Goal: Task Accomplishment & Management: Use online tool/utility

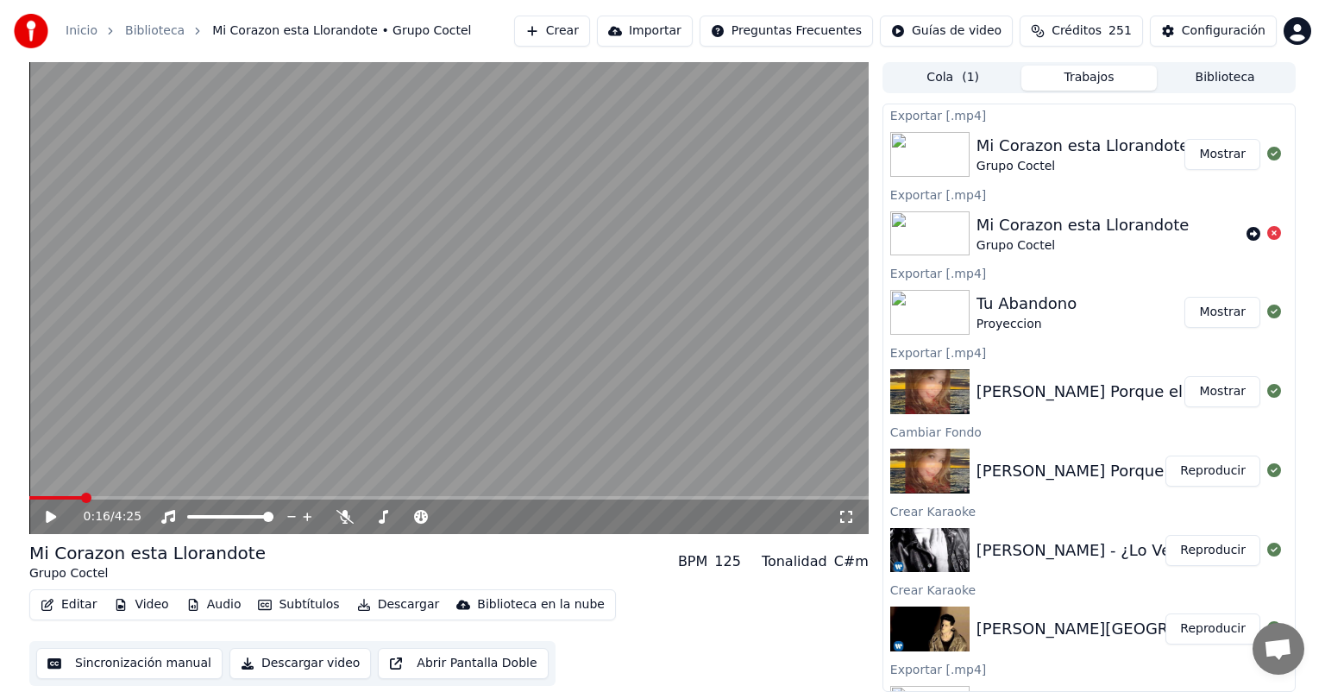
click at [568, 23] on button "Crear" at bounding box center [552, 31] width 76 height 31
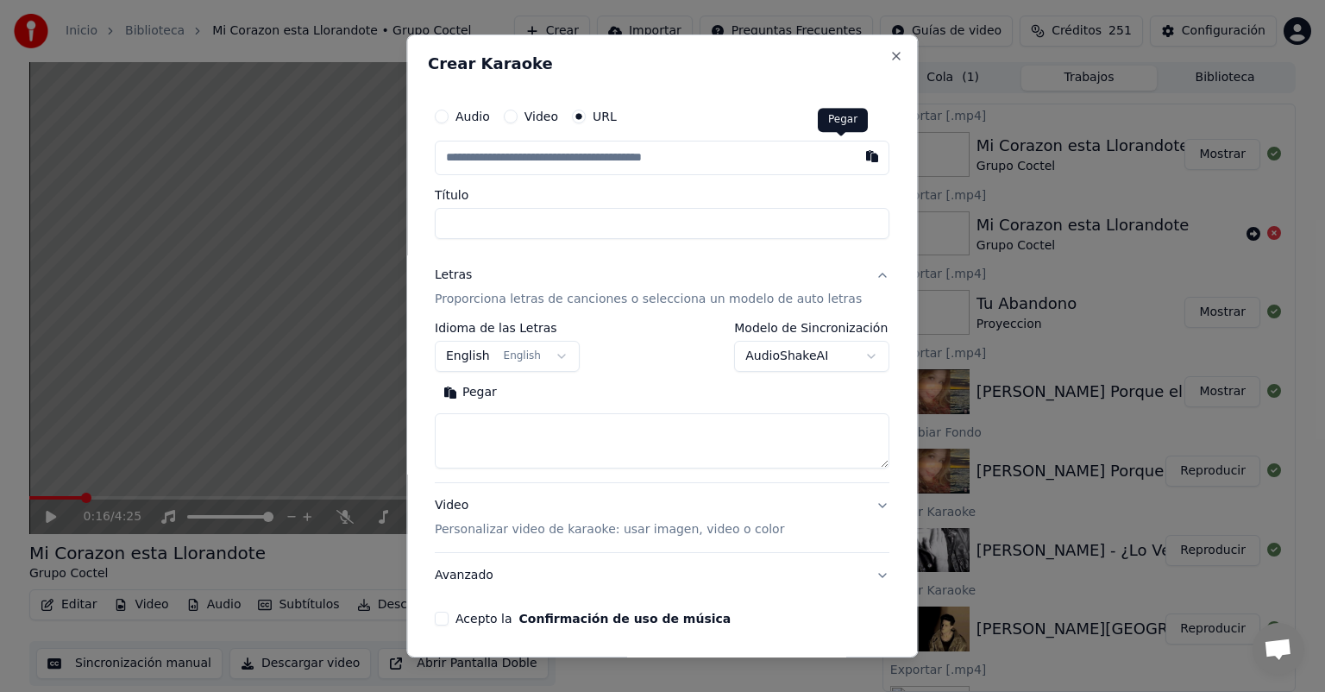
click at [856, 157] on button "button" at bounding box center [873, 156] width 35 height 31
type input "**********"
click at [552, 223] on input "**********" at bounding box center [662, 223] width 455 height 31
type input "**********"
click at [484, 355] on body "Inicio Biblioteca Mi Corazon esta Llorandote • Grupo Coctel Crear Importar Preg…" at bounding box center [662, 346] width 1325 height 692
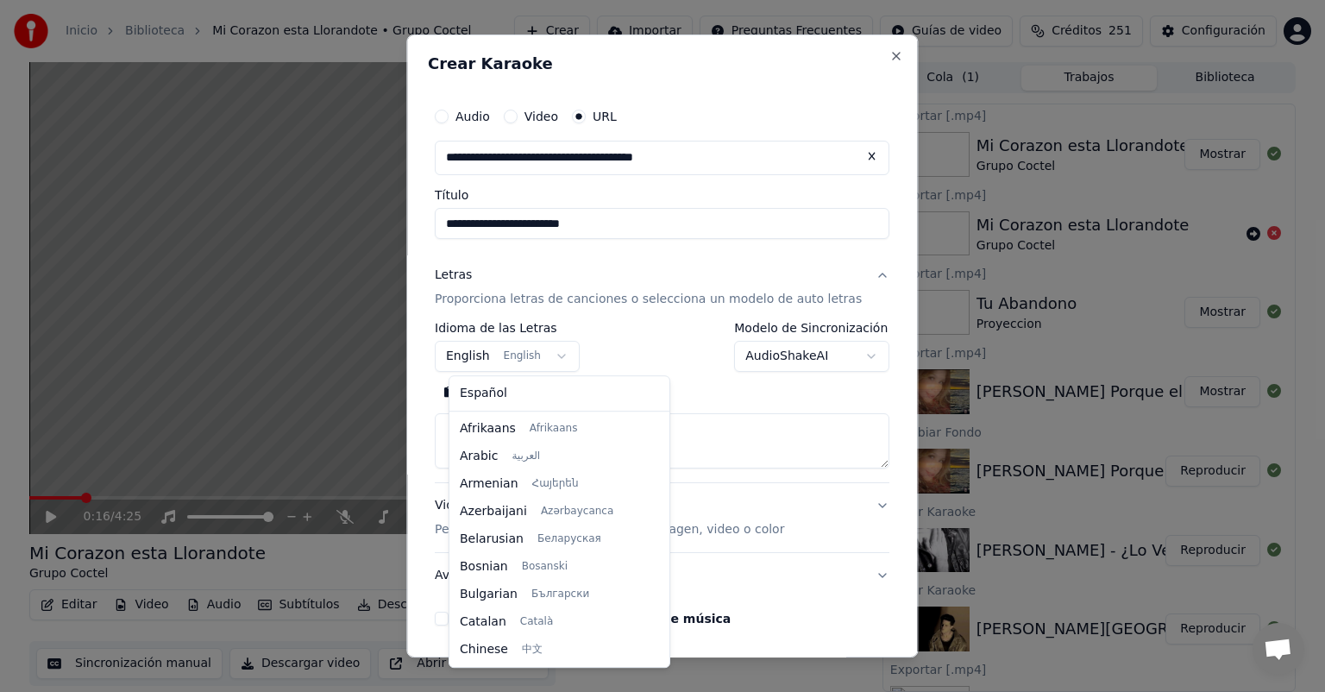
scroll to position [138, 0]
select select "**"
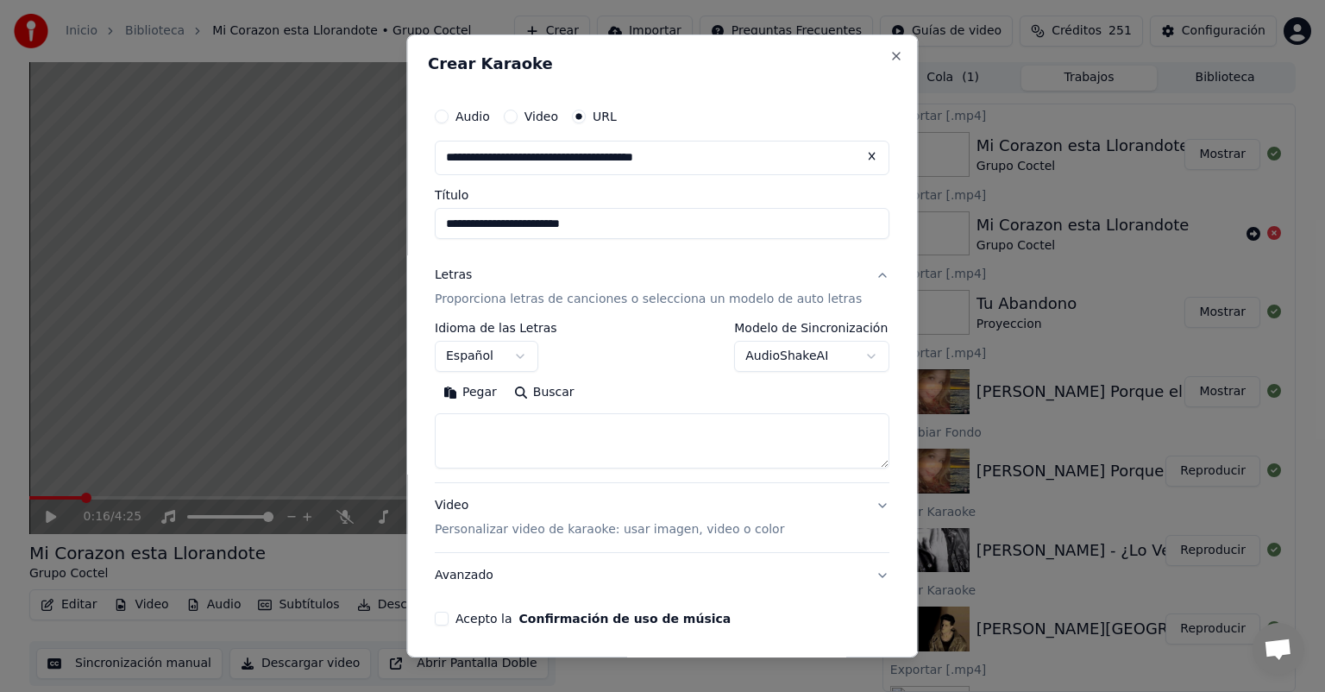
click at [499, 400] on button "Pegar" at bounding box center [470, 393] width 71 height 28
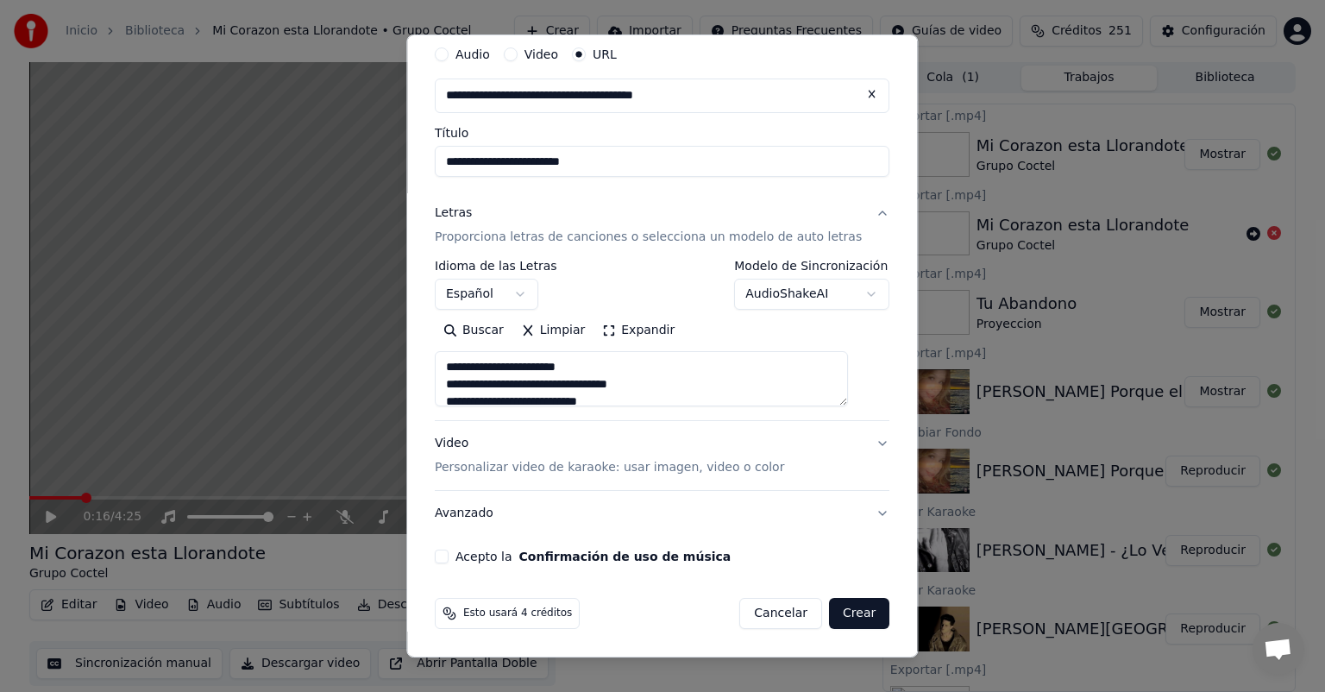
click at [449, 561] on button "Acepto la Confirmación de uso de música" at bounding box center [442, 557] width 14 height 14
click at [545, 464] on p "Personalizar video de karaoke: usar imagen, video o color" at bounding box center [609, 467] width 349 height 17
type textarea "**********"
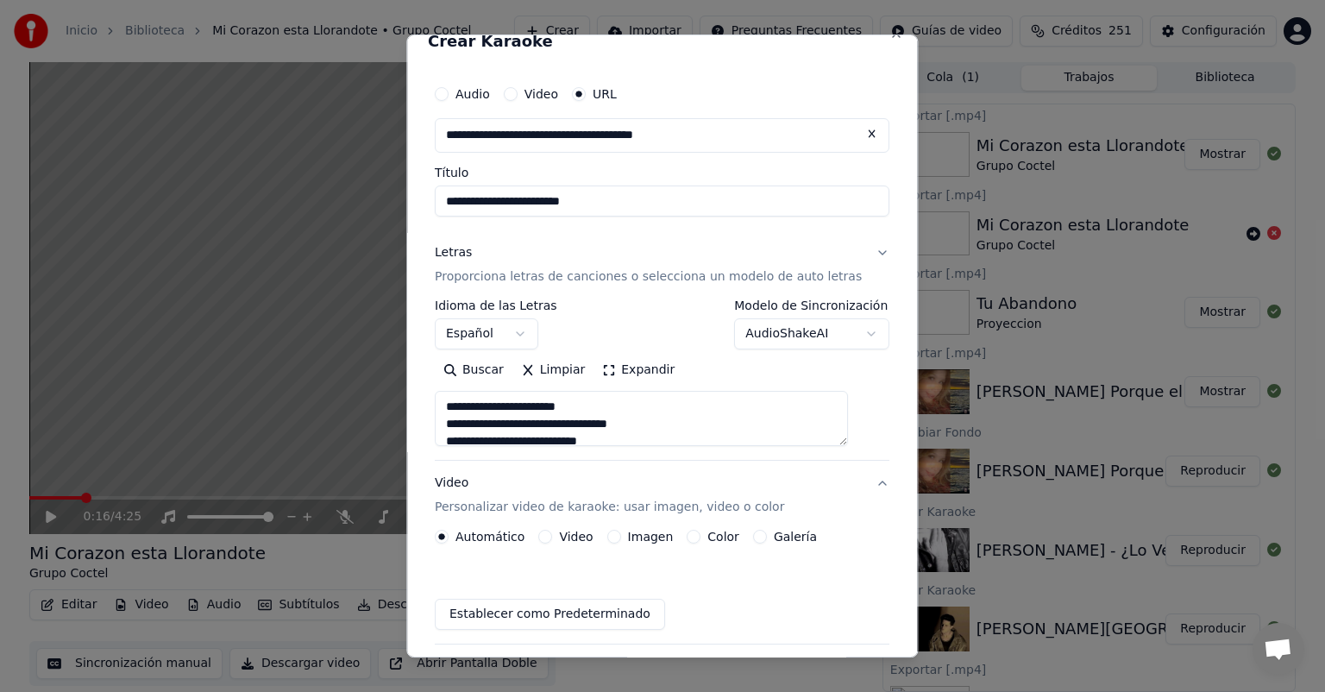
scroll to position [16, 0]
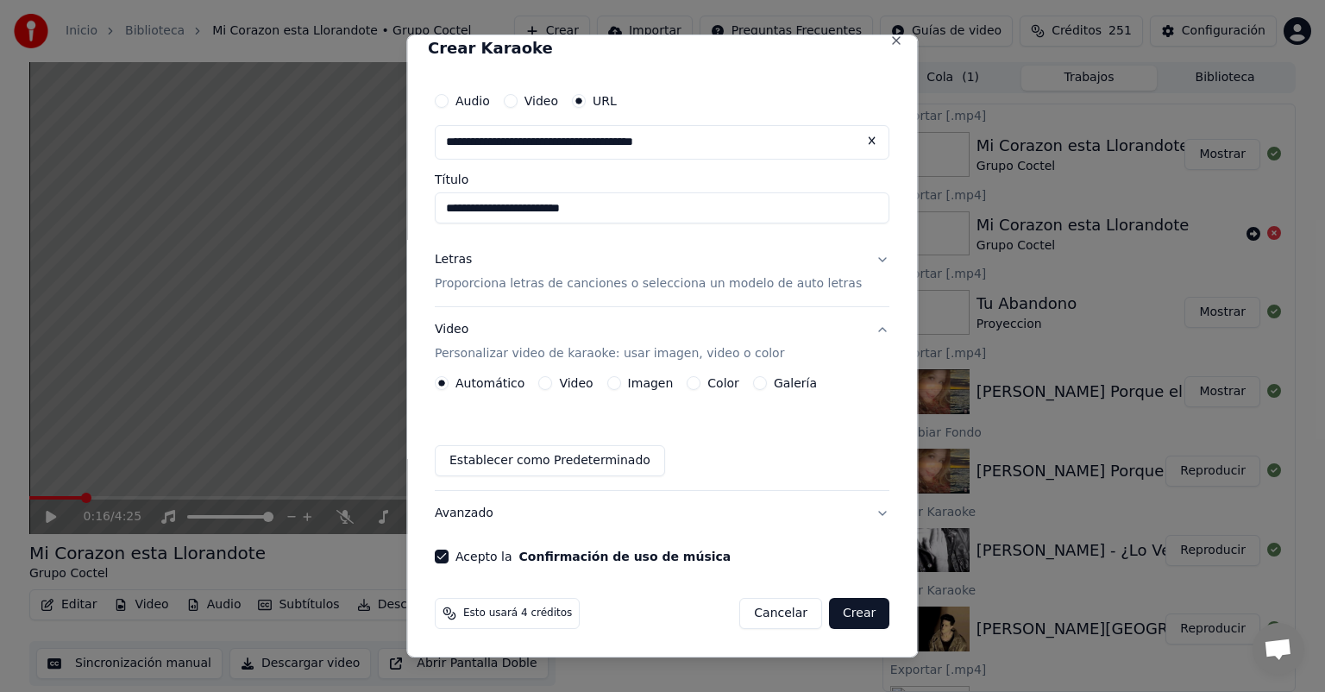
click at [621, 381] on button "Imagen" at bounding box center [614, 383] width 14 height 14
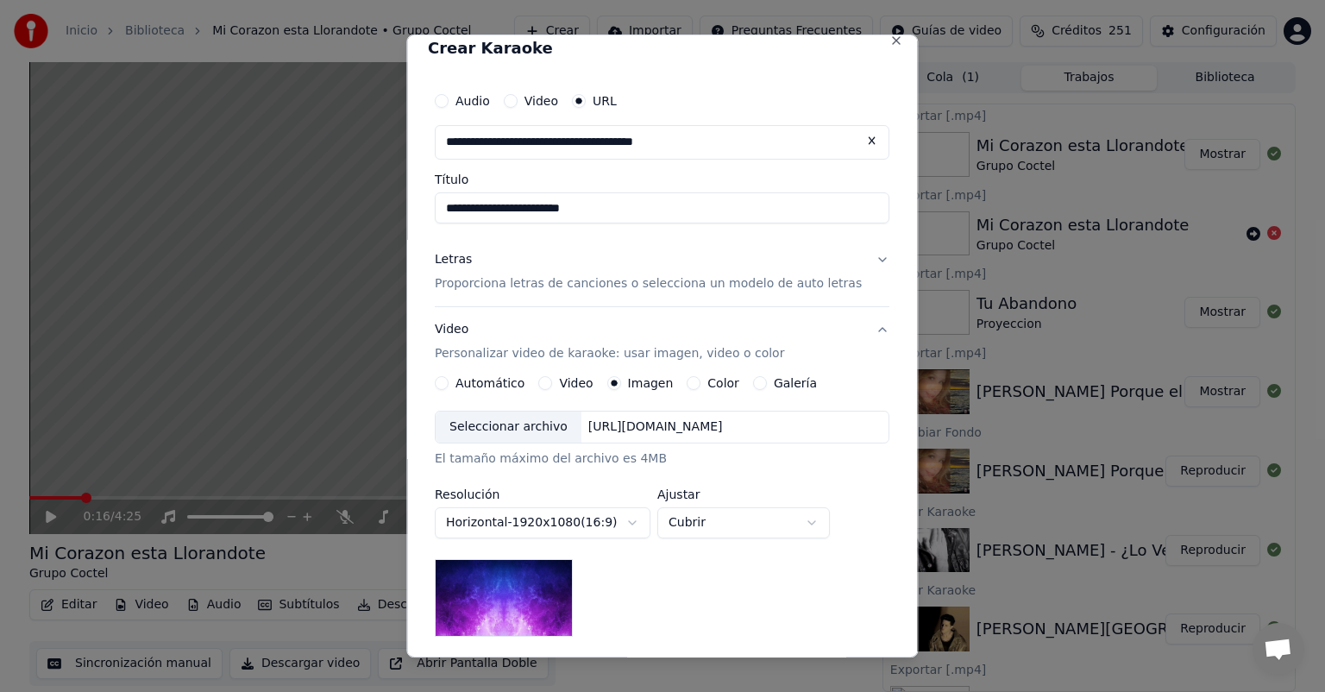
click at [530, 435] on div "Seleccionar archivo" at bounding box center [509, 426] width 146 height 31
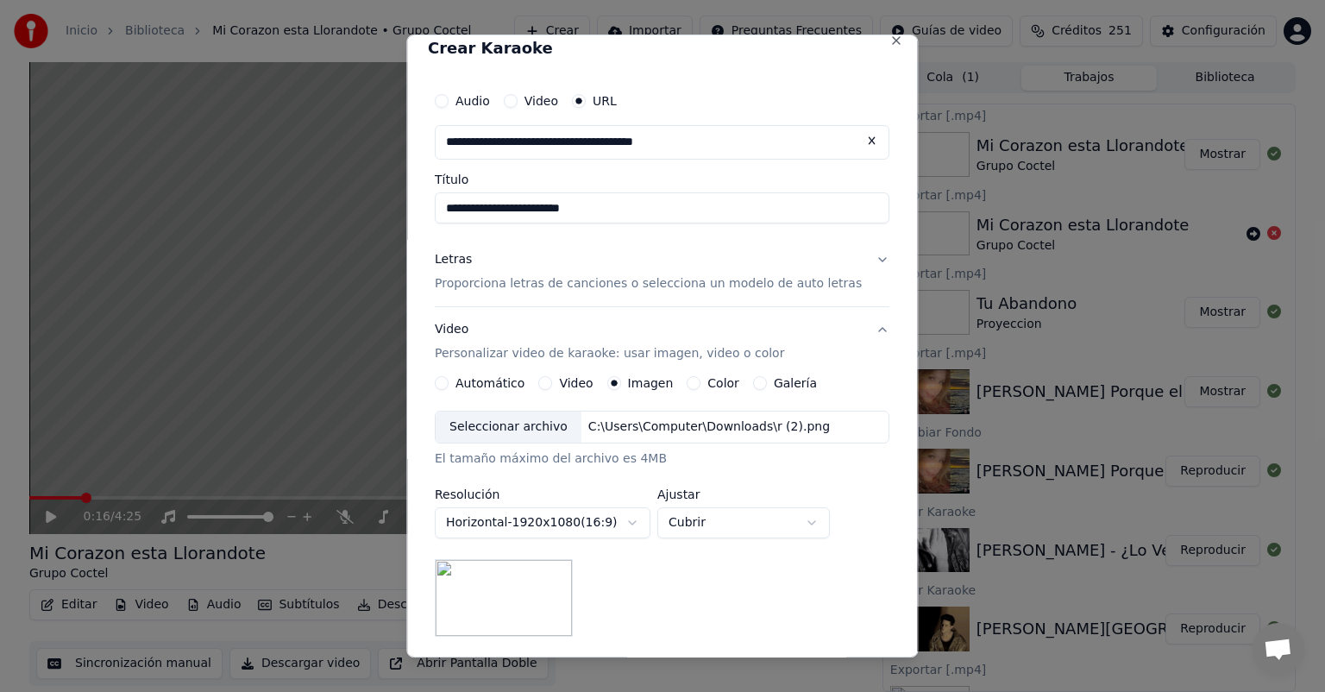
click at [725, 564] on div "**********" at bounding box center [662, 524] width 455 height 226
click at [727, 531] on body "Inicio Biblioteca Mi Corazon esta Llorandote • Grupo Coctel Crear Importar Preg…" at bounding box center [662, 346] width 1325 height 692
select select "*******"
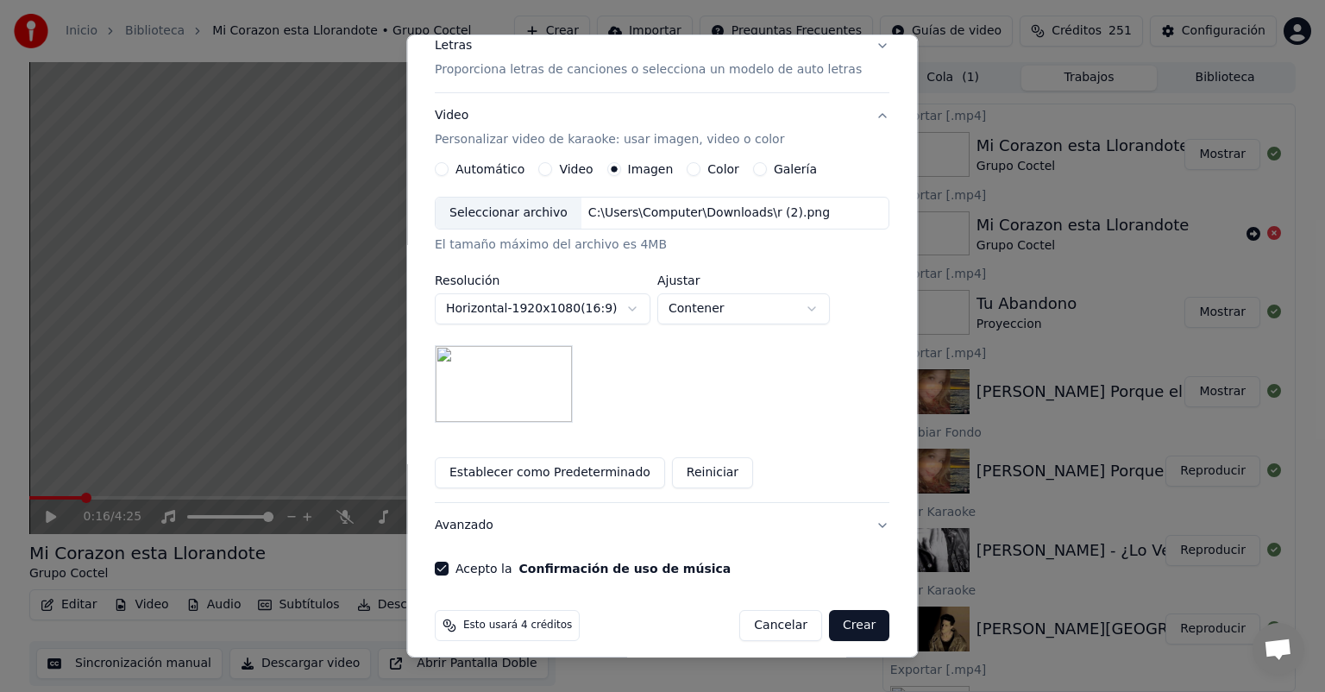
scroll to position [242, 0]
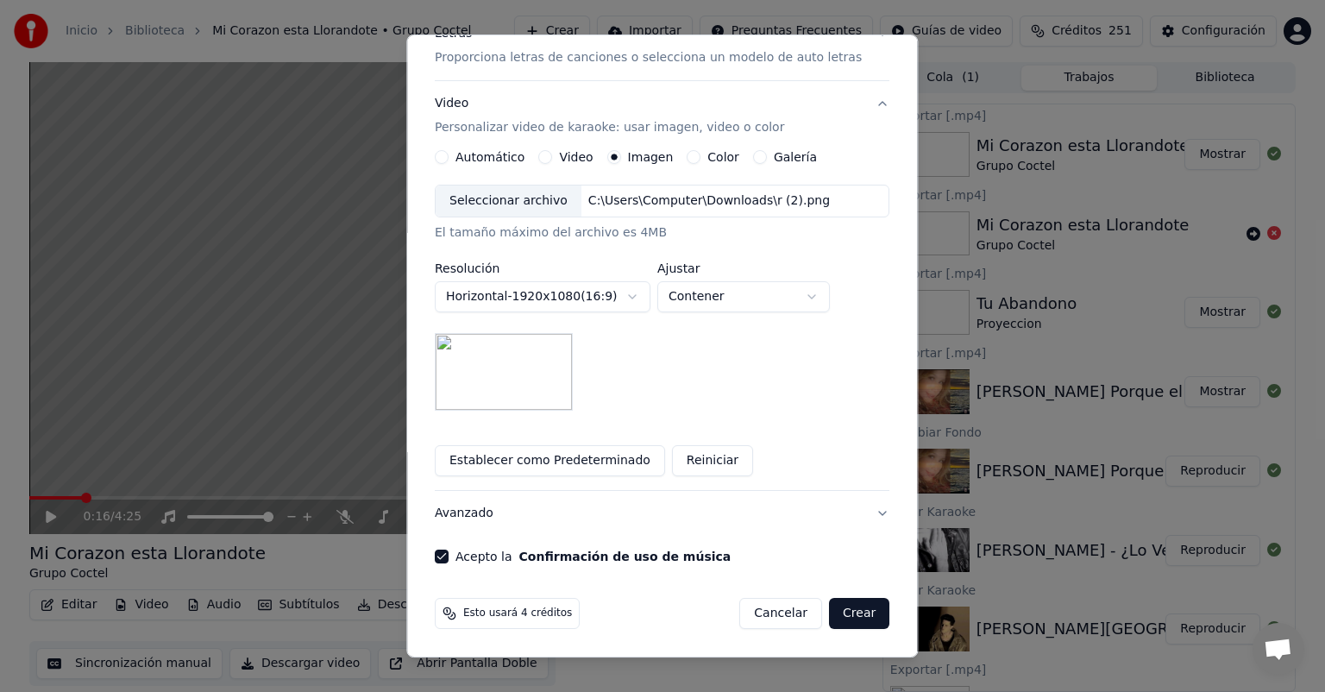
click at [829, 604] on button "Crear" at bounding box center [859, 613] width 60 height 31
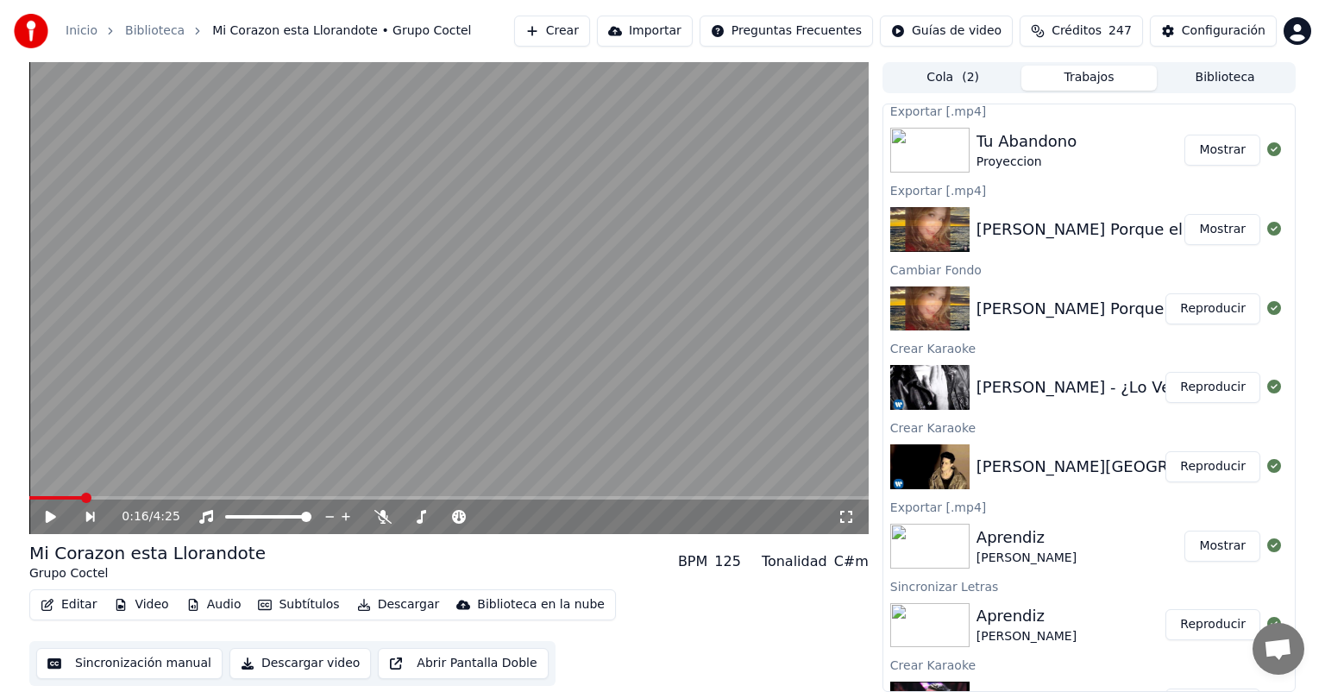
scroll to position [275, 0]
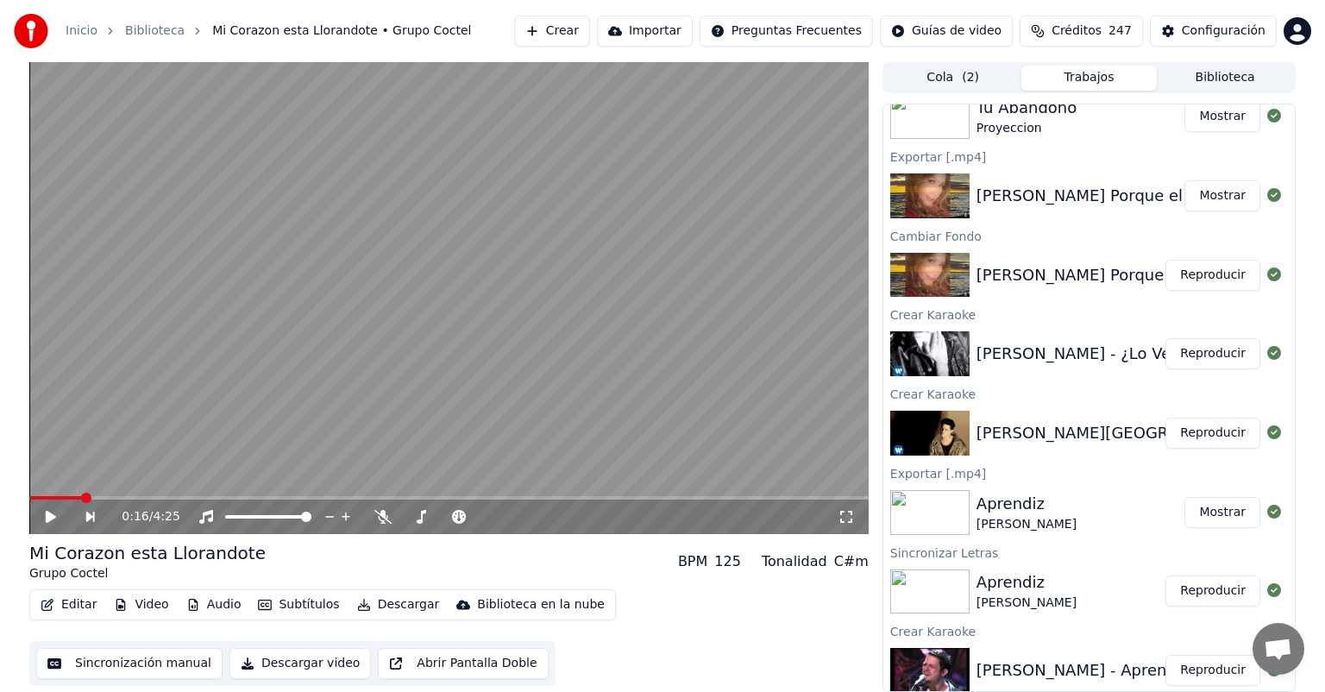
click at [1203, 430] on button "Reproducir" at bounding box center [1212, 433] width 95 height 31
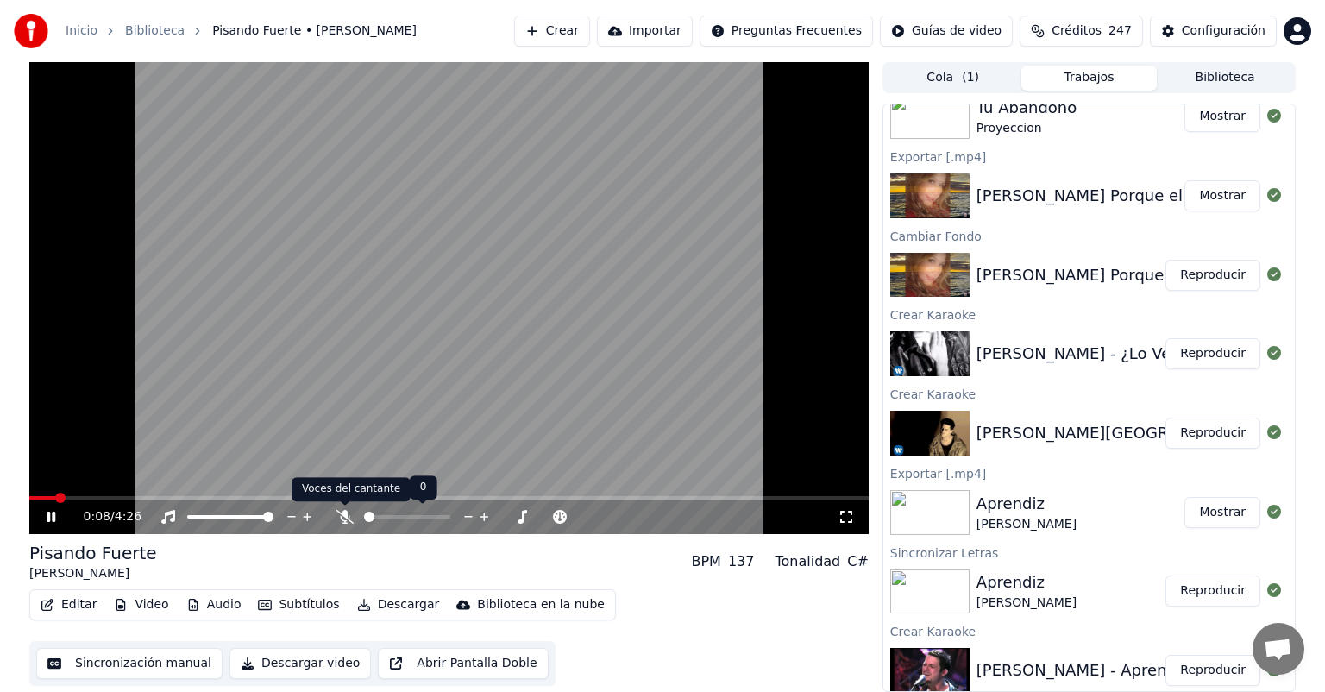
click at [348, 518] on icon at bounding box center [344, 517] width 17 height 14
click at [342, 518] on icon at bounding box center [344, 517] width 17 height 14
click at [526, 513] on span at bounding box center [521, 517] width 10 height 10
click at [338, 517] on icon at bounding box center [344, 517] width 17 height 14
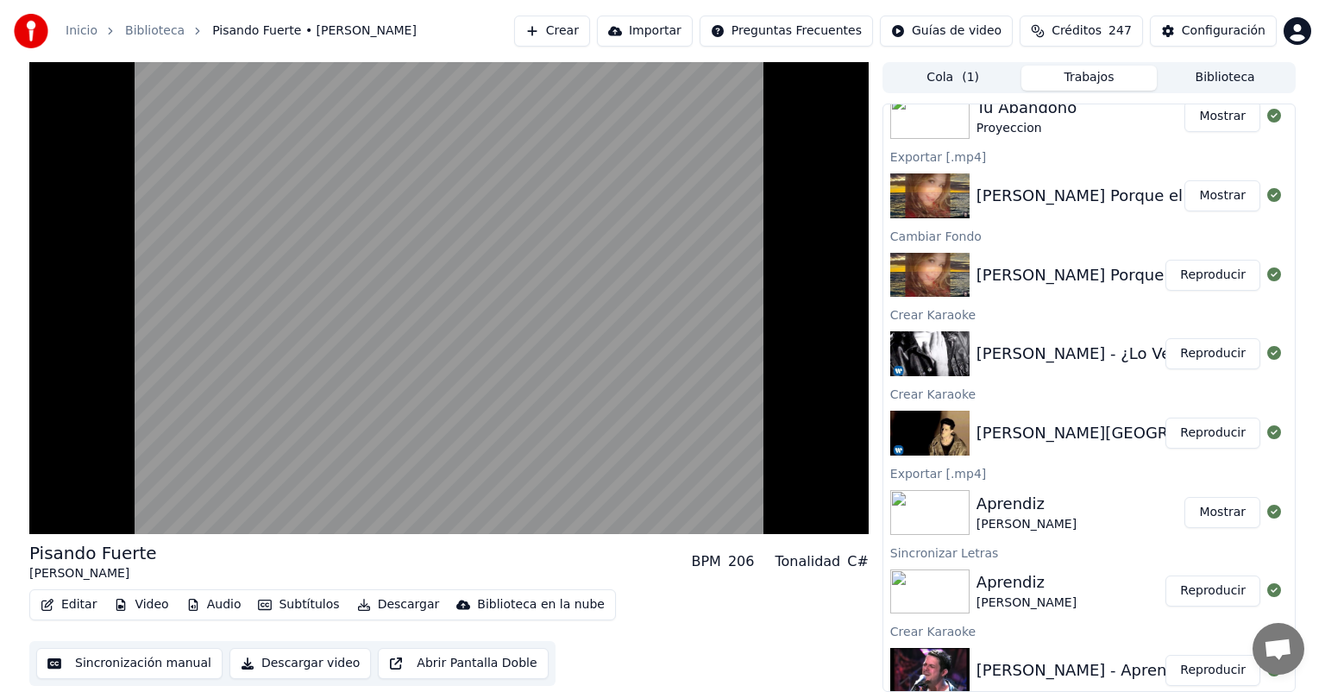
click at [295, 414] on video at bounding box center [448, 298] width 839 height 472
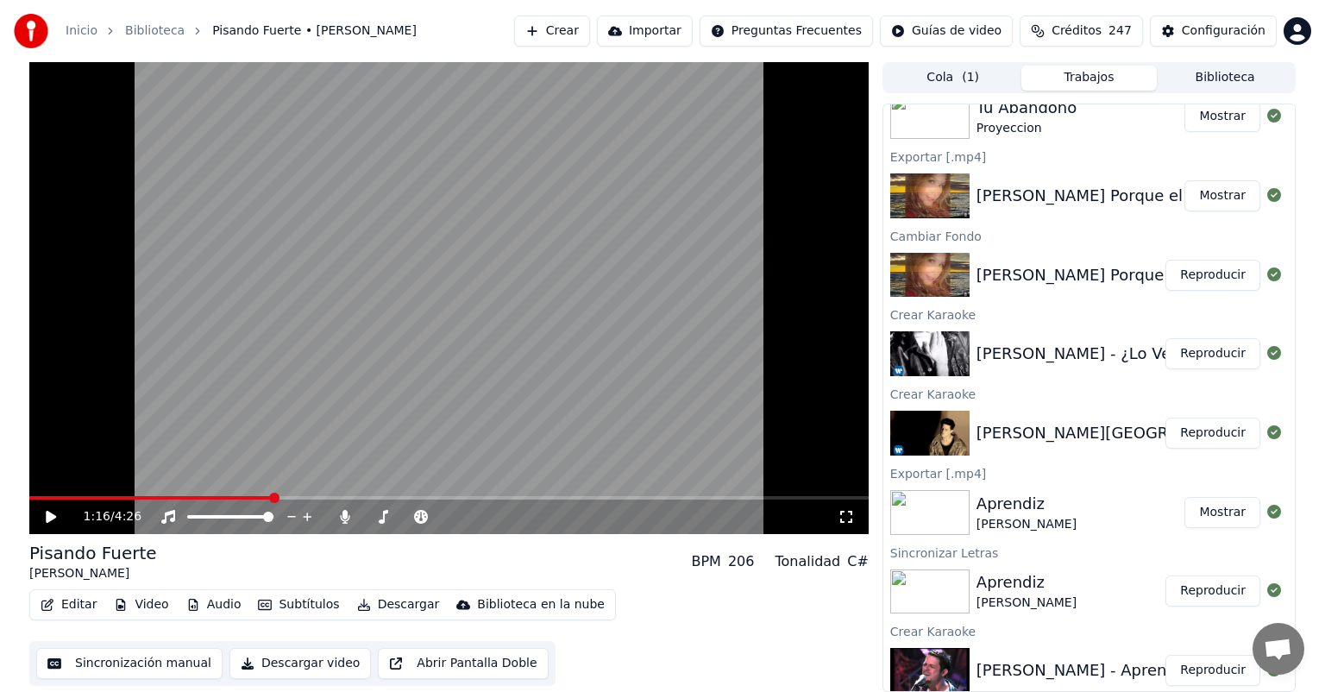
click at [351, 514] on icon at bounding box center [344, 517] width 17 height 14
click at [243, 401] on video at bounding box center [448, 298] width 839 height 472
click at [67, 605] on button "Editar" at bounding box center [69, 605] width 70 height 24
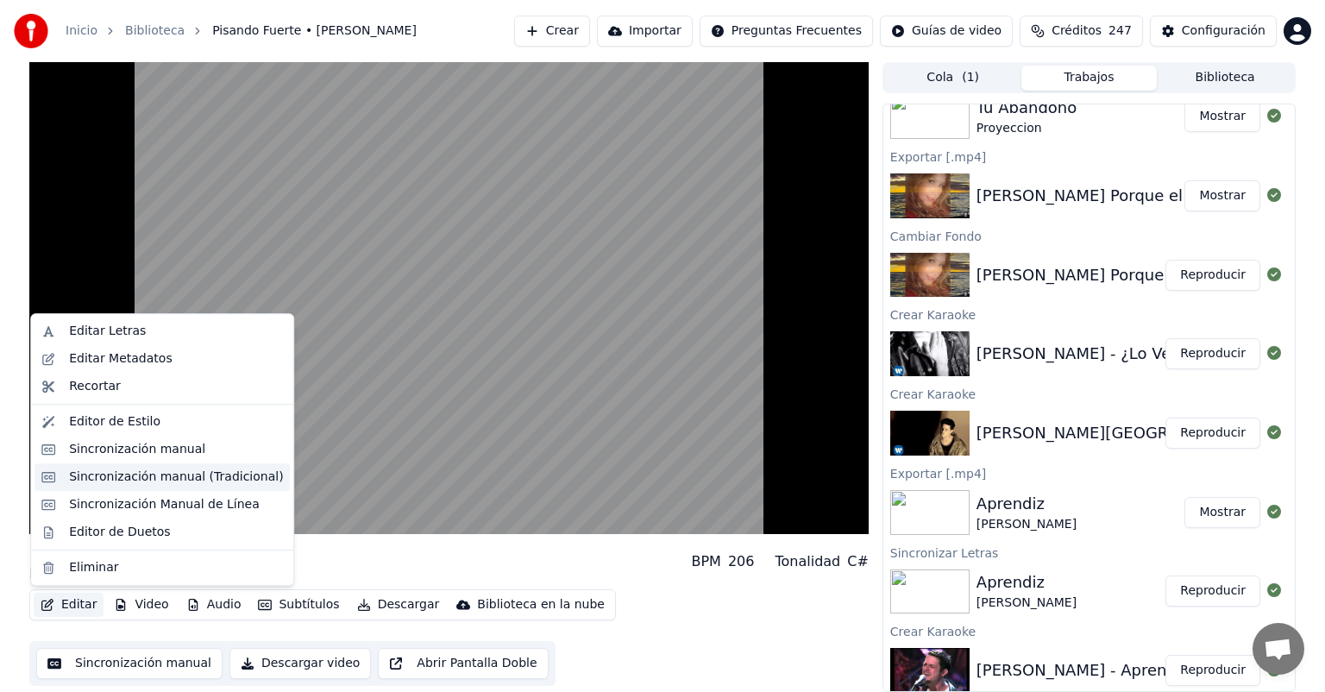
click at [84, 471] on div "Sincronización manual (Tradicional)" at bounding box center [176, 476] width 214 height 17
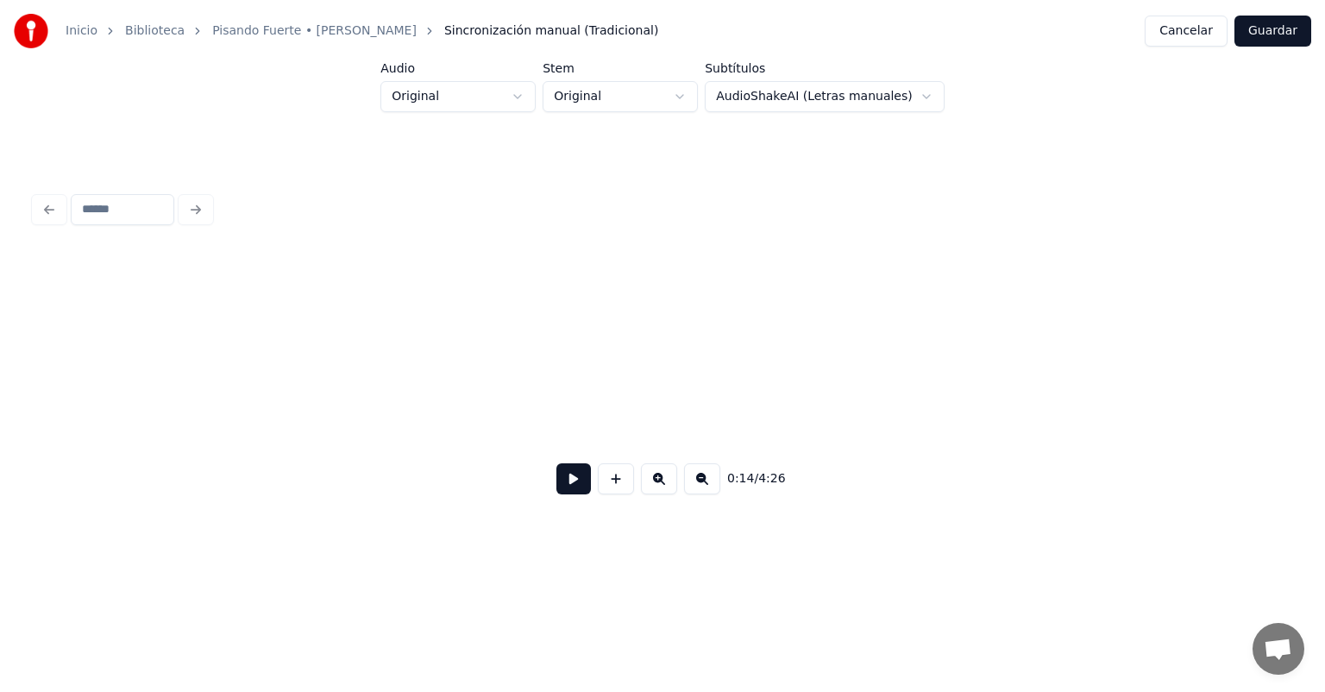
scroll to position [0, 4299]
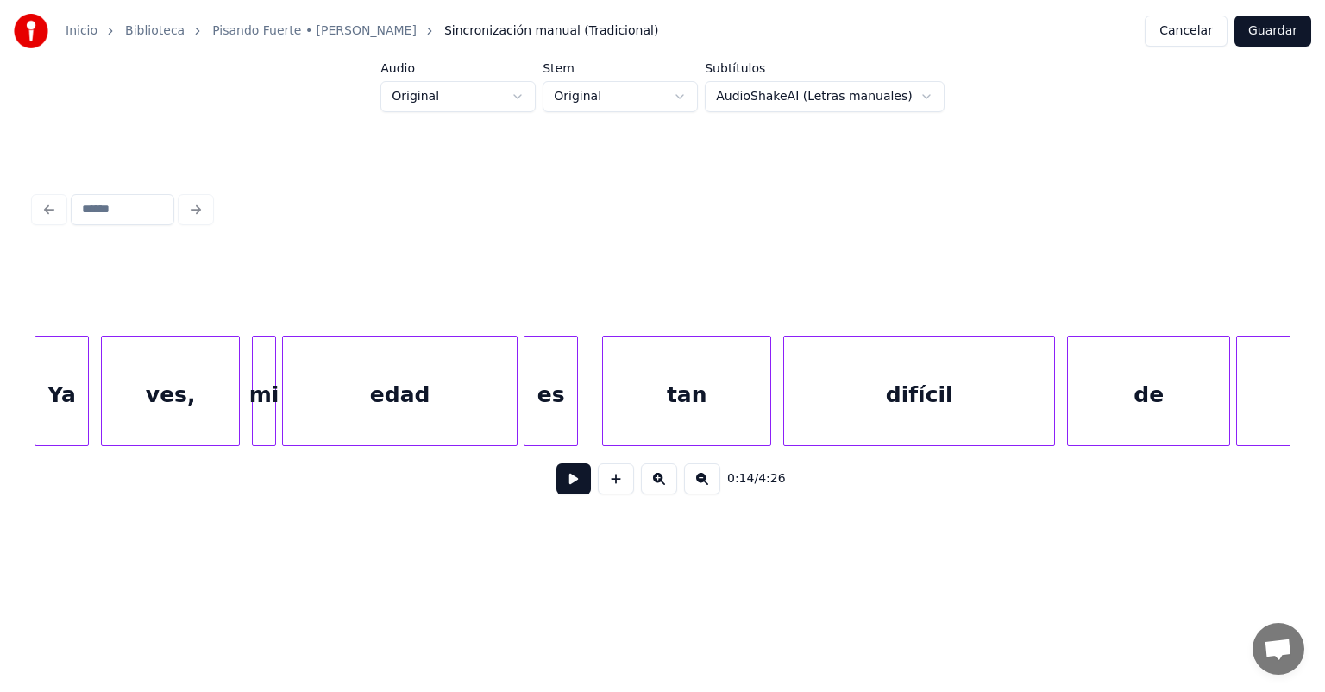
click at [556, 480] on button at bounding box center [573, 478] width 35 height 31
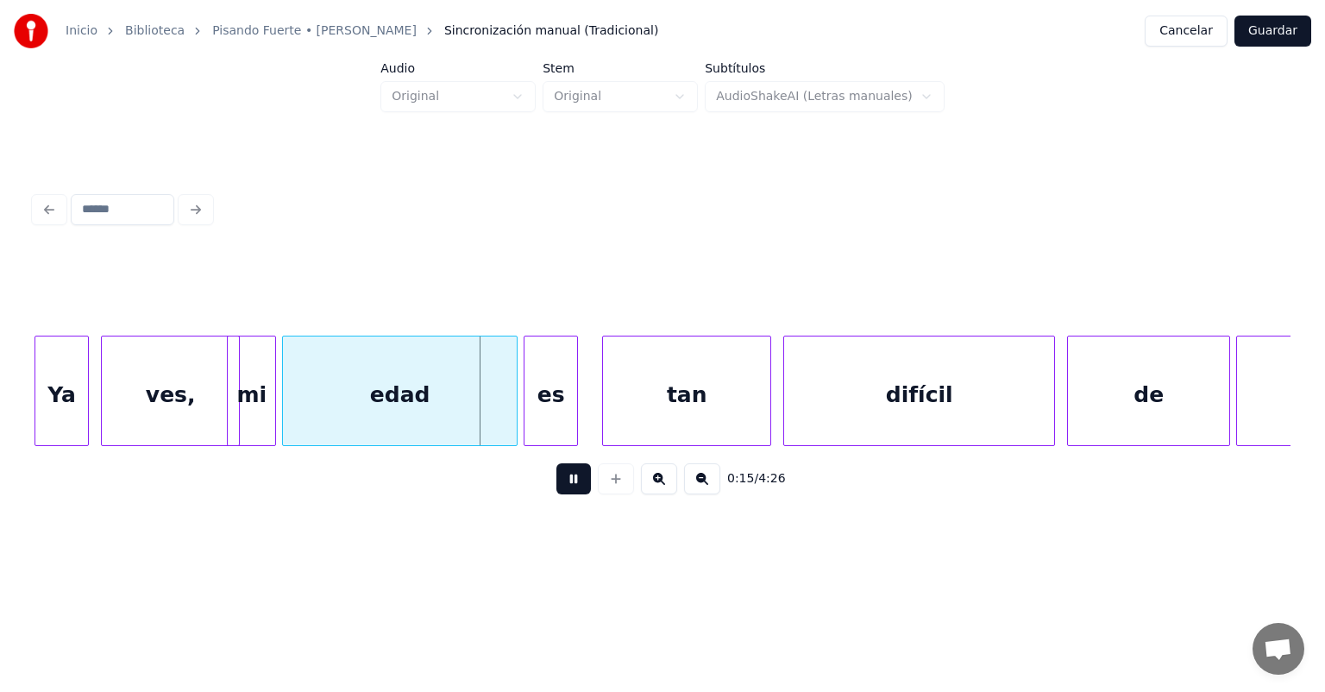
click at [198, 405] on div "ves," at bounding box center [170, 394] width 137 height 117
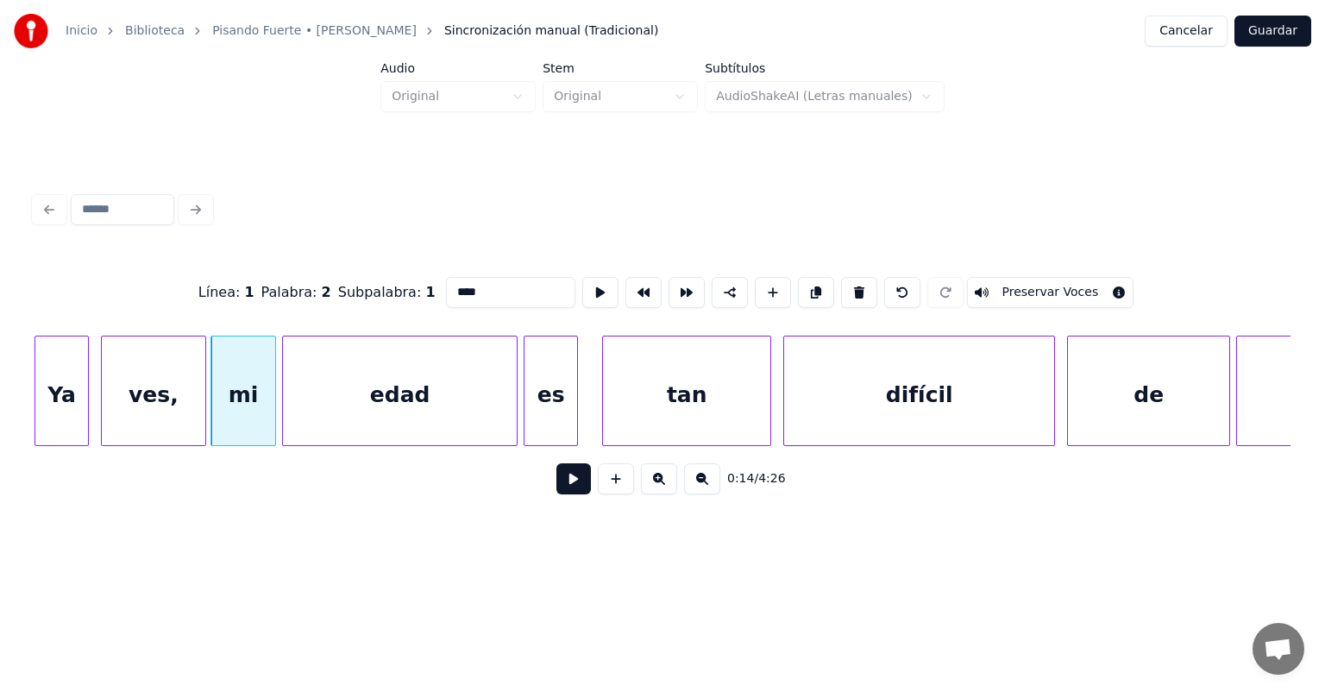
click at [568, 518] on div "Línea : 1 Palabra : 2 Subpalabra : 1 **** Preservar Voces 0:14 / 4:26" at bounding box center [663, 348] width 1270 height 342
click at [556, 493] on button at bounding box center [573, 478] width 35 height 31
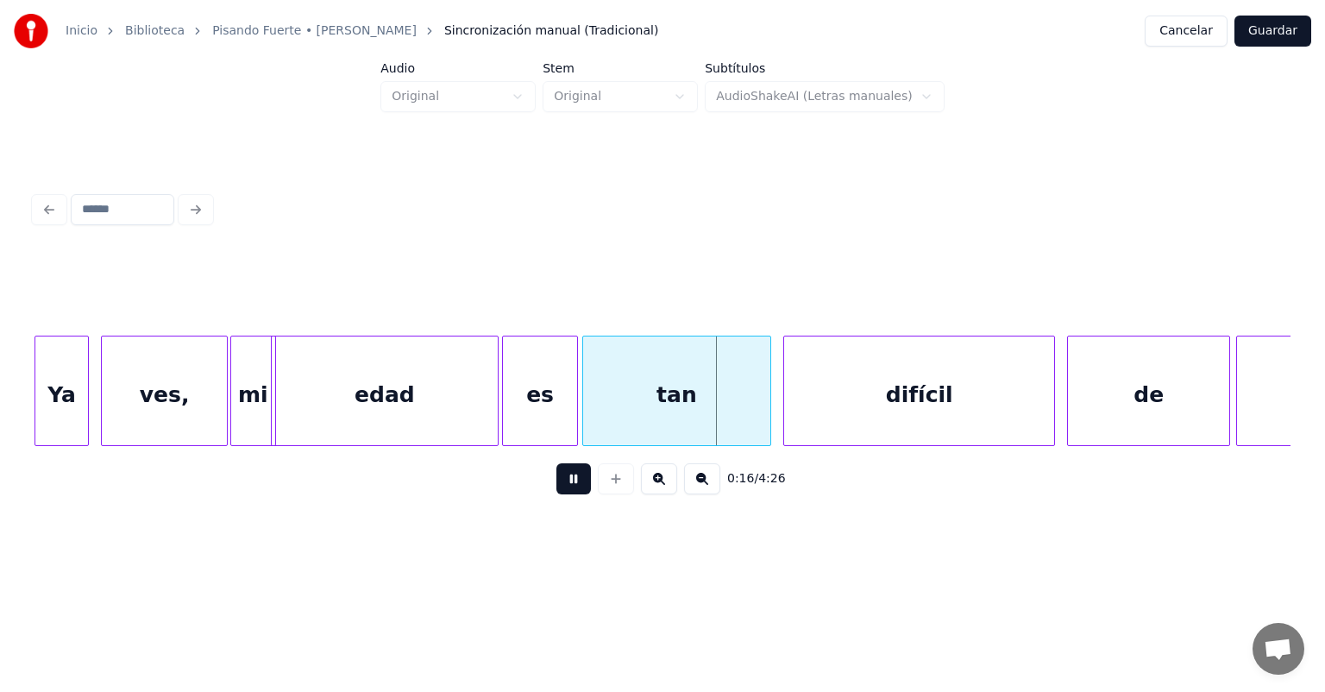
click at [587, 405] on div "tan" at bounding box center [677, 394] width 188 height 117
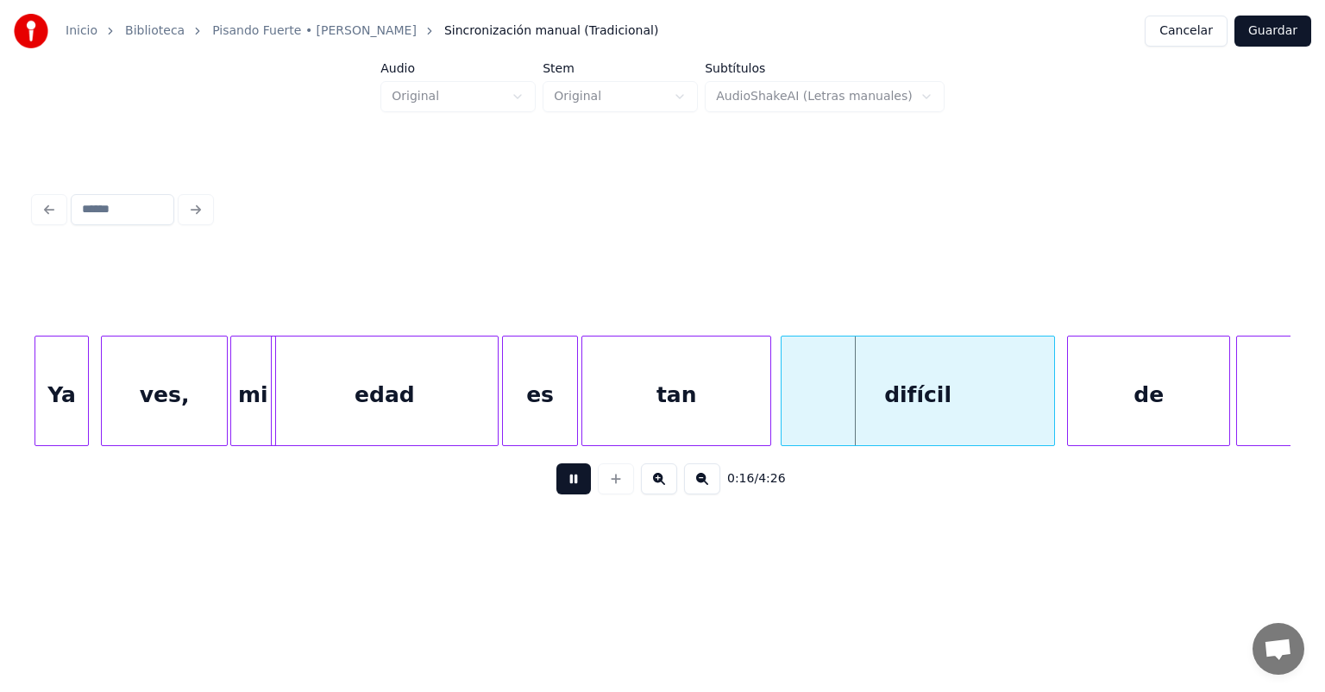
click at [784, 414] on div "difícil" at bounding box center [918, 394] width 273 height 117
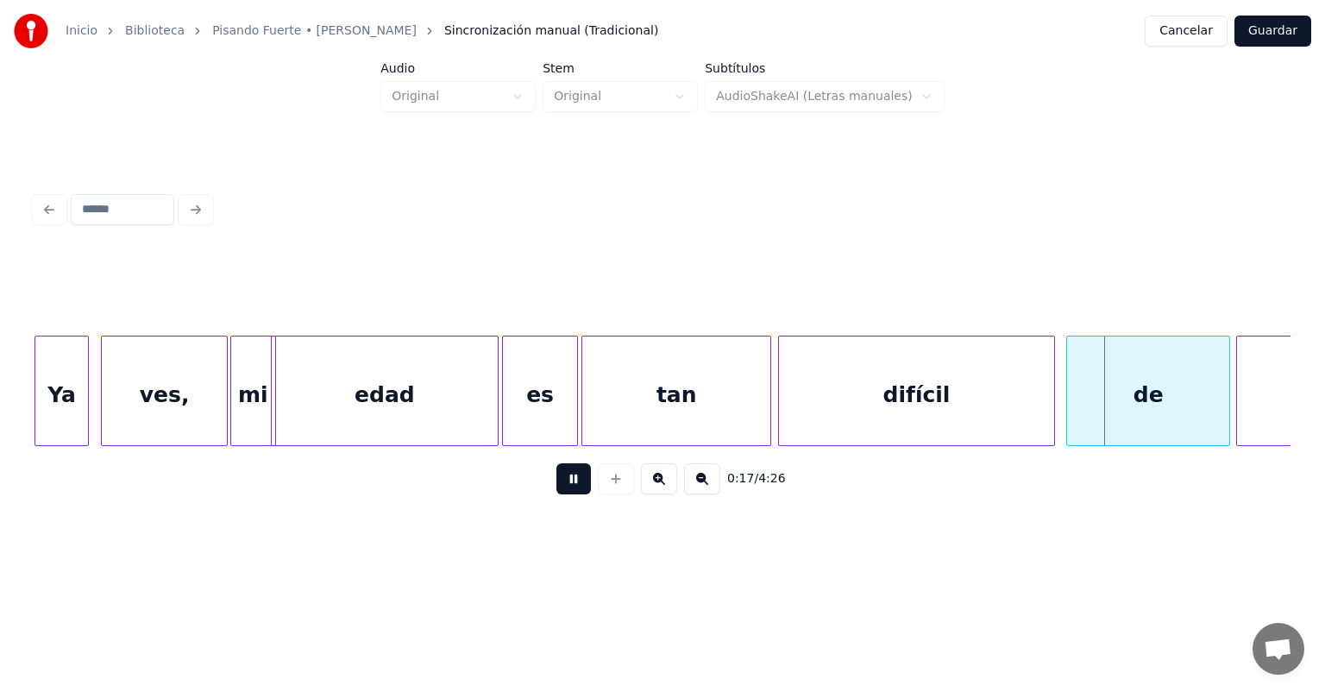
click at [1071, 406] on div "de" at bounding box center [1148, 394] width 162 height 117
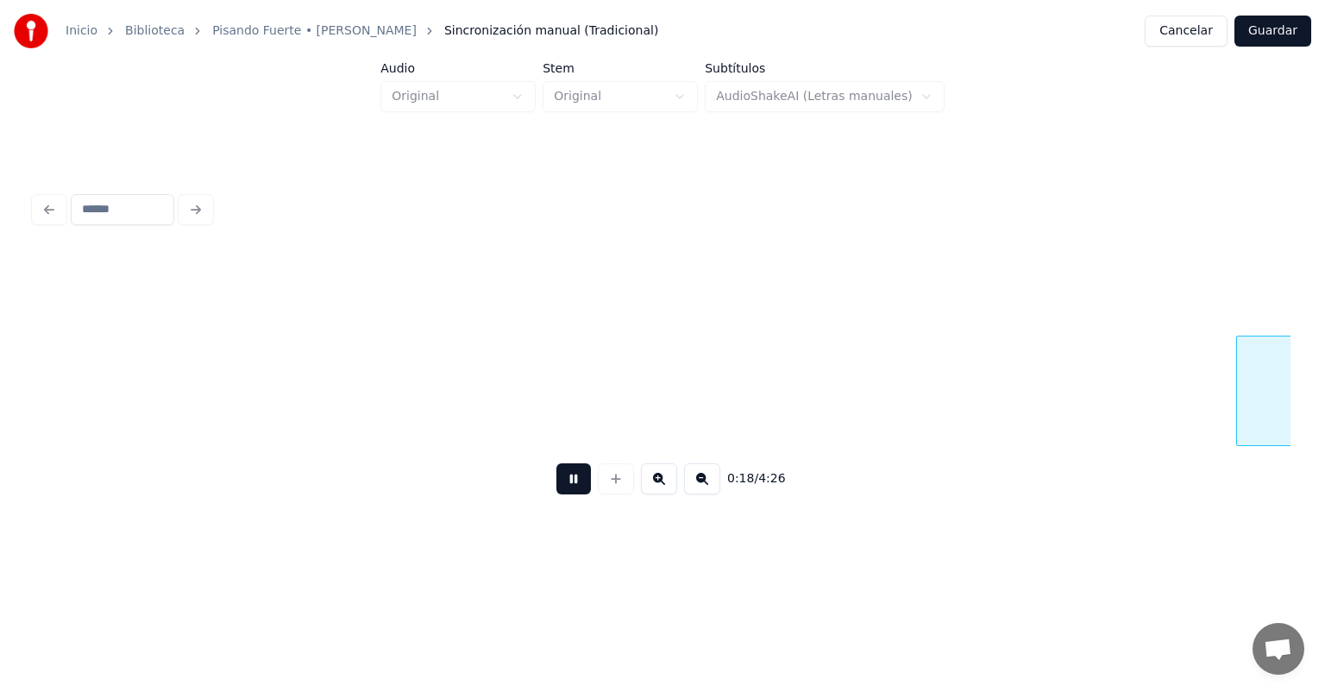
scroll to position [0, 5555]
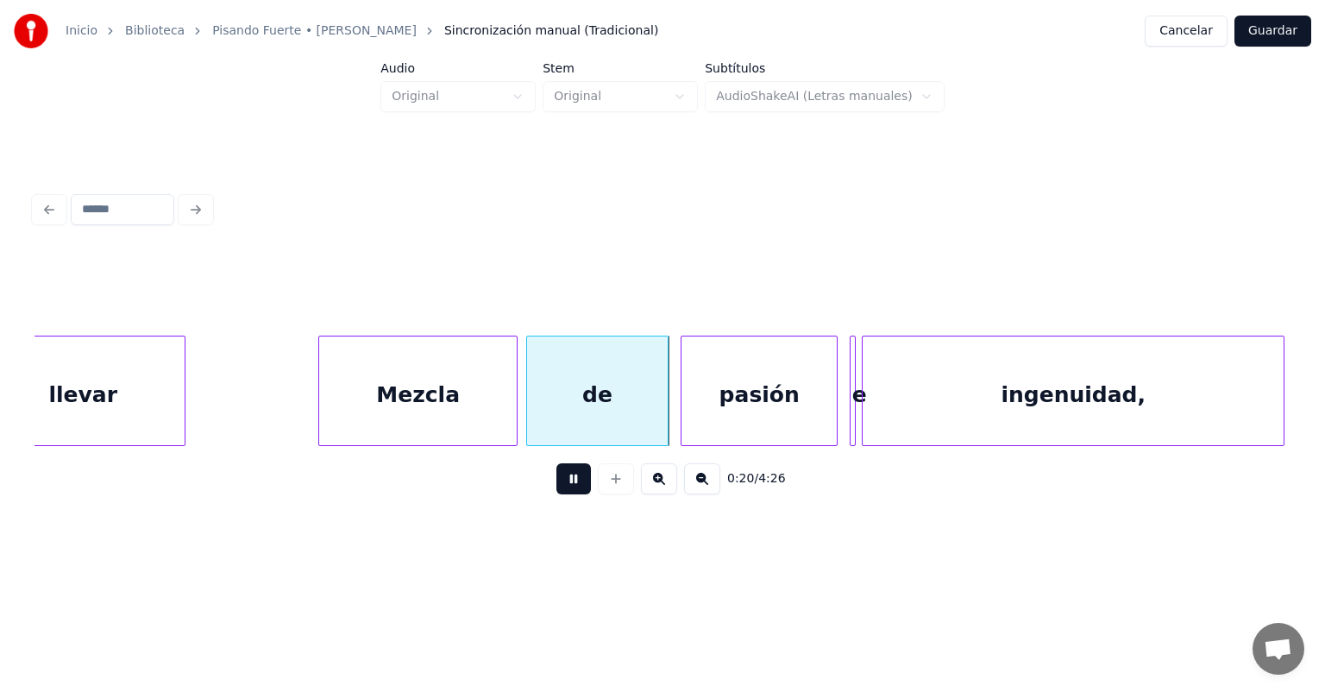
click at [532, 405] on div "de" at bounding box center [597, 394] width 141 height 117
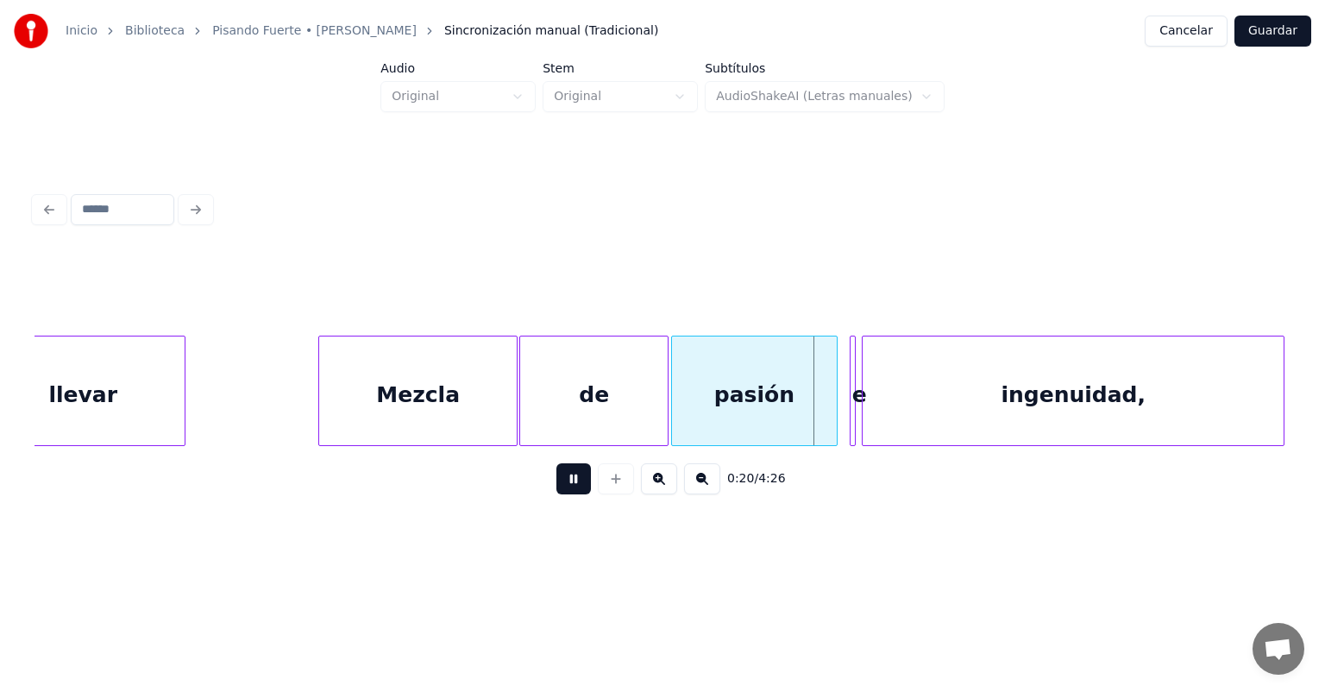
click at [683, 410] on div "pasión" at bounding box center [755, 394] width 166 height 117
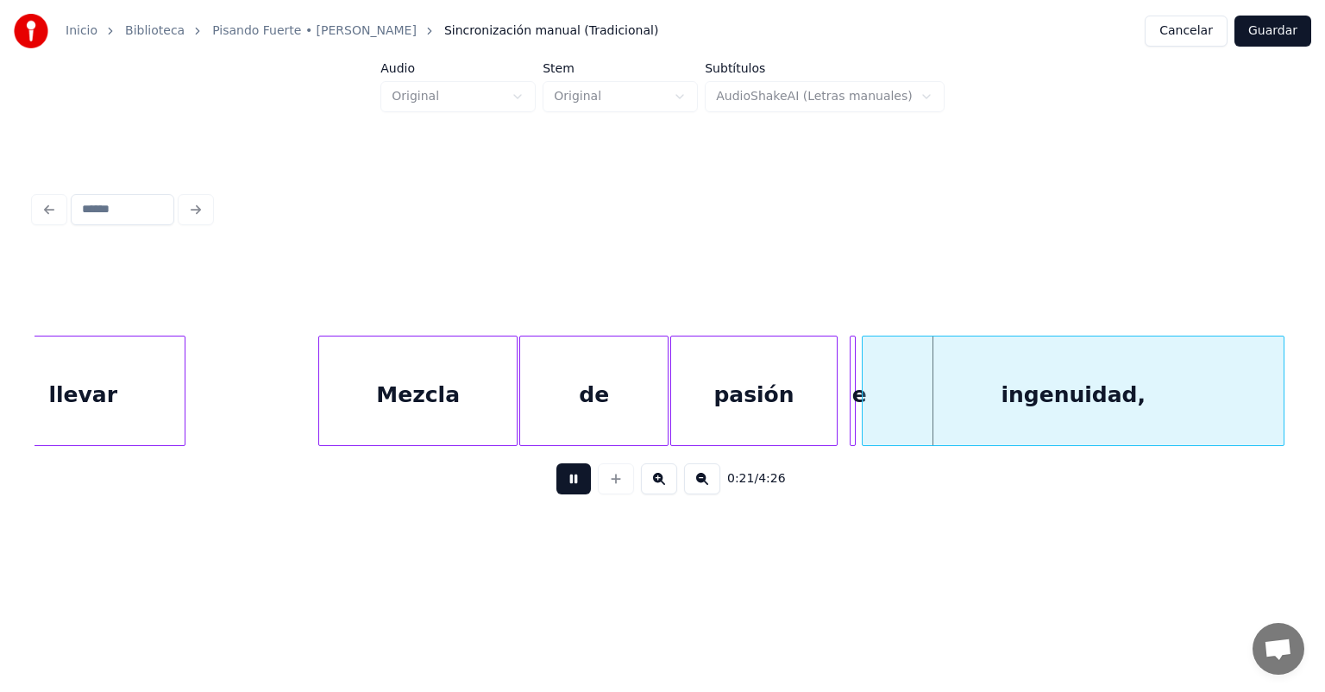
click at [851, 414] on div at bounding box center [852, 390] width 5 height 109
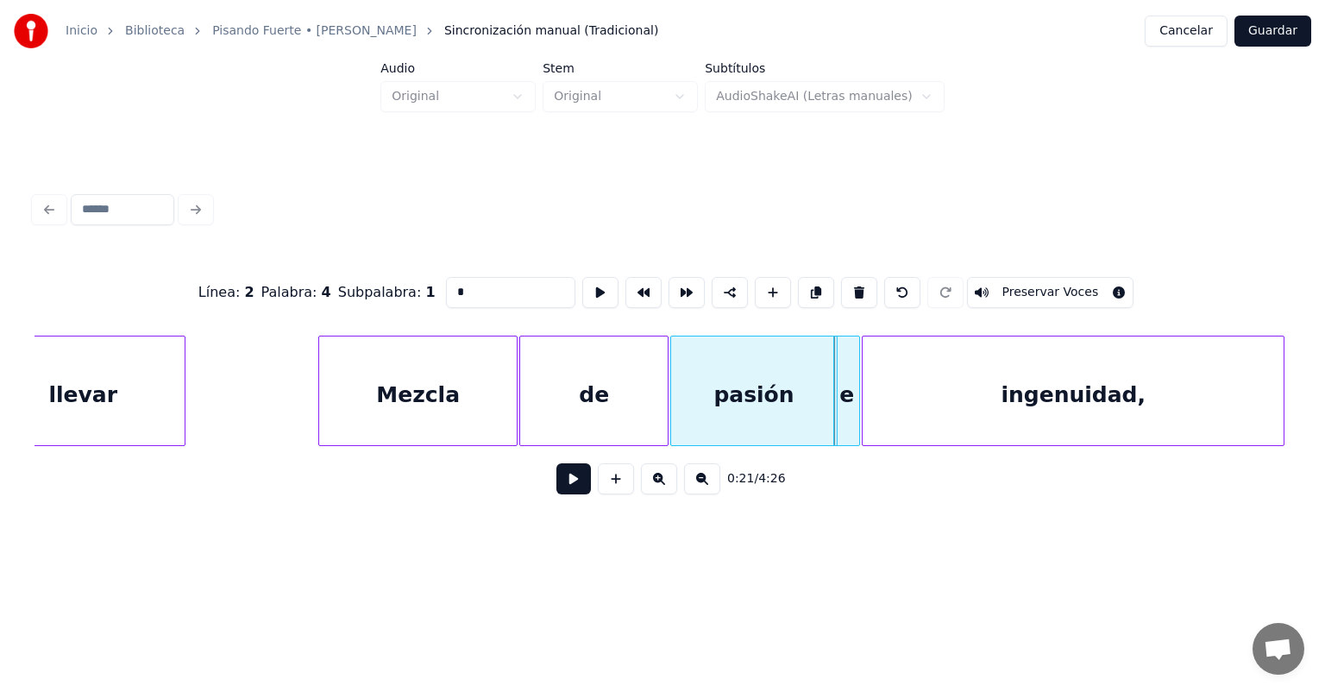
click at [556, 494] on button at bounding box center [573, 478] width 35 height 31
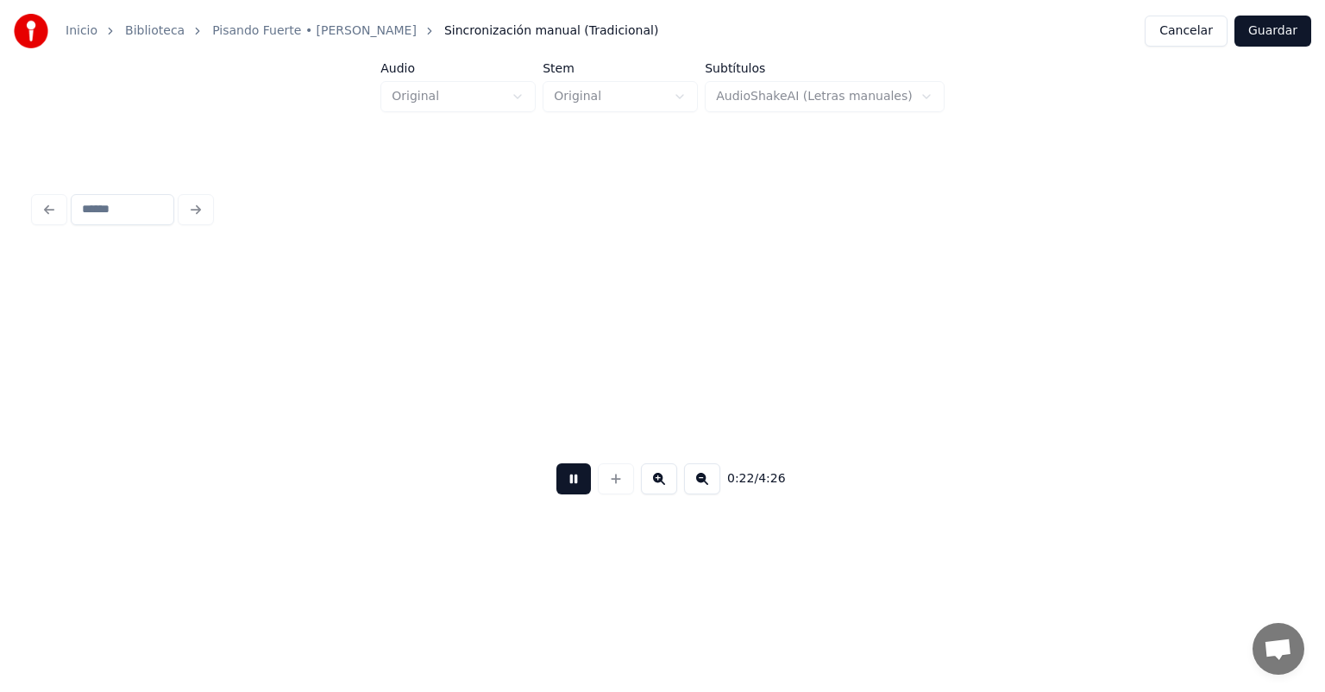
scroll to position [0, 6813]
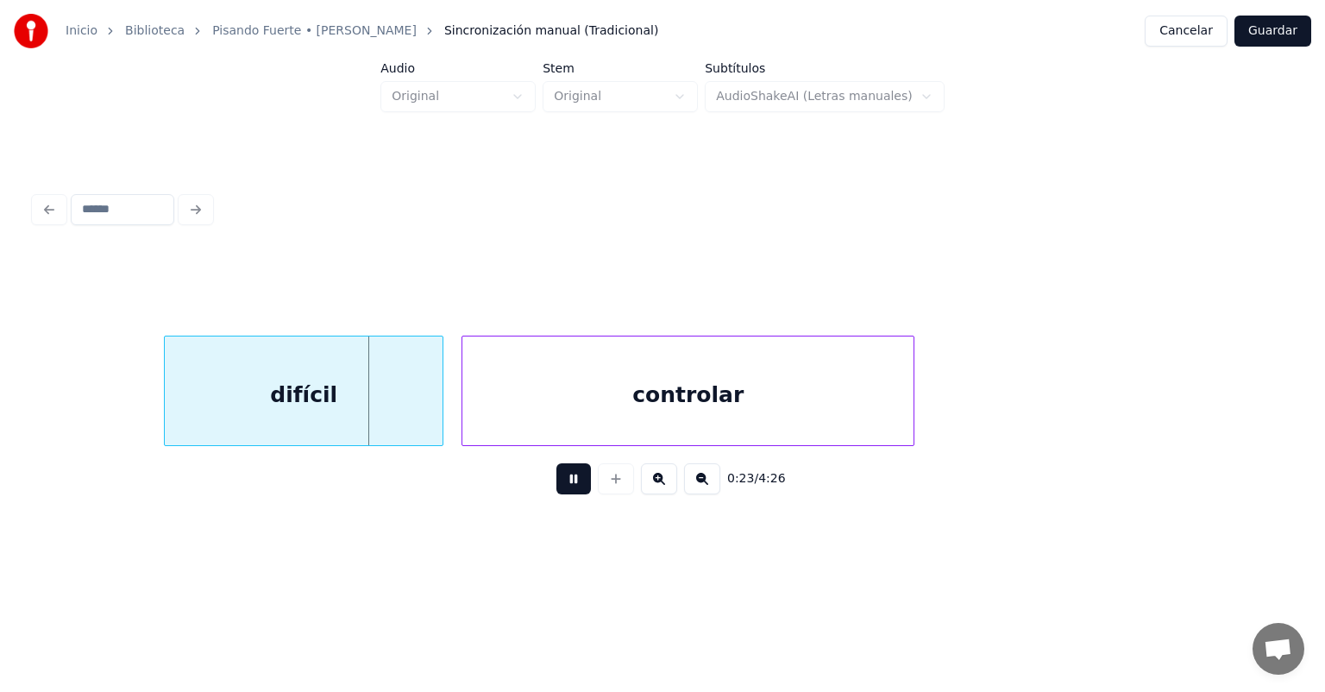
click at [169, 408] on div at bounding box center [167, 390] width 5 height 109
click at [432, 402] on div "difícil" at bounding box center [300, 394] width 271 height 117
click at [464, 401] on div "controlar" at bounding box center [688, 394] width 453 height 117
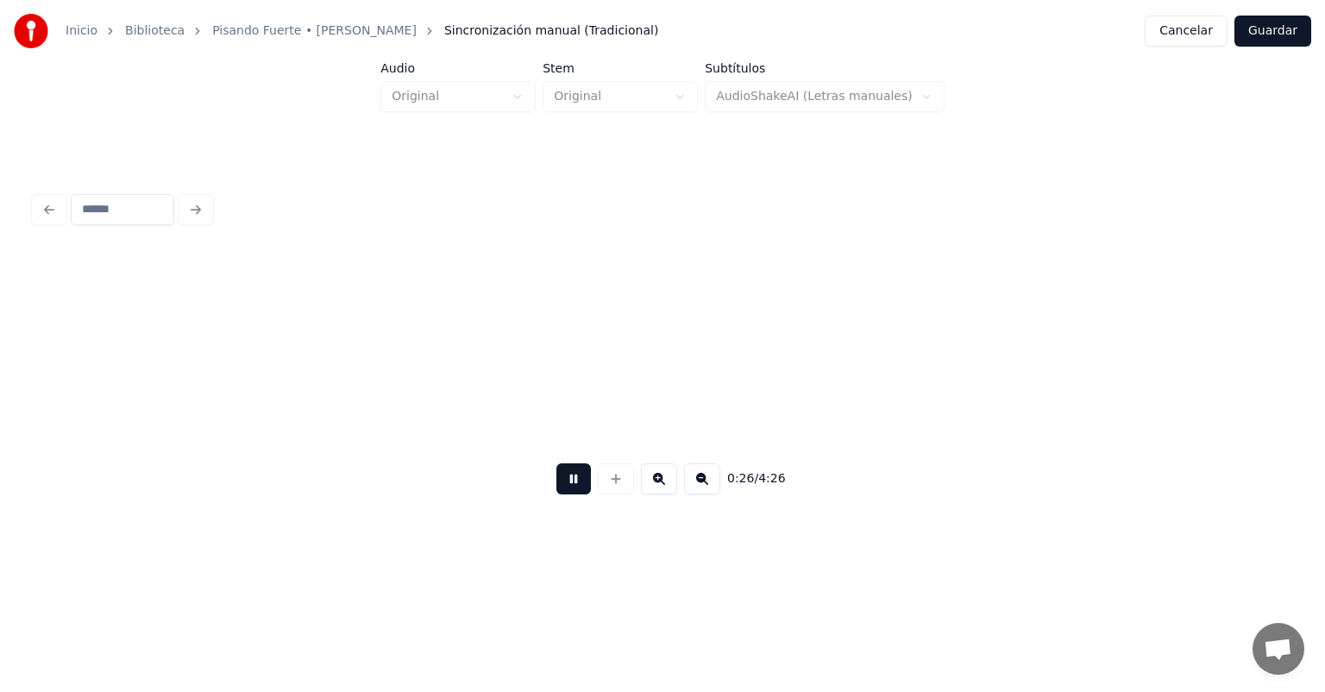
scroll to position [0, 8074]
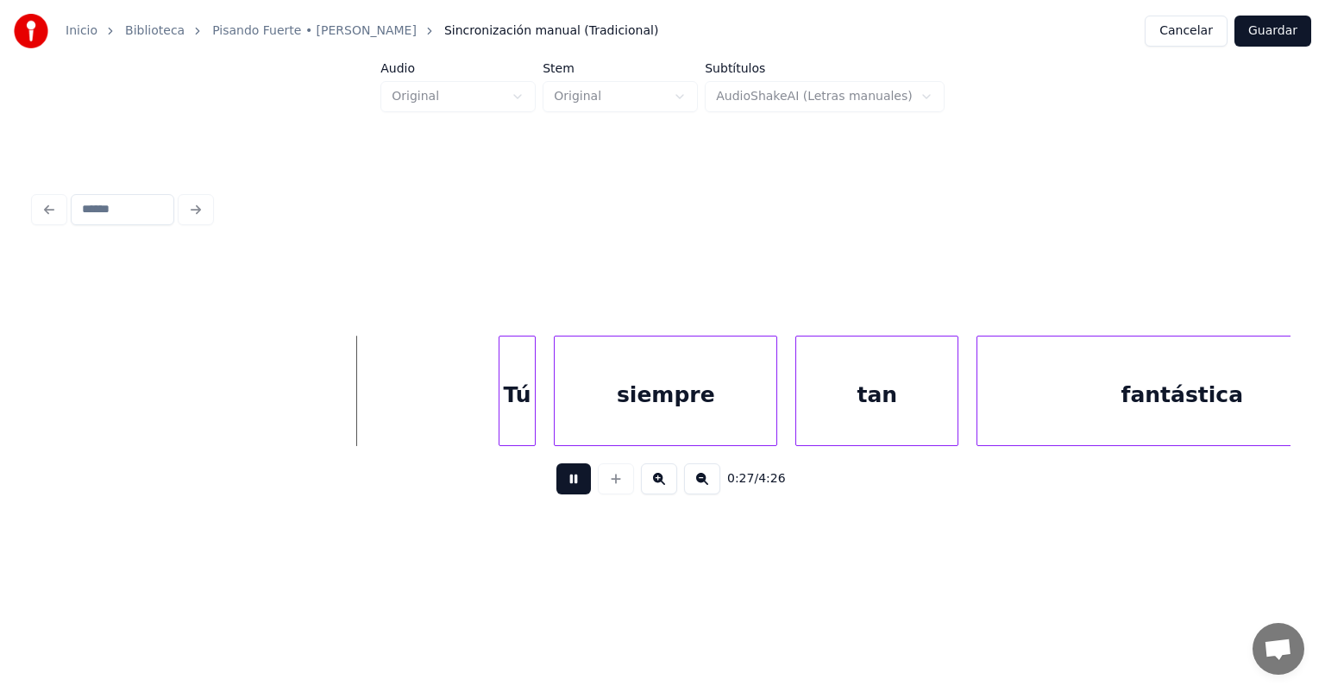
click at [503, 402] on div "Tú" at bounding box center [517, 394] width 36 height 117
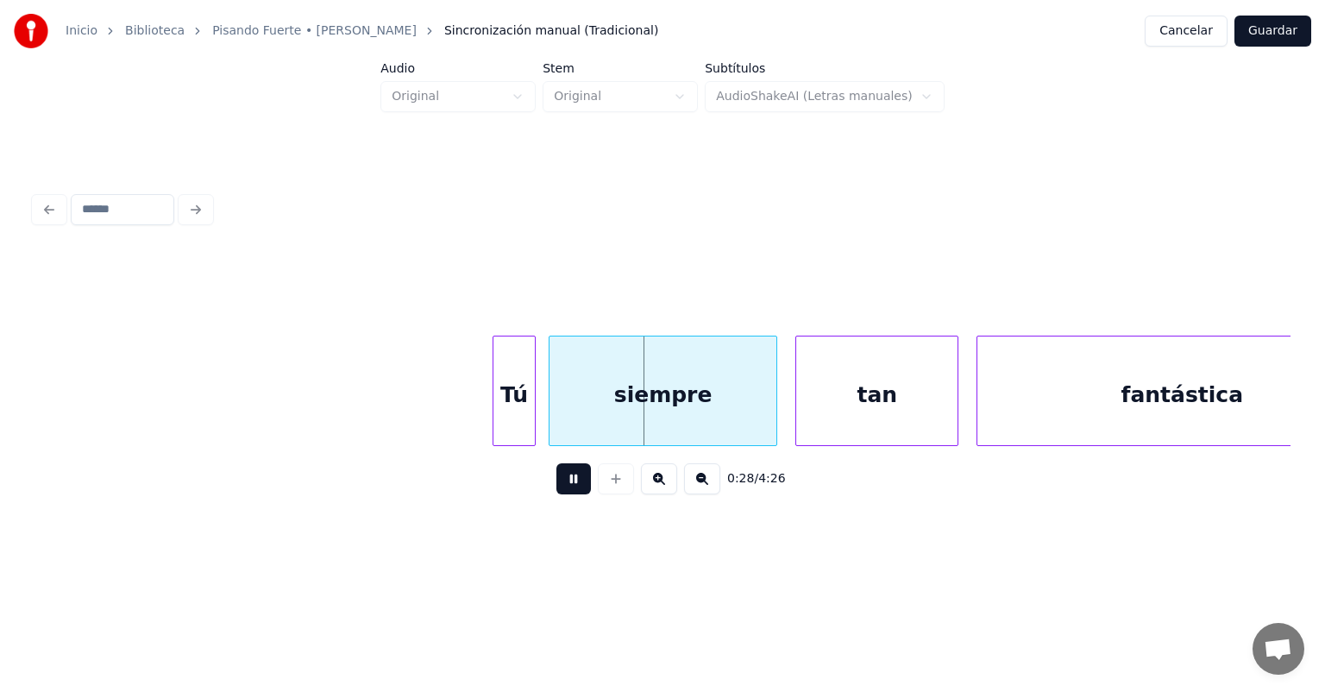
click at [557, 406] on div "siempre" at bounding box center [663, 394] width 227 height 117
click at [543, 412] on div "siempre" at bounding box center [657, 394] width 240 height 117
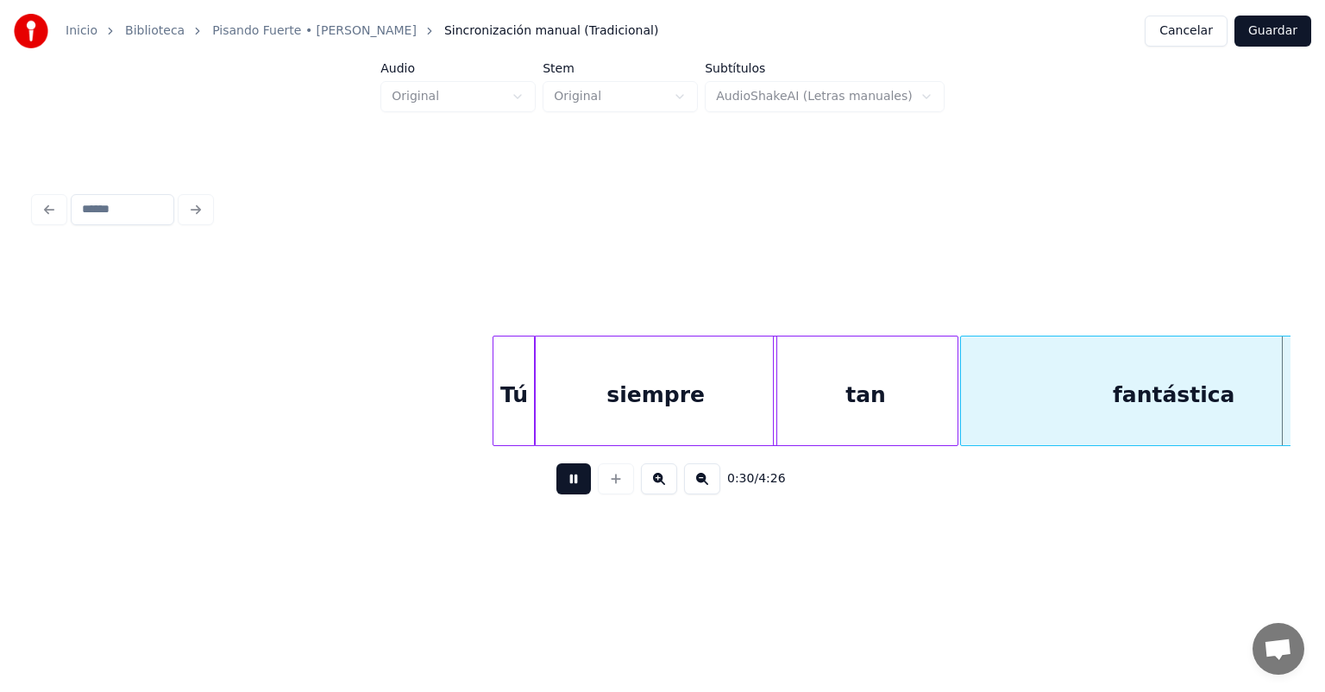
scroll to position [0, 9332]
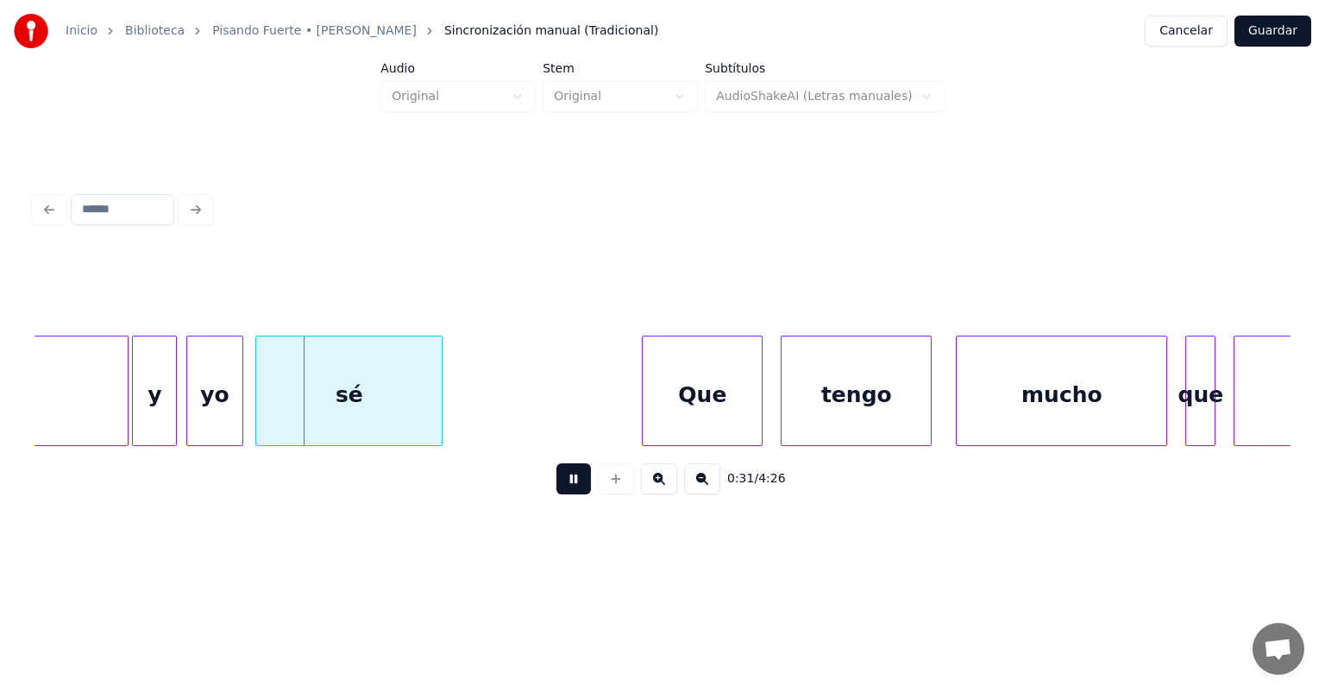
click at [198, 405] on div "yo" at bounding box center [215, 394] width 56 height 117
click at [257, 404] on div "sé" at bounding box center [346, 394] width 191 height 117
click at [644, 396] on div "Que" at bounding box center [702, 394] width 119 height 117
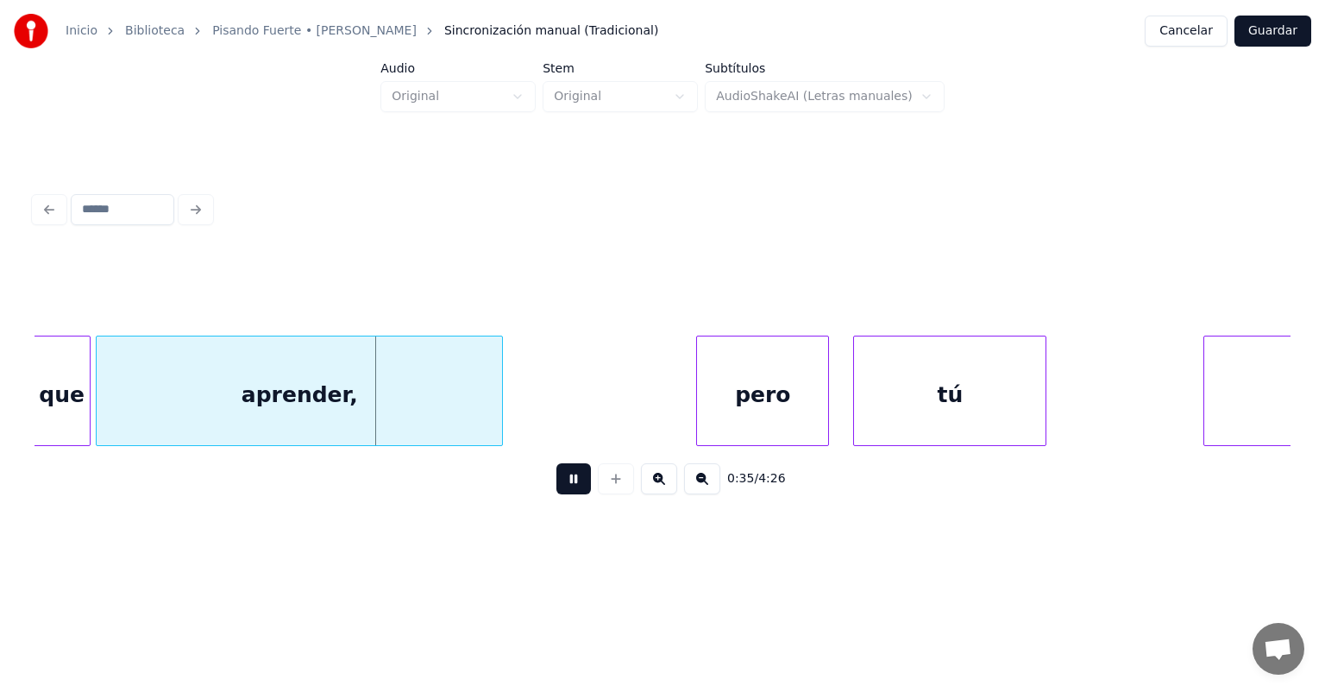
scroll to position [0, 10478]
click at [699, 398] on div at bounding box center [701, 390] width 5 height 109
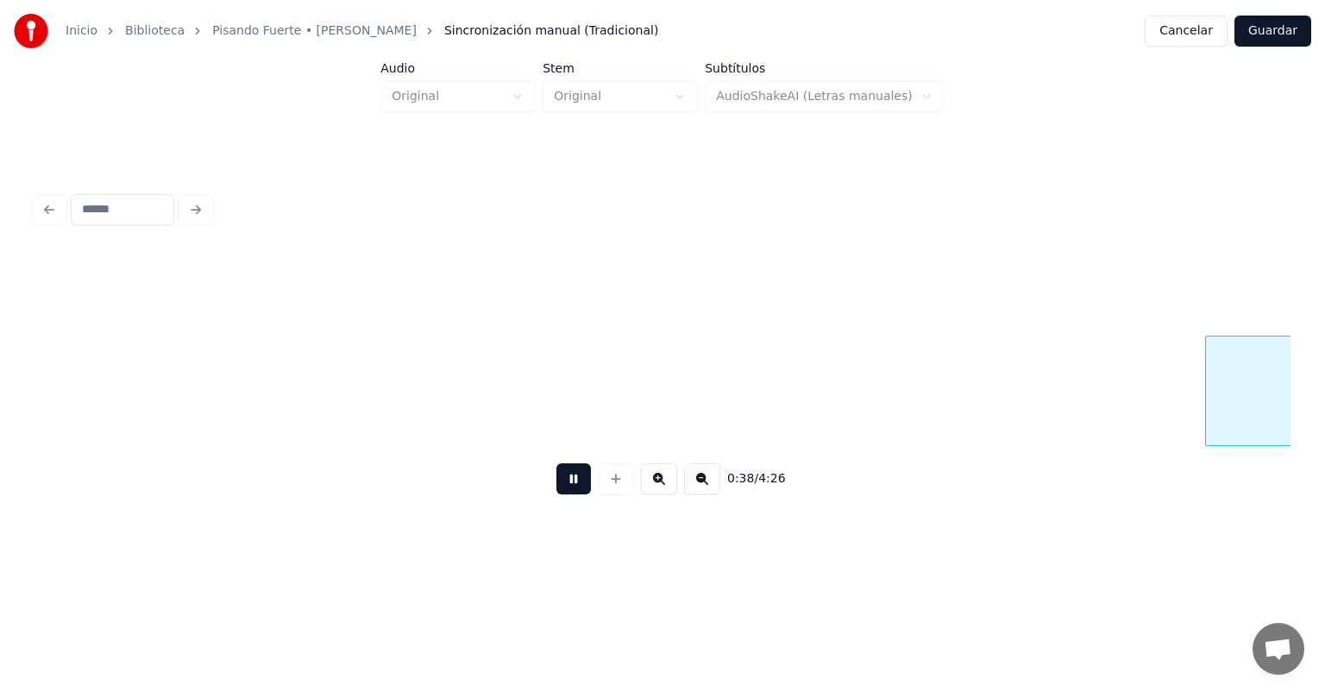
scroll to position [0, 11735]
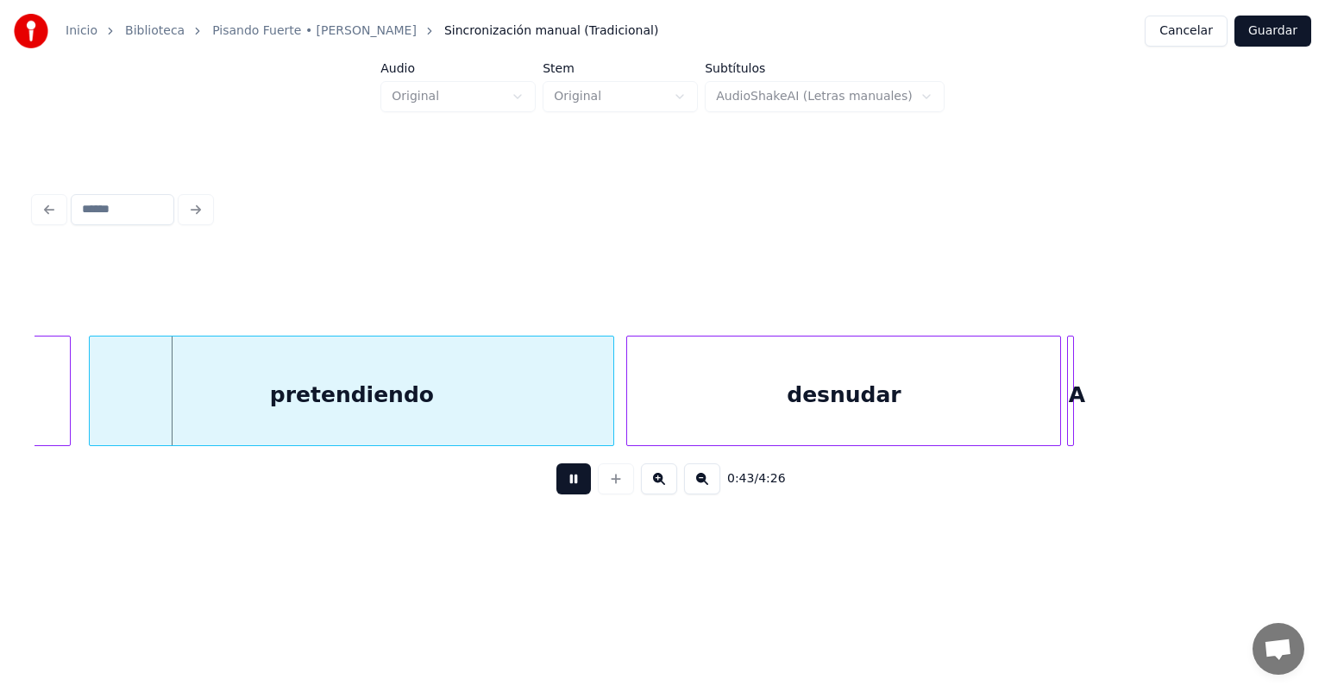
click at [1060, 404] on div "desnudar" at bounding box center [843, 394] width 433 height 117
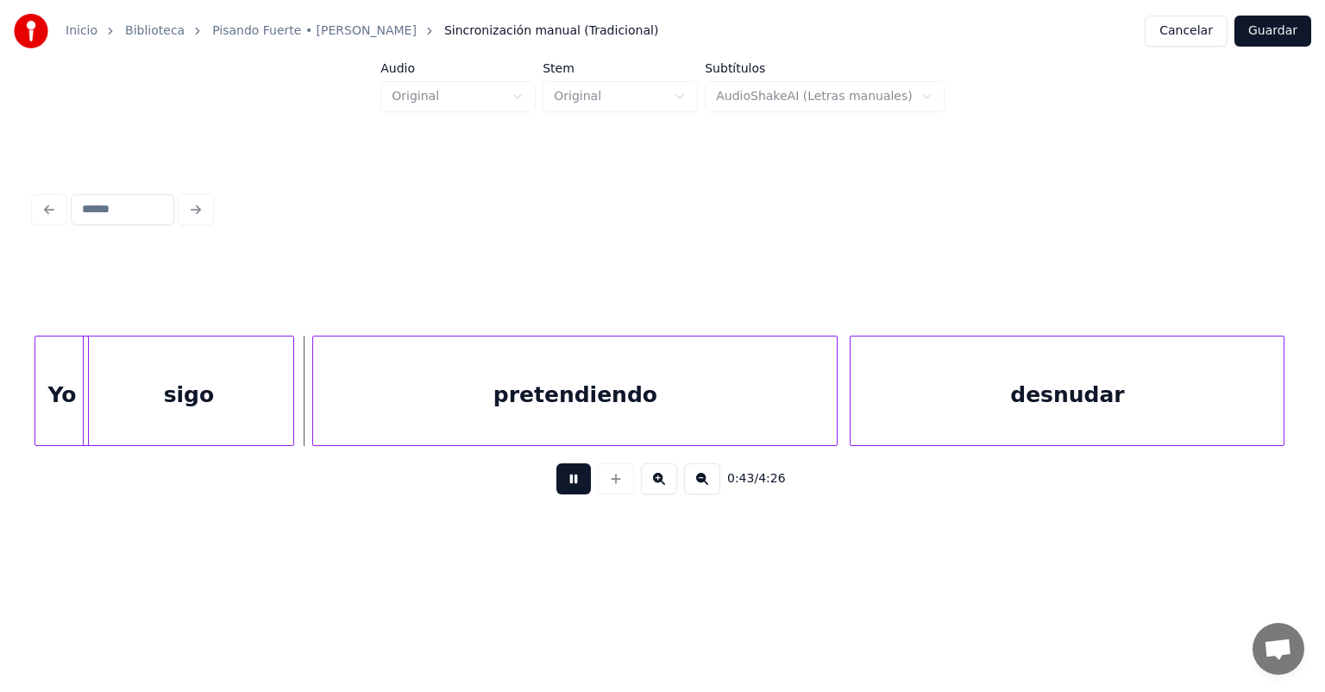
click at [52, 398] on div "Yo" at bounding box center [61, 394] width 53 height 117
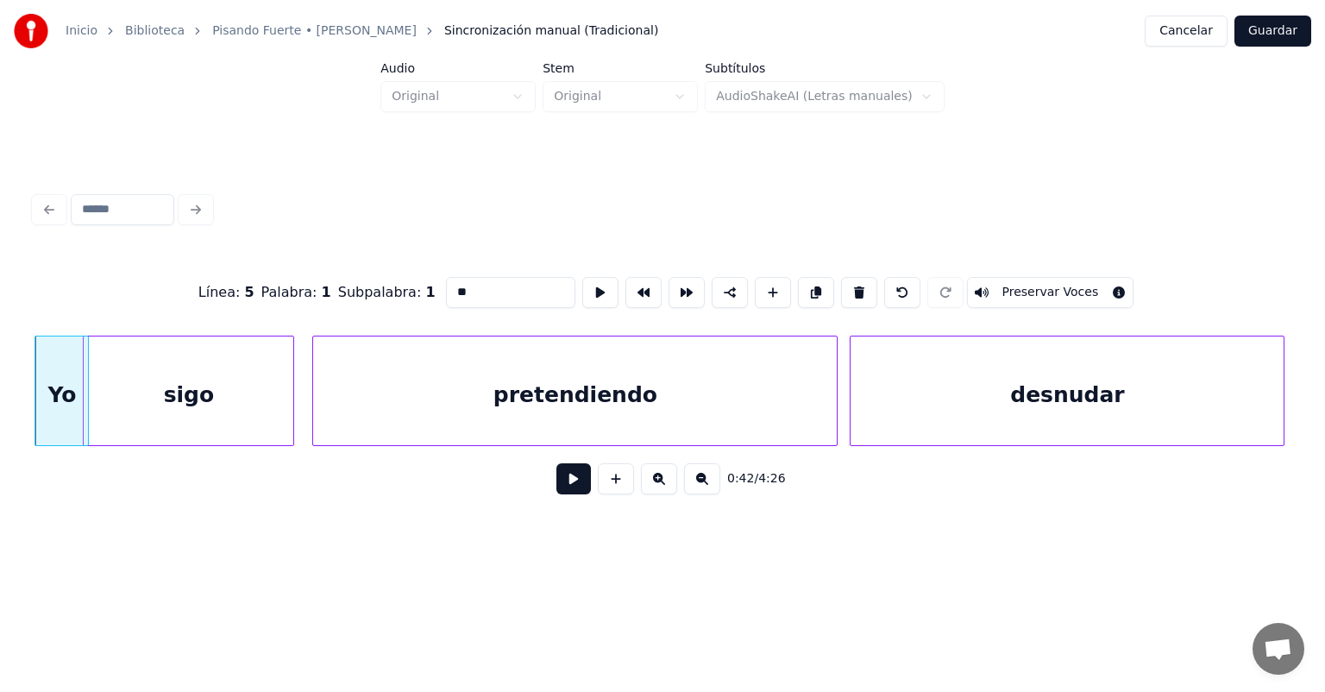
click at [857, 281] on button at bounding box center [859, 292] width 36 height 31
type input "****"
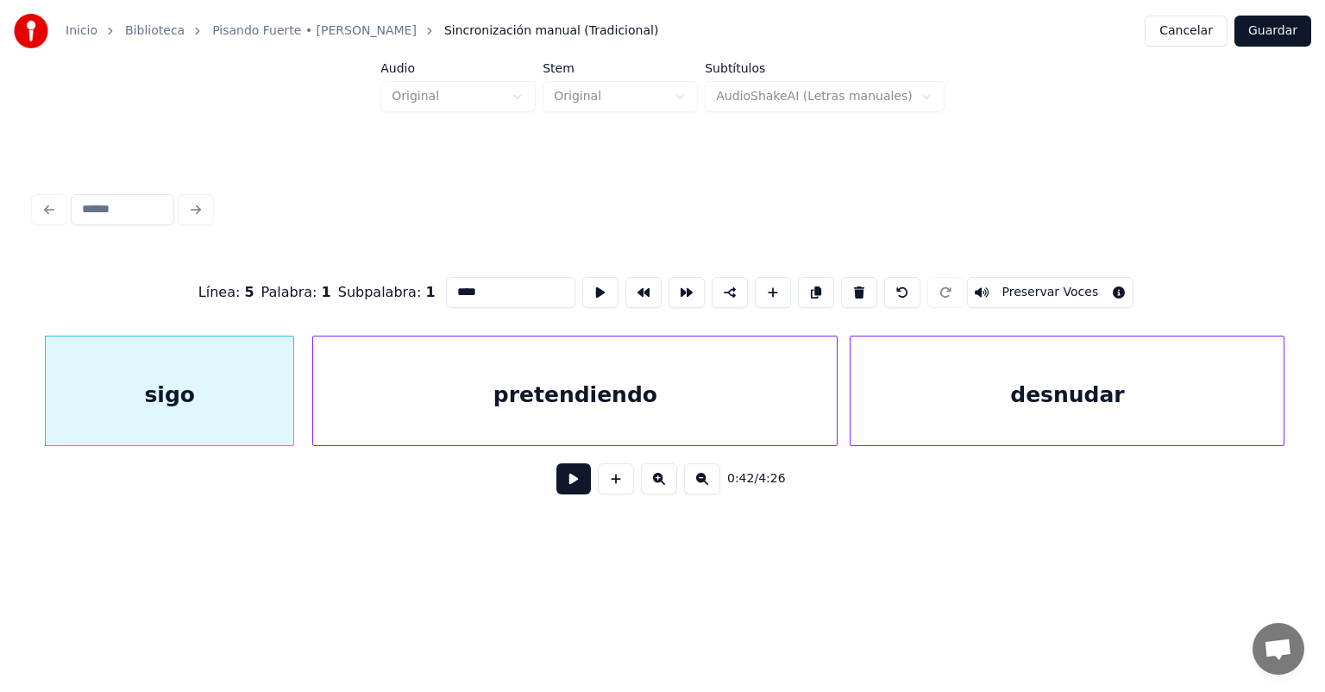
click at [556, 480] on button at bounding box center [573, 478] width 35 height 31
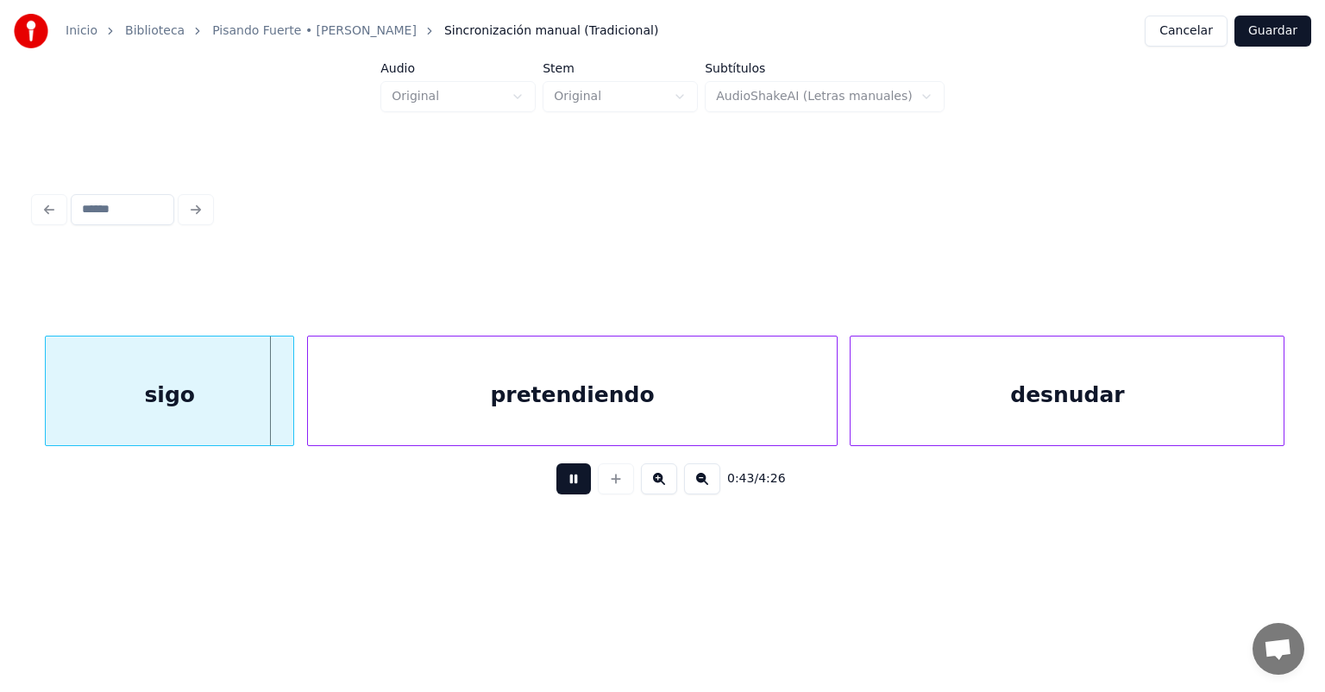
click at [316, 414] on div "pretendiendo" at bounding box center [573, 394] width 530 height 117
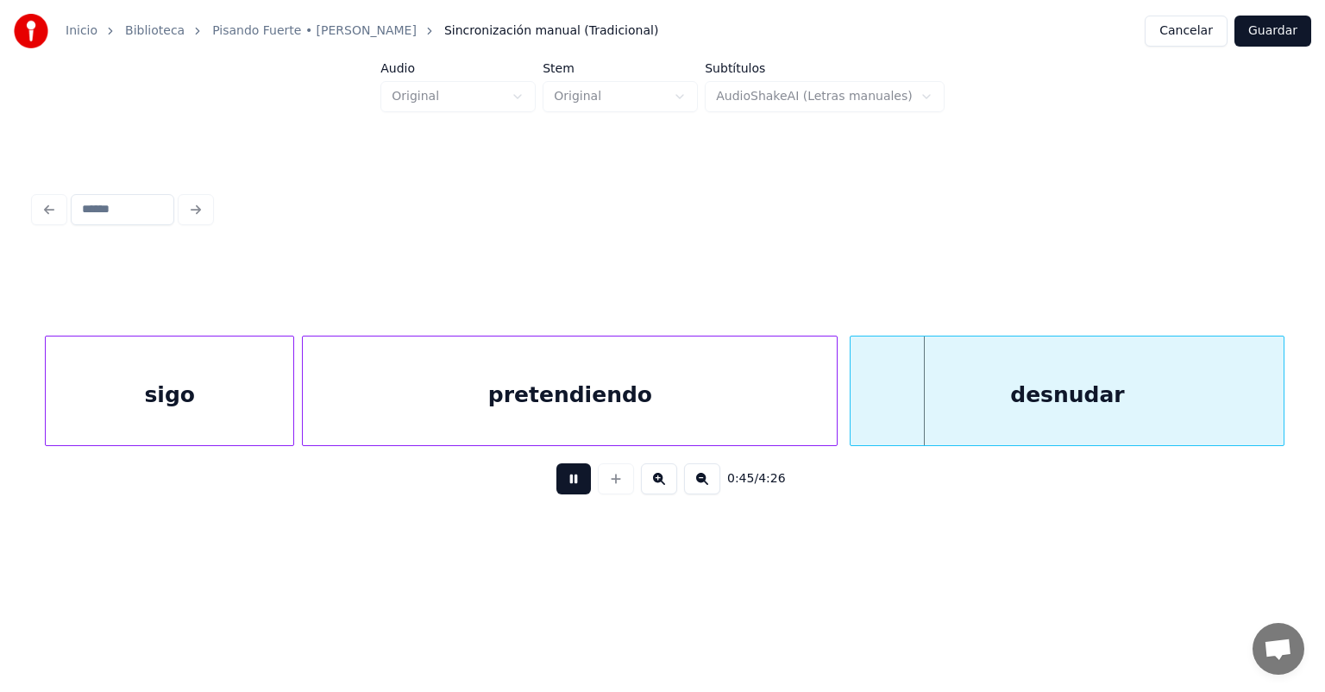
click at [852, 414] on div "desnudar" at bounding box center [1067, 394] width 433 height 117
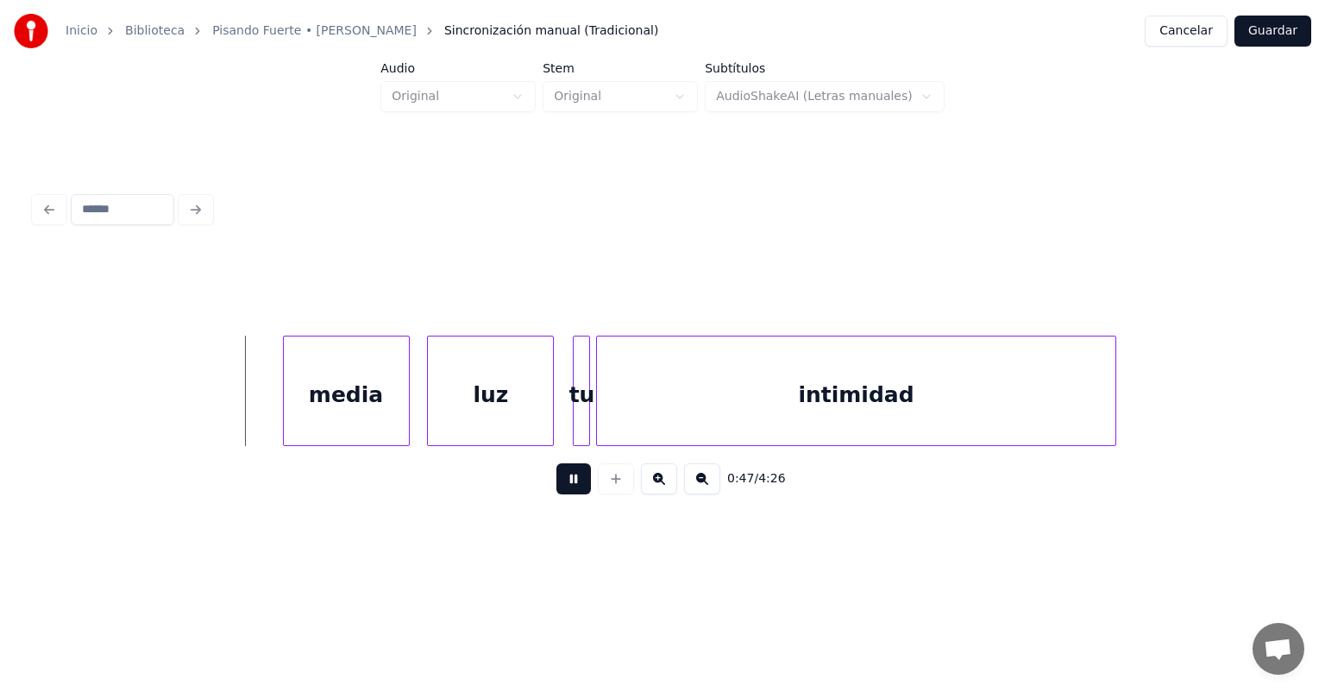
click at [286, 421] on div "media" at bounding box center [346, 394] width 125 height 117
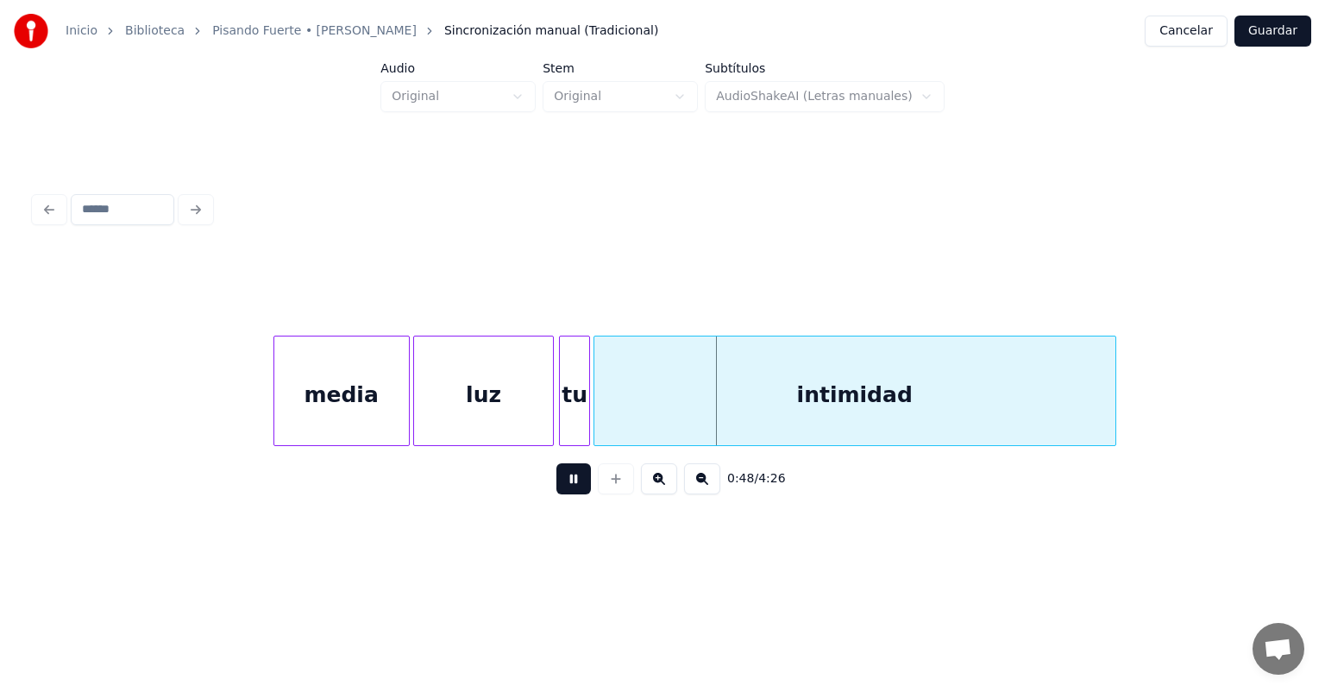
click at [600, 422] on div "intimidad" at bounding box center [854, 394] width 521 height 117
click at [490, 407] on div "luz" at bounding box center [484, 394] width 140 height 117
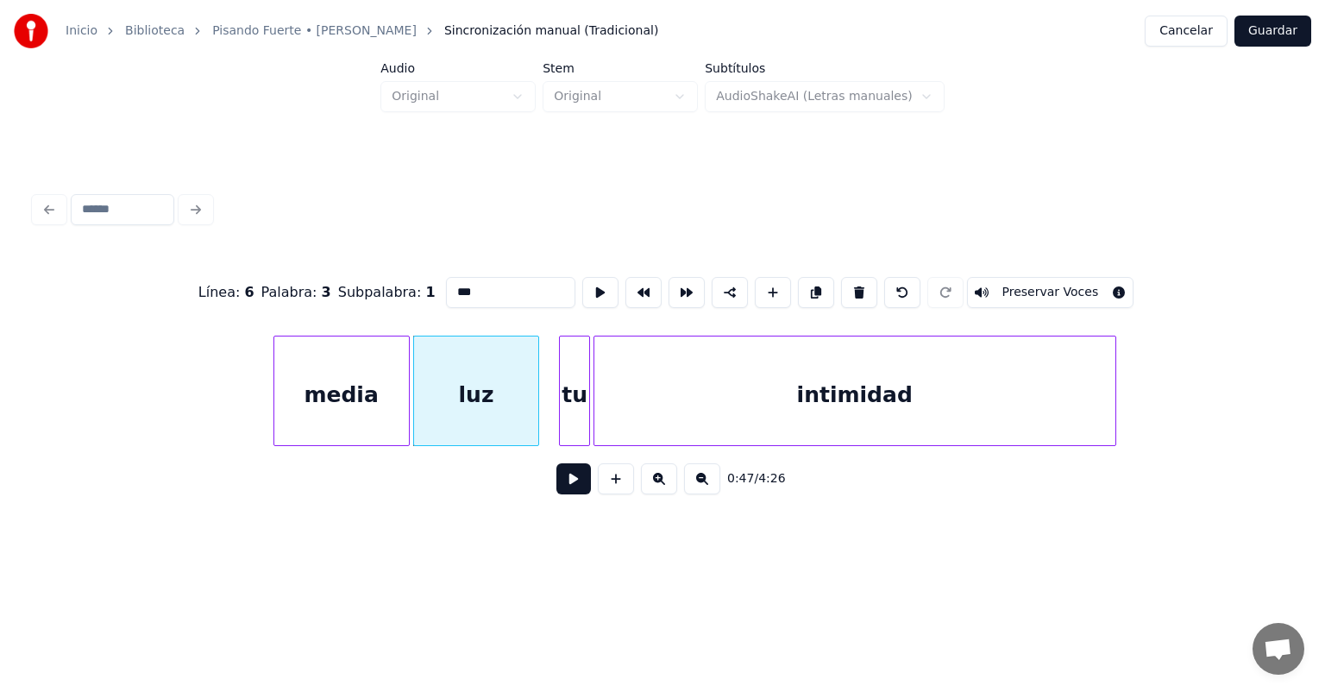
click at [562, 424] on div at bounding box center [562, 390] width 5 height 109
type input "**"
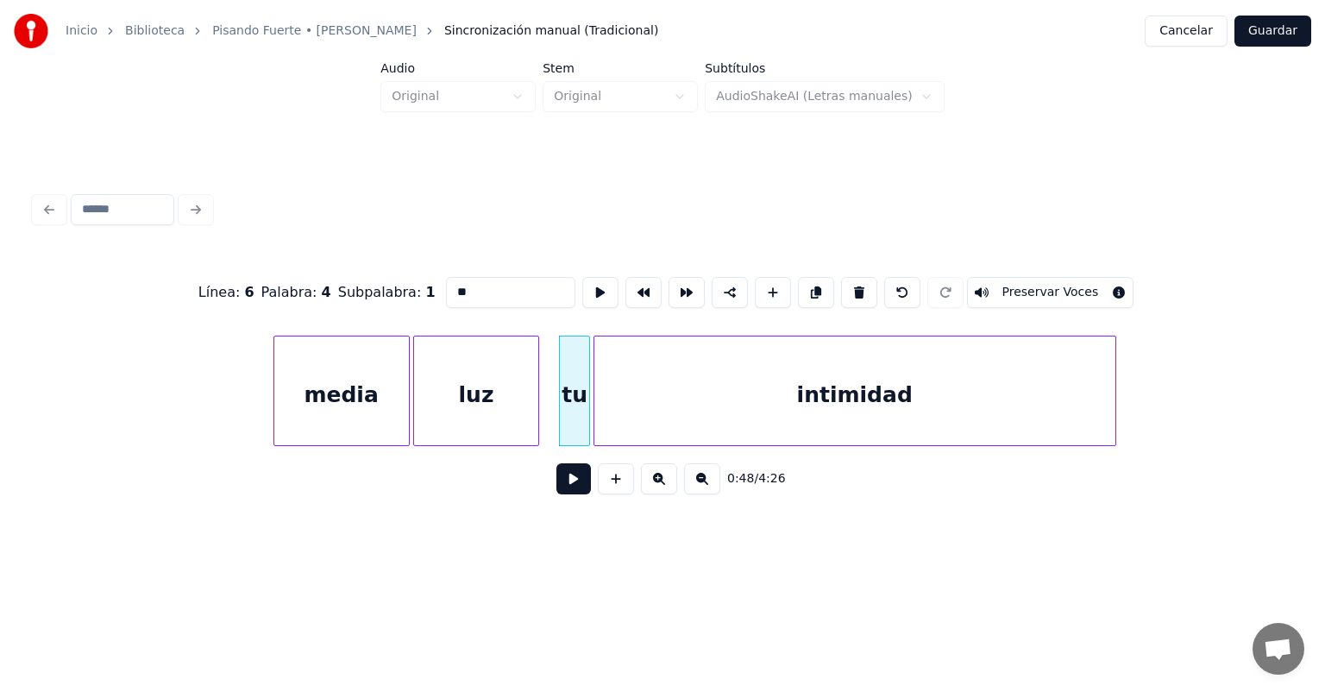
click at [562, 422] on div "tu" at bounding box center [575, 394] width 30 height 117
click at [536, 419] on div "luz" at bounding box center [477, 394] width 127 height 117
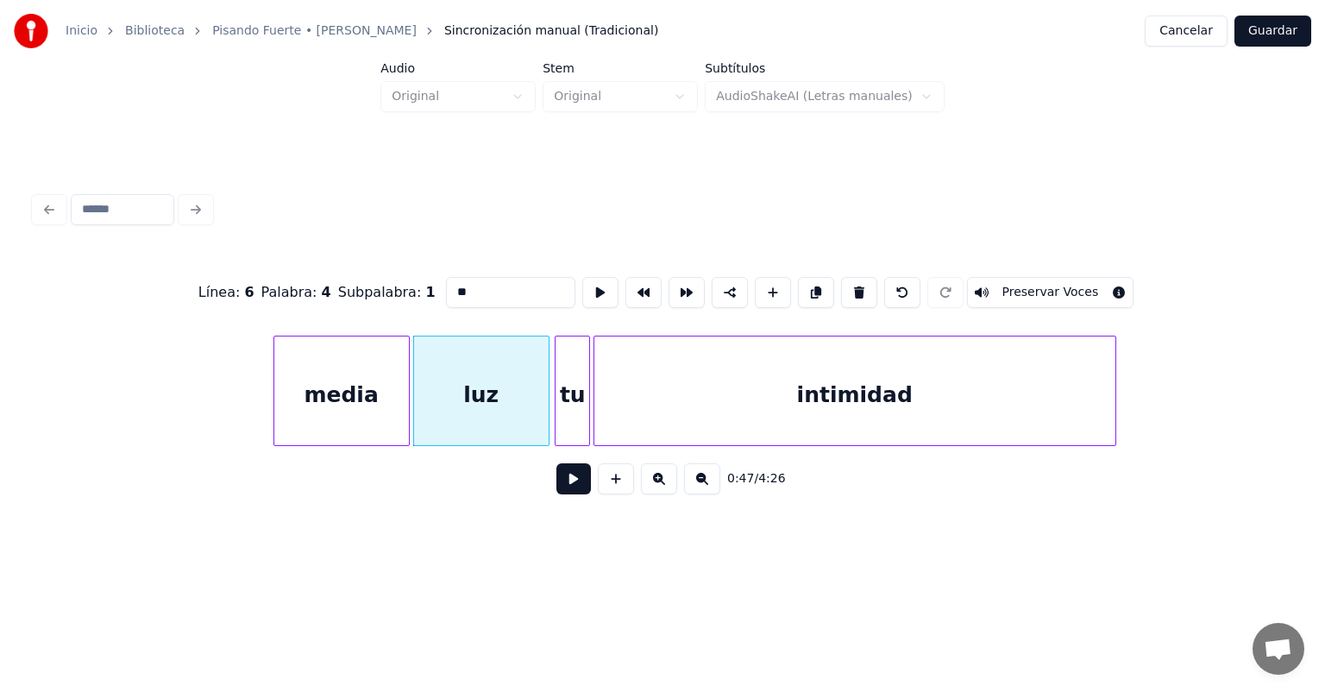
click at [556, 486] on button at bounding box center [573, 478] width 35 height 31
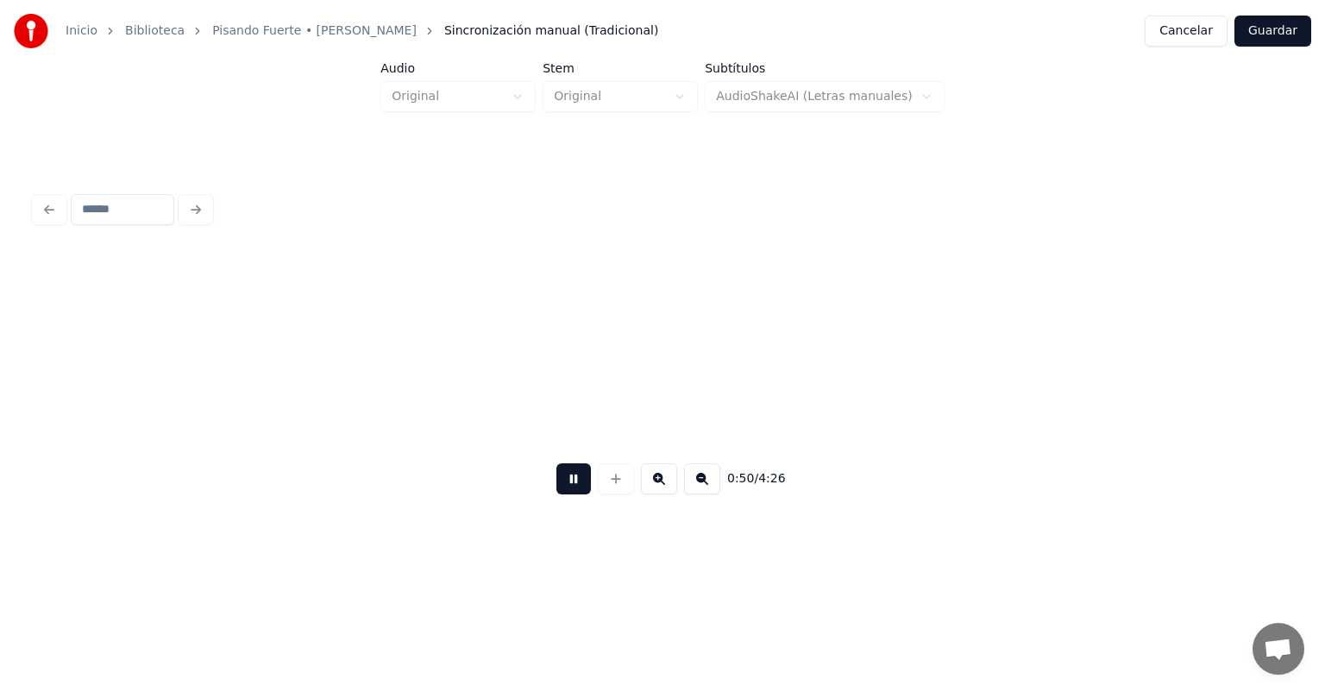
scroll to position [0, 15302]
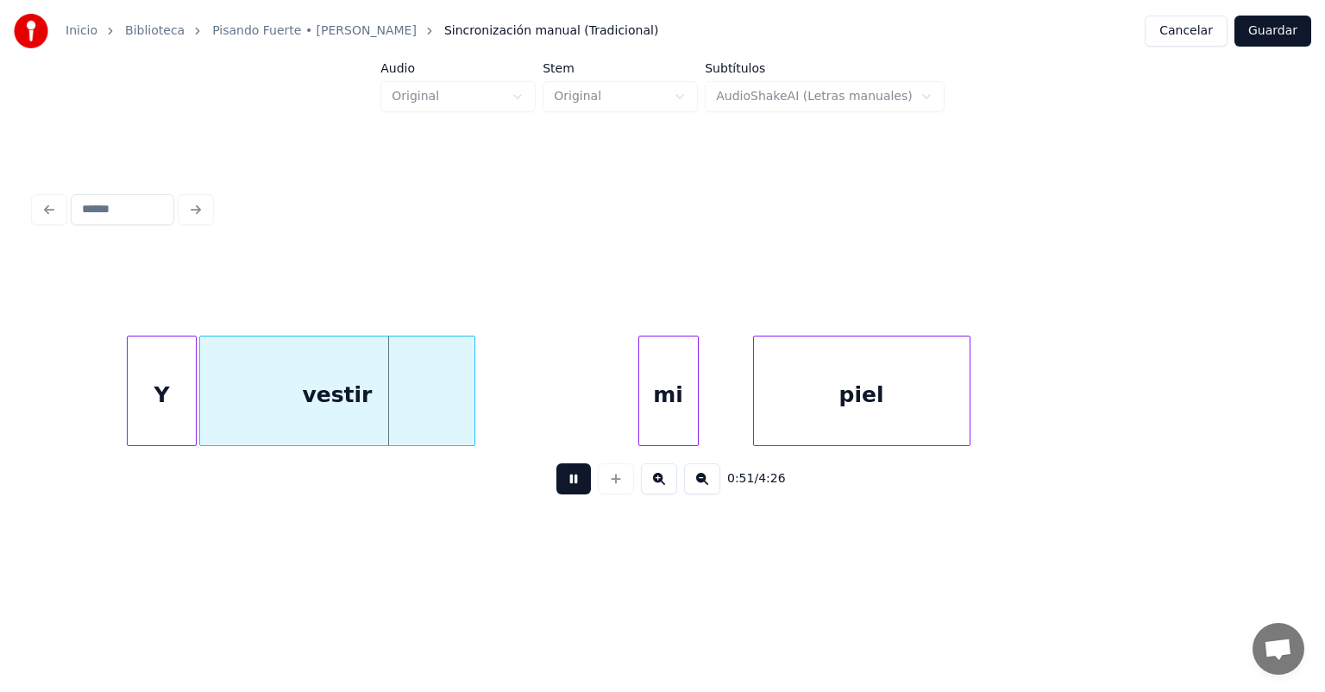
click at [213, 418] on div "vestir" at bounding box center [336, 394] width 273 height 117
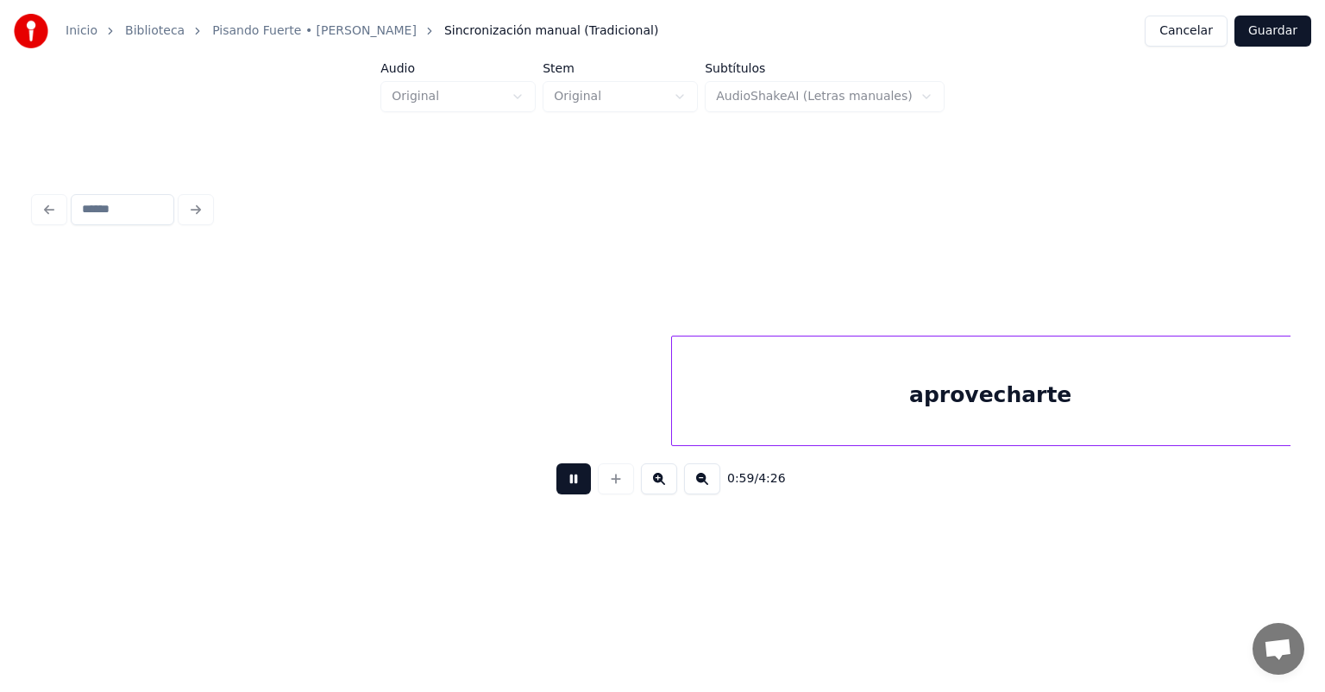
scroll to position [0, 17821]
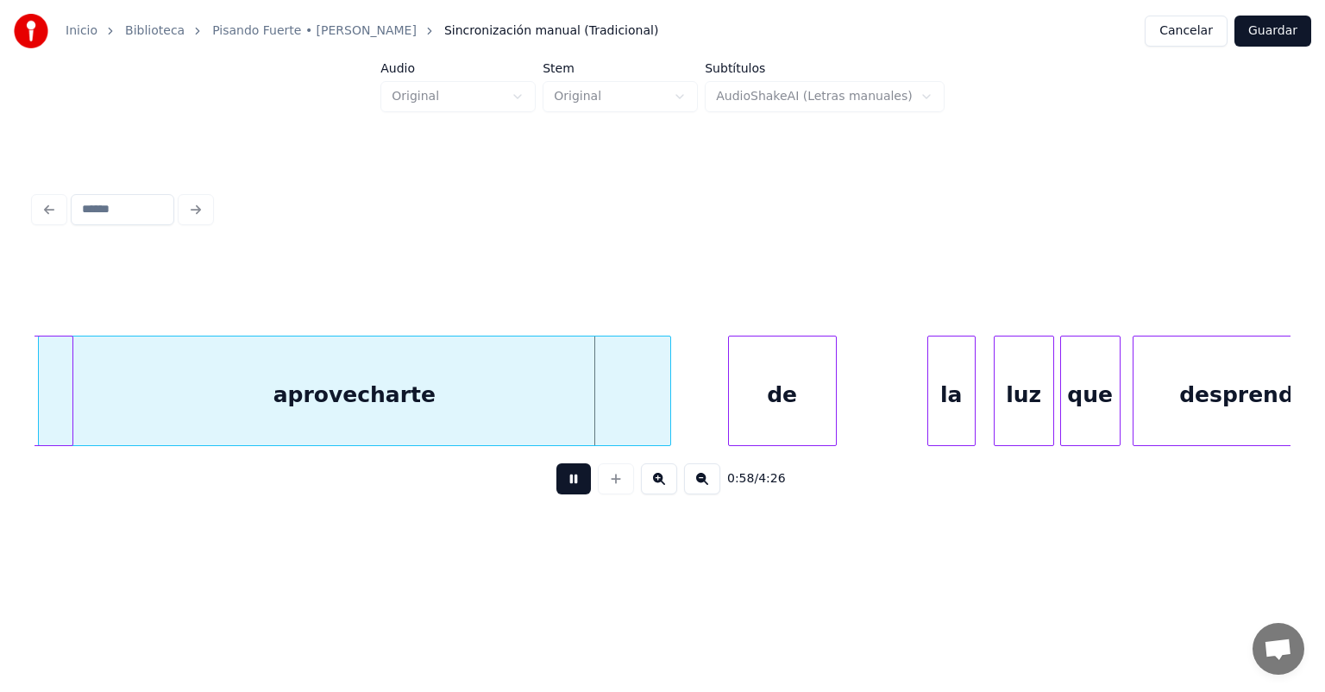
scroll to position [0, 17155]
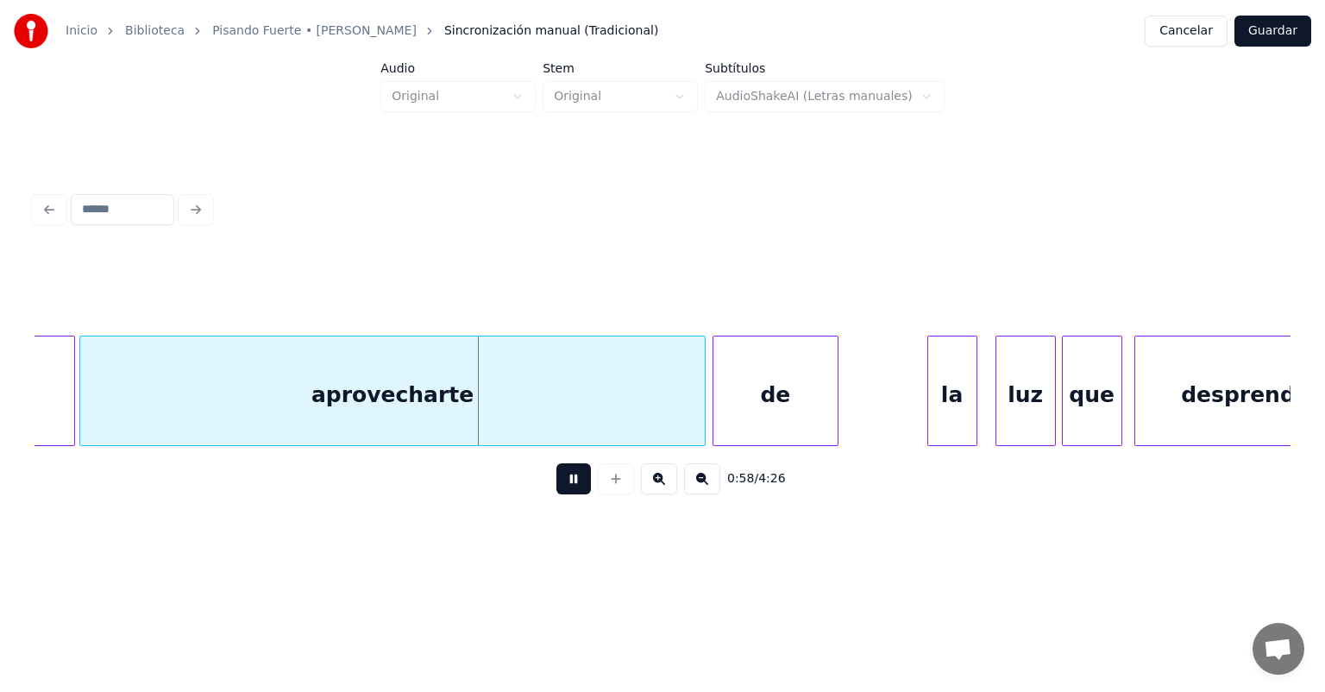
click at [932, 410] on div at bounding box center [930, 390] width 5 height 109
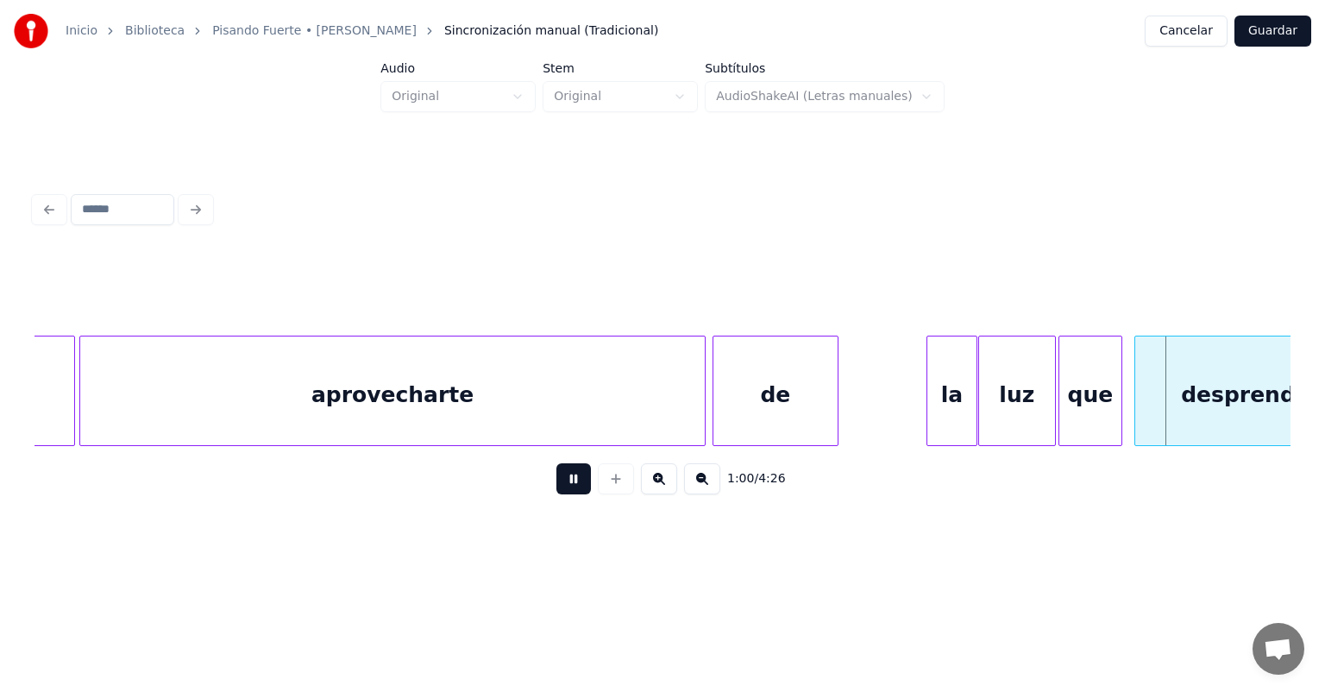
click at [1066, 400] on div "que" at bounding box center [1090, 394] width 62 height 117
click at [1136, 403] on div "desprendo" at bounding box center [1246, 394] width 222 height 117
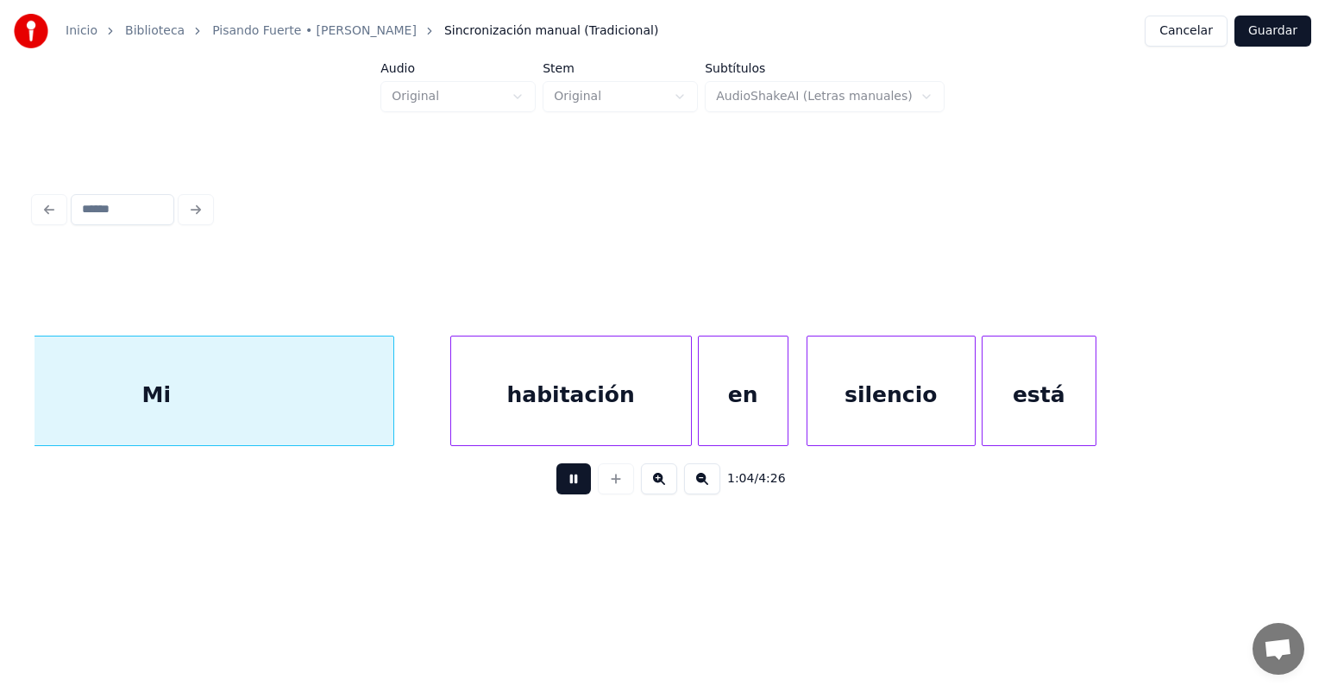
scroll to position [0, 19553]
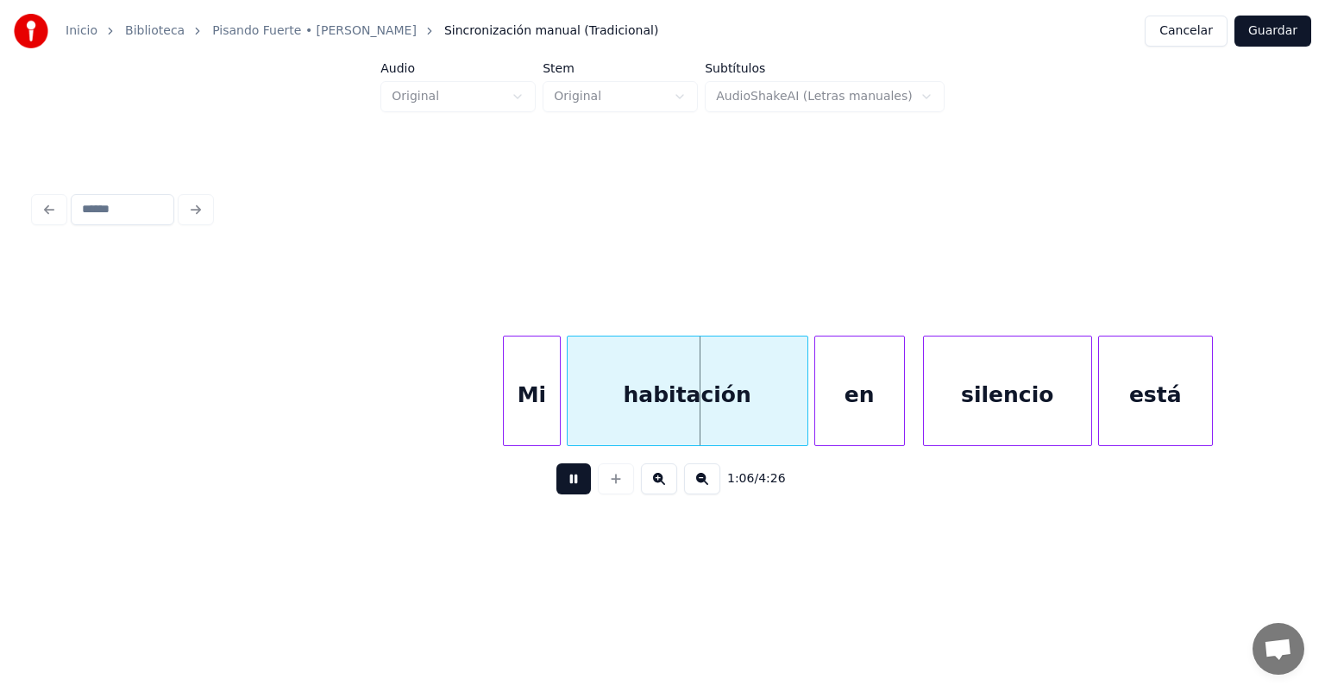
click at [547, 419] on div "Mi" at bounding box center [532, 394] width 56 height 117
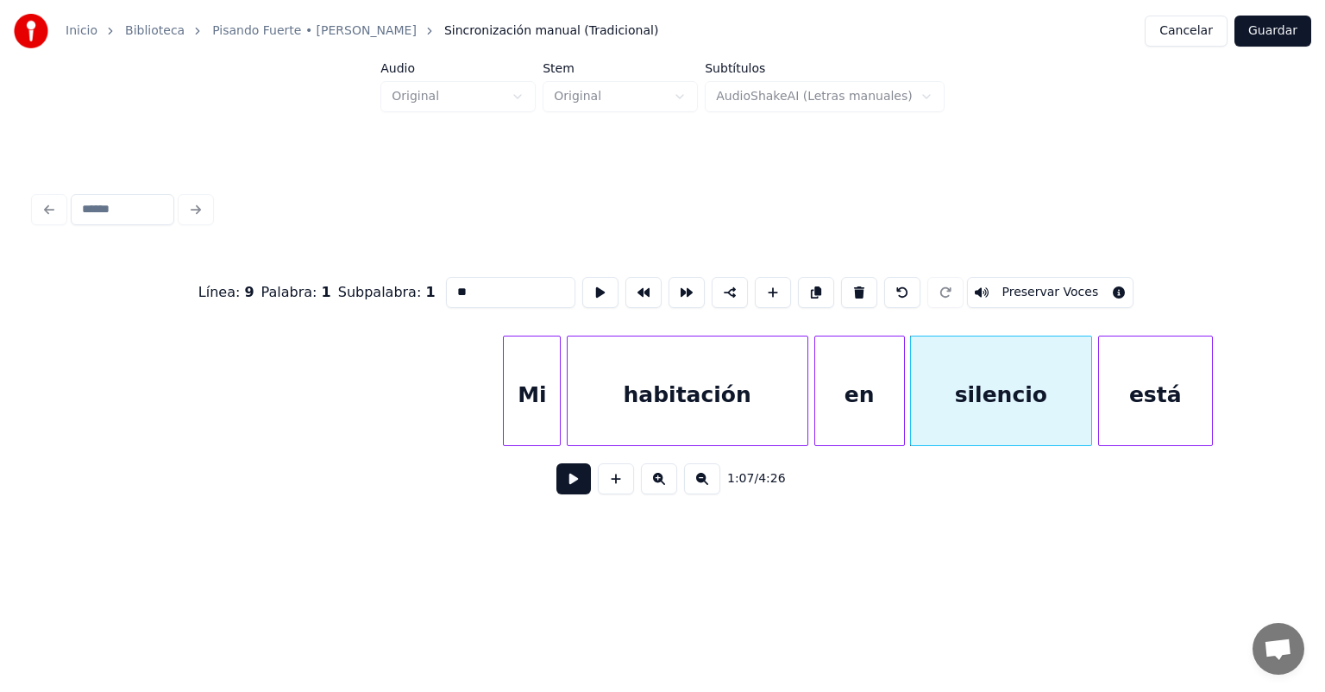
click at [556, 488] on button at bounding box center [573, 478] width 35 height 31
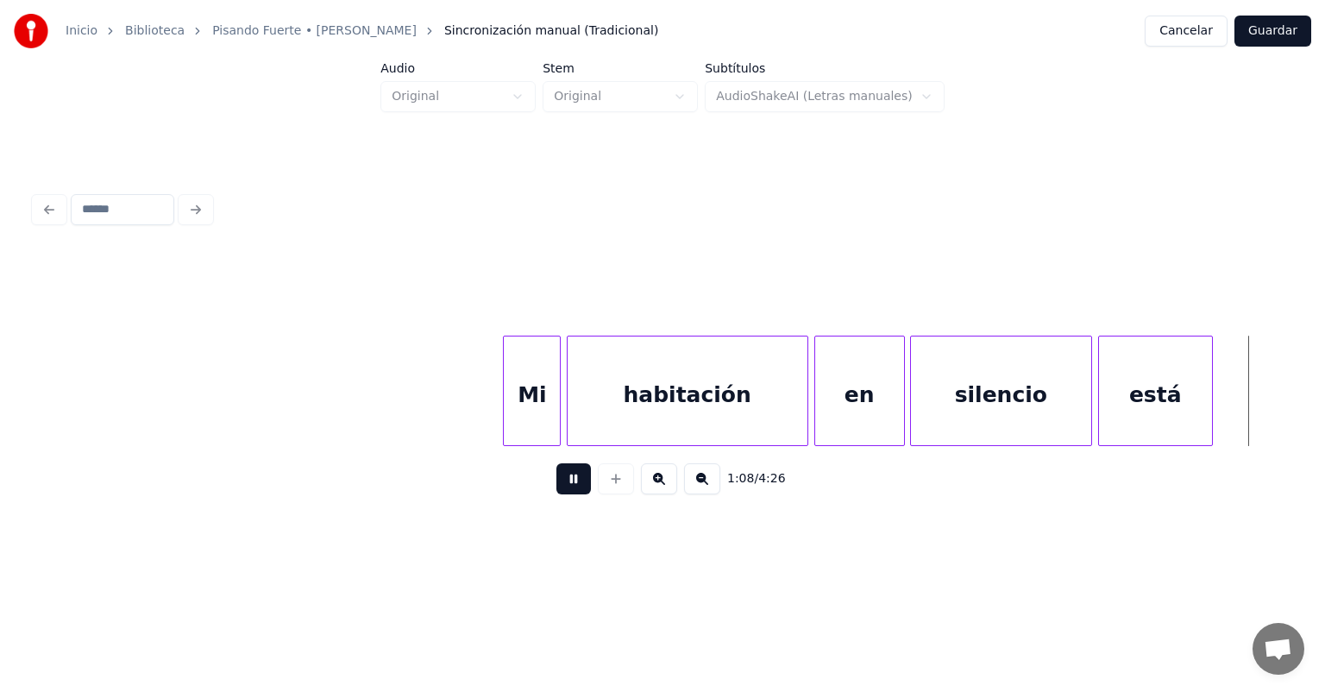
scroll to position [0, 20809]
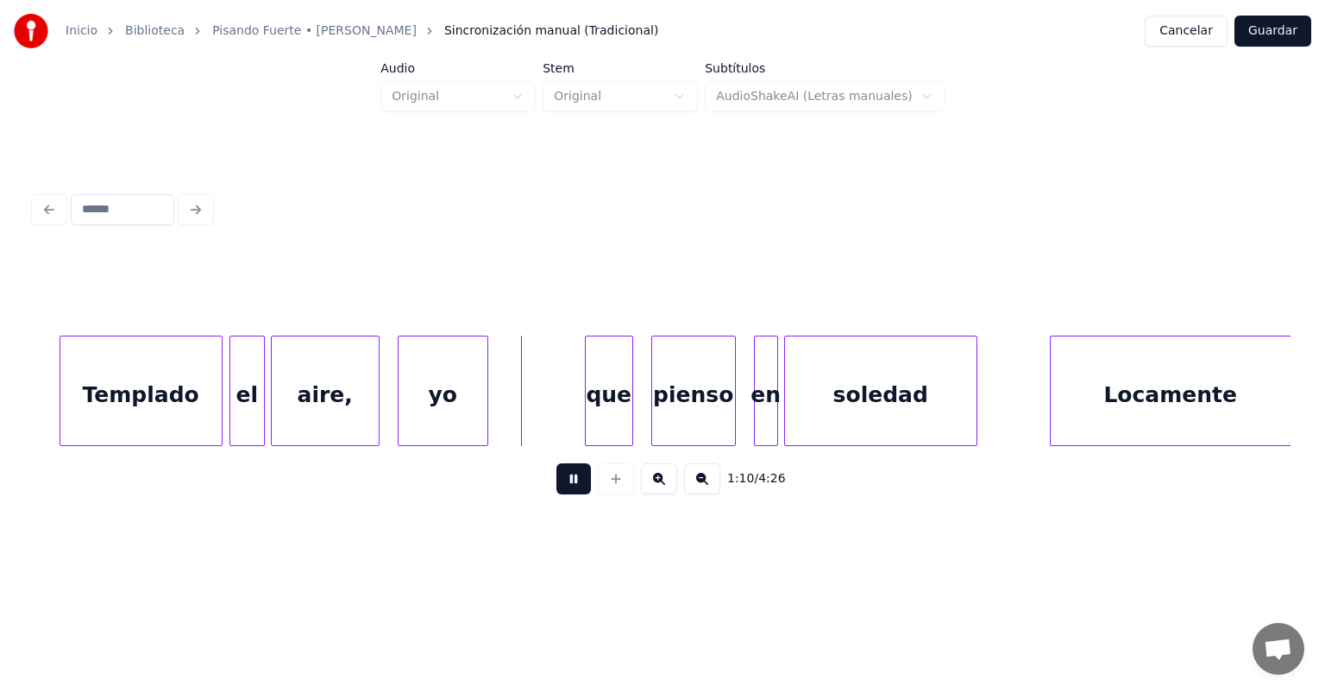
click at [236, 403] on div "el" at bounding box center [247, 394] width 34 height 117
click at [587, 411] on div at bounding box center [588, 390] width 5 height 109
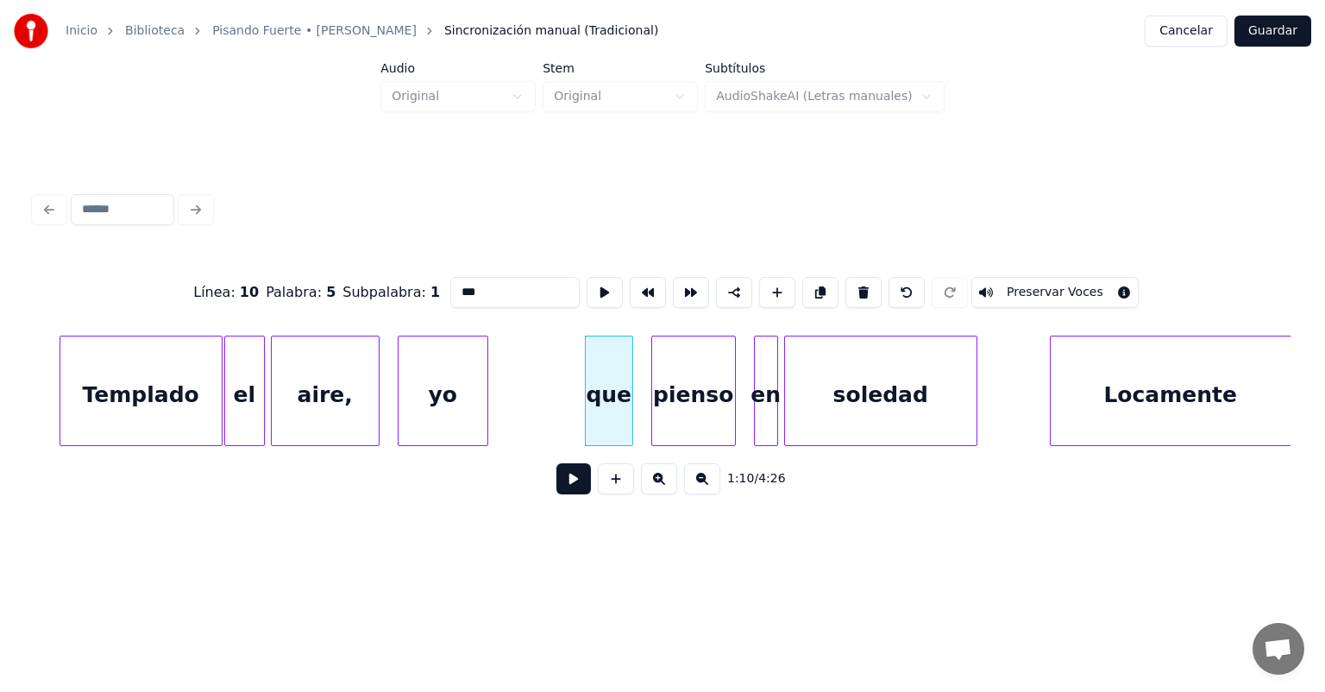
click at [654, 418] on div at bounding box center [654, 390] width 5 height 109
type input "******"
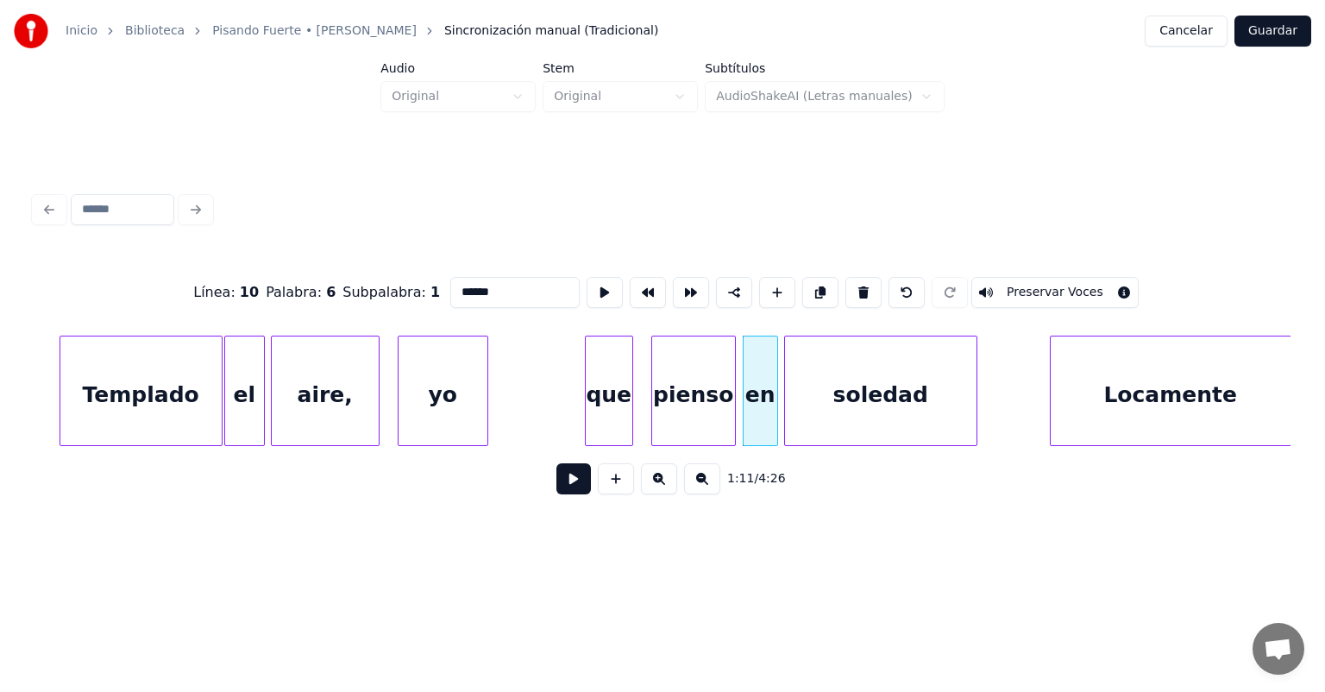
click at [556, 476] on button at bounding box center [573, 478] width 35 height 31
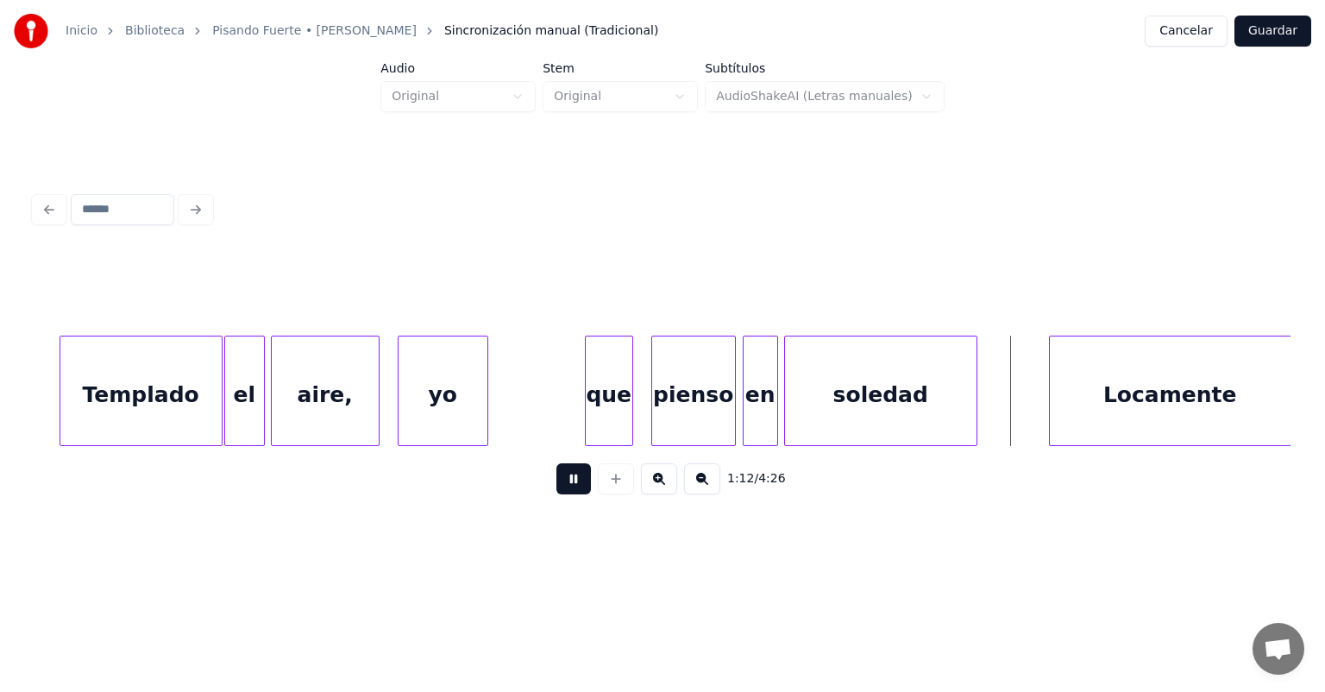
click at [1052, 400] on div "Locamente" at bounding box center [1170, 394] width 241 height 117
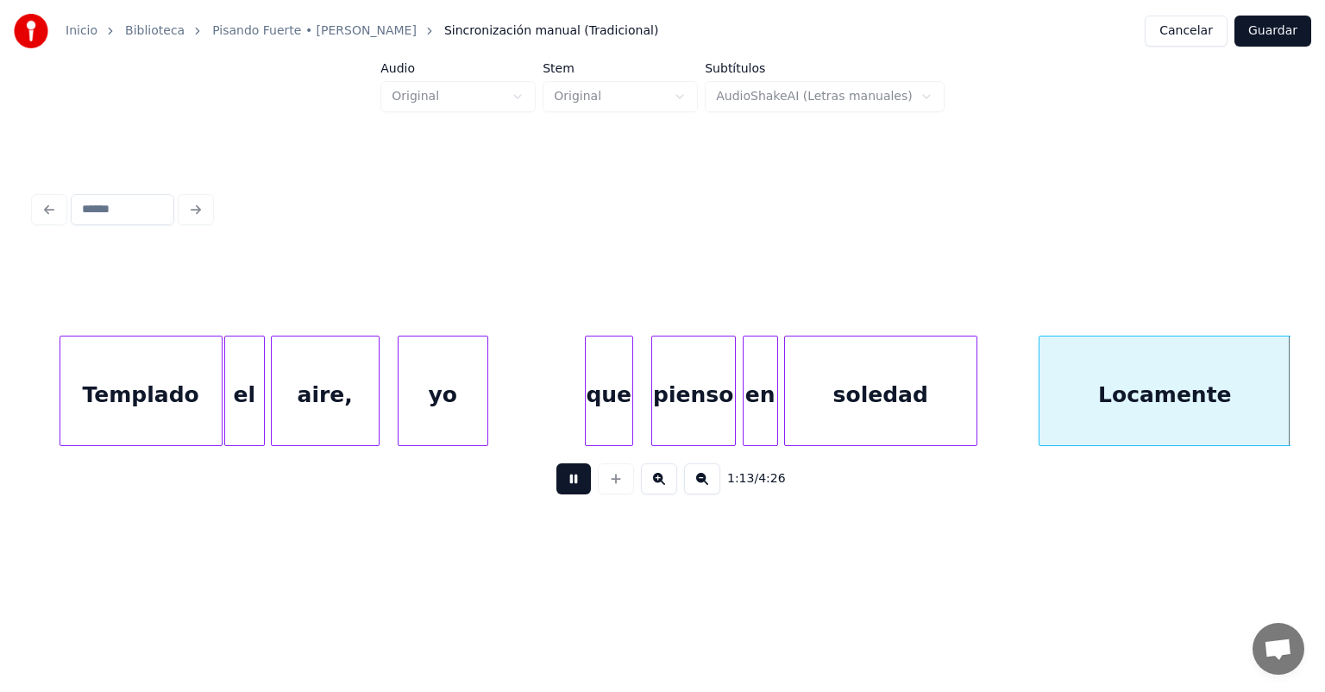
scroll to position [0, 22071]
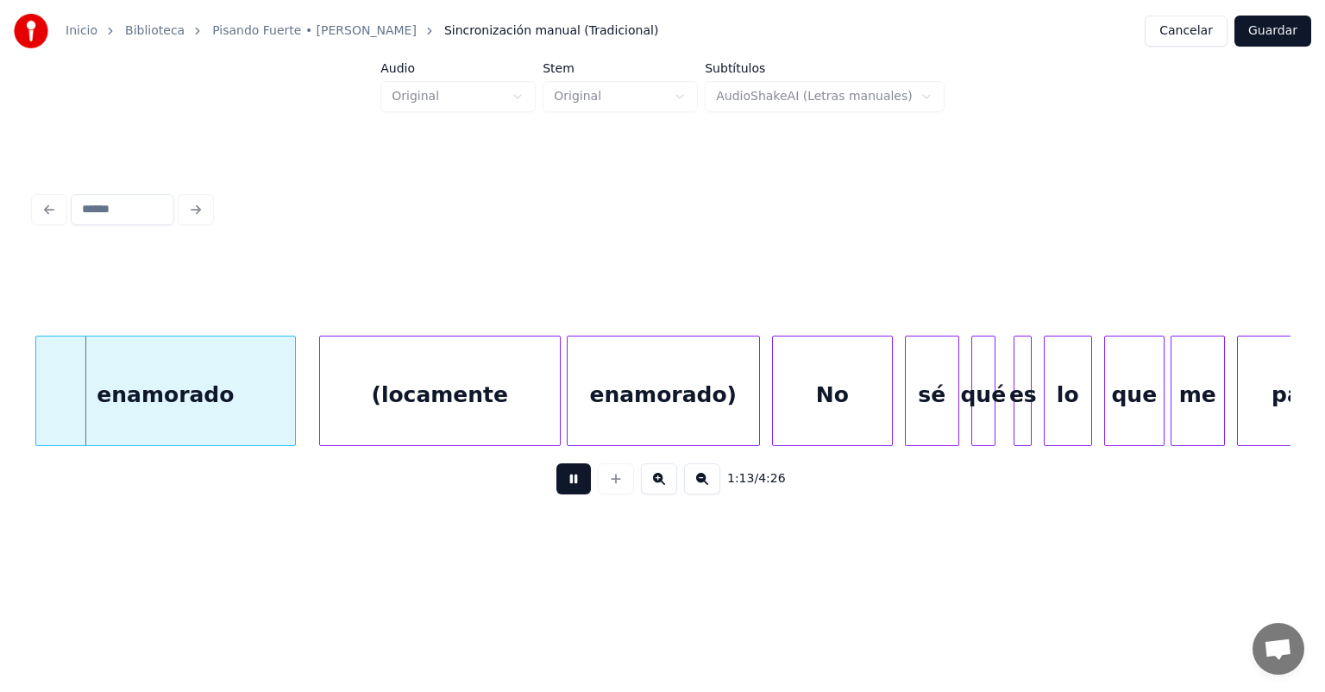
click at [323, 414] on div "(locamente" at bounding box center [440, 394] width 240 height 117
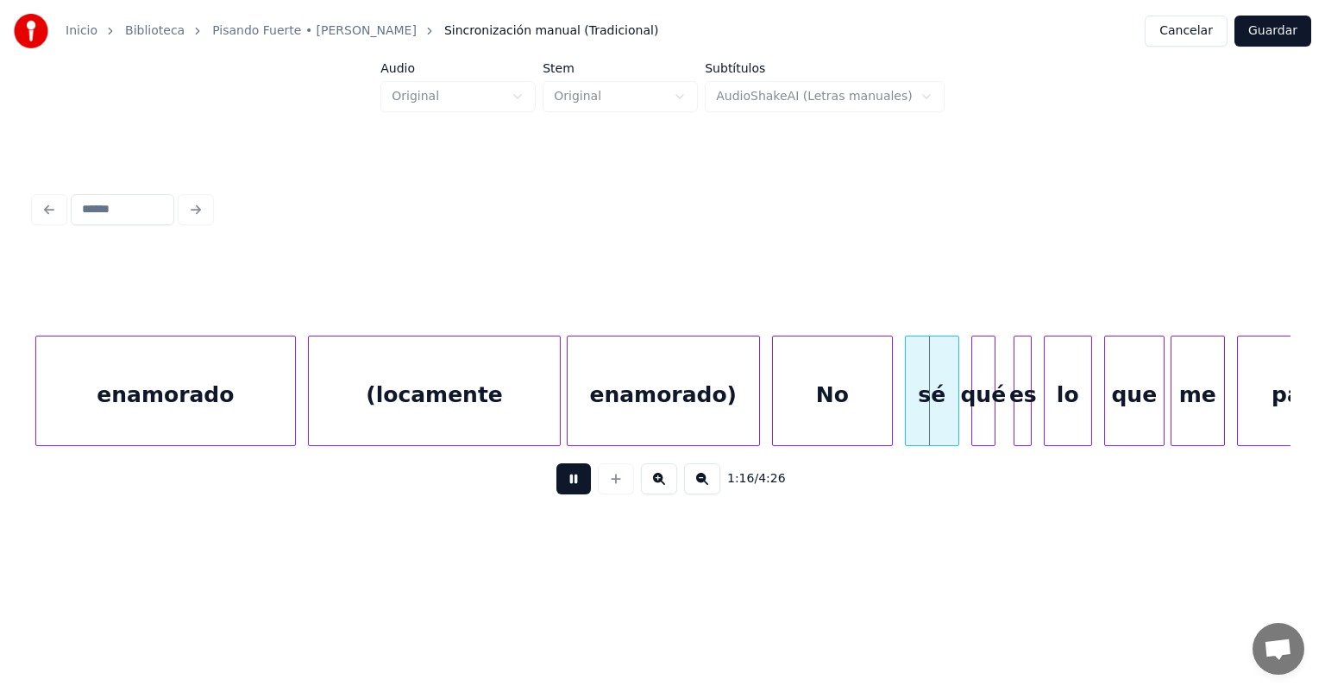
click at [906, 402] on div at bounding box center [908, 390] width 5 height 109
click at [974, 404] on div "qué" at bounding box center [983, 394] width 22 height 117
click at [1046, 399] on div "lo" at bounding box center [1068, 394] width 47 height 117
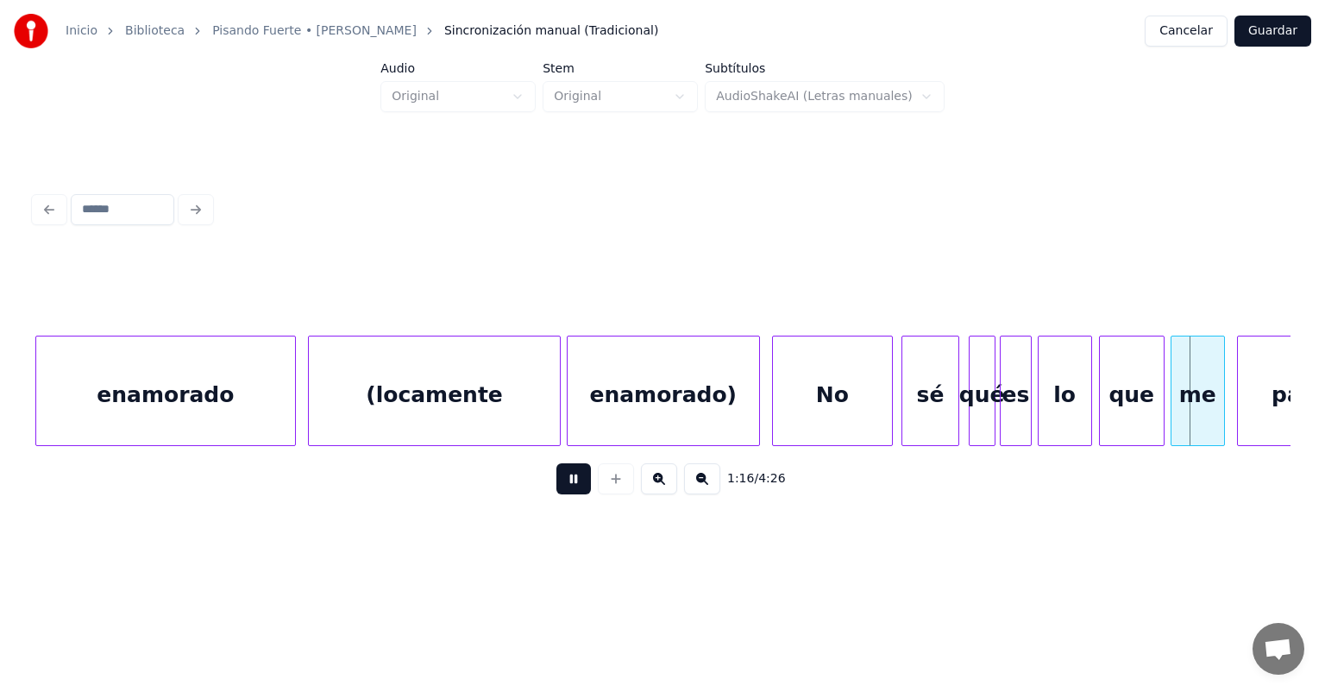
click at [1107, 398] on div "que" at bounding box center [1132, 394] width 64 height 117
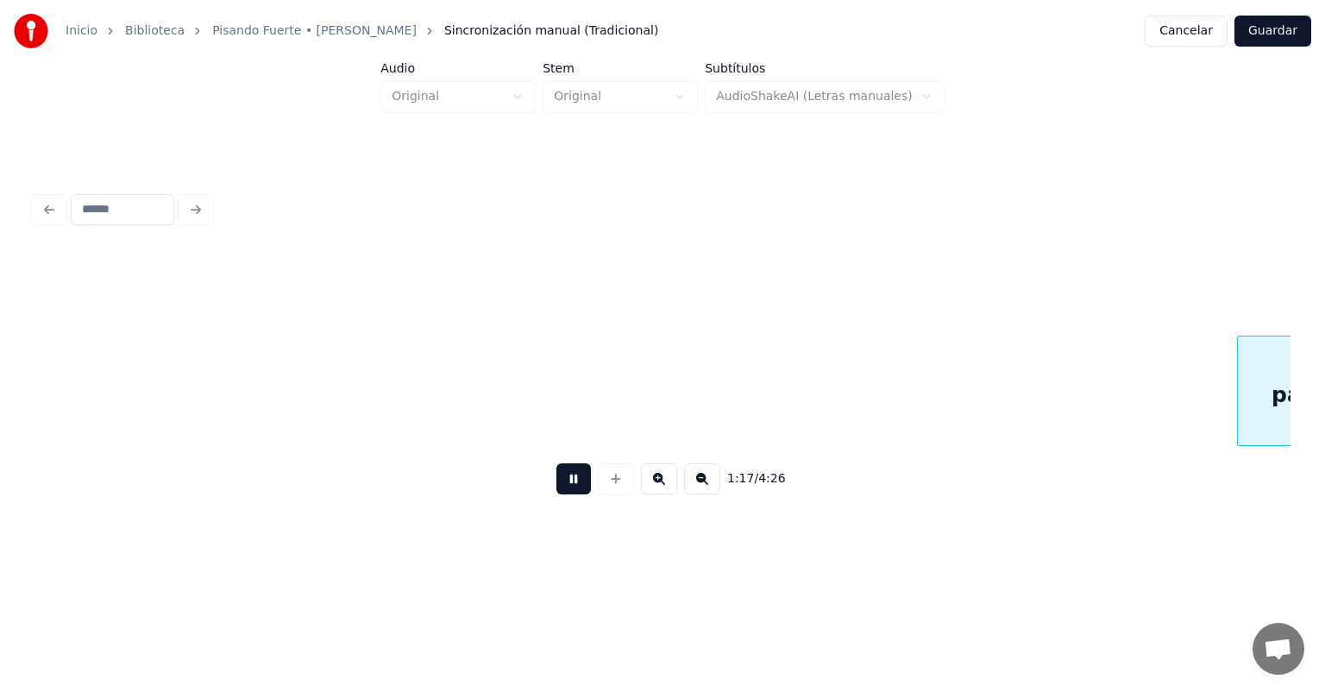
scroll to position [0, 23332]
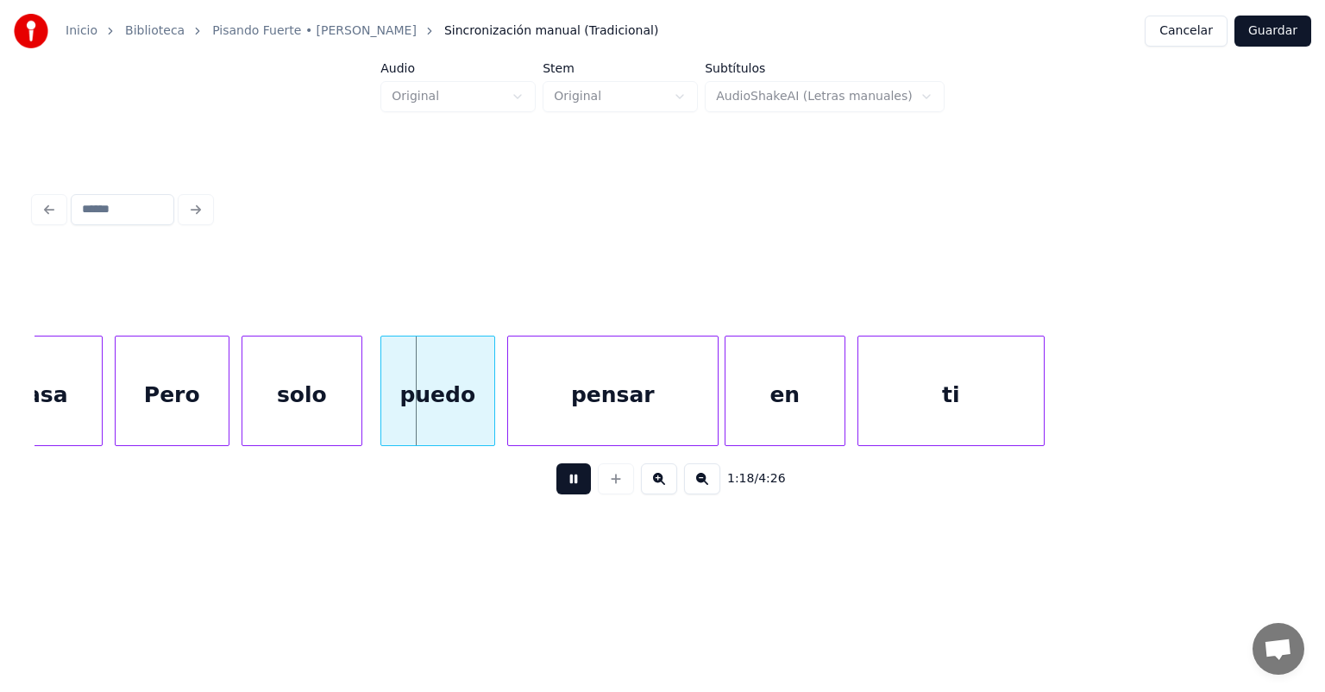
click at [383, 409] on div "puedo" at bounding box center [437, 394] width 113 height 117
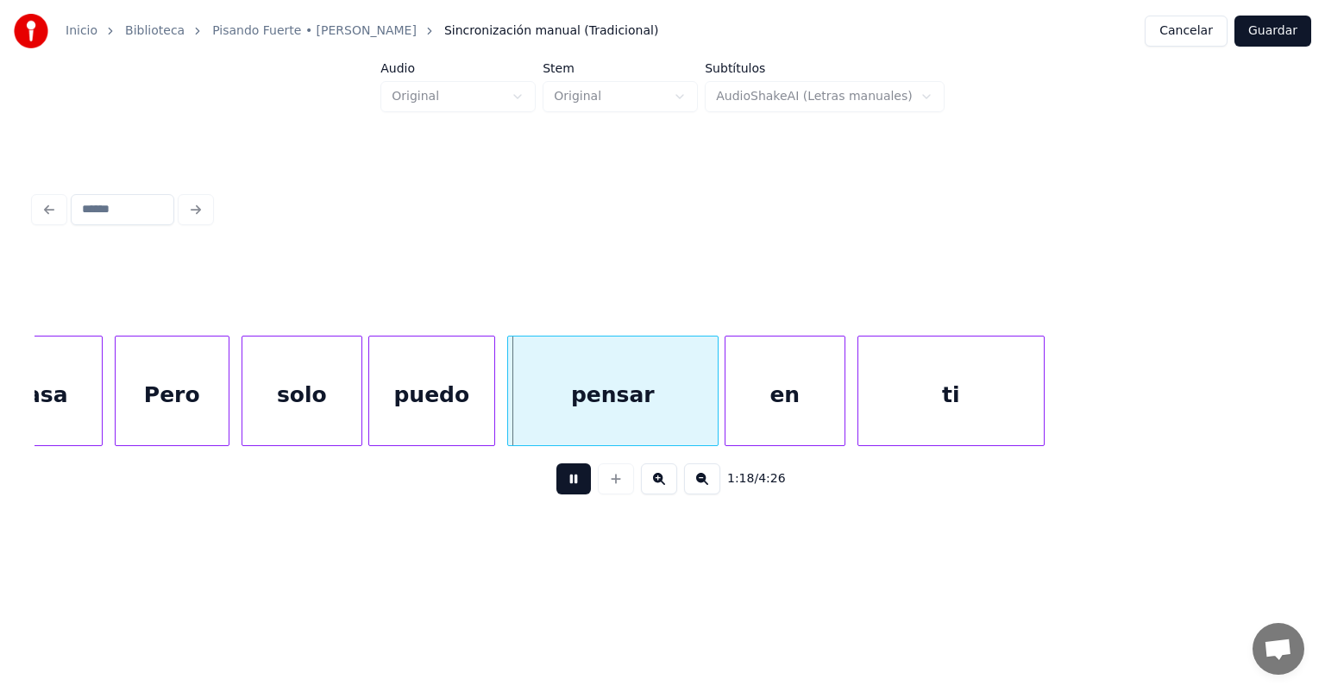
click at [510, 403] on div "pensar" at bounding box center [613, 394] width 210 height 117
click at [727, 405] on div "en" at bounding box center [784, 394] width 119 height 117
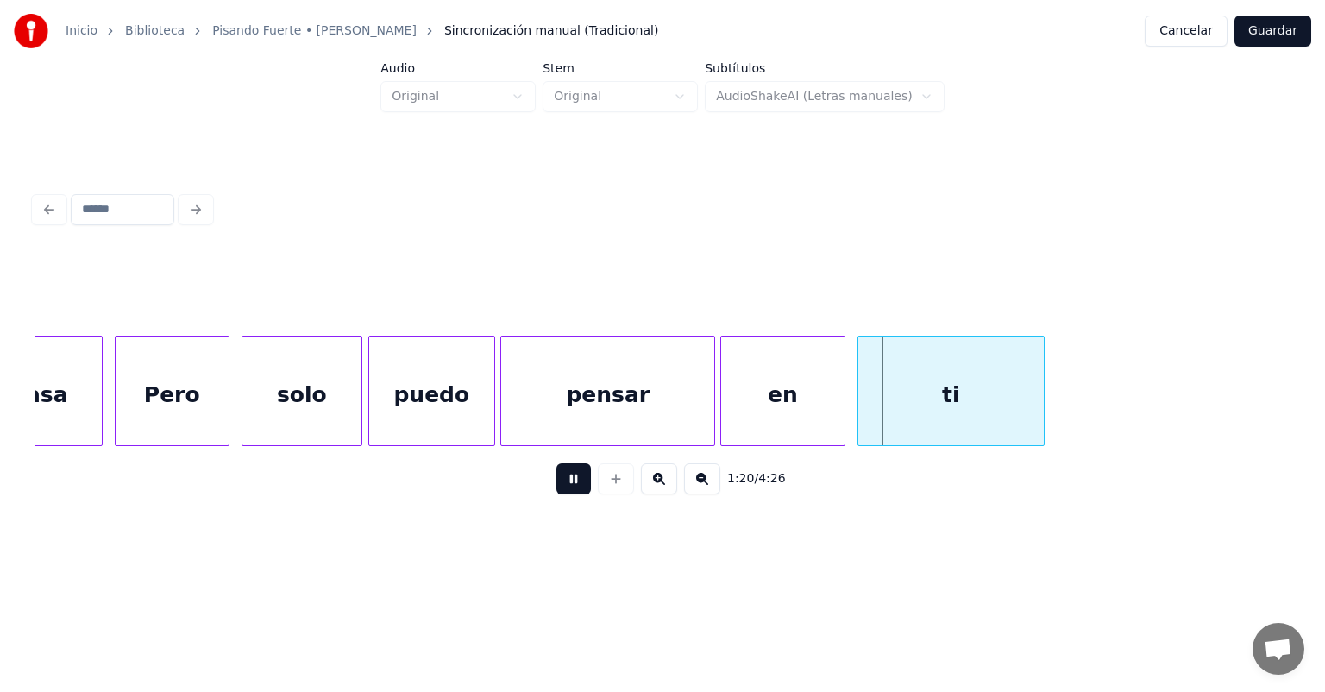
click at [860, 386] on div "ti" at bounding box center [950, 394] width 185 height 117
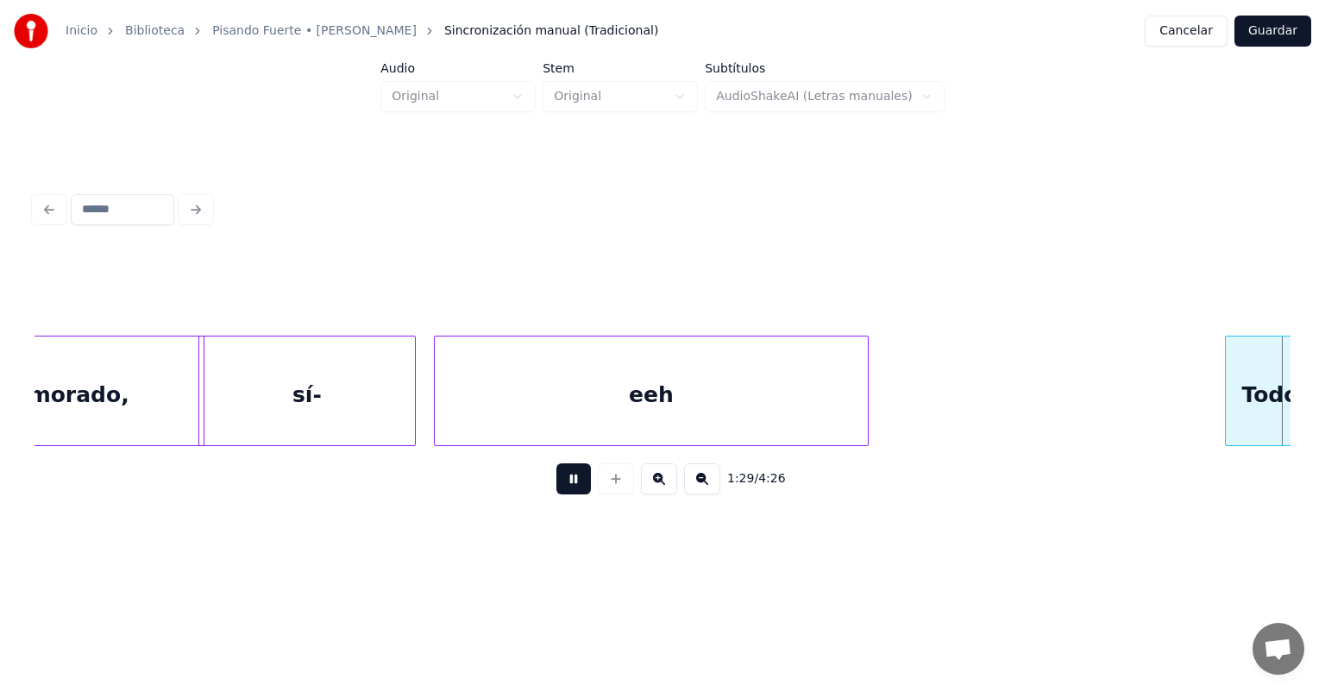
scroll to position [0, 27110]
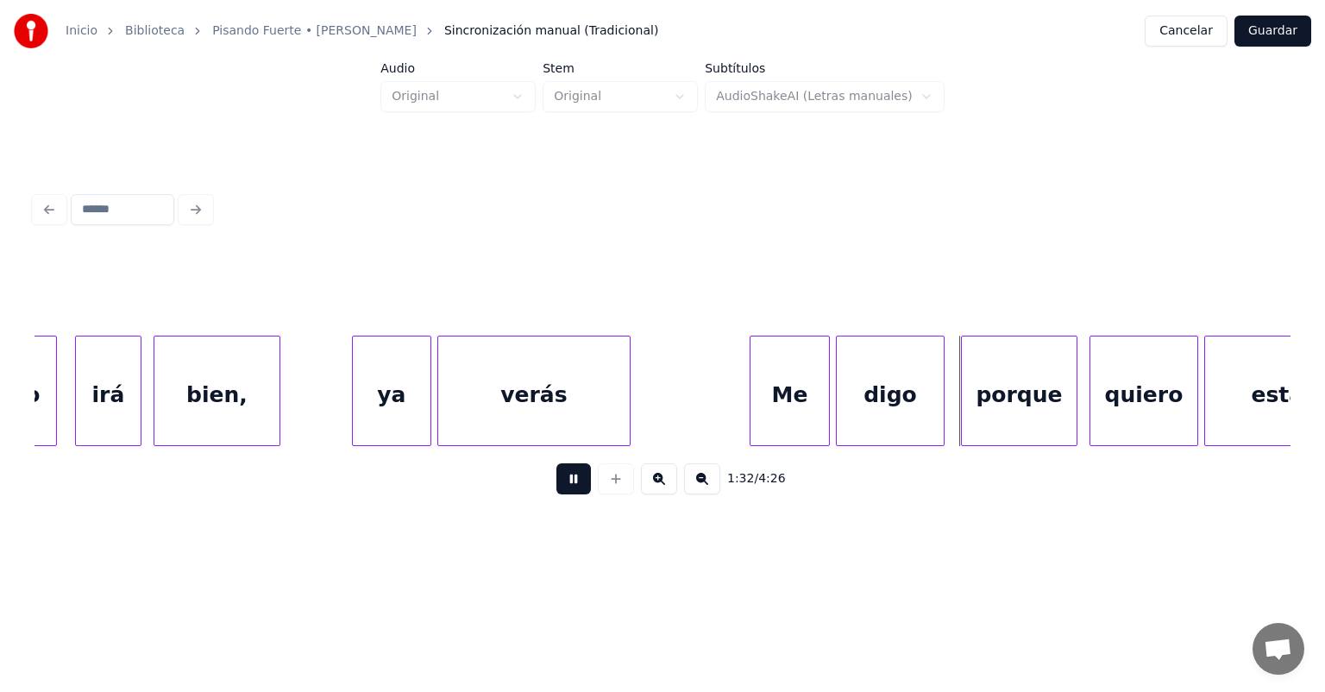
click at [965, 401] on div "porque" at bounding box center [1019, 394] width 115 height 117
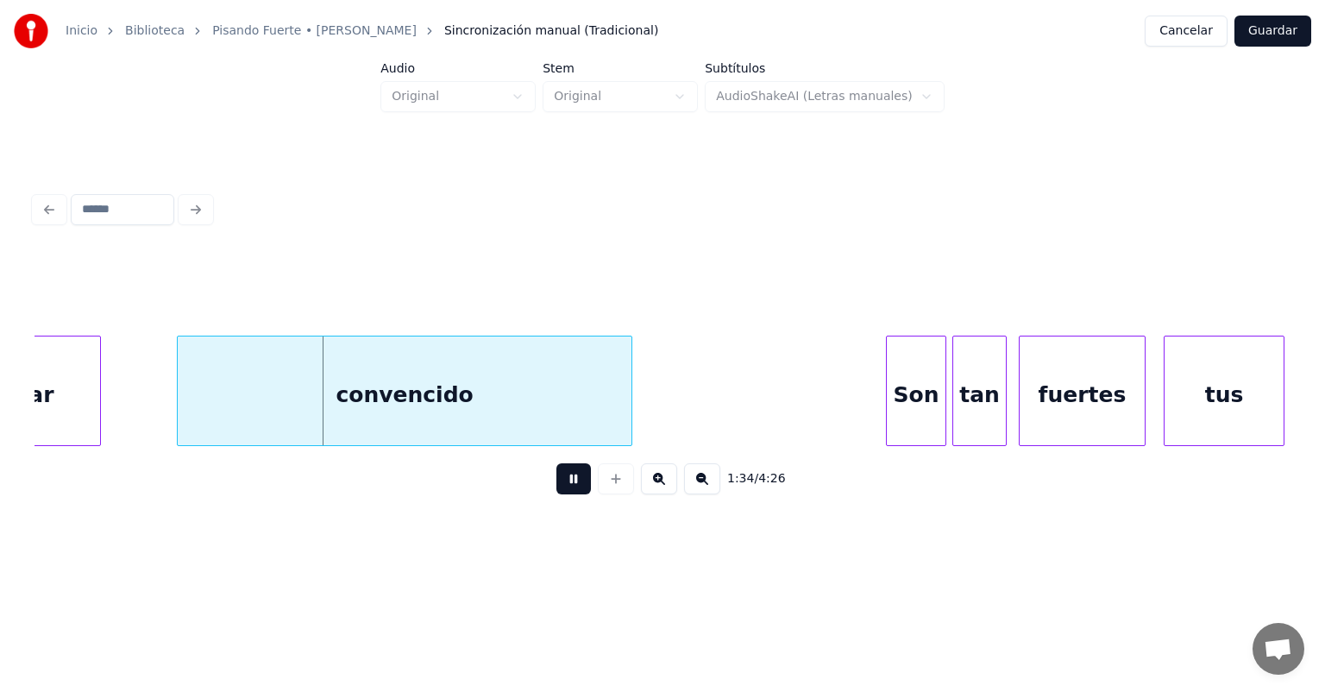
click at [182, 420] on div "convencido" at bounding box center [405, 394] width 454 height 117
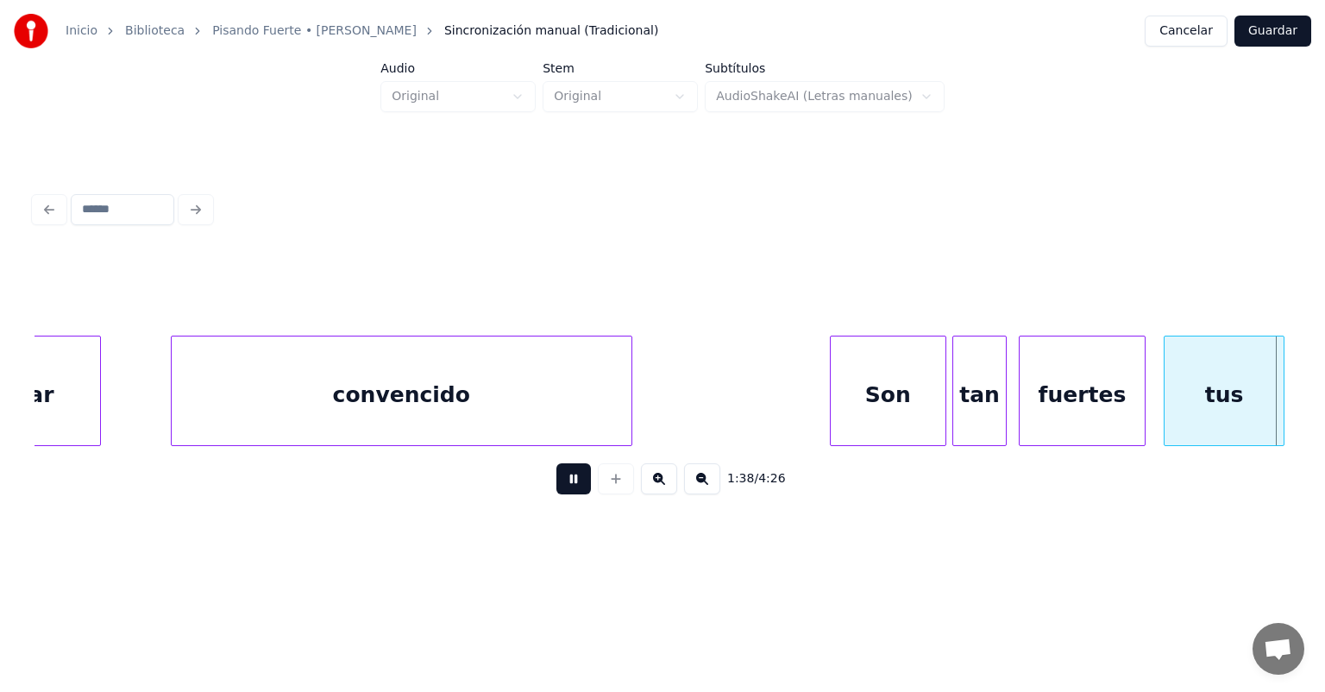
scroll to position [0, 29628]
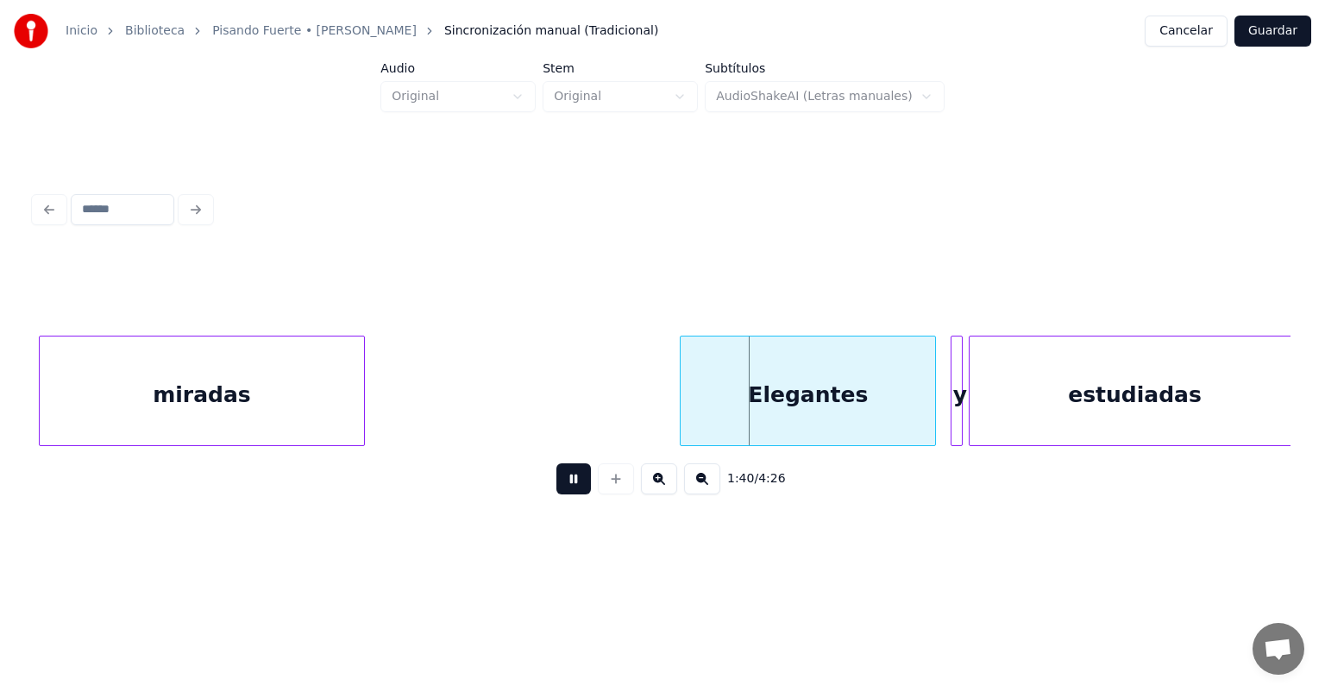
click at [951, 411] on div "y" at bounding box center [959, 394] width 17 height 117
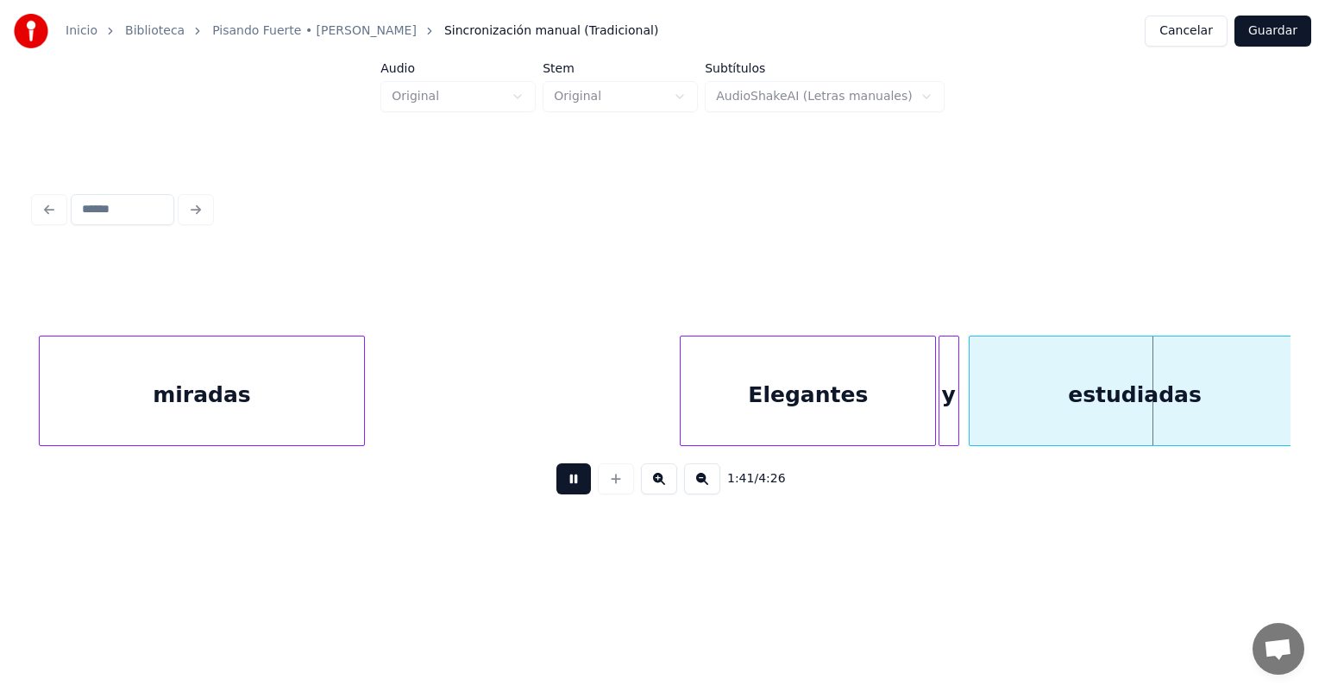
click at [947, 404] on div "y" at bounding box center [948, 394] width 19 height 117
click at [958, 404] on div "y" at bounding box center [950, 394] width 22 height 117
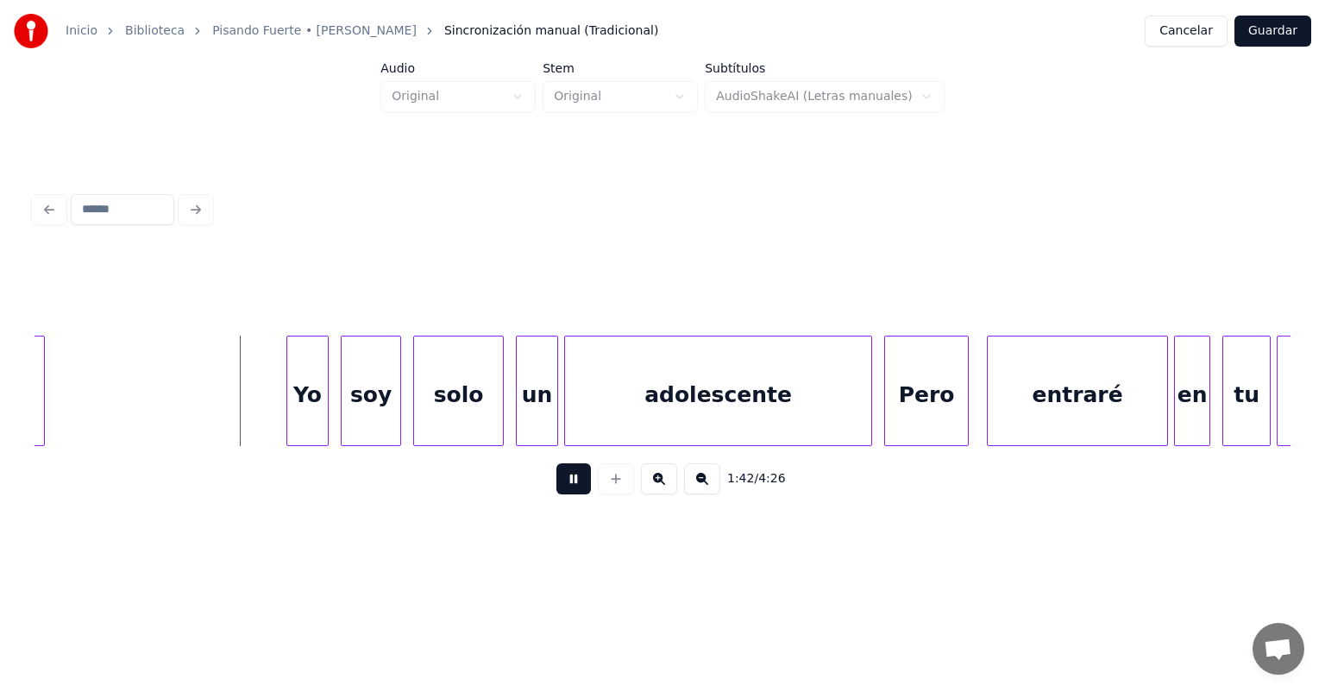
click at [287, 420] on div at bounding box center [289, 390] width 5 height 109
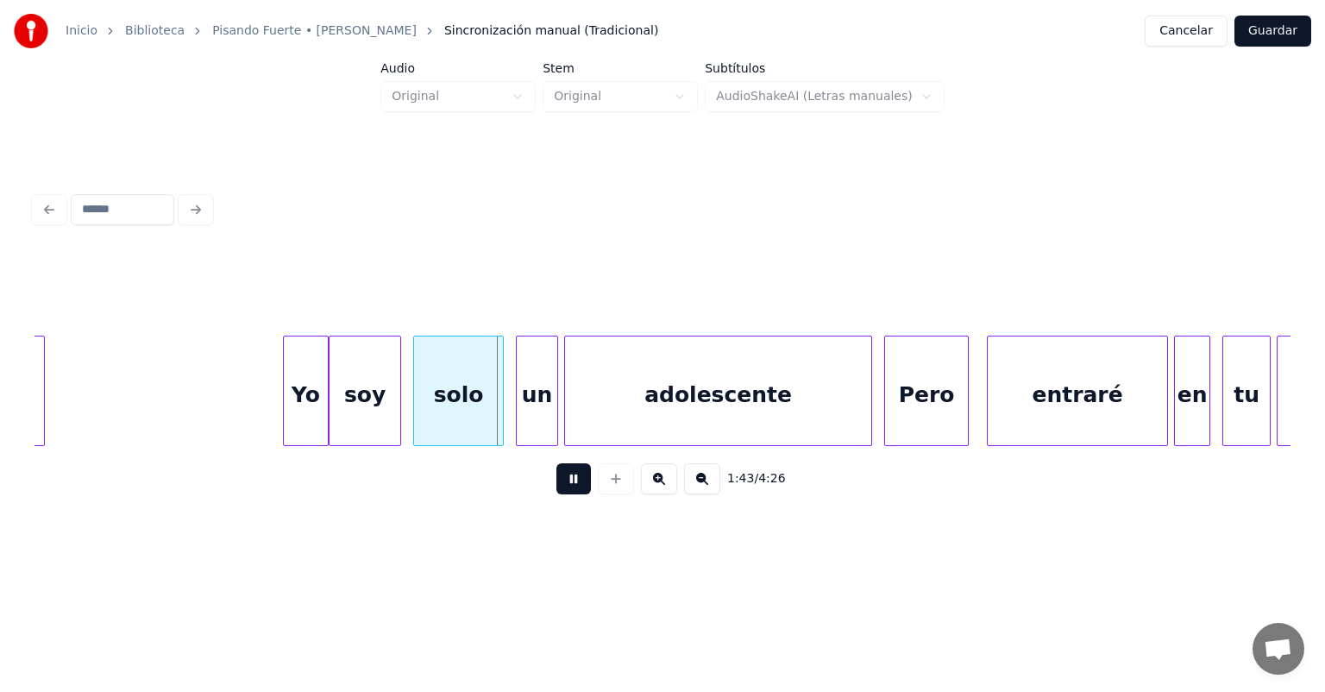
click at [345, 421] on div "soy" at bounding box center [365, 394] width 71 height 117
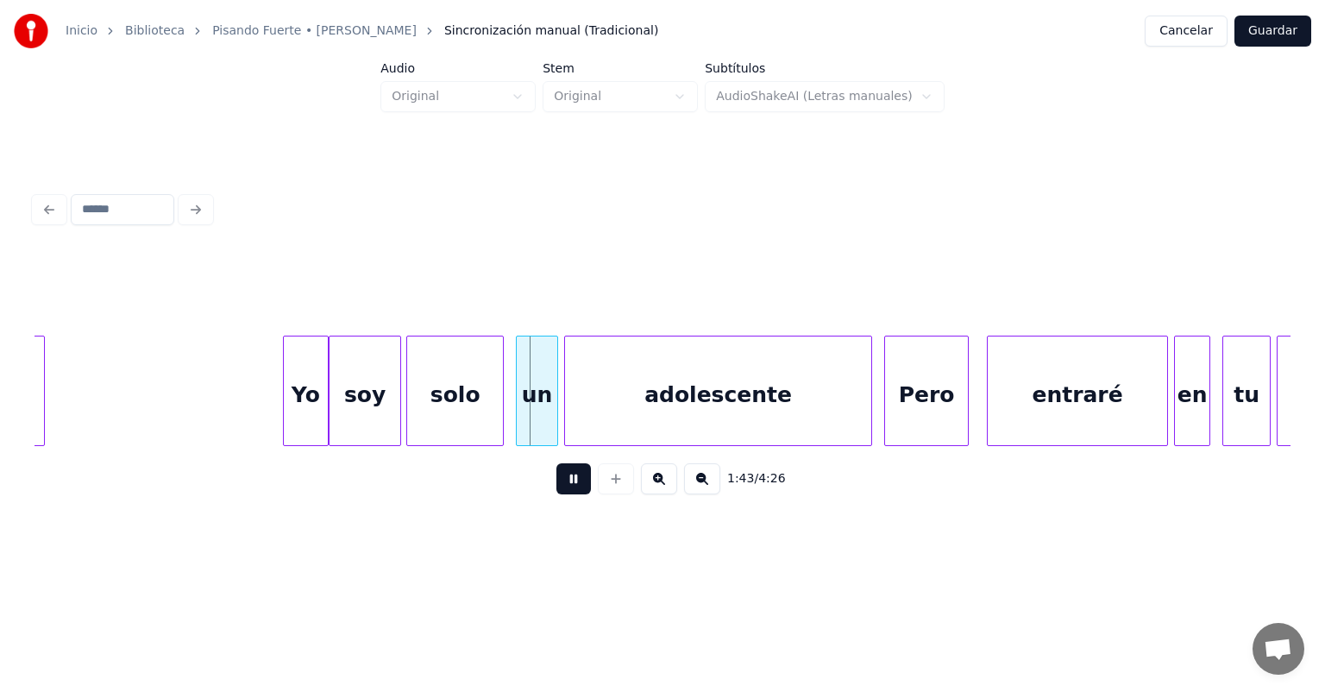
click at [416, 418] on div "solo" at bounding box center [455, 394] width 96 height 117
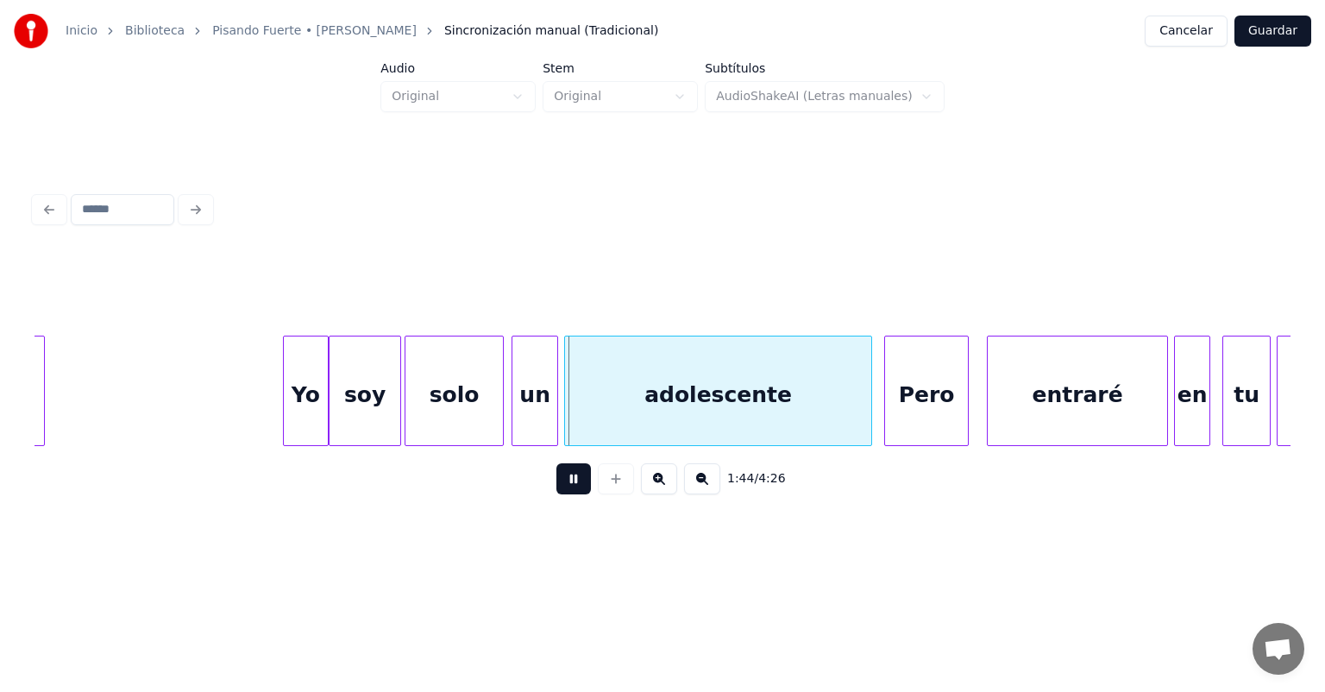
click at [518, 418] on div "un" at bounding box center [534, 394] width 45 height 117
click at [567, 422] on div "adolescente" at bounding box center [714, 394] width 314 height 117
click at [887, 393] on div "Pero" at bounding box center [926, 394] width 83 height 117
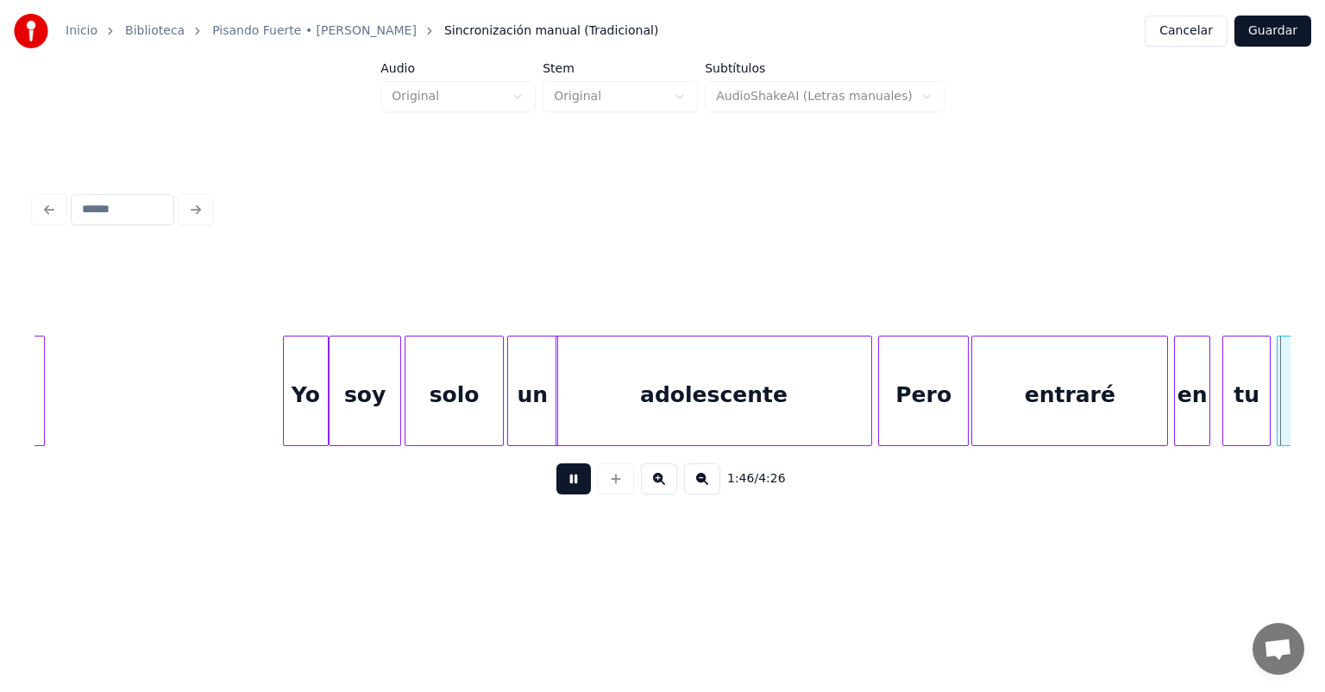
scroll to position [0, 32140]
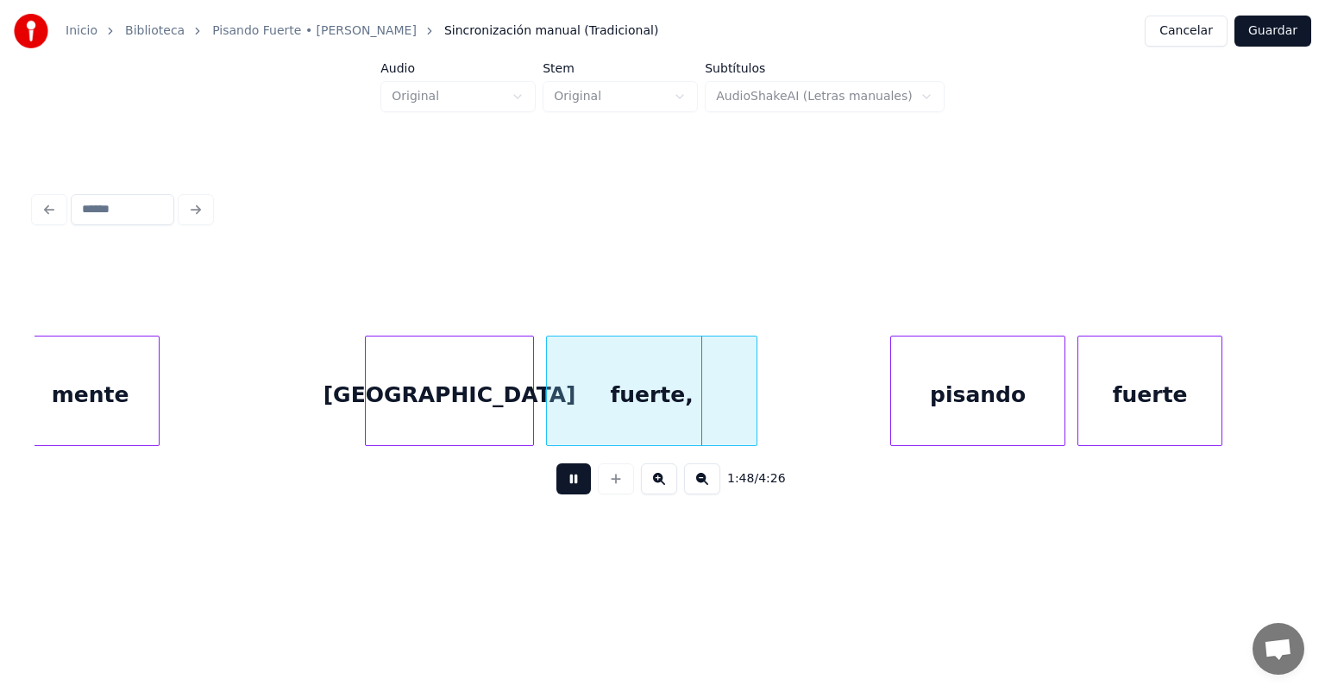
click at [893, 402] on div "pisando" at bounding box center [977, 394] width 173 height 117
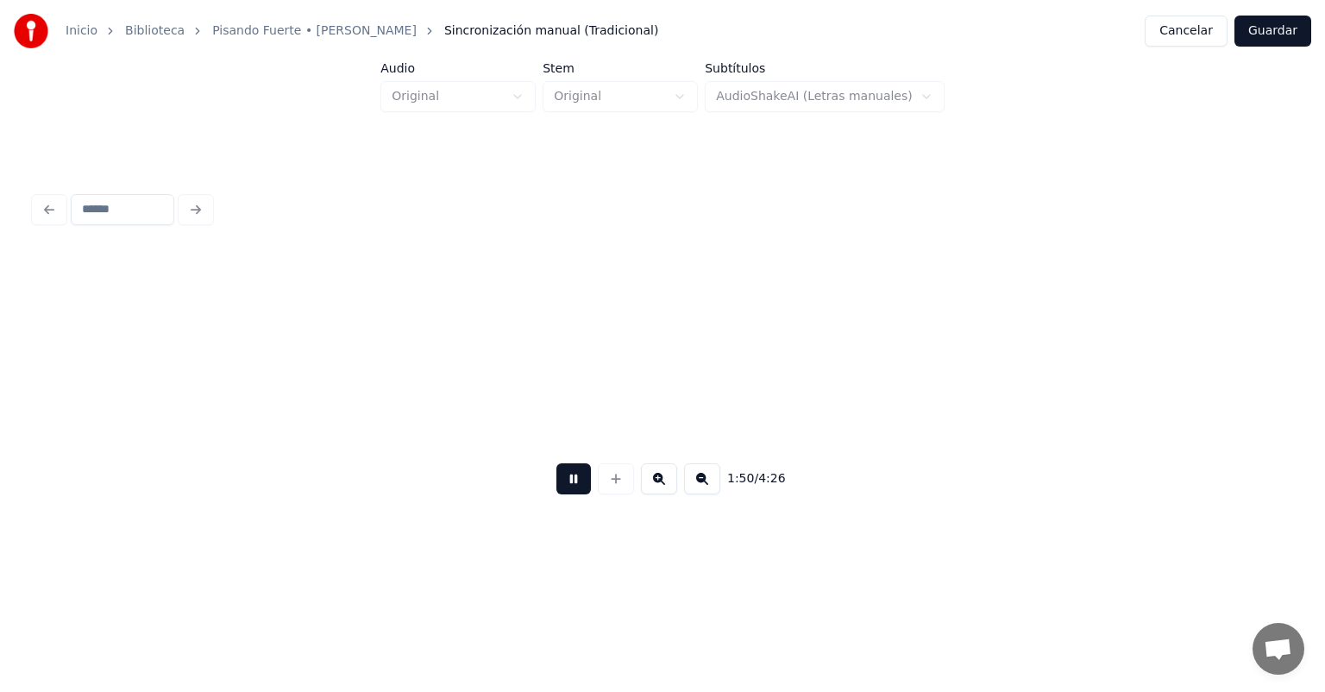
scroll to position [0, 33396]
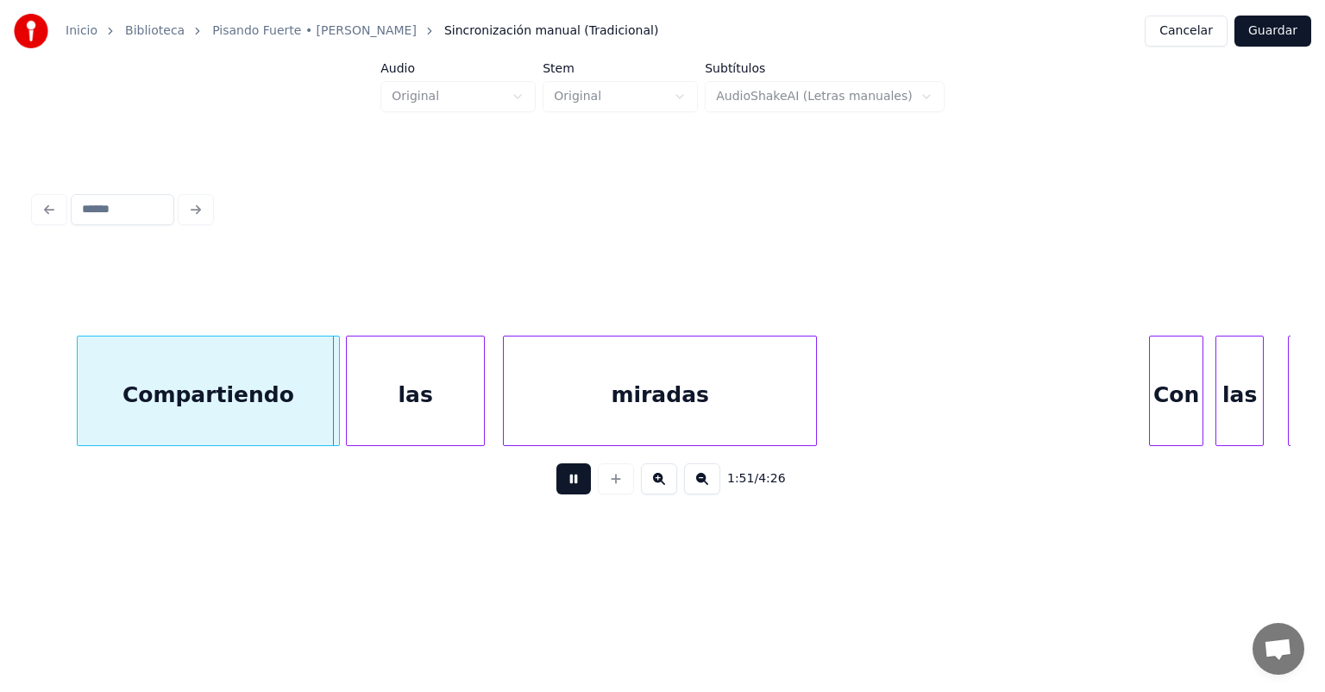
click at [355, 399] on div "las" at bounding box center [415, 394] width 137 height 117
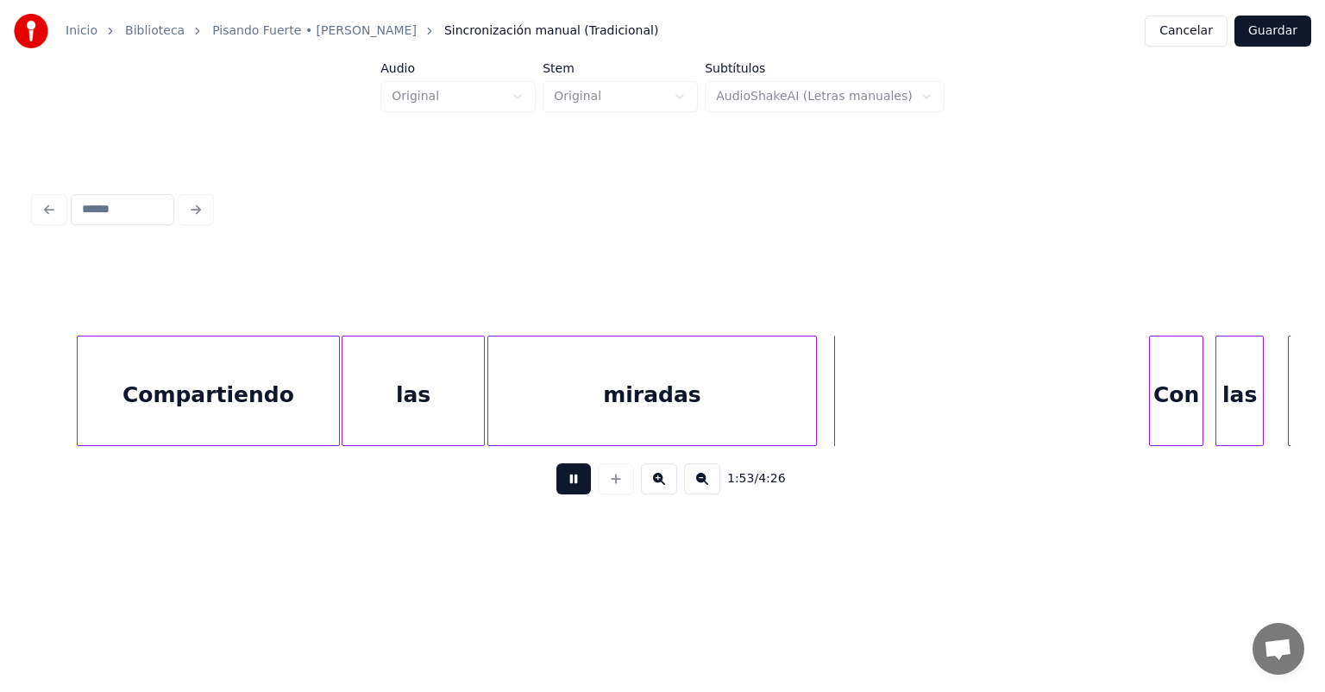
click at [1152, 383] on div "Con" at bounding box center [1176, 394] width 53 height 117
click at [1218, 386] on div "las" at bounding box center [1239, 394] width 47 height 117
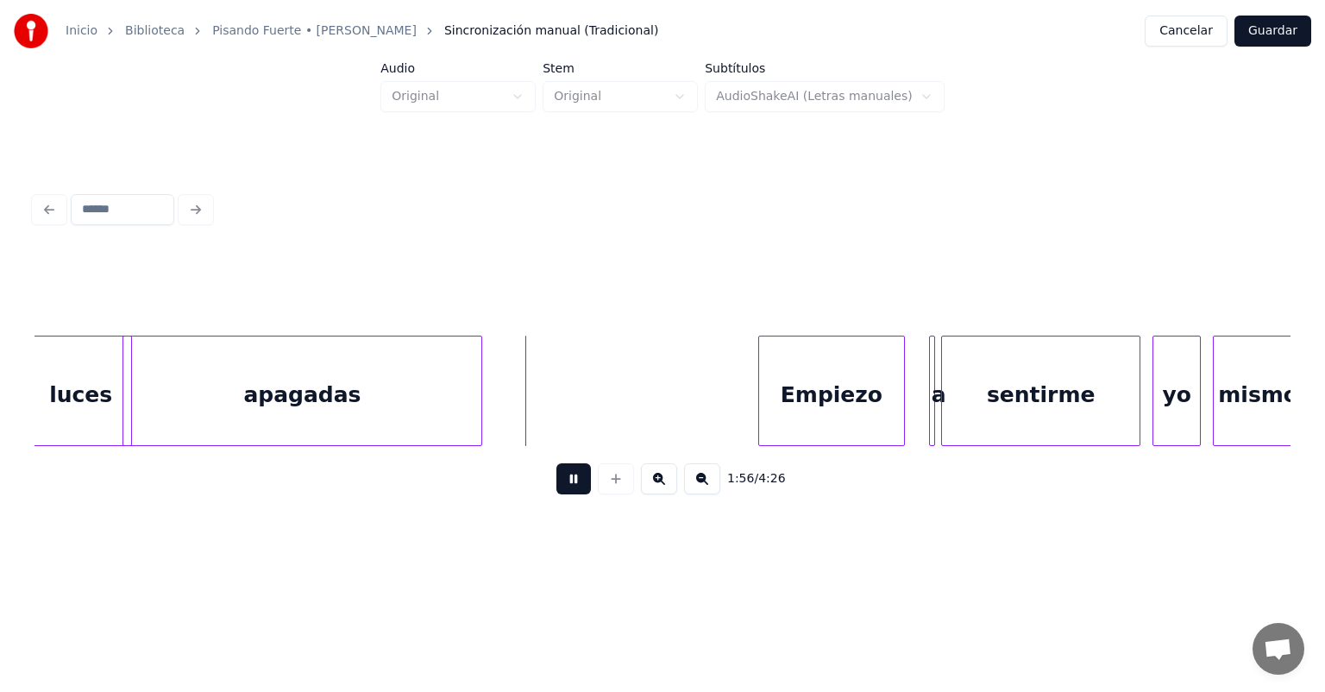
click at [769, 396] on div "Empiezo" at bounding box center [832, 394] width 146 height 117
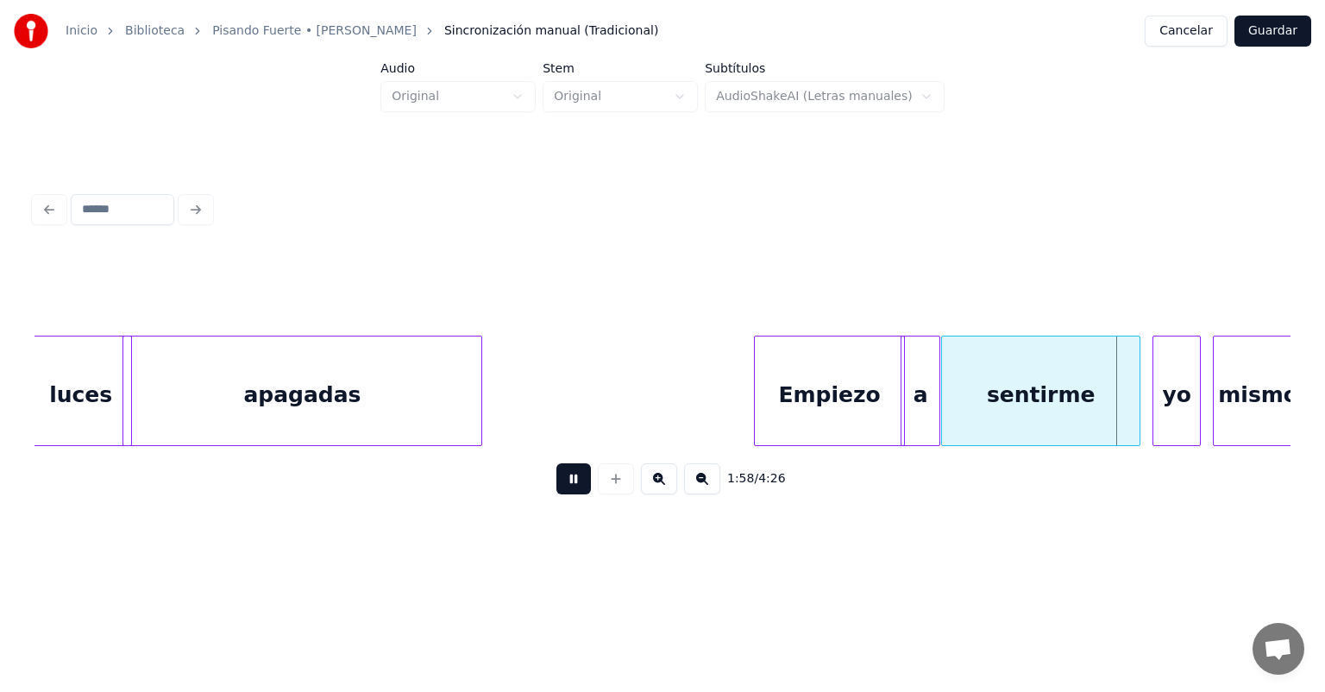
click at [922, 402] on div "a" at bounding box center [920, 394] width 38 height 117
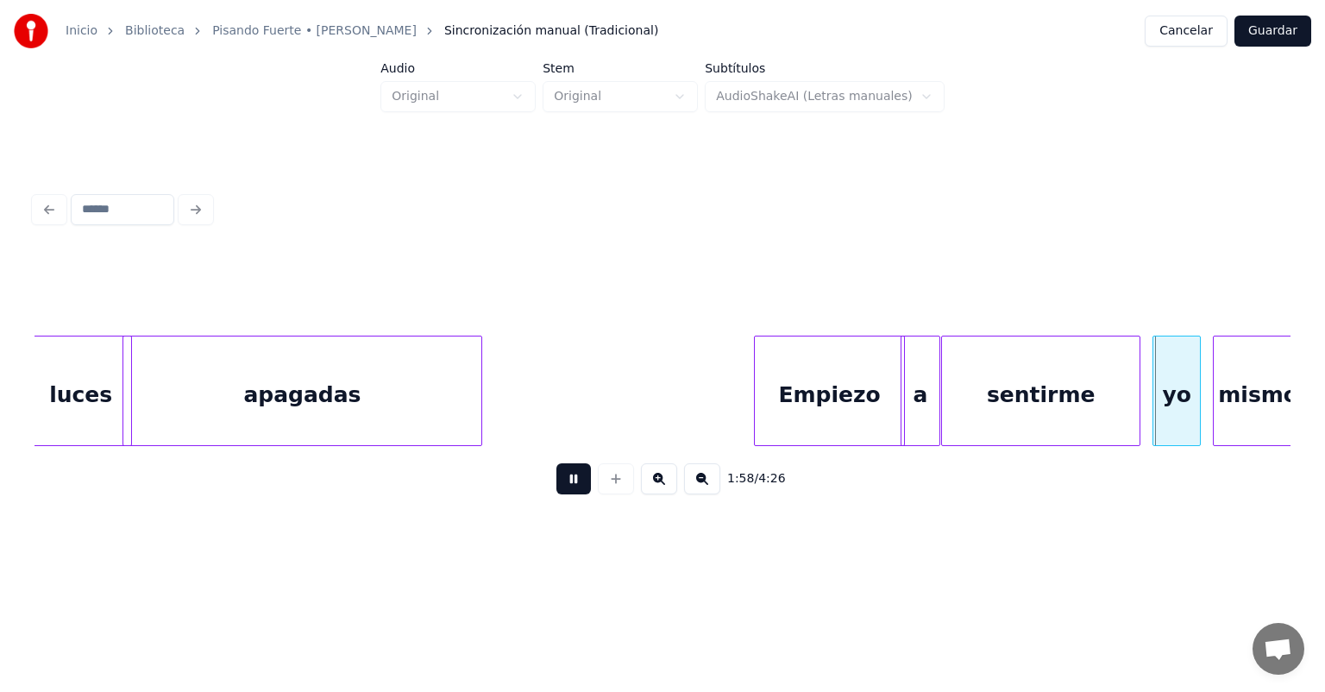
click at [1155, 399] on div "yo" at bounding box center [1176, 394] width 47 height 117
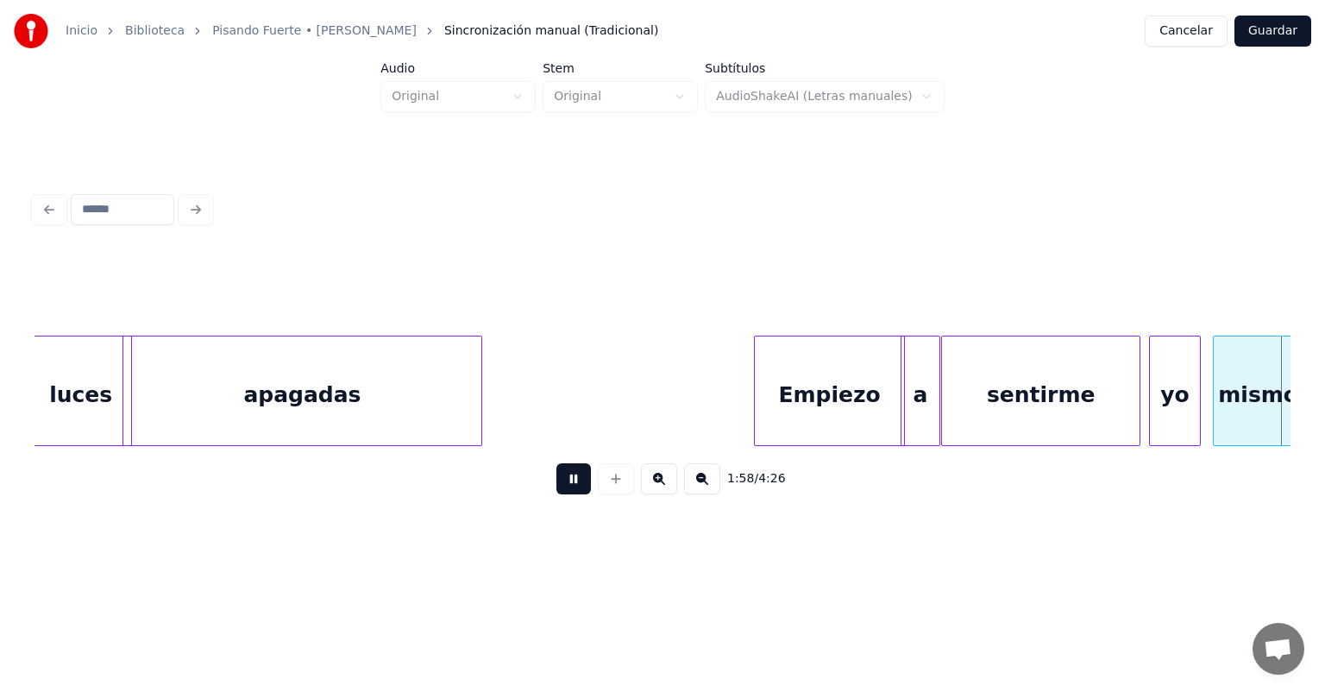
scroll to position [0, 35769]
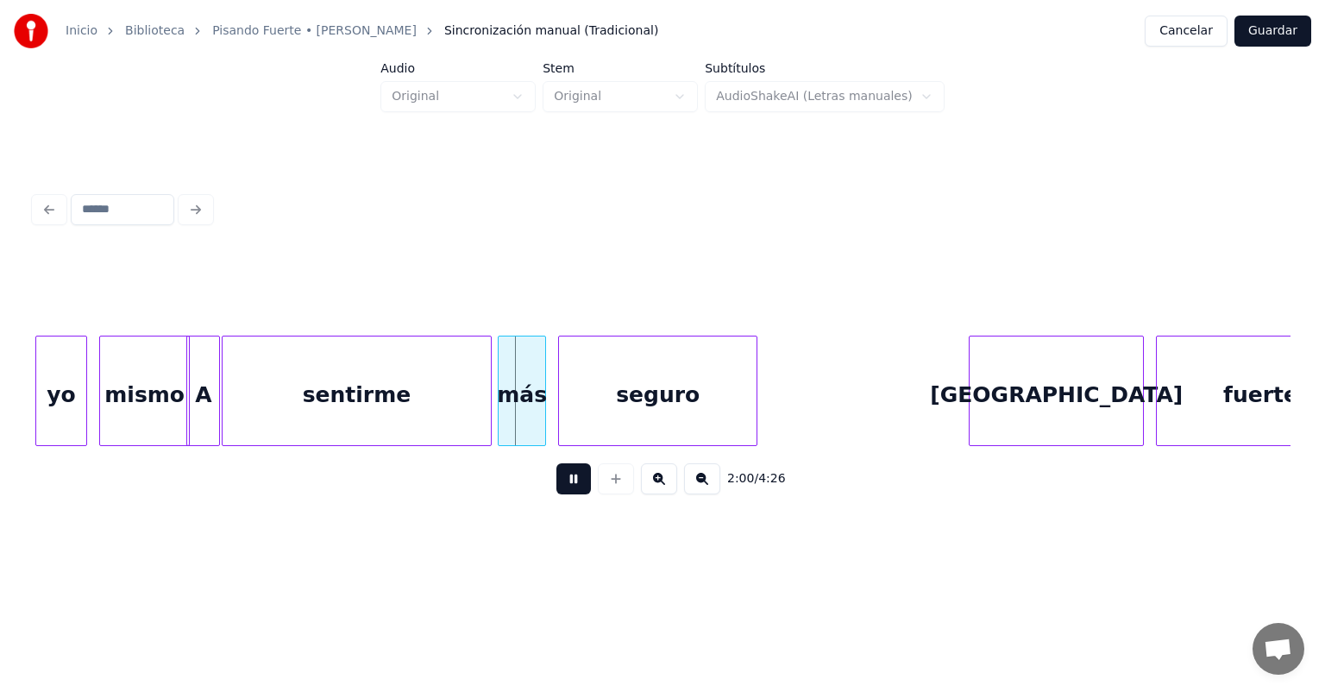
click at [229, 419] on div "sentirme" at bounding box center [357, 394] width 269 height 117
click at [489, 414] on div "sentirme" at bounding box center [356, 391] width 272 height 110
click at [500, 416] on div "más" at bounding box center [520, 394] width 49 height 117
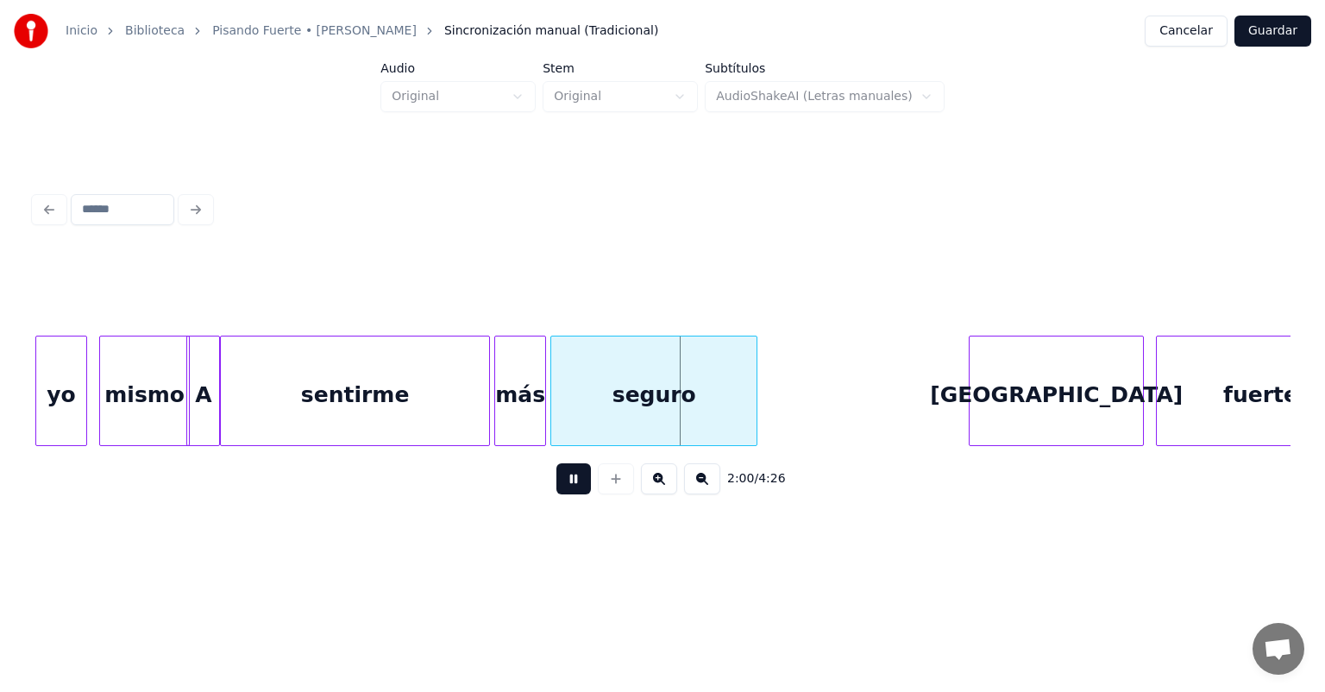
click at [561, 419] on div "seguro" at bounding box center [653, 394] width 205 height 117
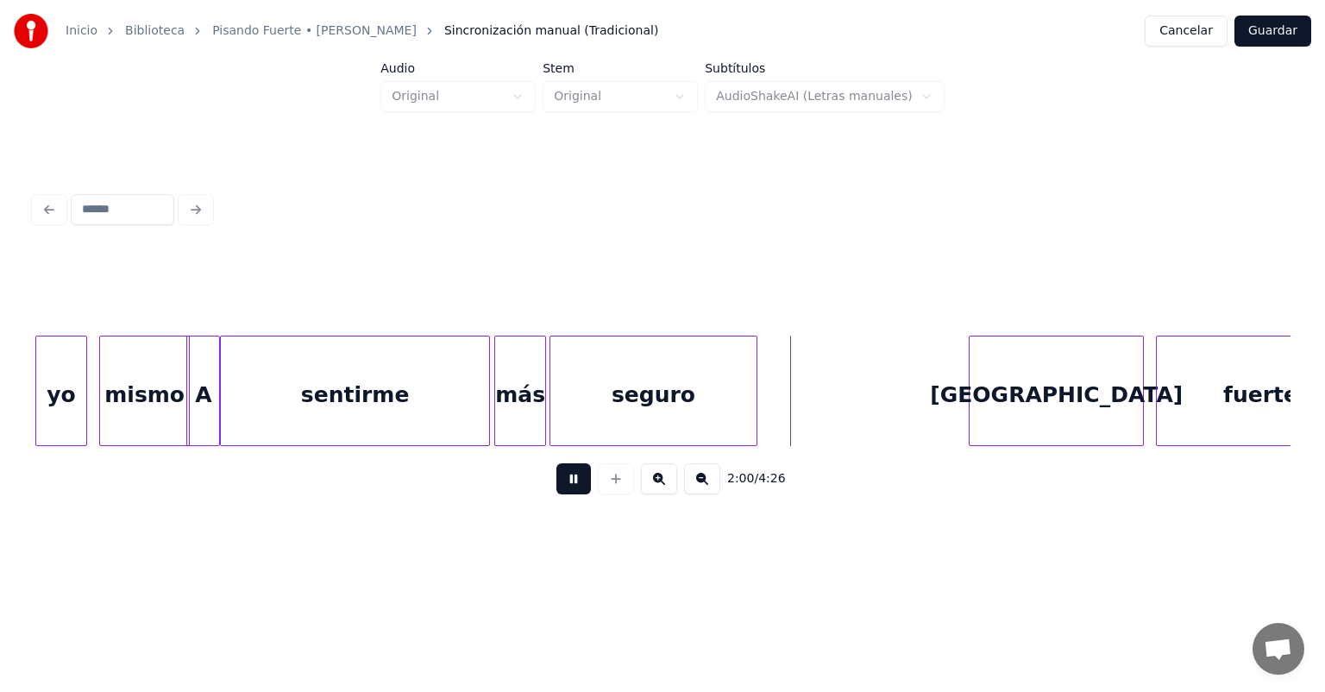
click at [971, 402] on div "[GEOGRAPHIC_DATA]" at bounding box center [1056, 394] width 173 height 117
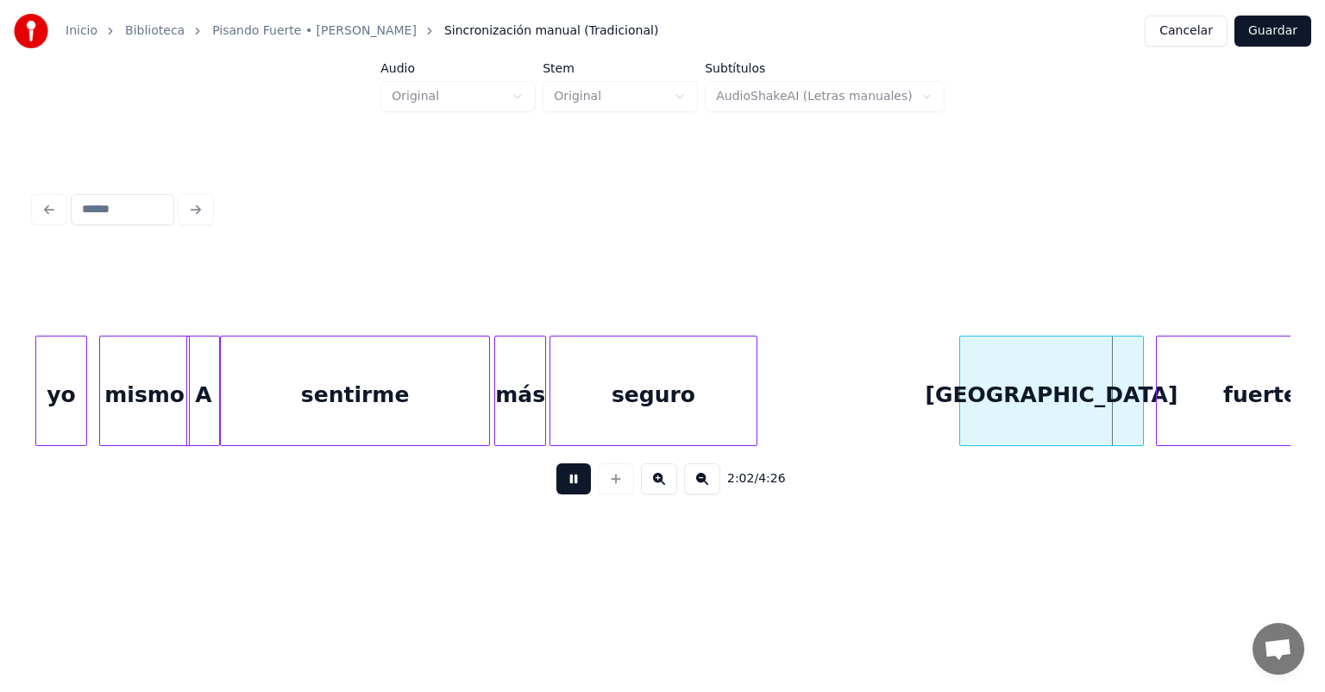
click at [1159, 385] on div "fuerte," at bounding box center [1265, 394] width 216 height 117
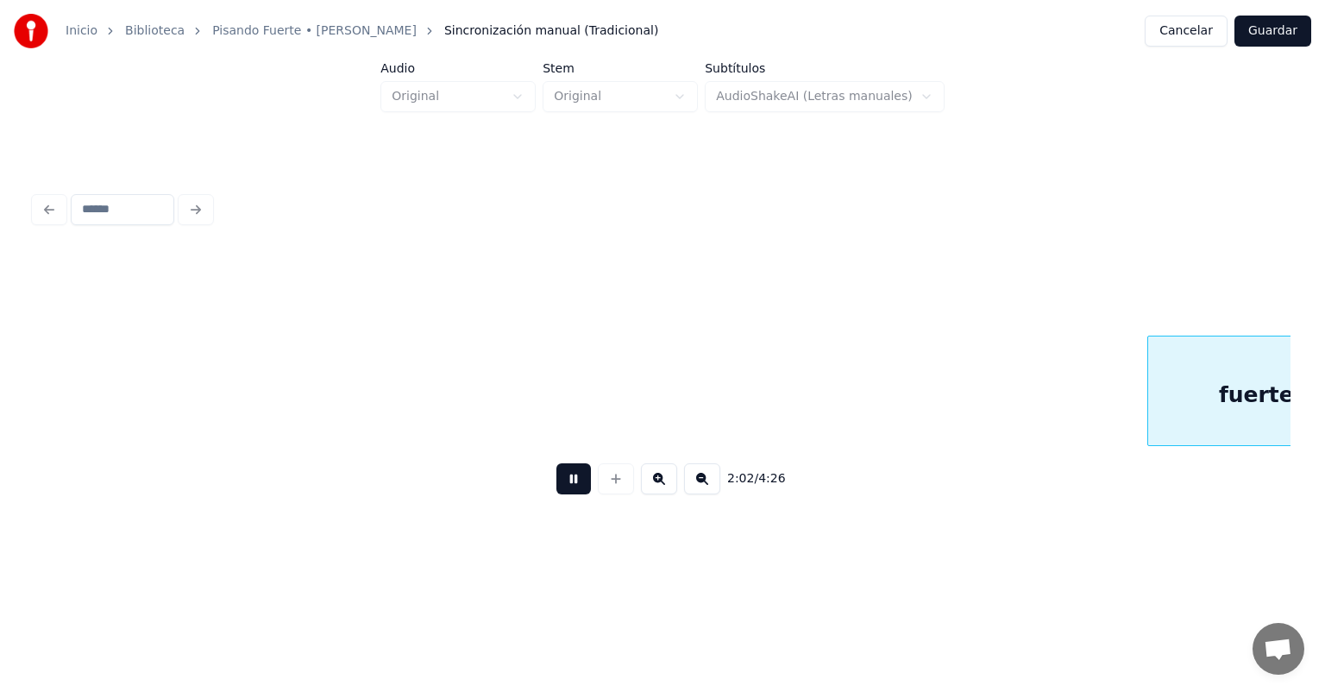
scroll to position [0, 37025]
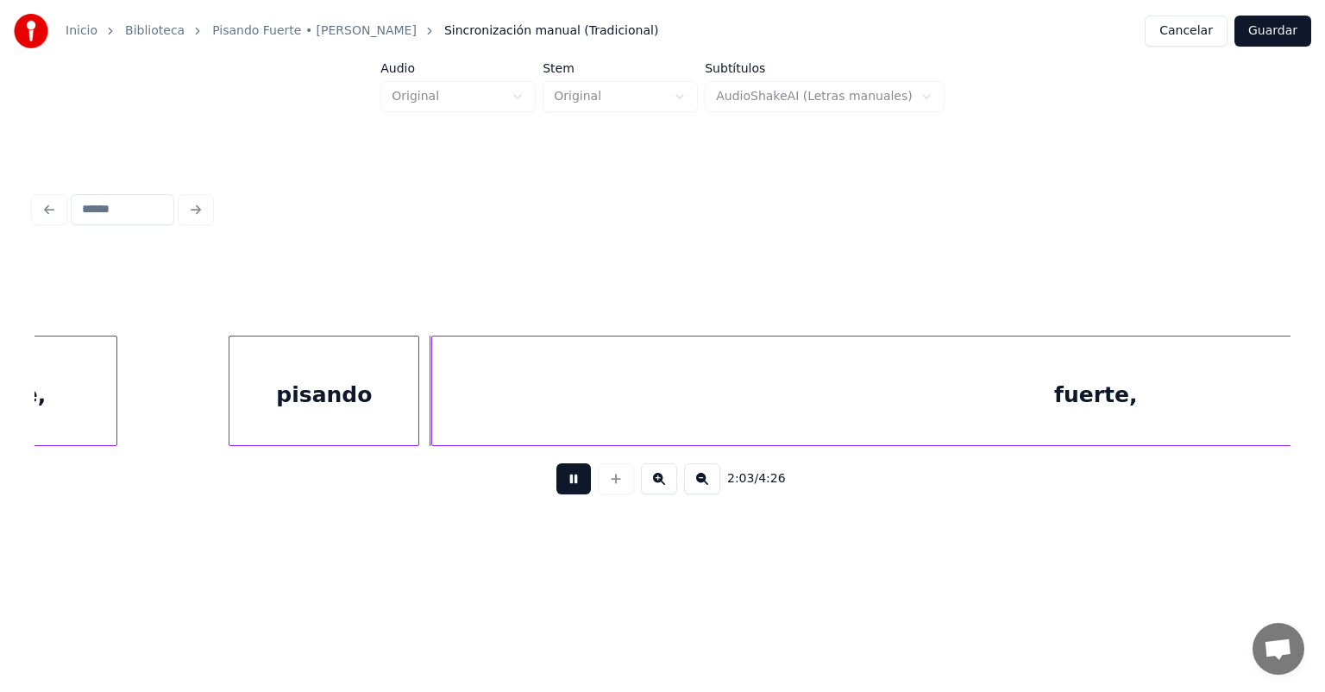
click at [241, 415] on div "pisando" at bounding box center [323, 394] width 189 height 117
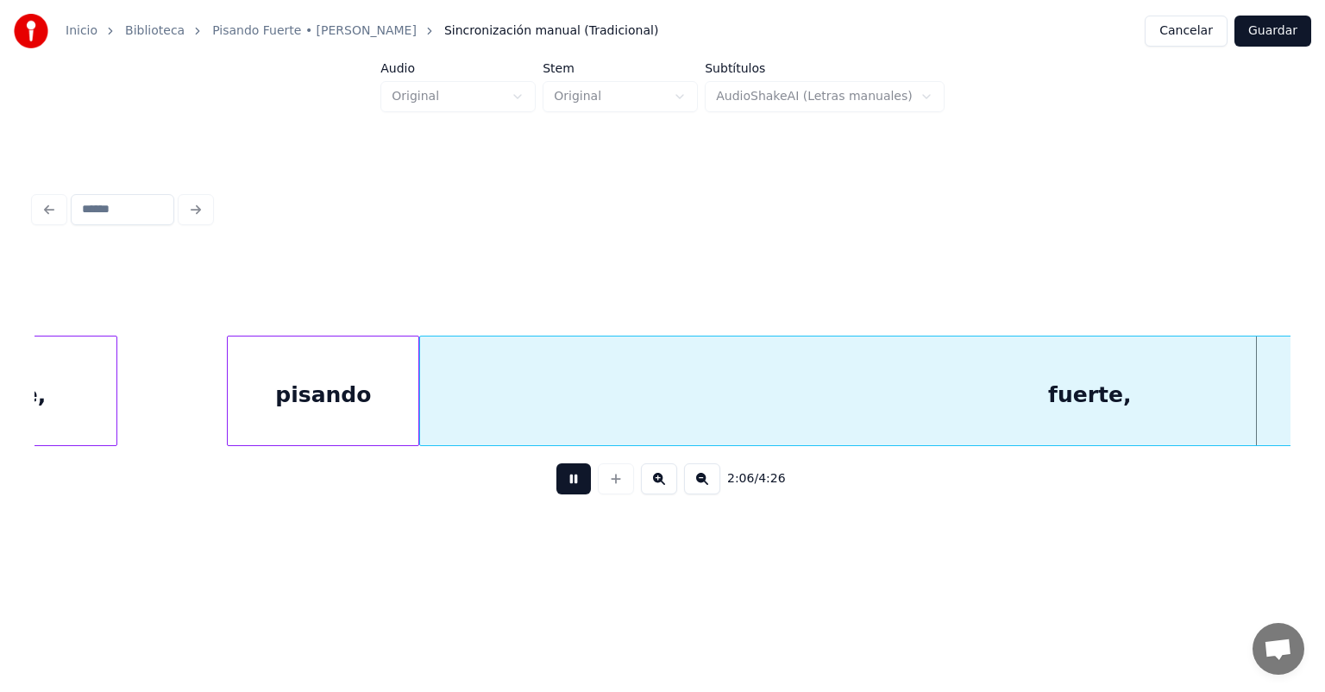
scroll to position [0, 38283]
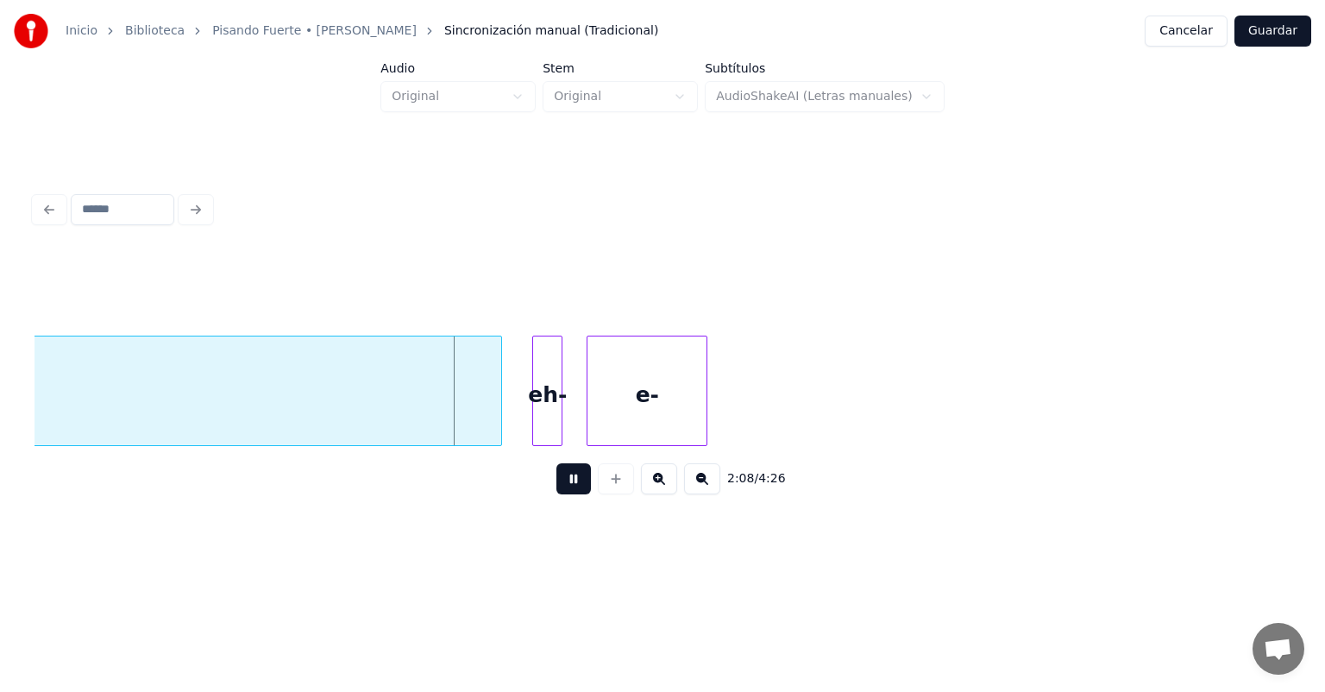
click at [498, 424] on div at bounding box center [498, 390] width 5 height 109
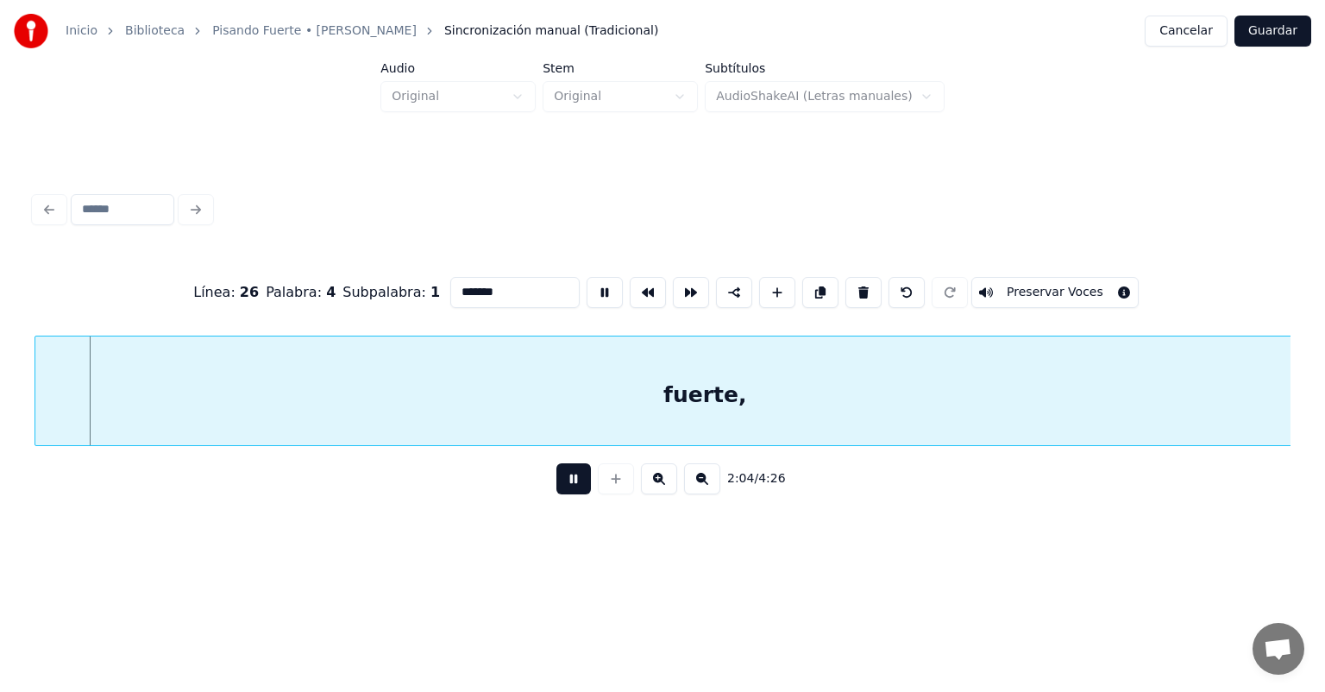
click at [497, 423] on div "fuerte," at bounding box center [704, 394] width 1339 height 117
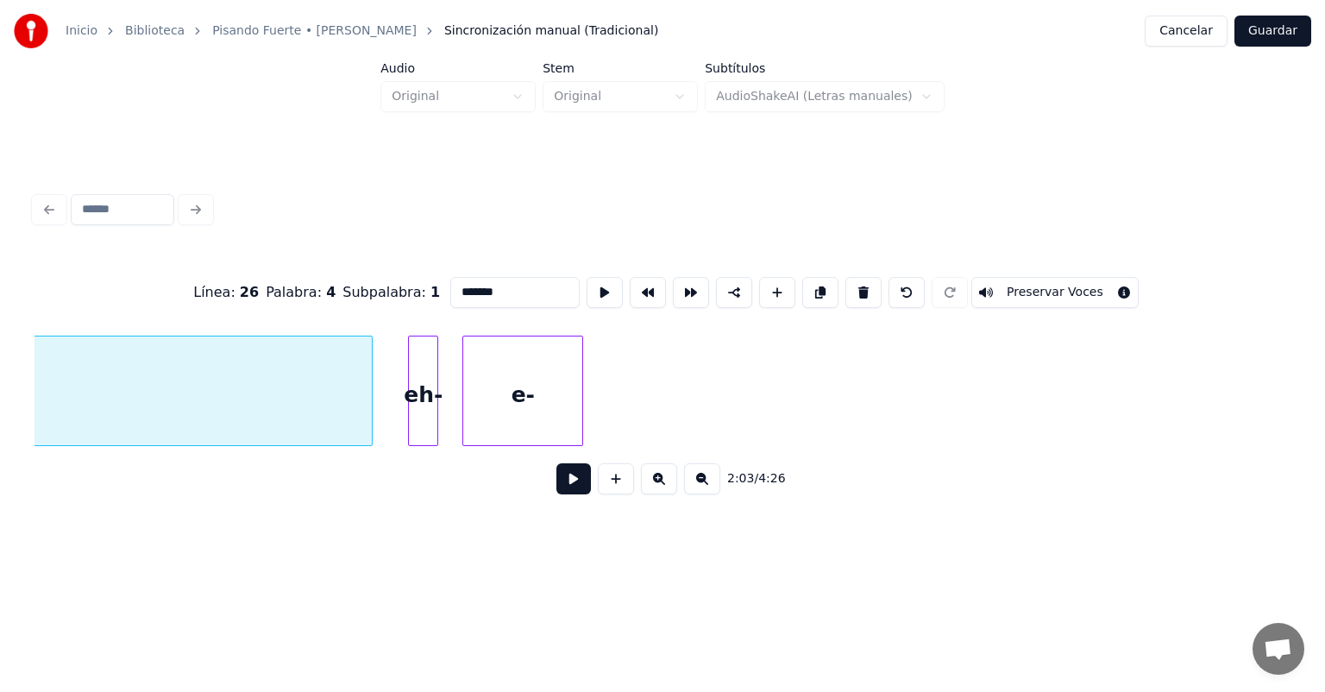
scroll to position [0, 38430]
click at [411, 404] on div at bounding box center [411, 390] width 5 height 109
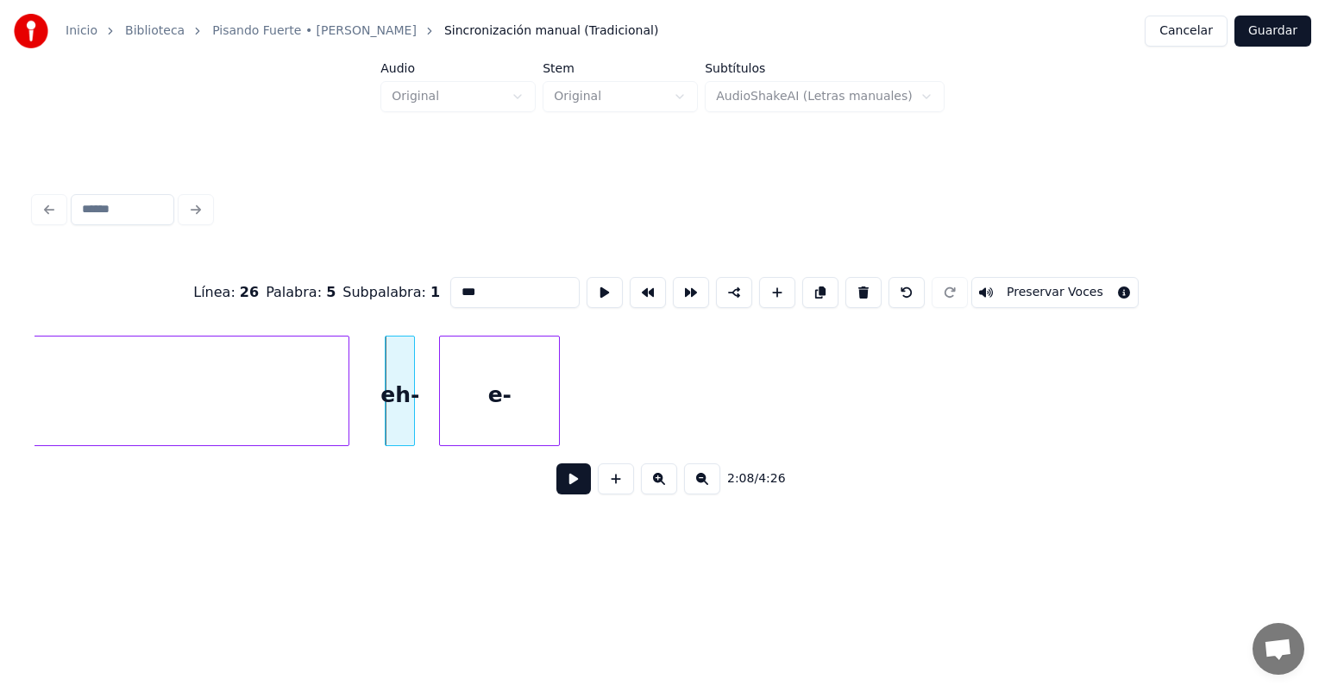
click at [860, 292] on button at bounding box center [863, 292] width 36 height 31
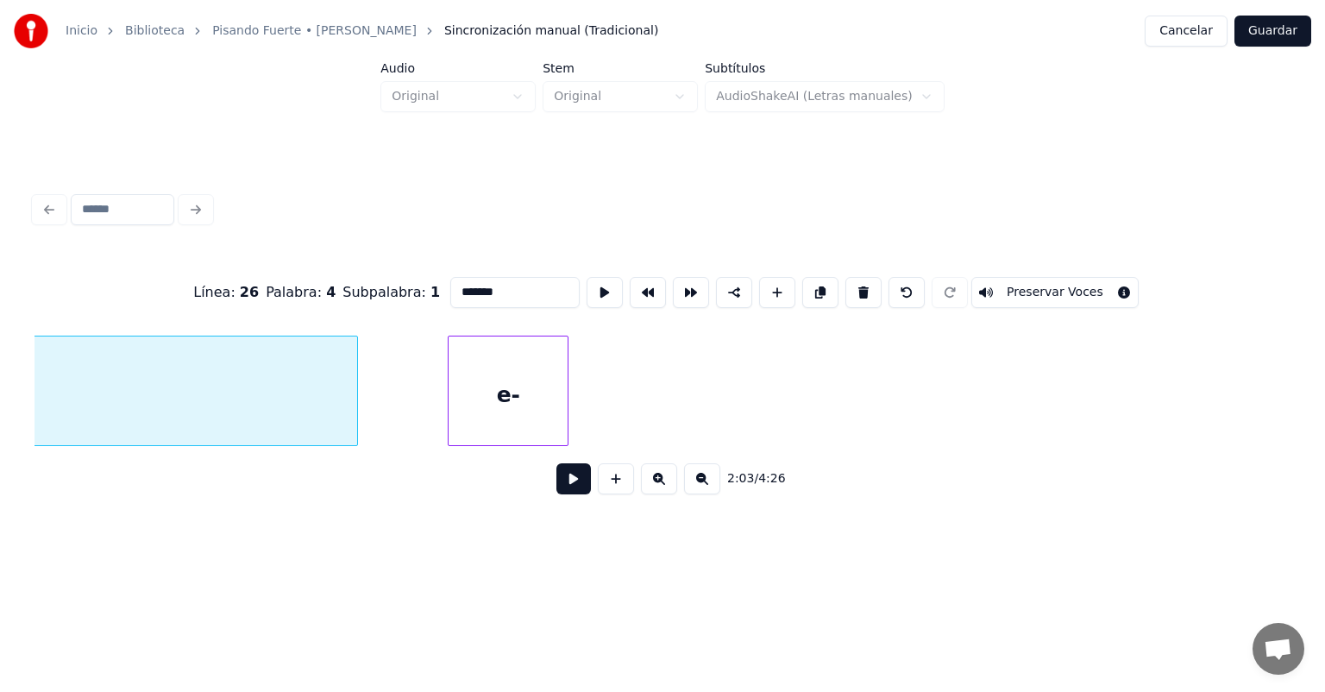
scroll to position [0, 38466]
click at [479, 401] on div "e-" at bounding box center [463, 394] width 119 height 117
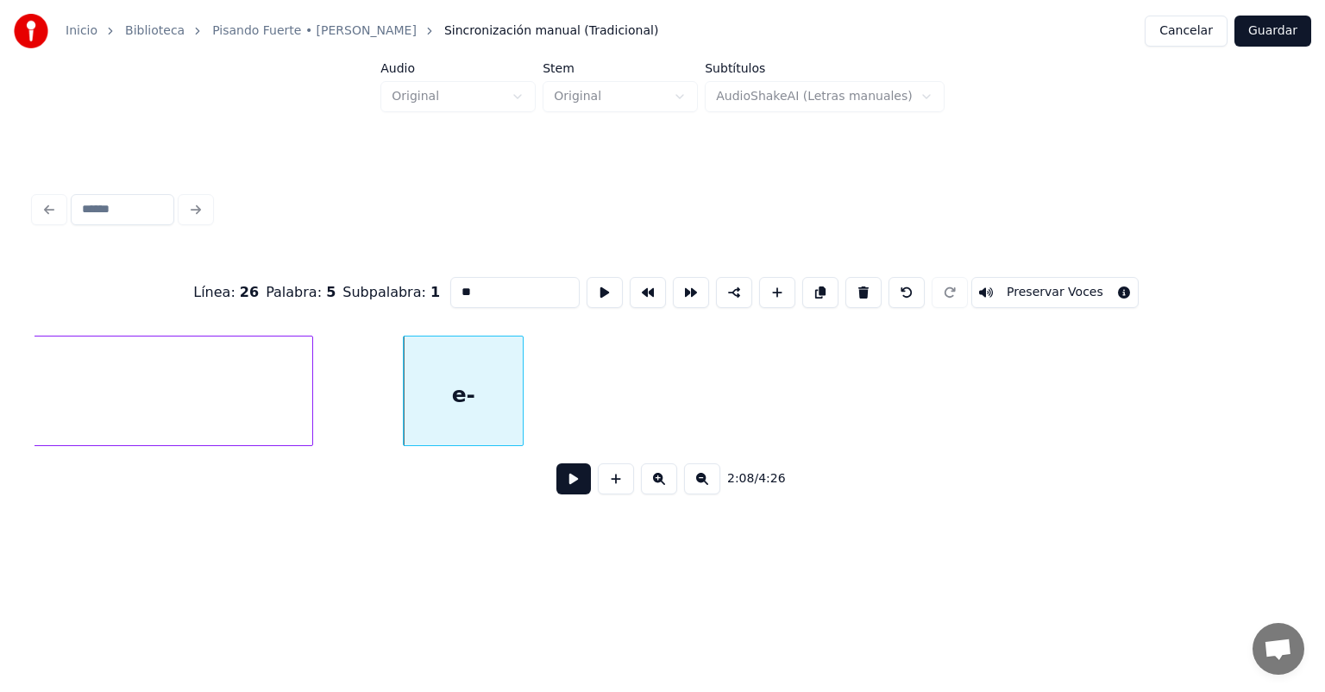
click at [864, 288] on button at bounding box center [863, 292] width 36 height 31
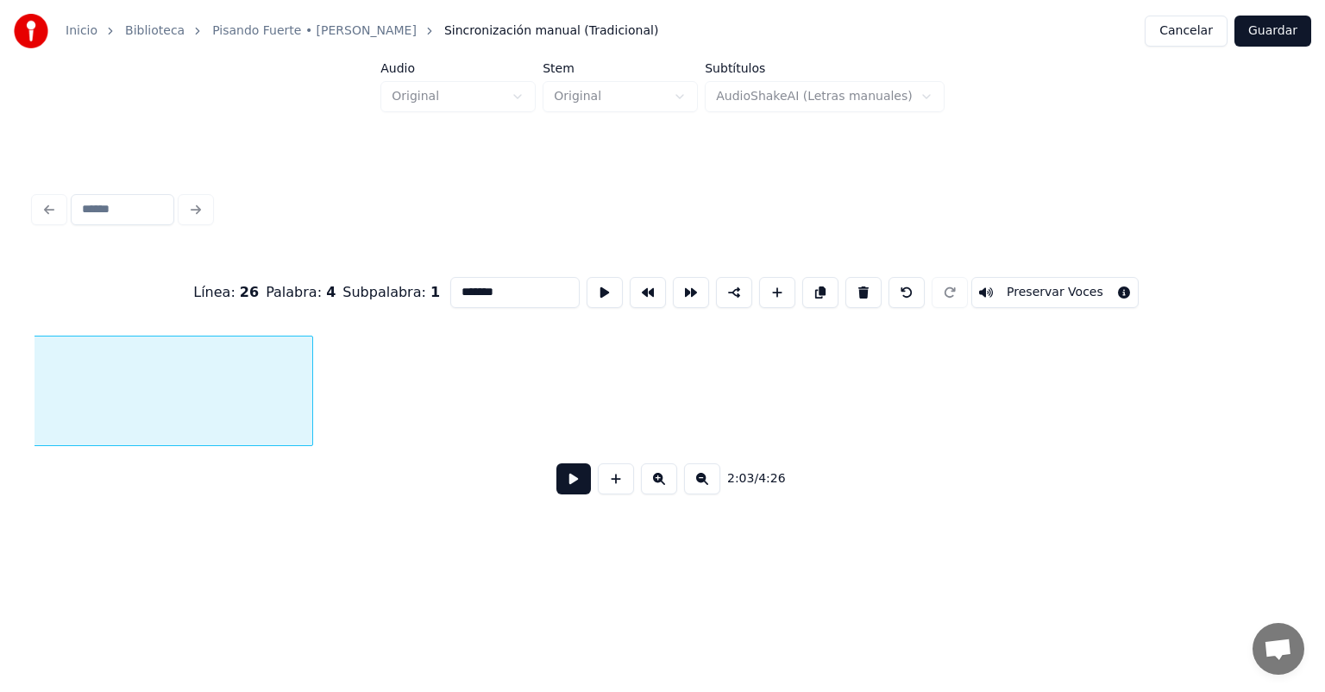
scroll to position [0, 37404]
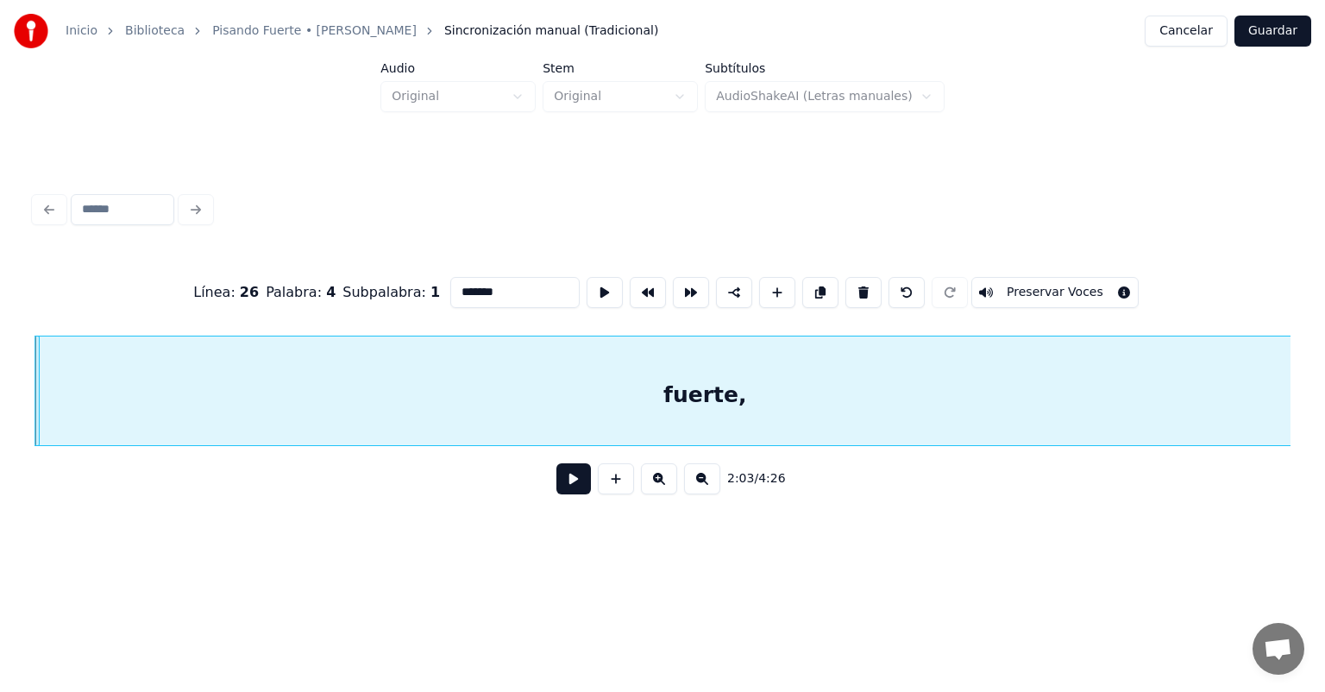
click at [621, 470] on button at bounding box center [616, 478] width 36 height 31
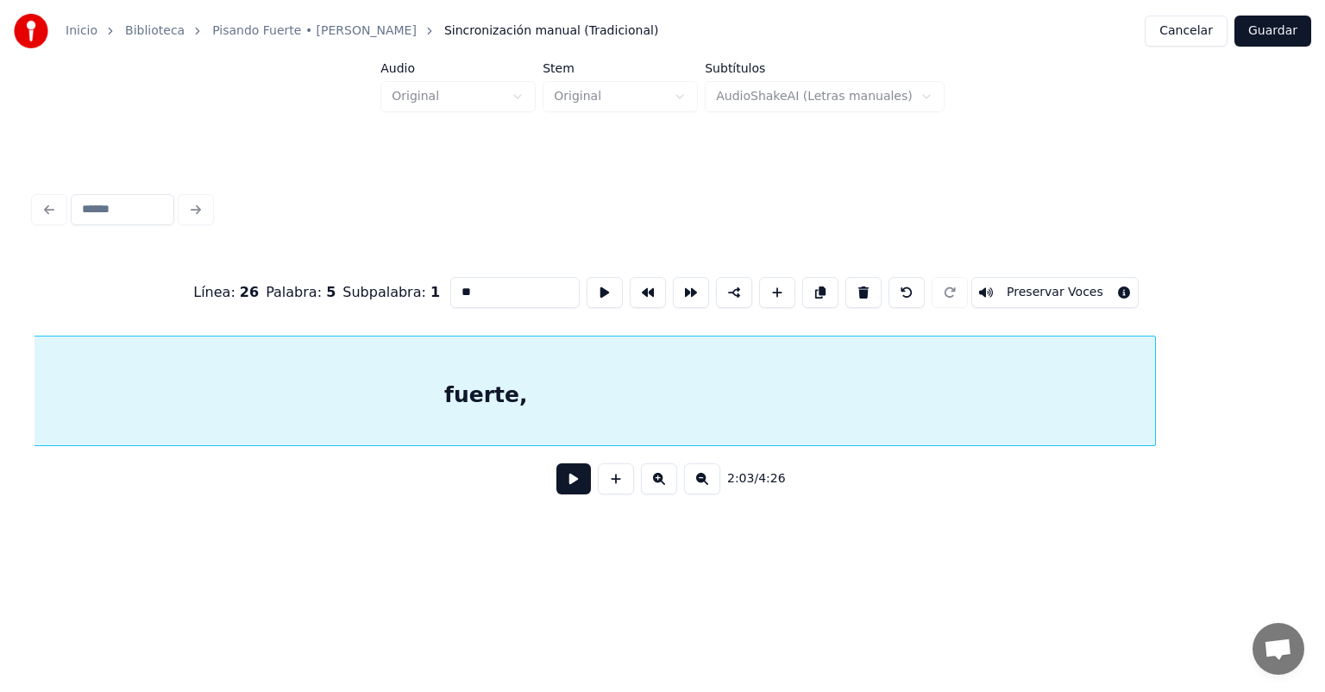
click at [910, 289] on button at bounding box center [907, 292] width 36 height 31
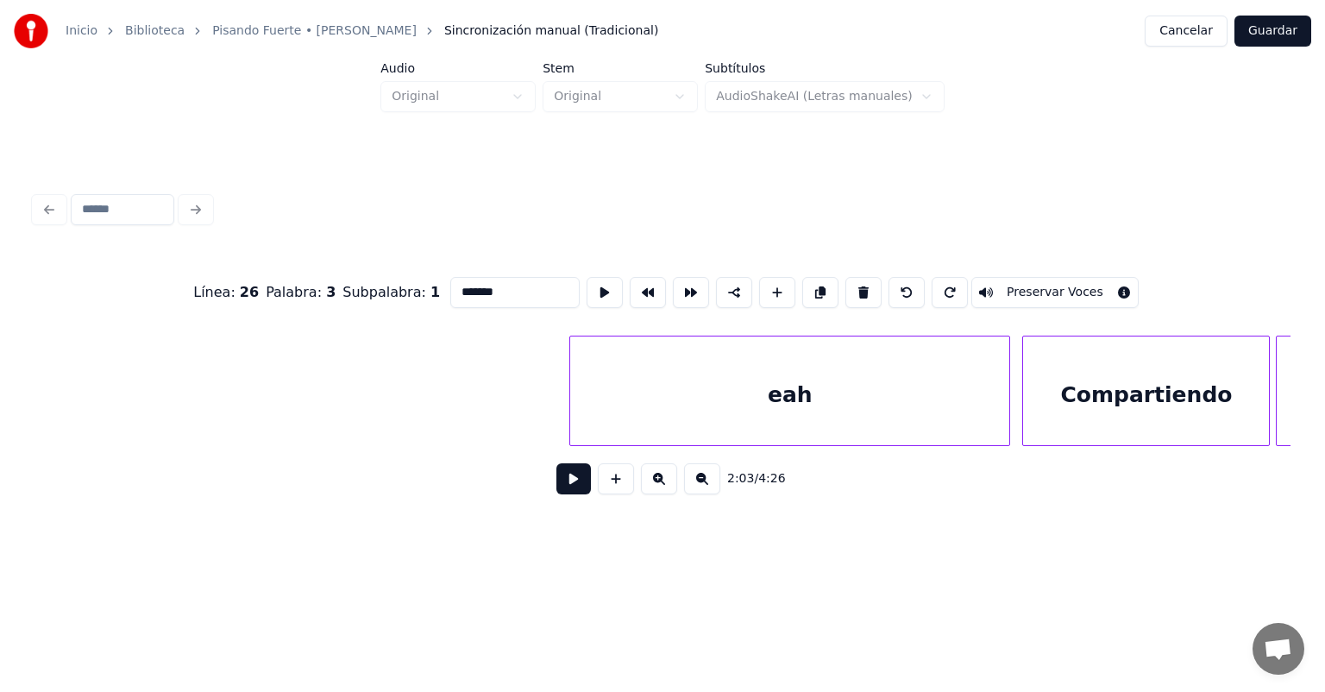
scroll to position [0, 40977]
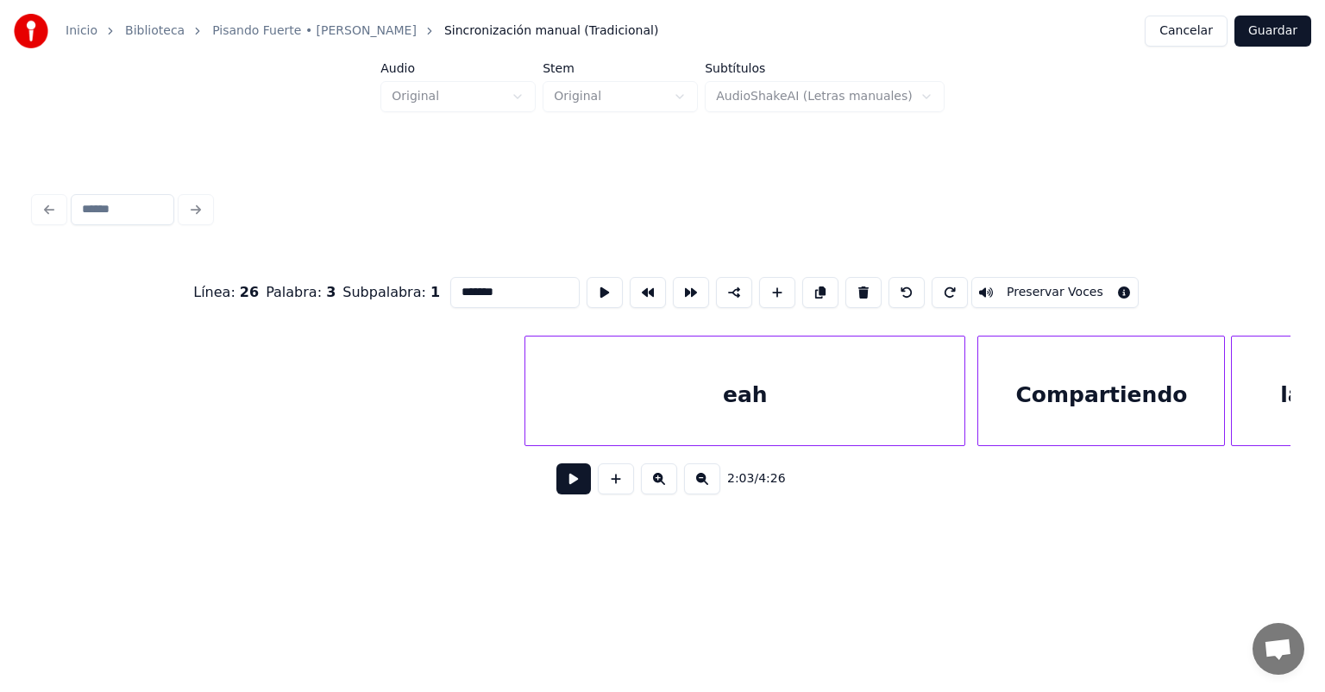
click at [619, 411] on div "eah" at bounding box center [744, 394] width 439 height 117
type input "***"
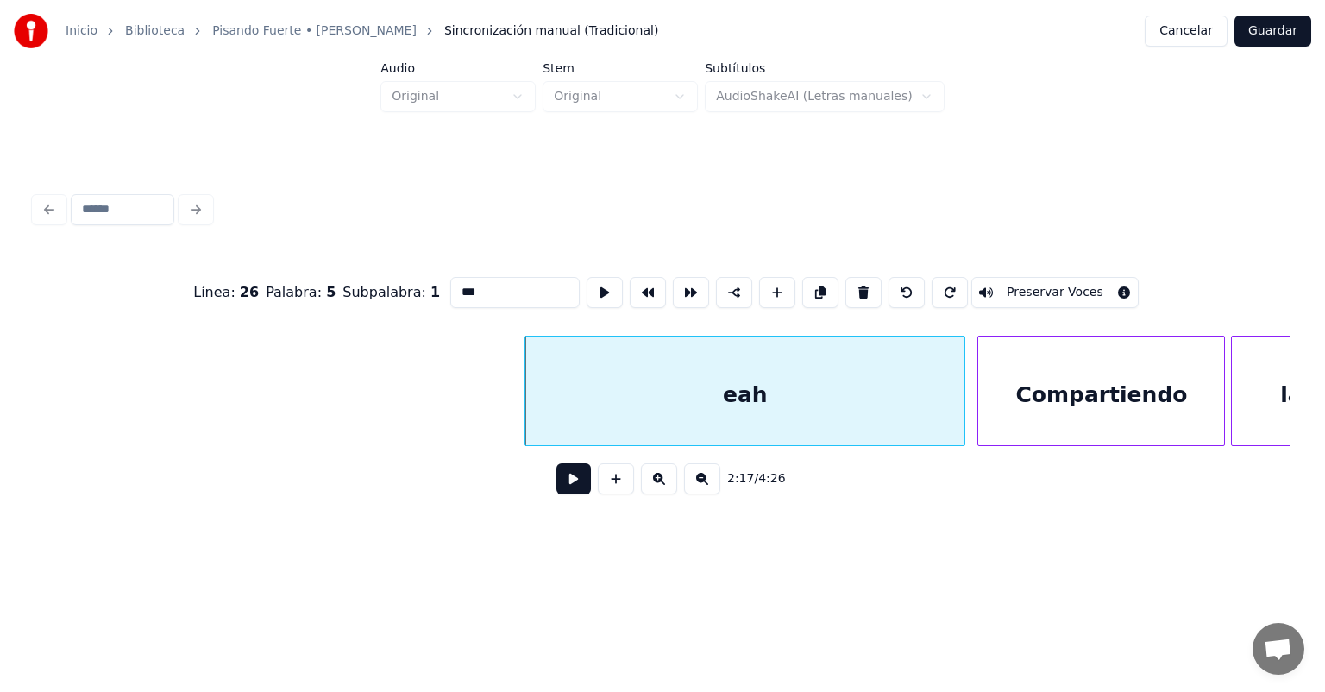
click at [563, 486] on button at bounding box center [573, 478] width 35 height 31
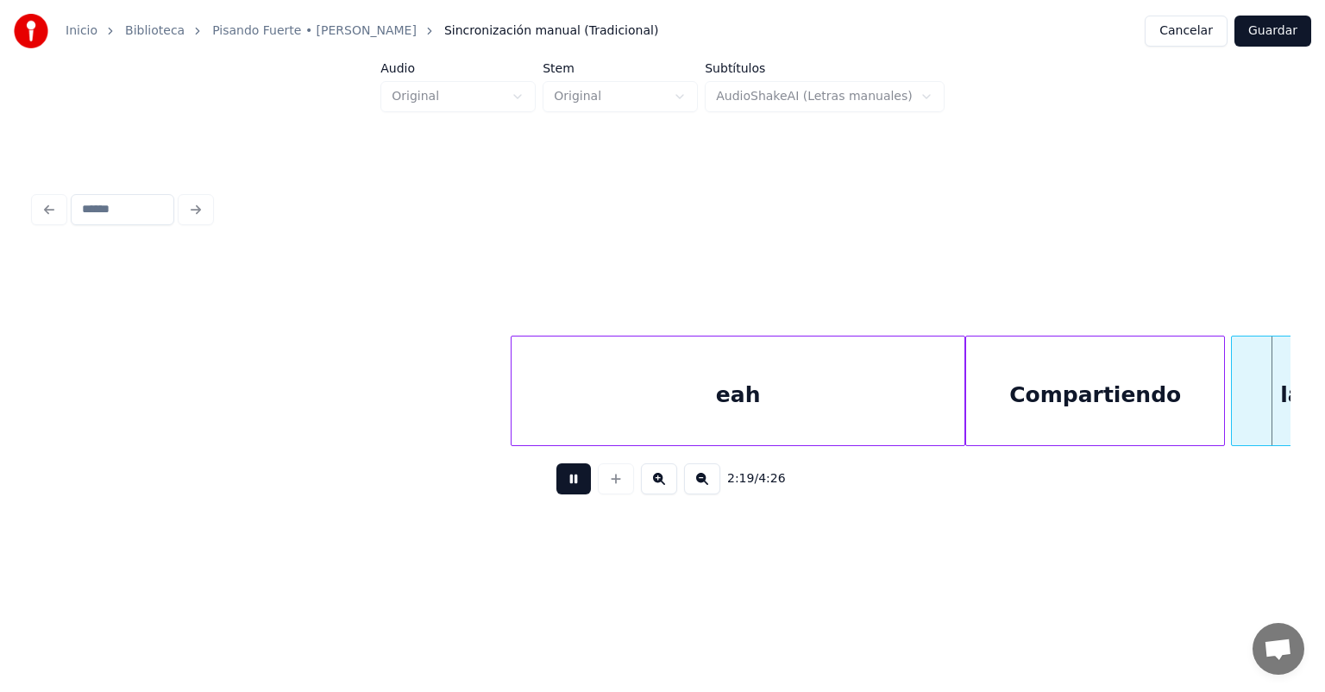
scroll to position [0, 42239]
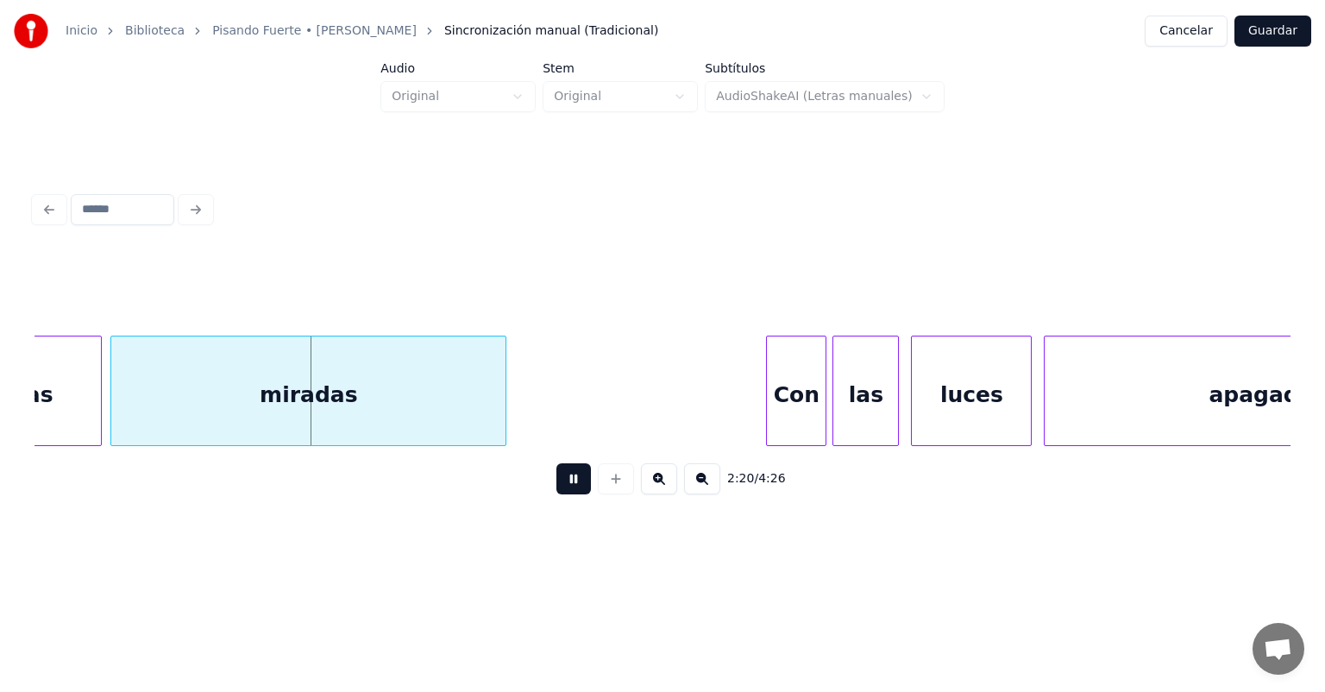
click at [123, 404] on div "miradas" at bounding box center [308, 394] width 394 height 117
click at [769, 385] on div "Con" at bounding box center [796, 394] width 59 height 117
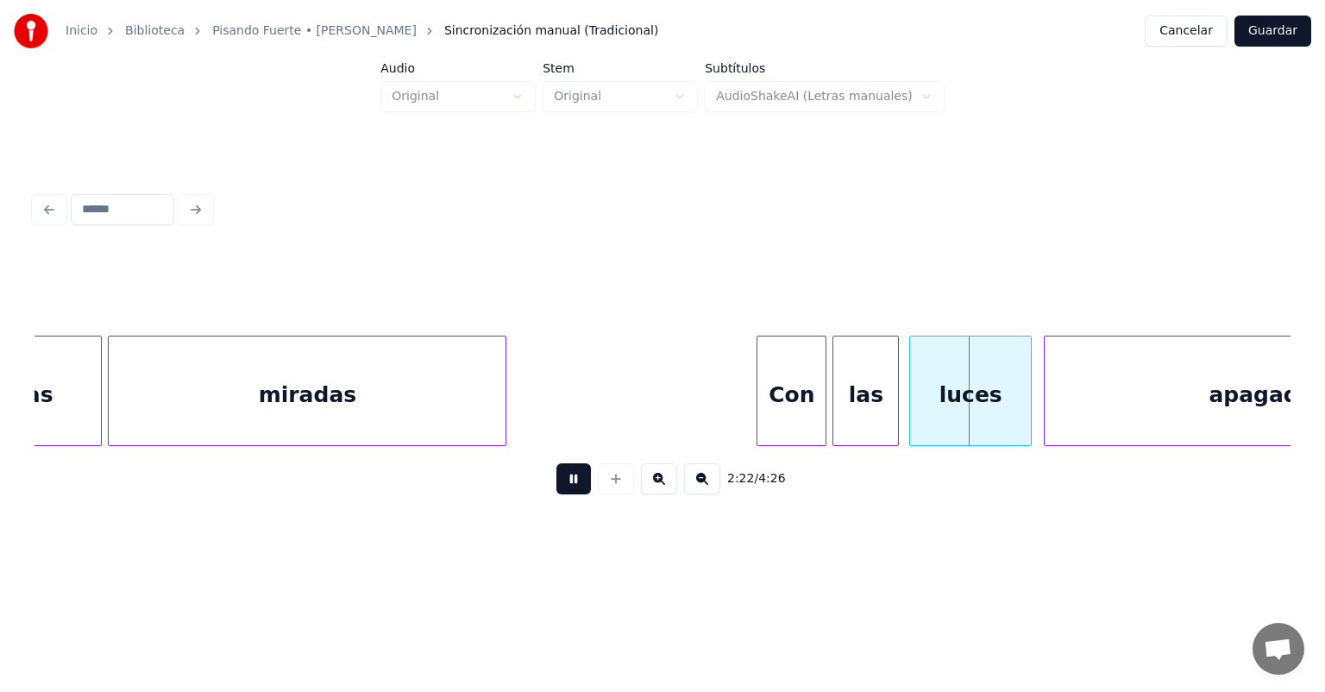
click at [914, 388] on div "luces" at bounding box center [970, 394] width 121 height 117
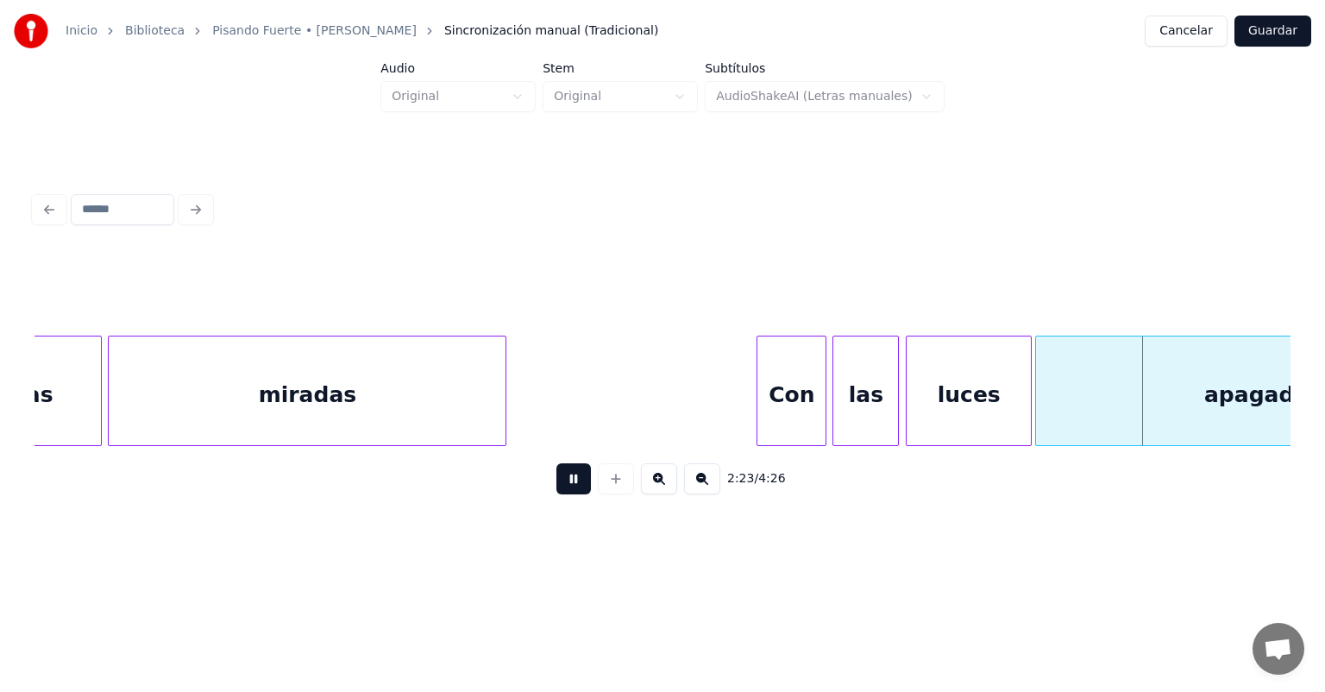
click at [1047, 397] on div "apagadas" at bounding box center [1263, 394] width 455 height 117
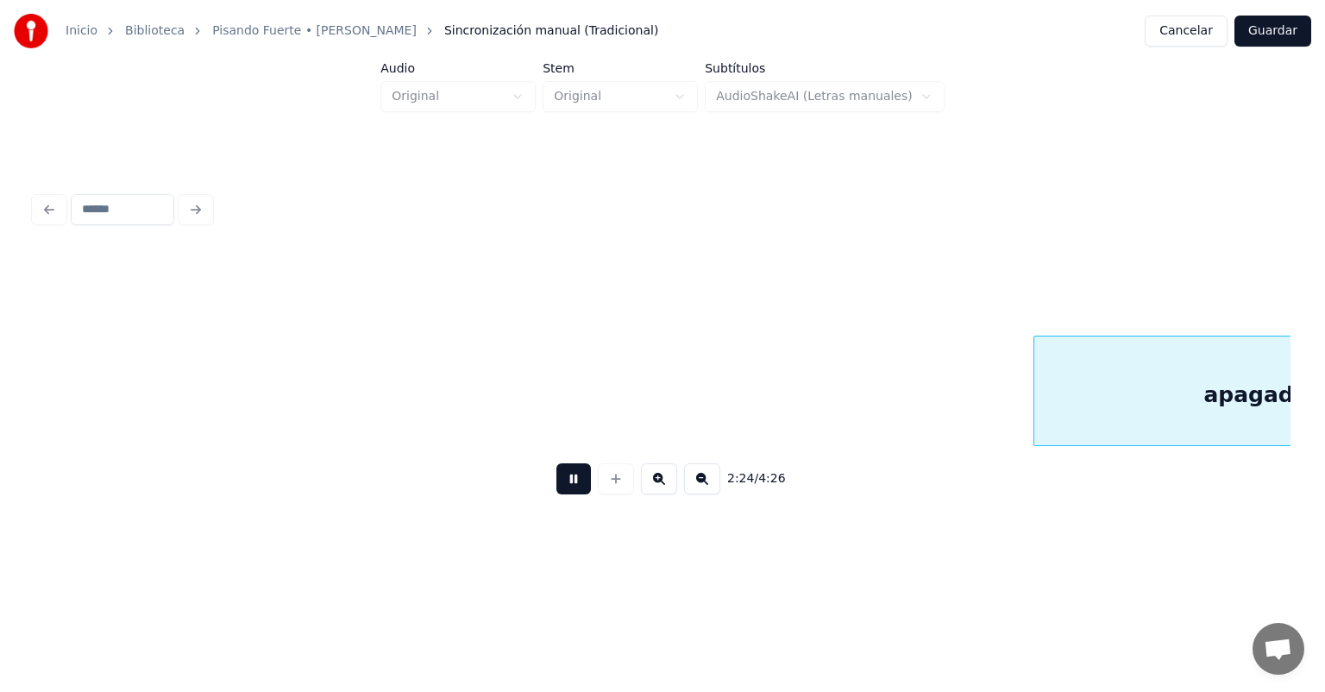
scroll to position [0, 43502]
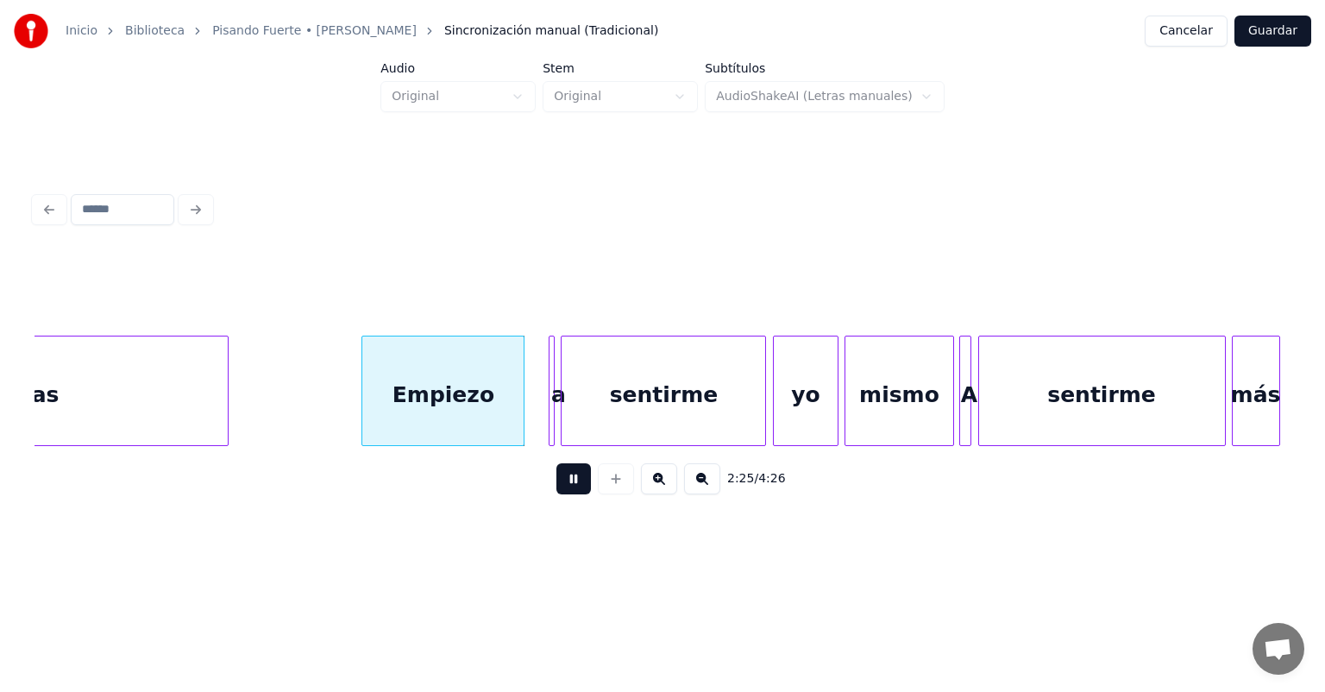
click at [551, 407] on div at bounding box center [551, 390] width 5 height 109
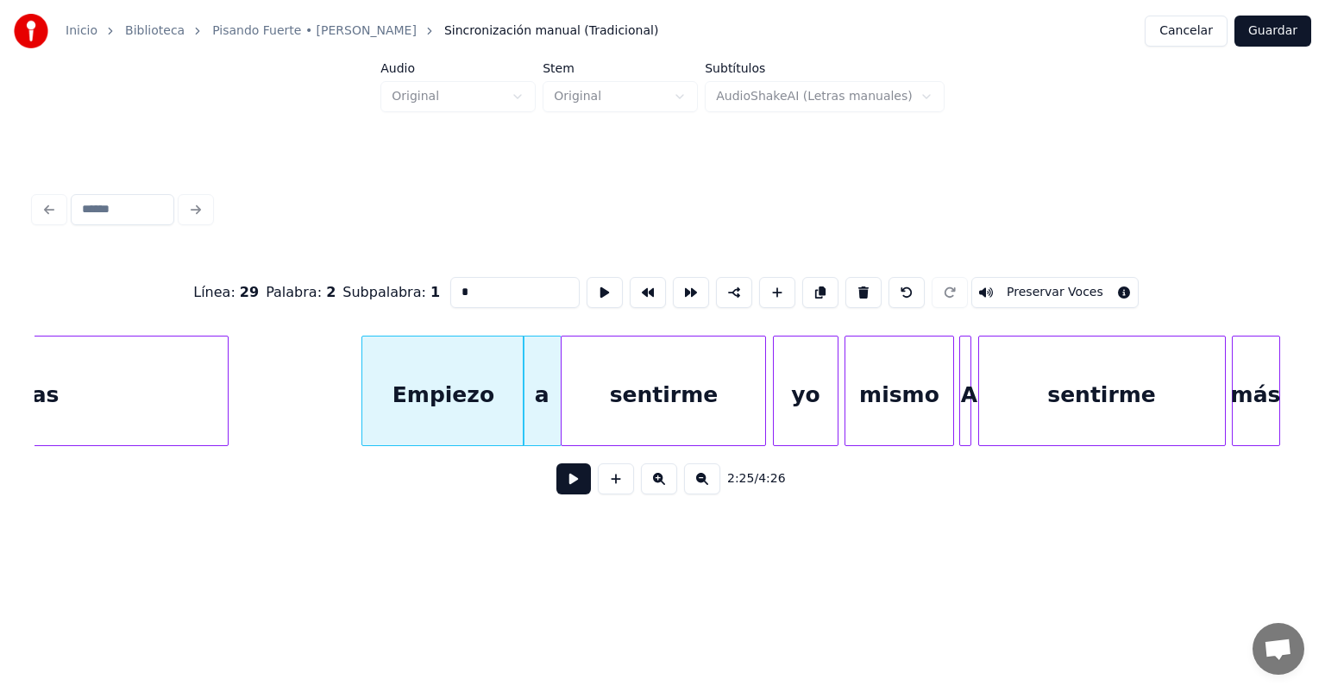
click at [556, 493] on button at bounding box center [573, 478] width 35 height 31
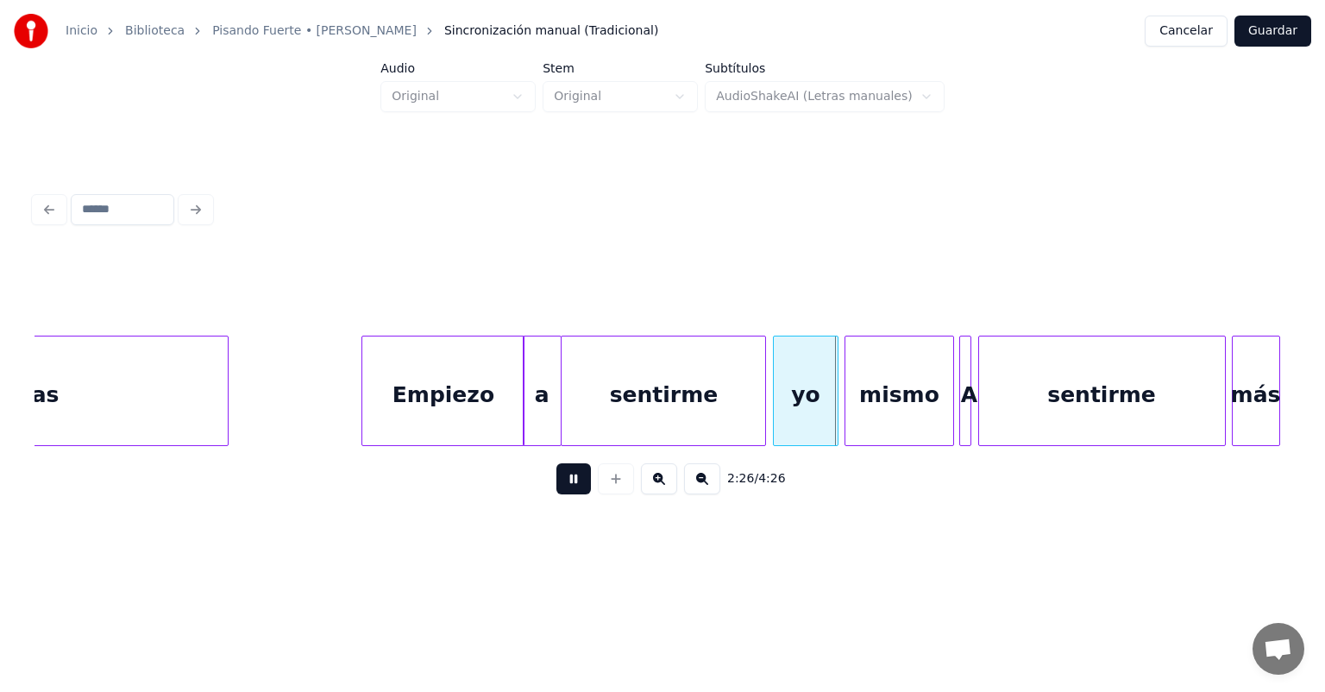
click at [776, 395] on div "yo" at bounding box center [806, 394] width 65 height 117
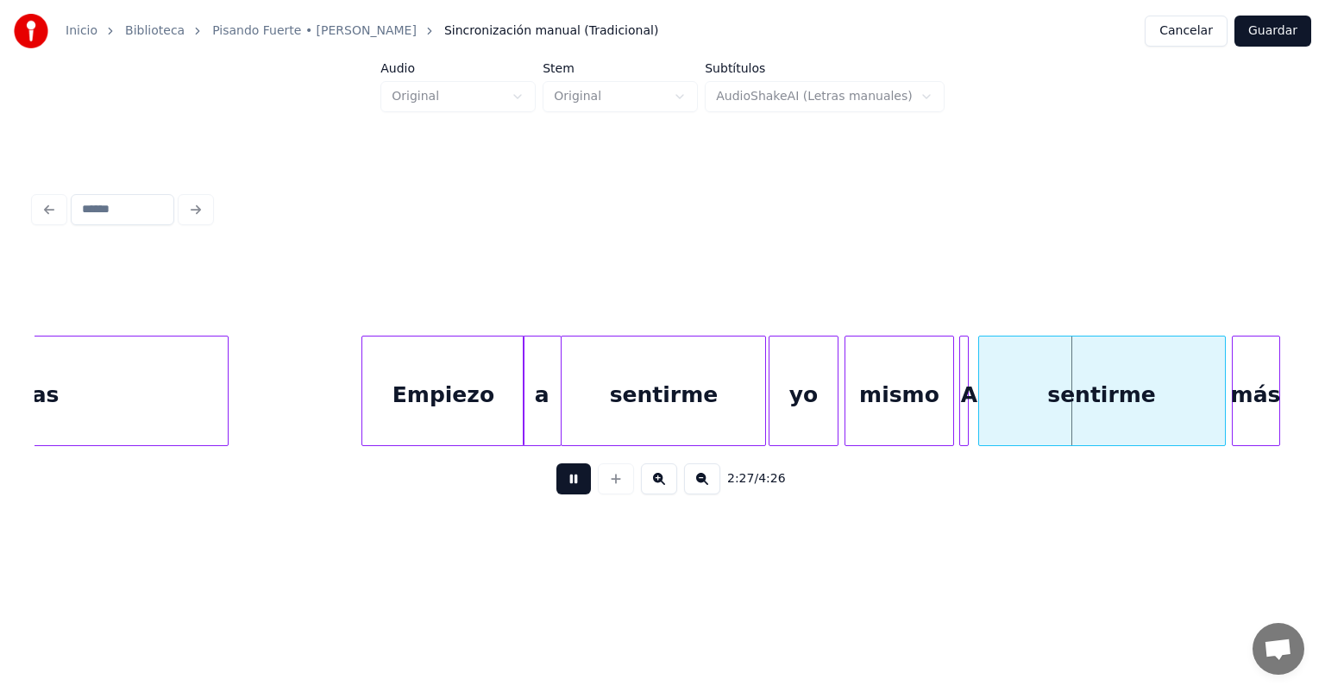
click at [965, 405] on div at bounding box center [965, 390] width 5 height 109
click at [962, 404] on div at bounding box center [962, 390] width 5 height 109
click at [961, 401] on div "A" at bounding box center [968, 394] width 17 height 117
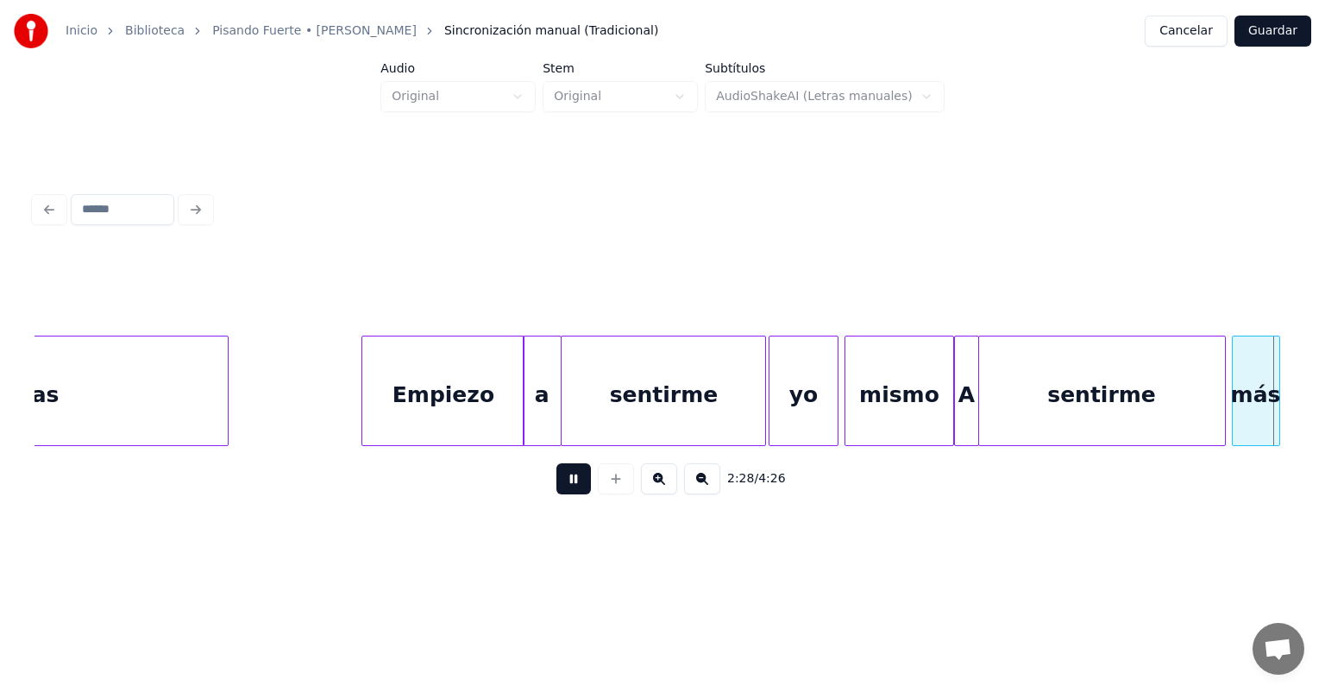
scroll to position [0, 44759]
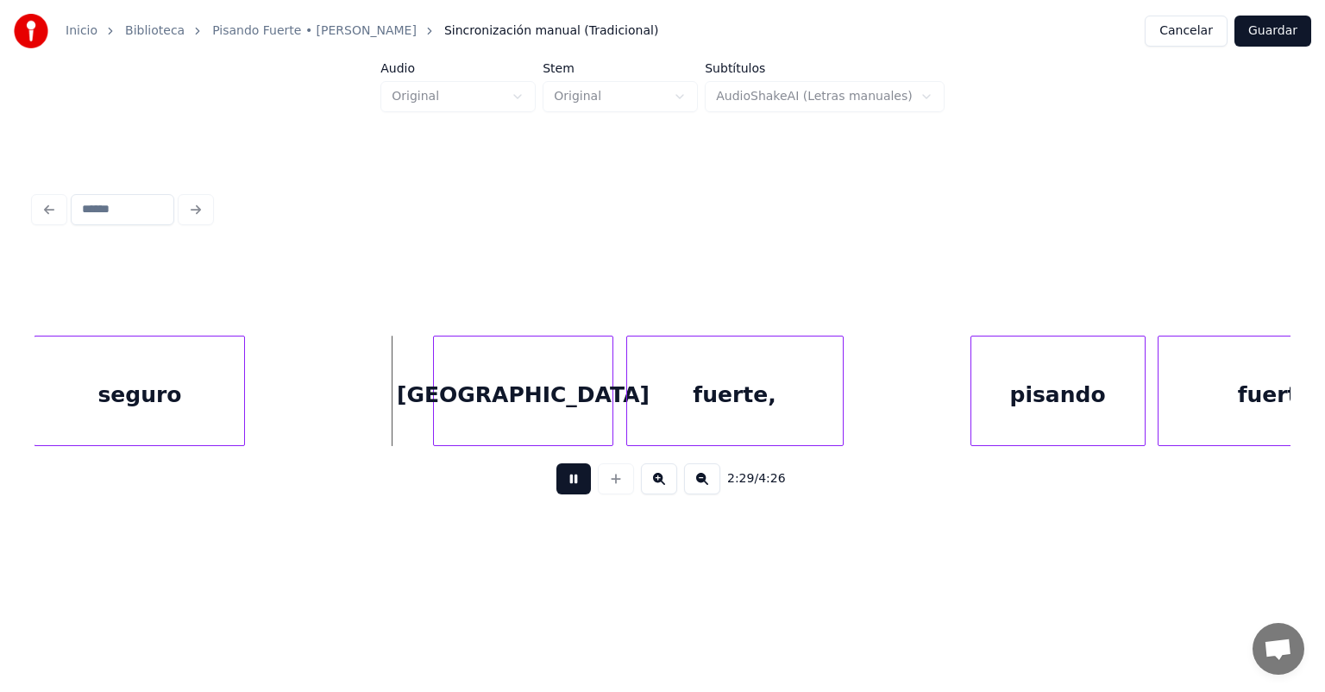
click at [435, 403] on div "[GEOGRAPHIC_DATA]" at bounding box center [523, 394] width 179 height 117
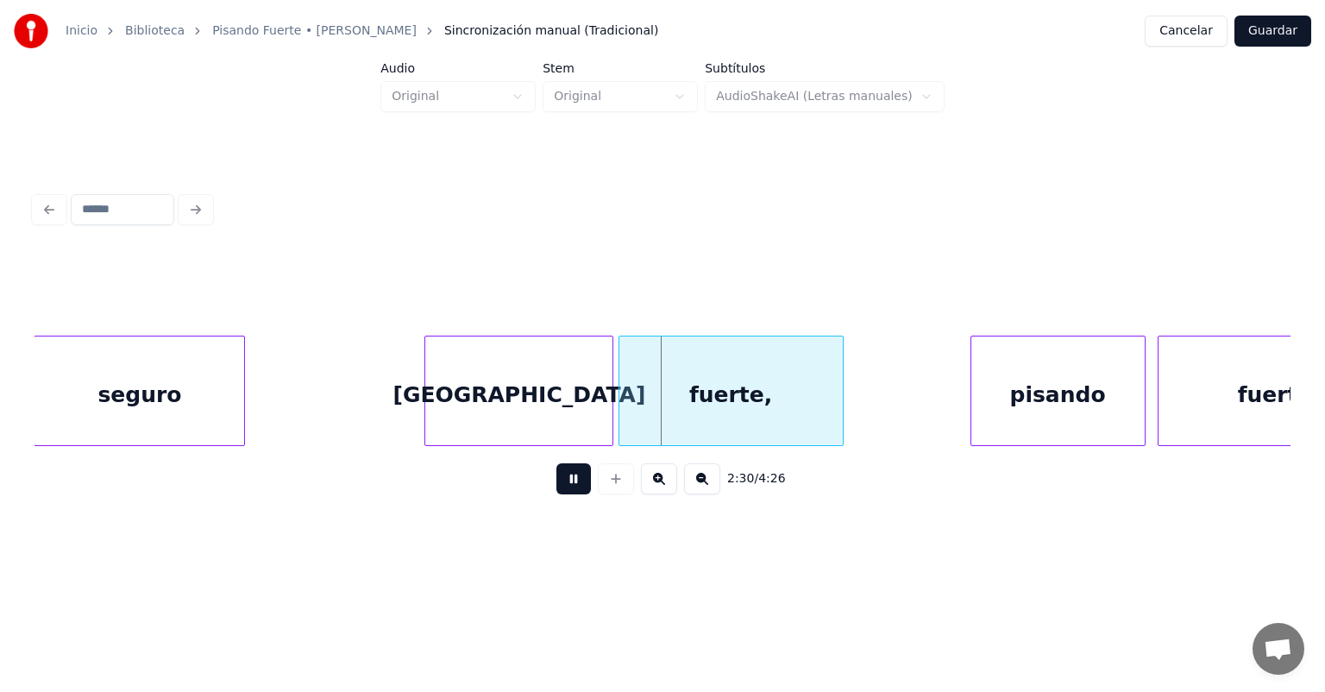
click at [626, 402] on div "fuerte," at bounding box center [730, 394] width 223 height 117
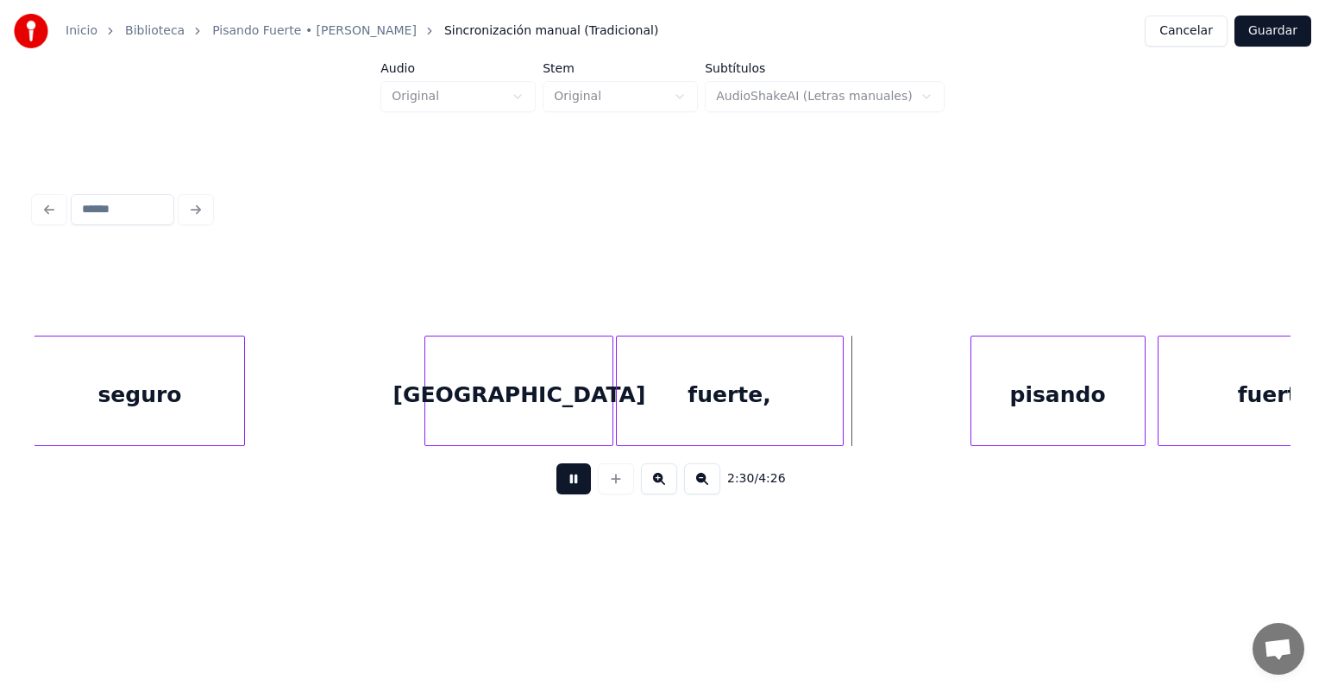
click at [971, 383] on div "pisando" at bounding box center [1057, 394] width 173 height 117
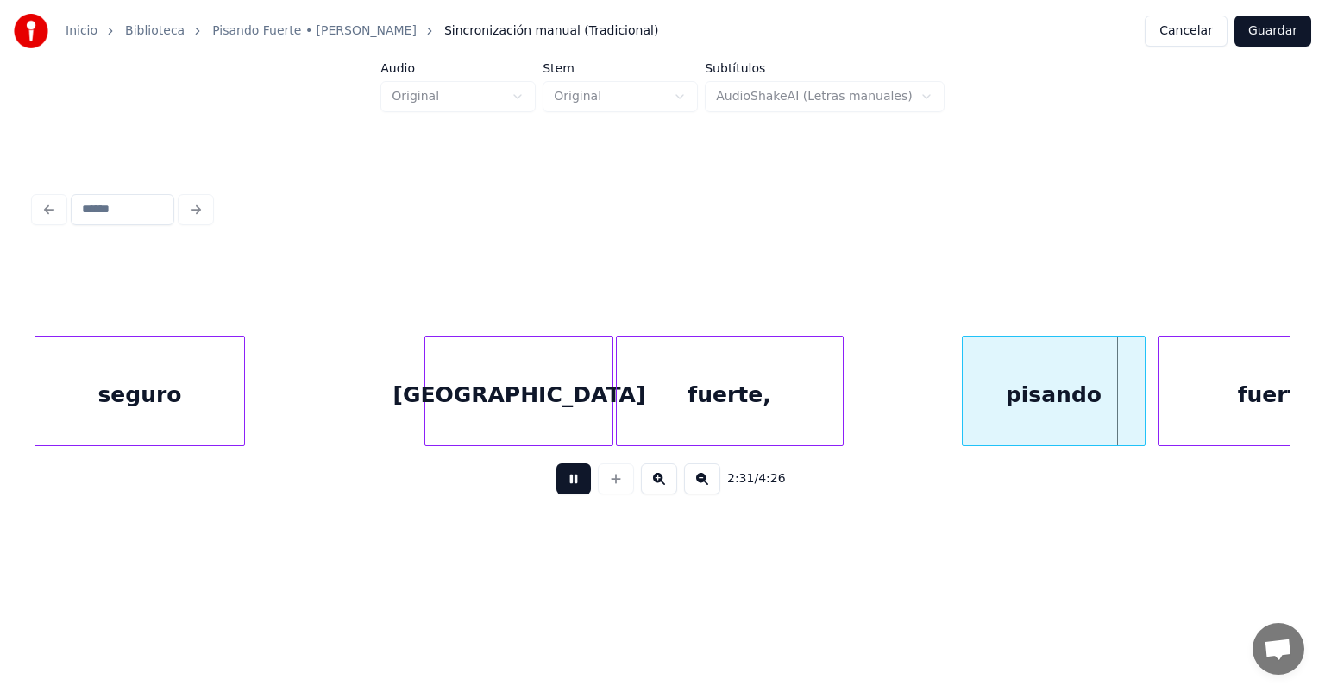
click at [1159, 383] on div "fuerte" at bounding box center [1276, 394] width 234 height 117
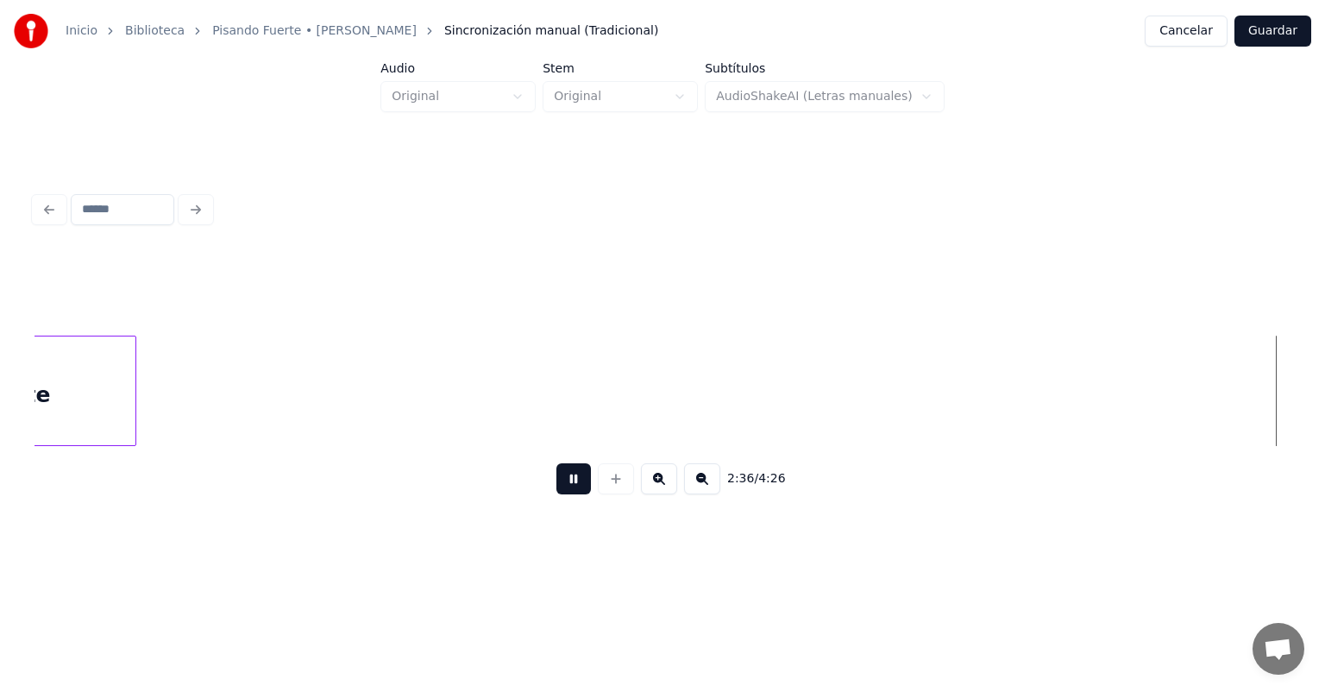
scroll to position [0, 47276]
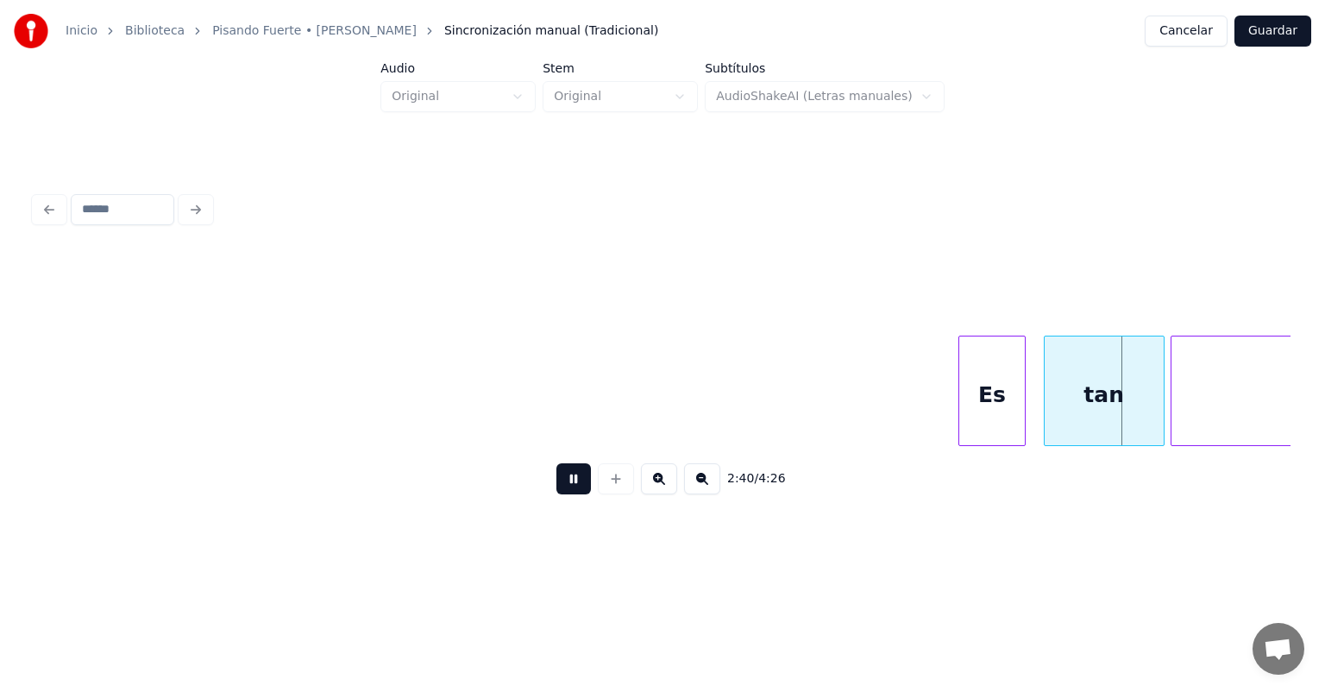
click at [1046, 387] on div "tan" at bounding box center [1104, 394] width 119 height 117
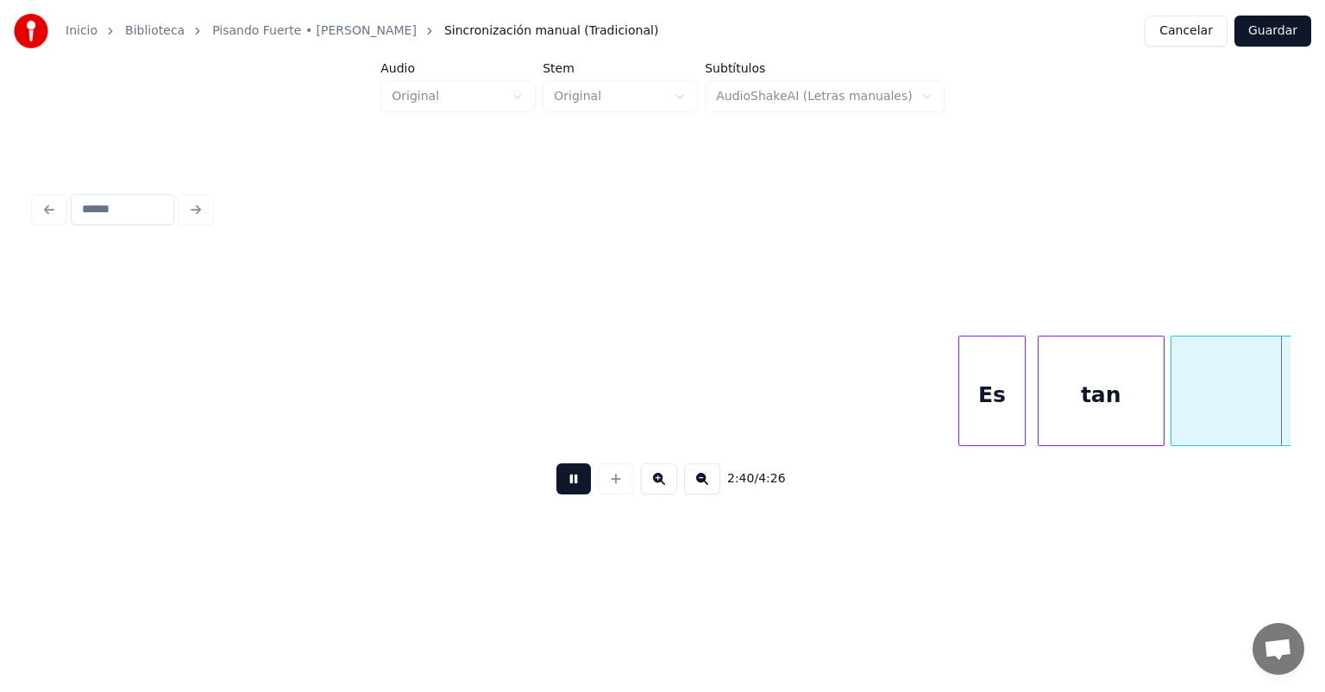
scroll to position [0, 48533]
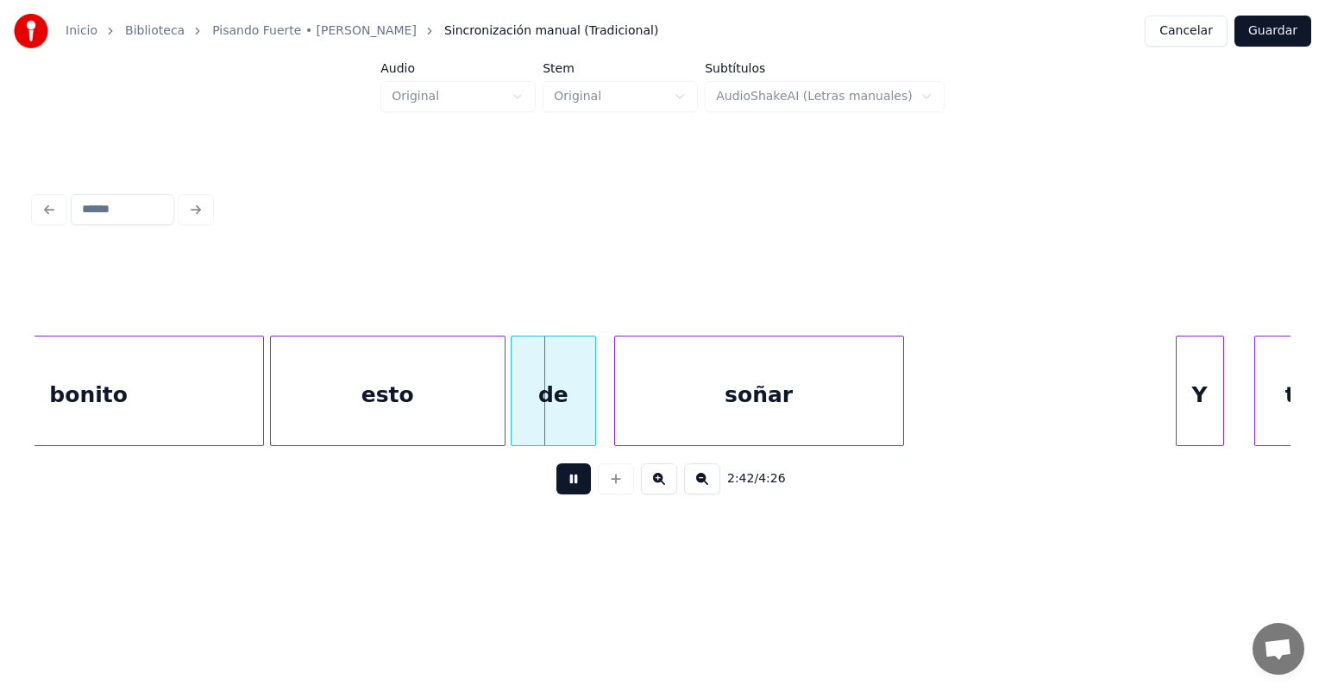
click at [520, 409] on div "de" at bounding box center [554, 394] width 84 height 117
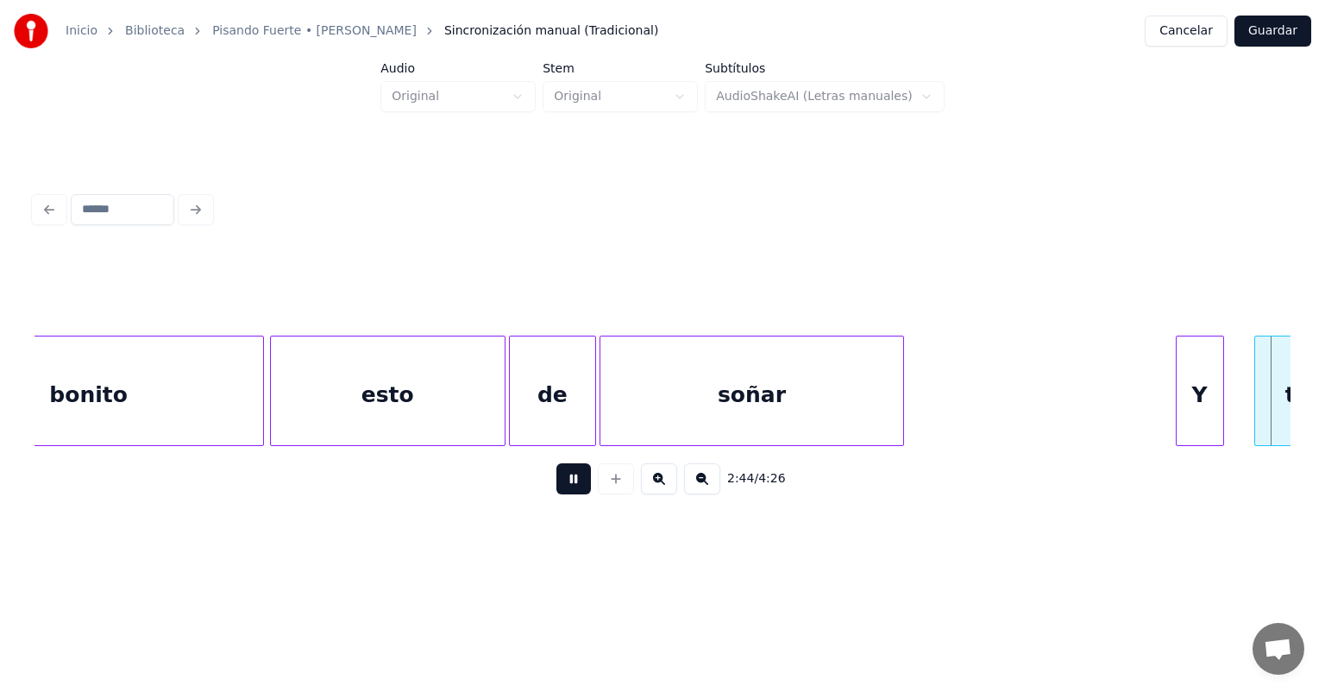
scroll to position [0, 49795]
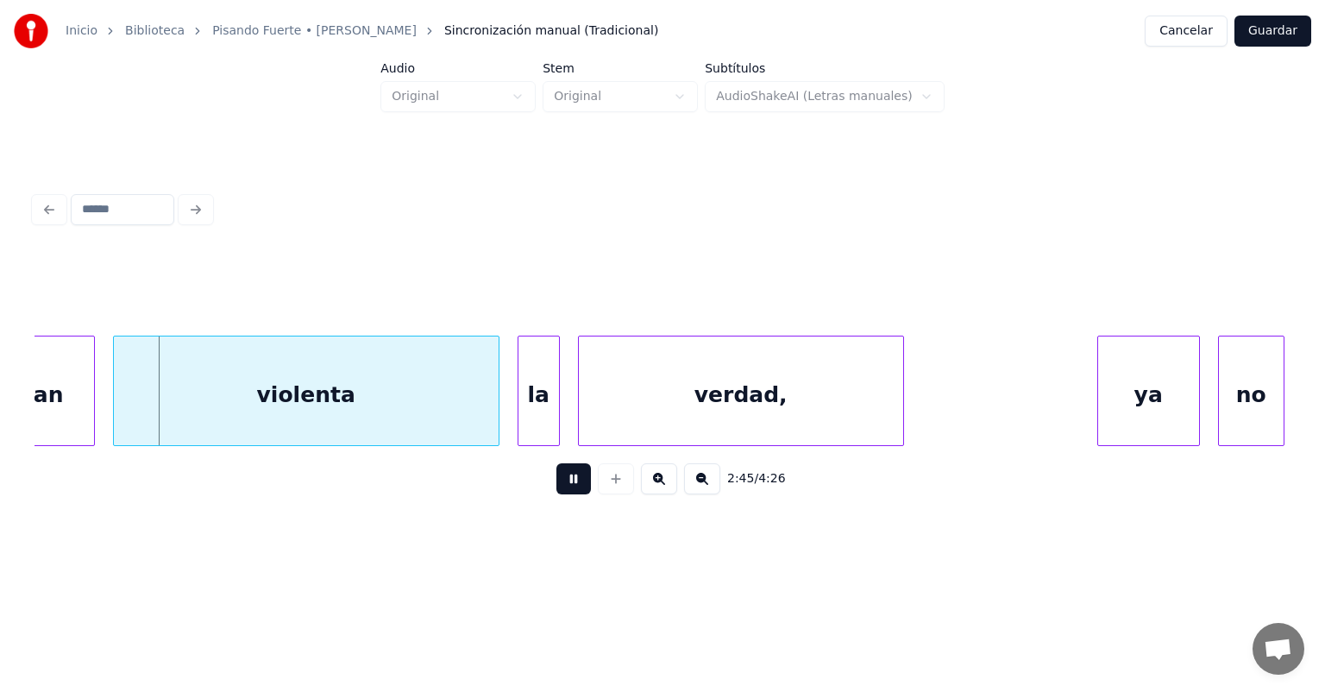
click at [564, 486] on button at bounding box center [573, 478] width 35 height 31
click at [575, 490] on button at bounding box center [573, 478] width 35 height 31
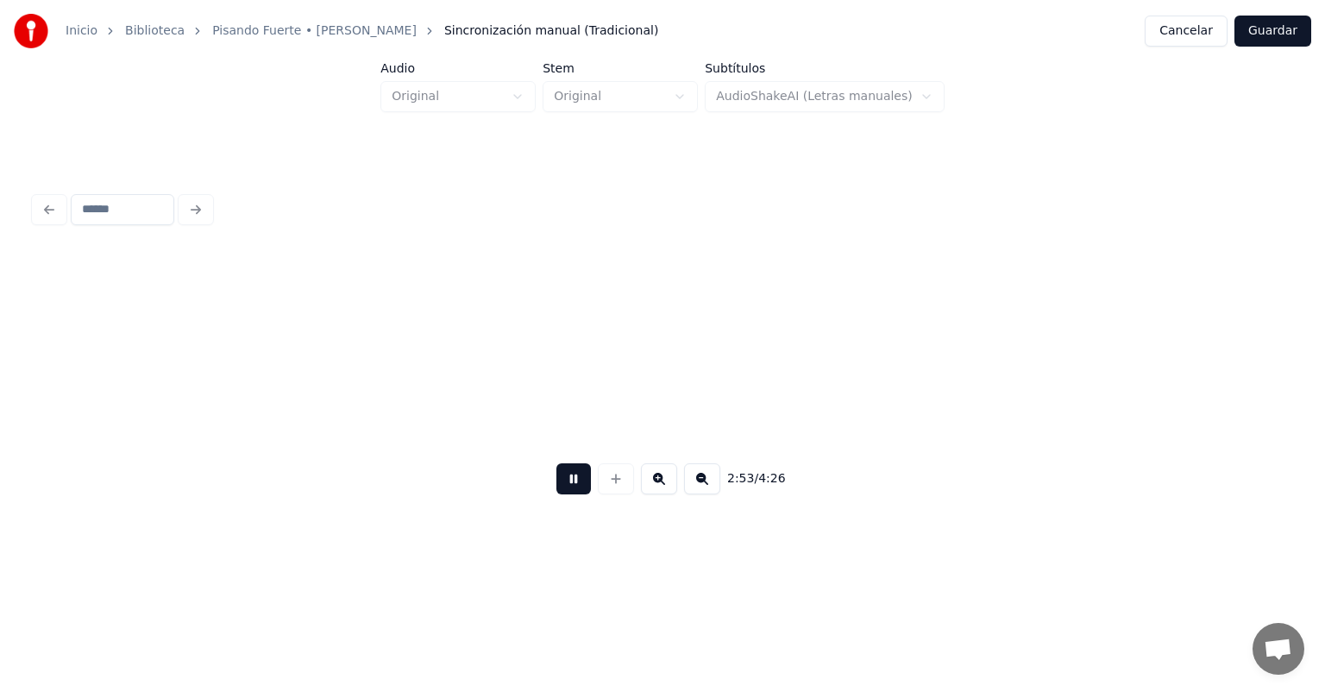
scroll to position [0, 52309]
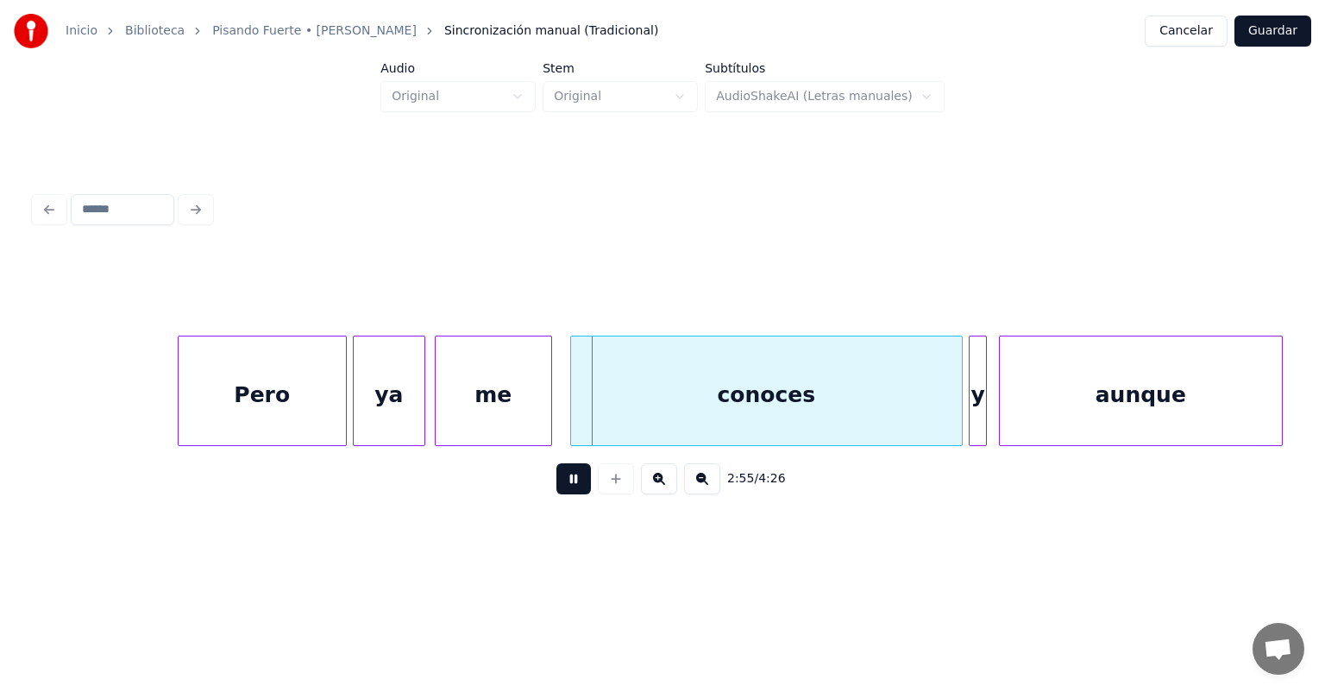
click at [446, 403] on div "me" at bounding box center [494, 394] width 116 height 117
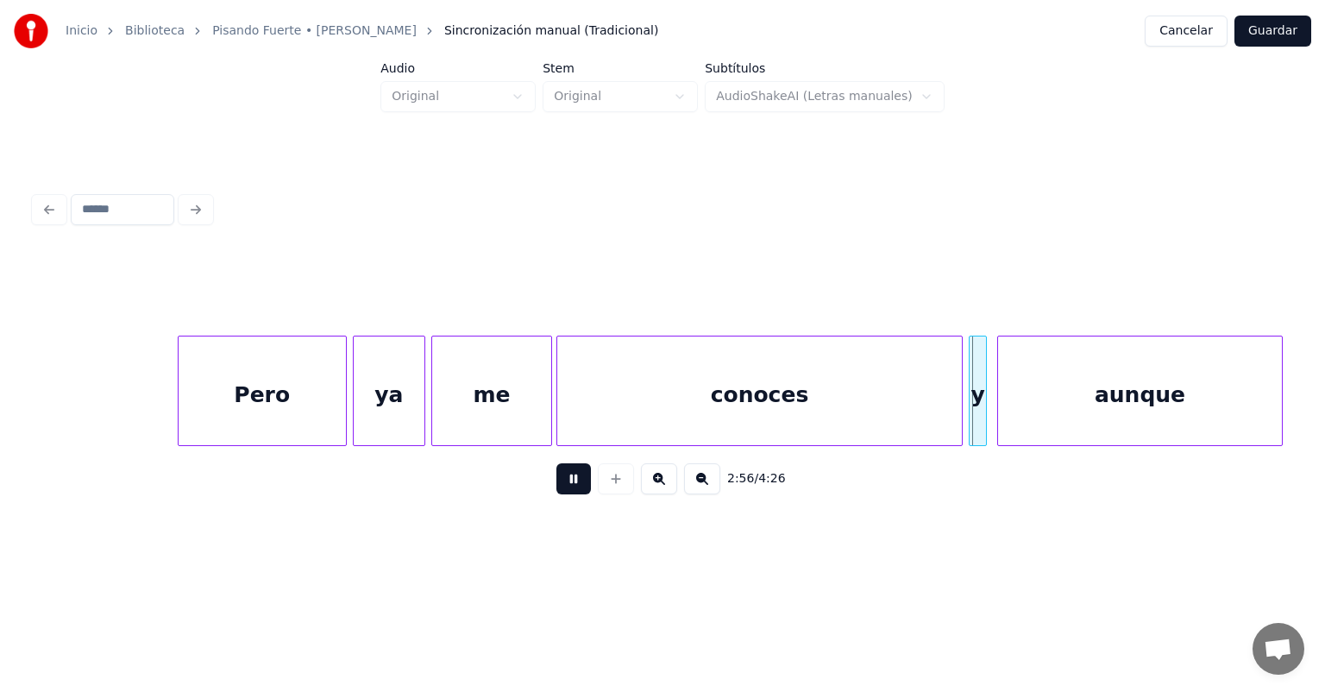
click at [1002, 400] on div "aunque" at bounding box center [1140, 394] width 284 height 117
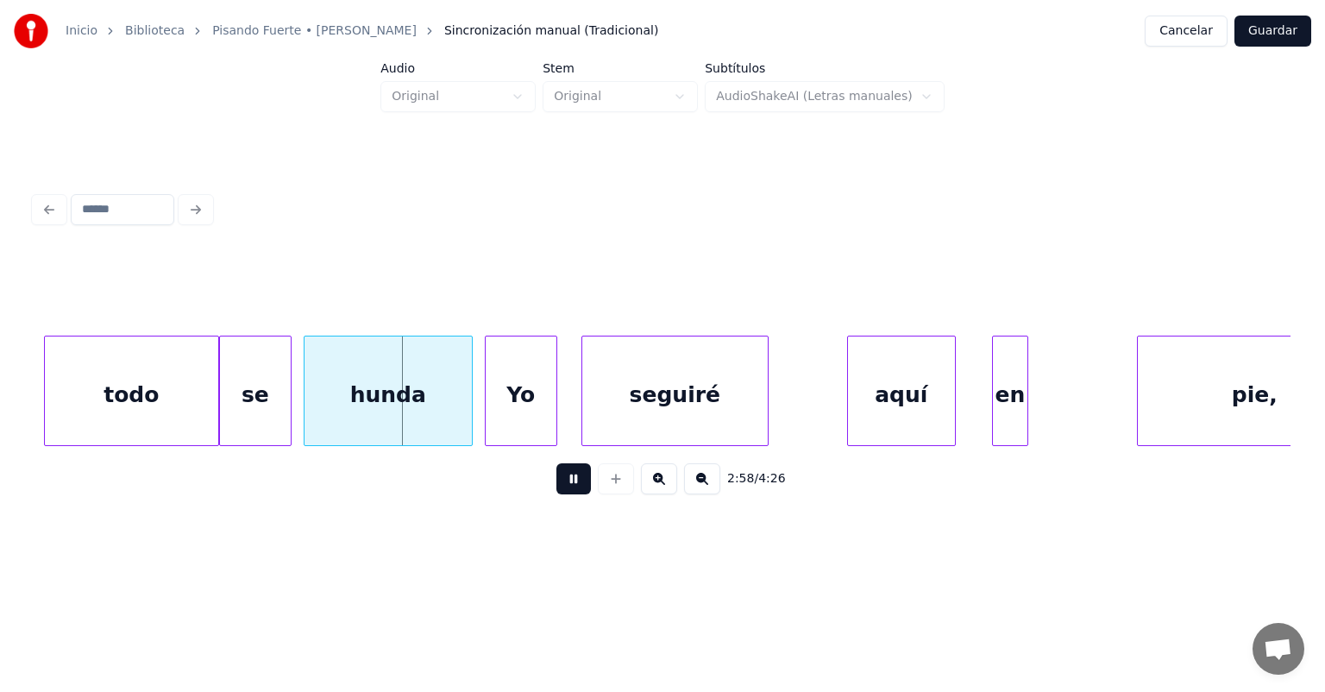
click at [234, 406] on div "se" at bounding box center [255, 394] width 71 height 117
click at [306, 404] on div "hunda" at bounding box center [388, 394] width 167 height 117
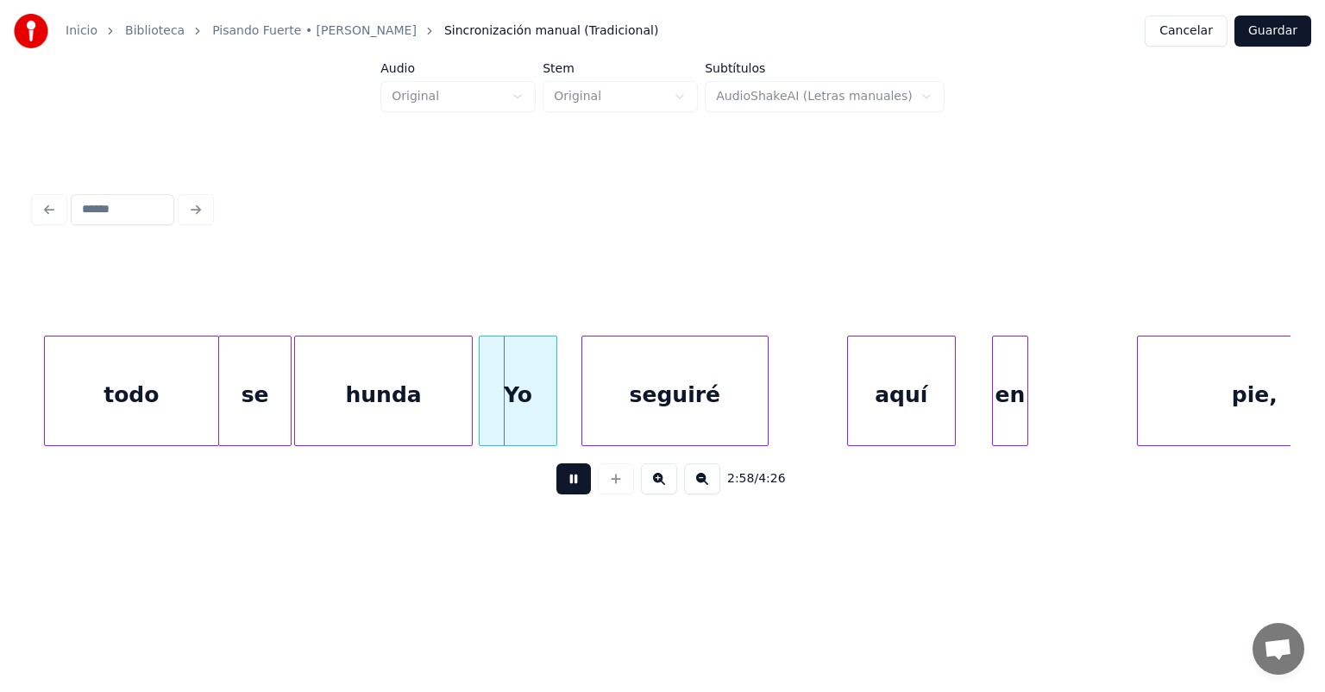
click at [487, 402] on div "Yo" at bounding box center [518, 394] width 77 height 117
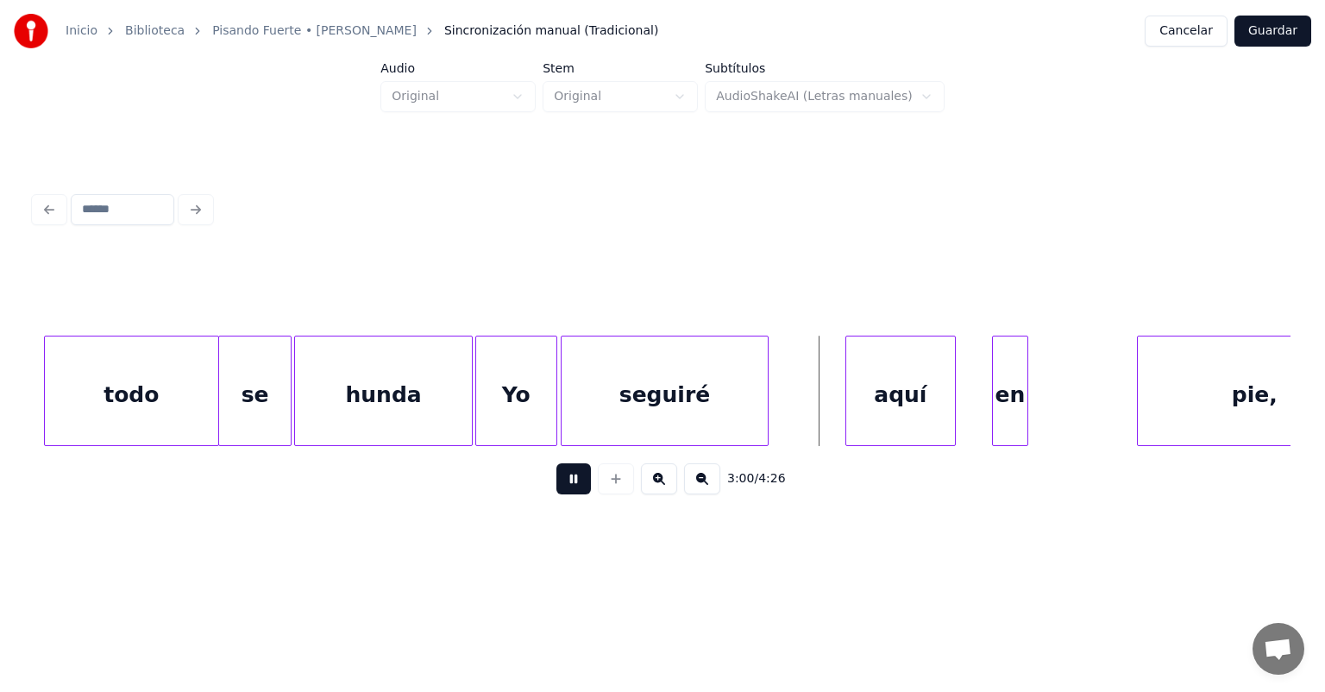
click at [849, 403] on div at bounding box center [848, 390] width 5 height 109
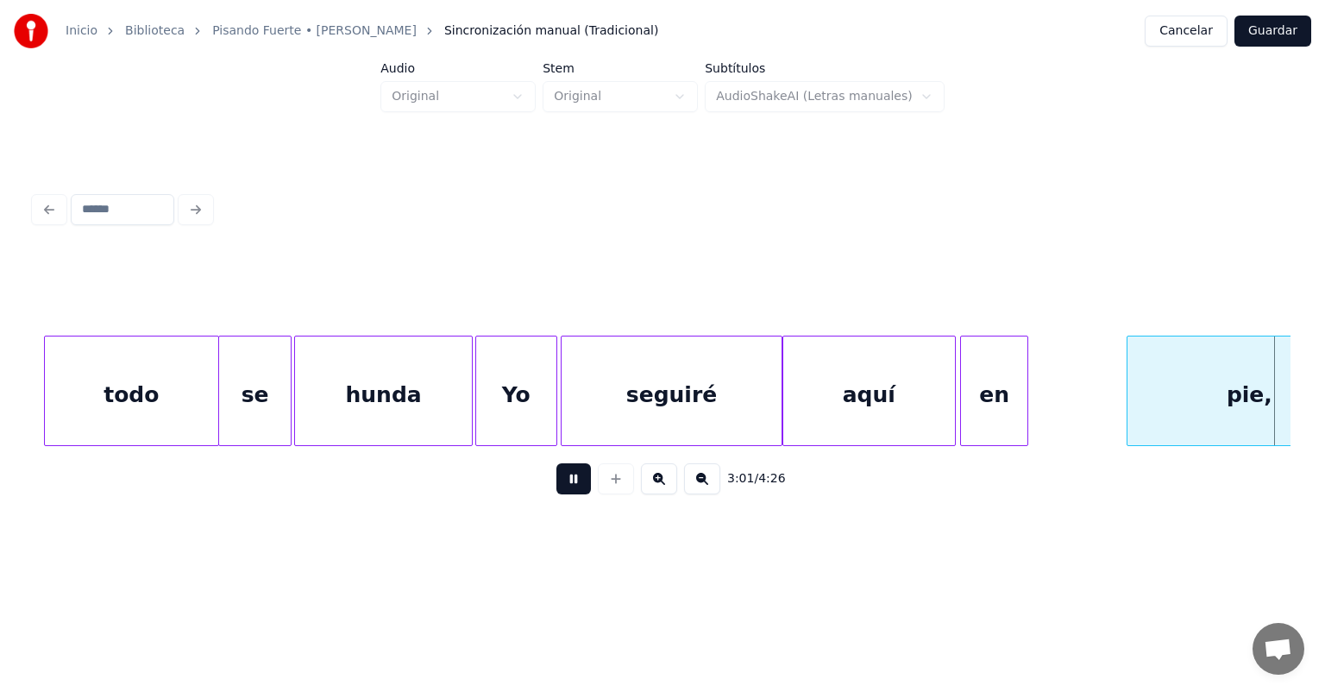
click at [1140, 400] on div "pie," at bounding box center [1249, 394] width 244 height 117
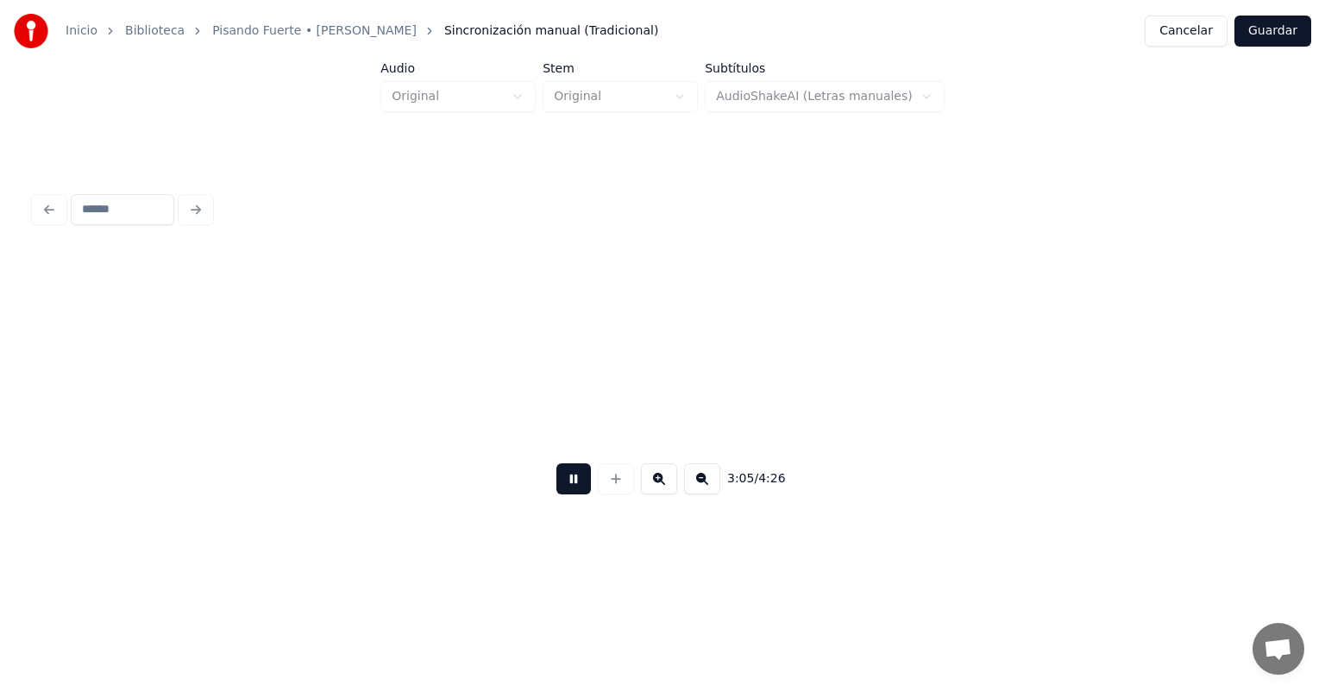
scroll to position [0, 56085]
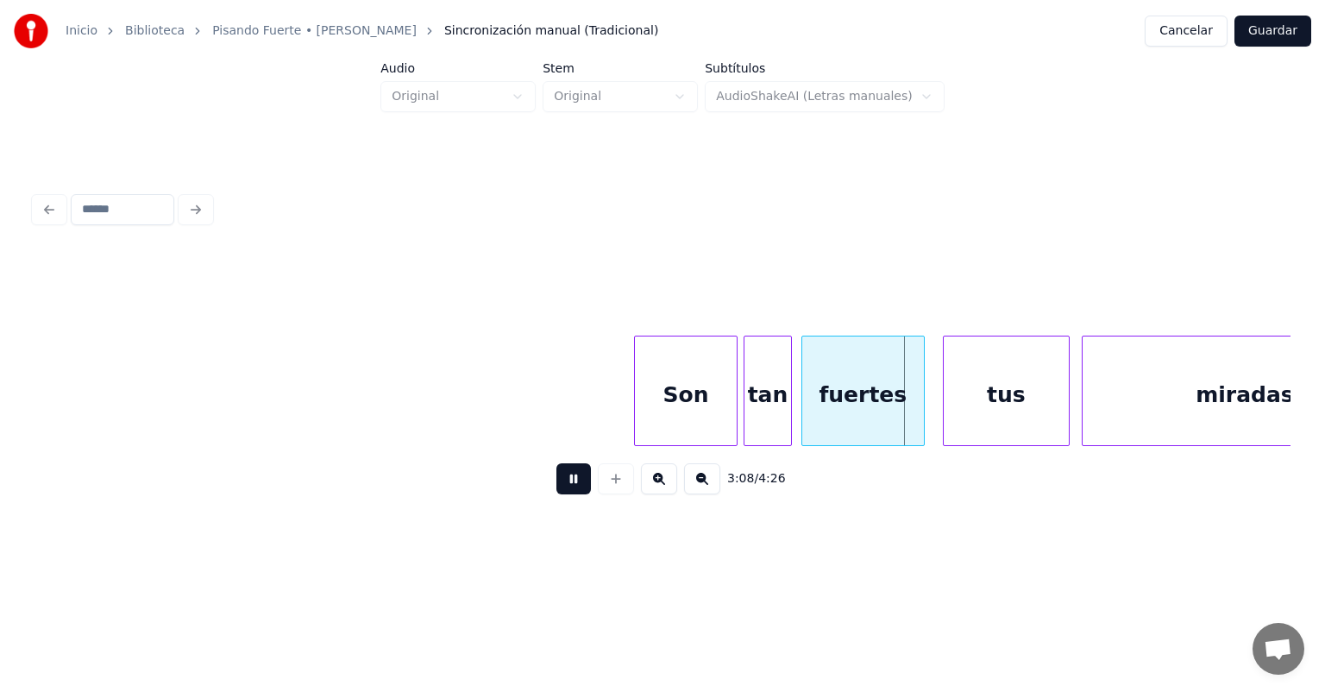
click at [807, 402] on div "fuertes" at bounding box center [863, 394] width 122 height 117
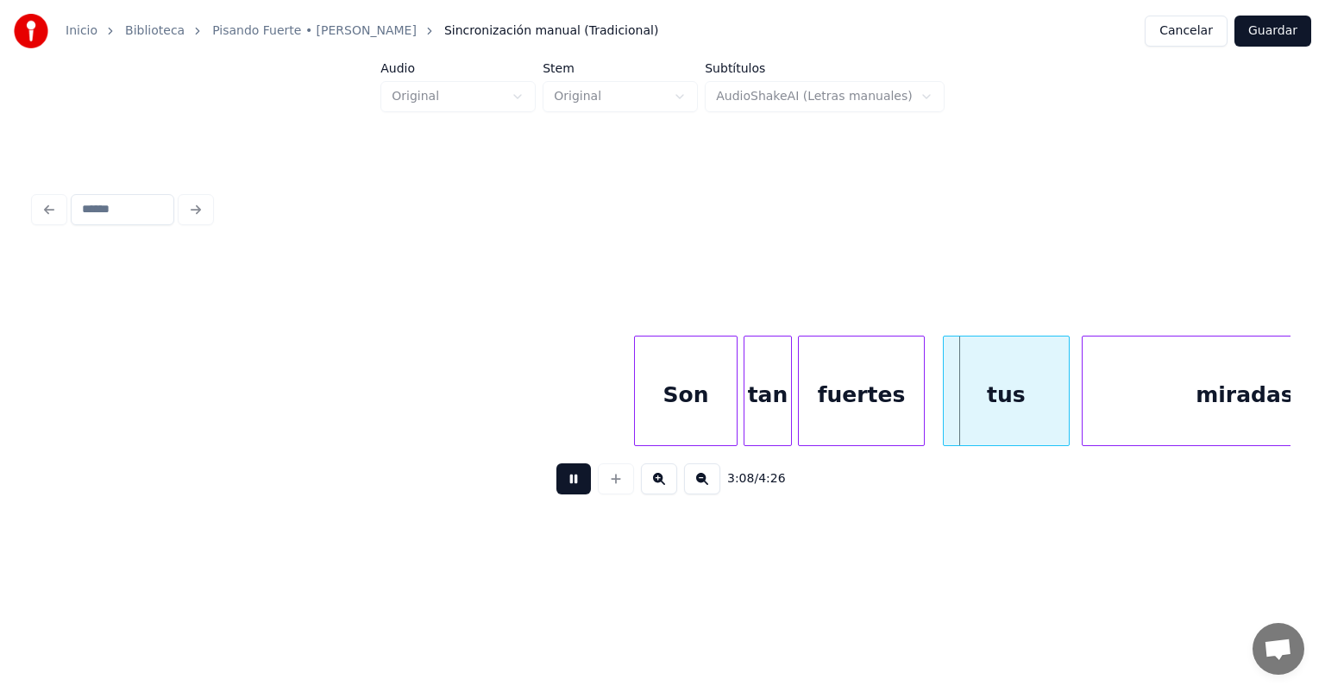
click at [944, 396] on div at bounding box center [946, 390] width 5 height 109
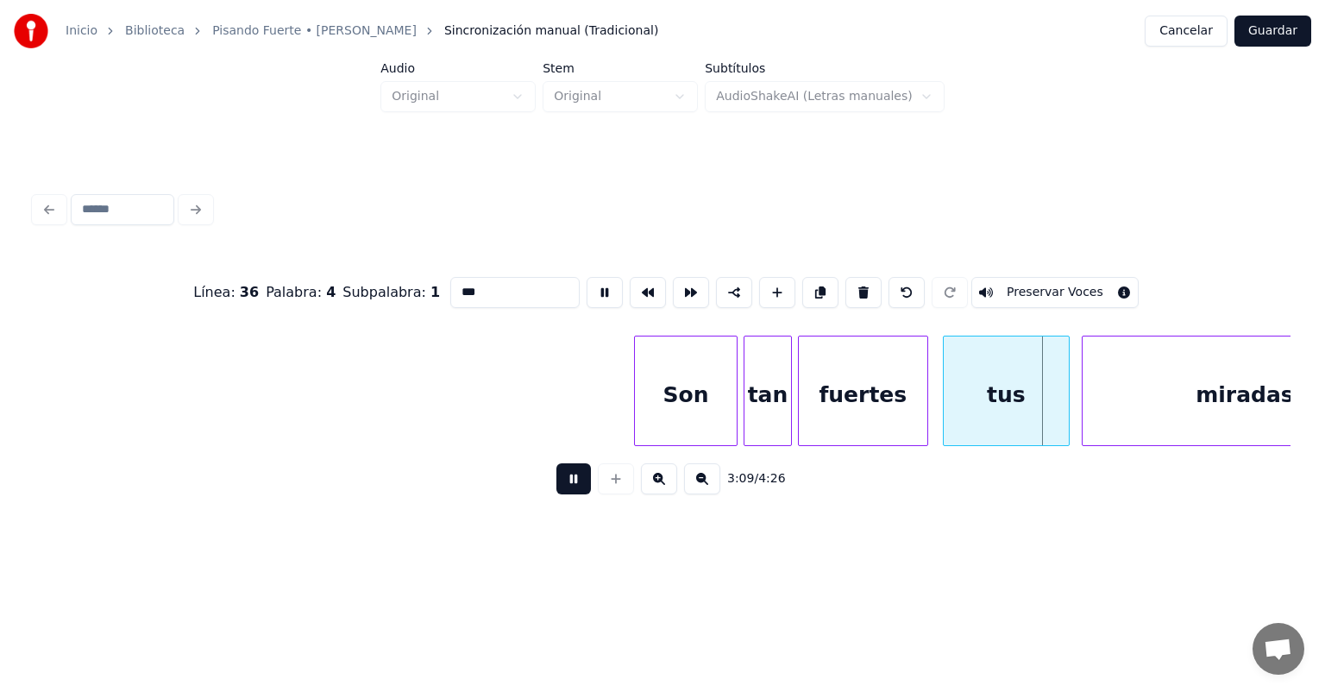
click at [920, 399] on div "fuertes" at bounding box center [863, 394] width 128 height 117
click at [932, 405] on div at bounding box center [930, 390] width 5 height 109
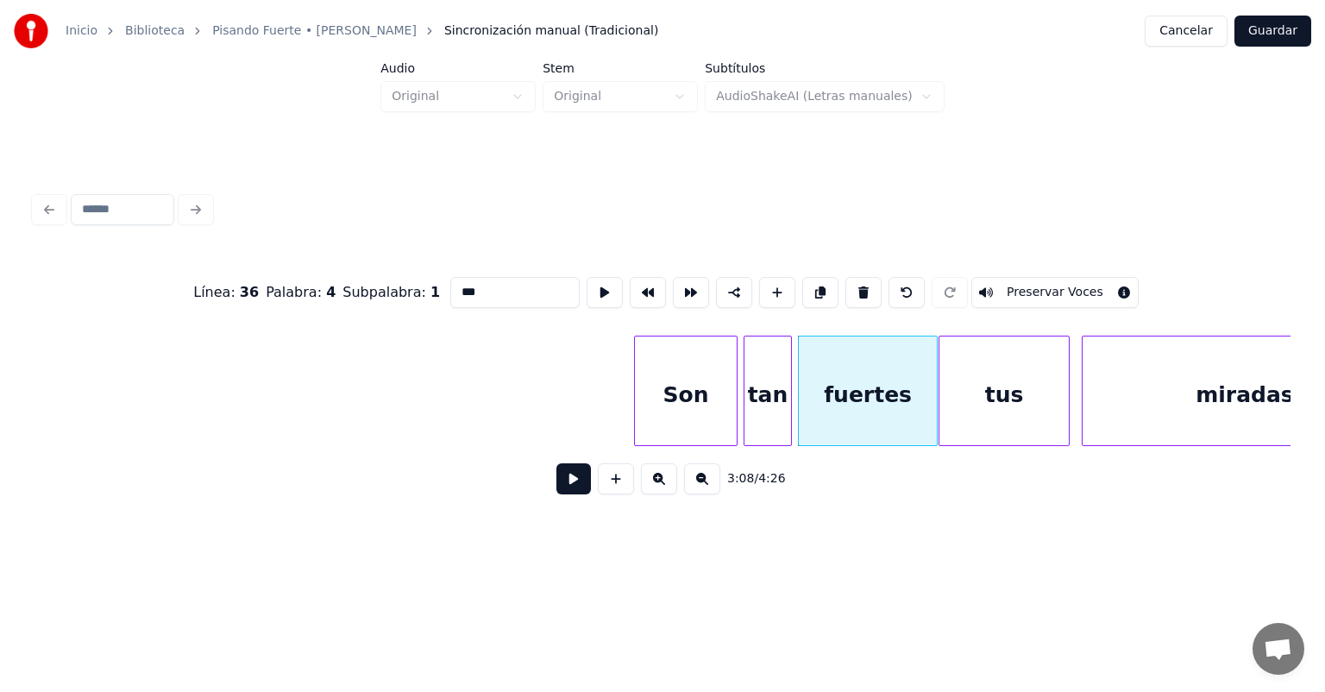
click at [943, 405] on div at bounding box center [941, 390] width 5 height 109
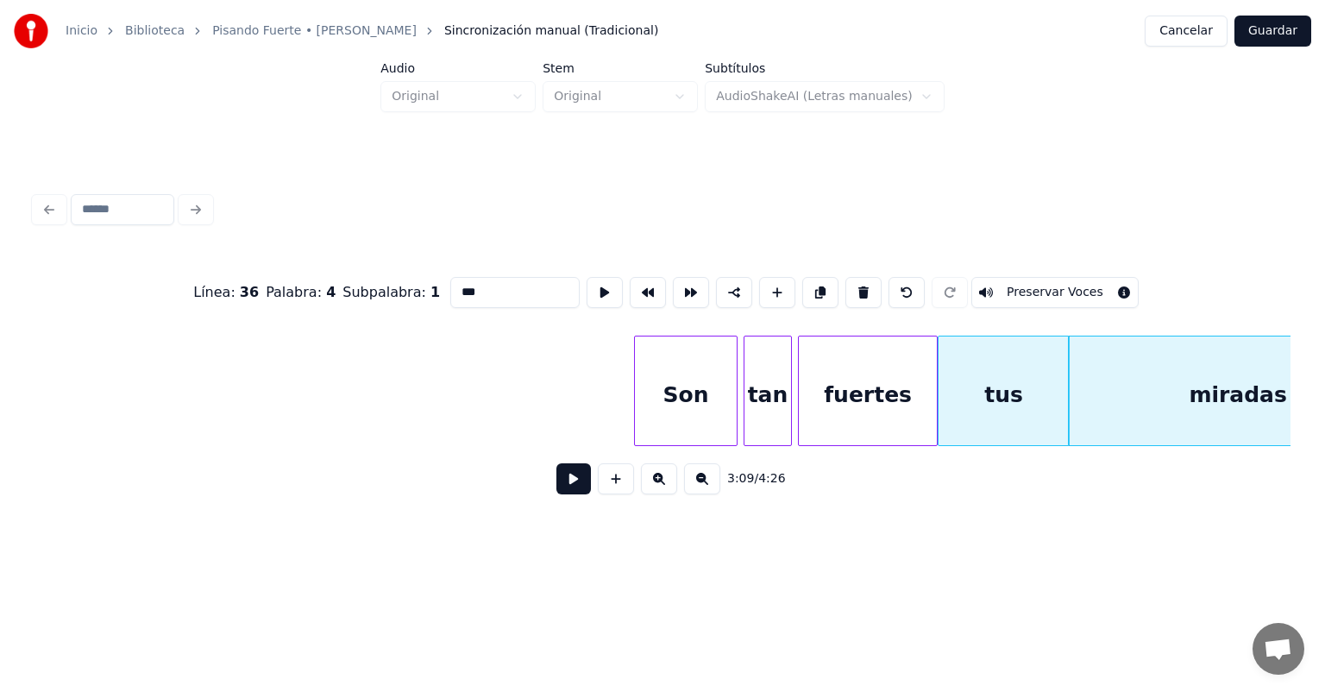
click at [567, 483] on button at bounding box center [573, 478] width 35 height 31
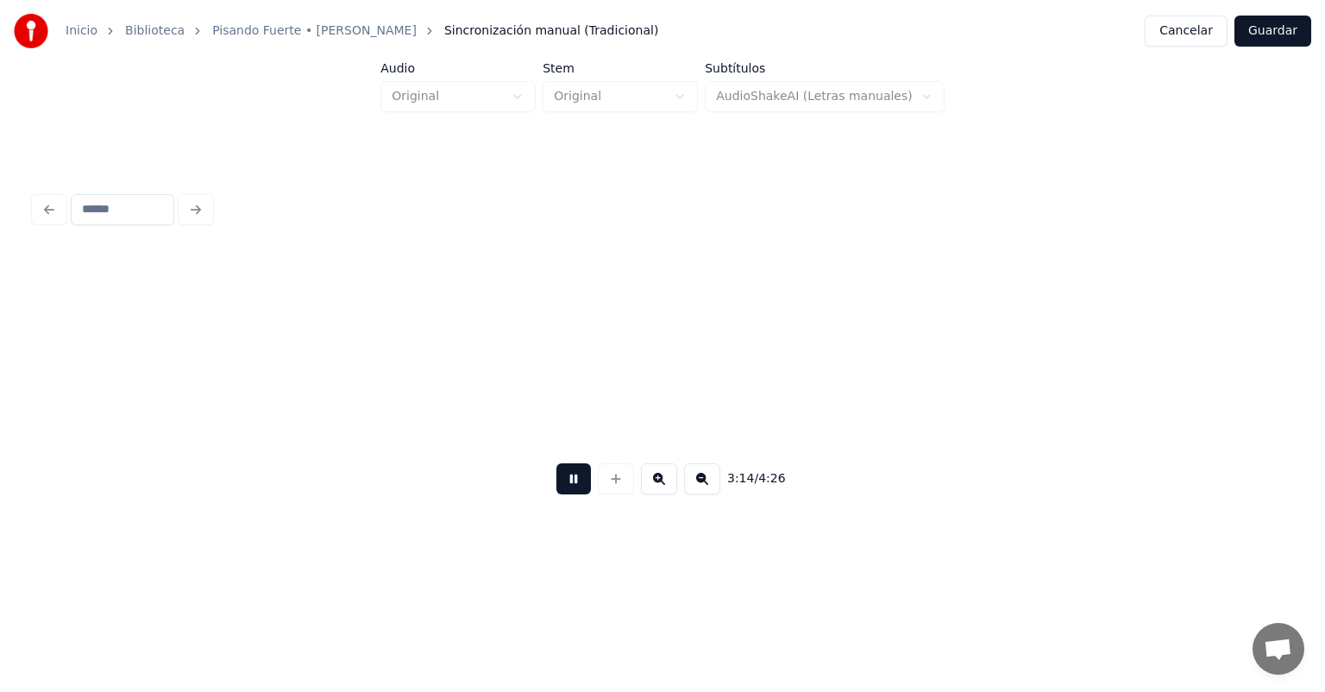
scroll to position [0, 58605]
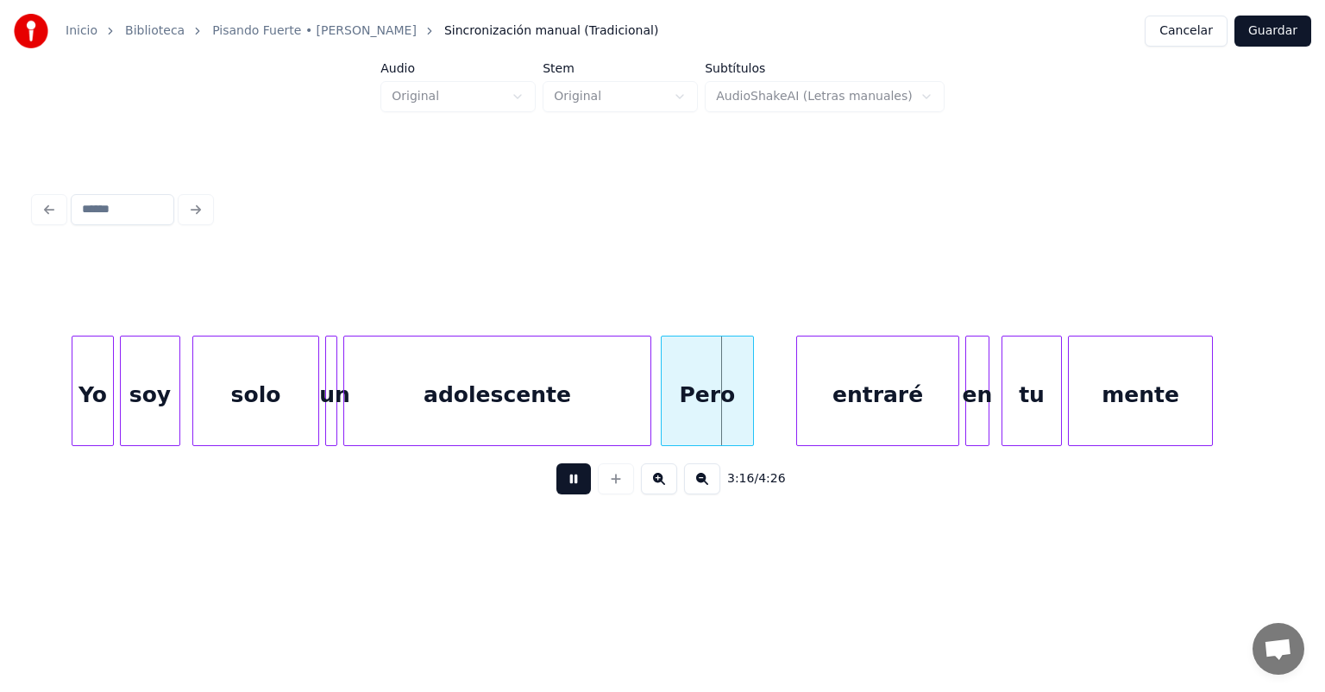
click at [666, 401] on div "Pero" at bounding box center [707, 394] width 91 height 117
click at [738, 403] on div "Pero" at bounding box center [707, 394] width 91 height 117
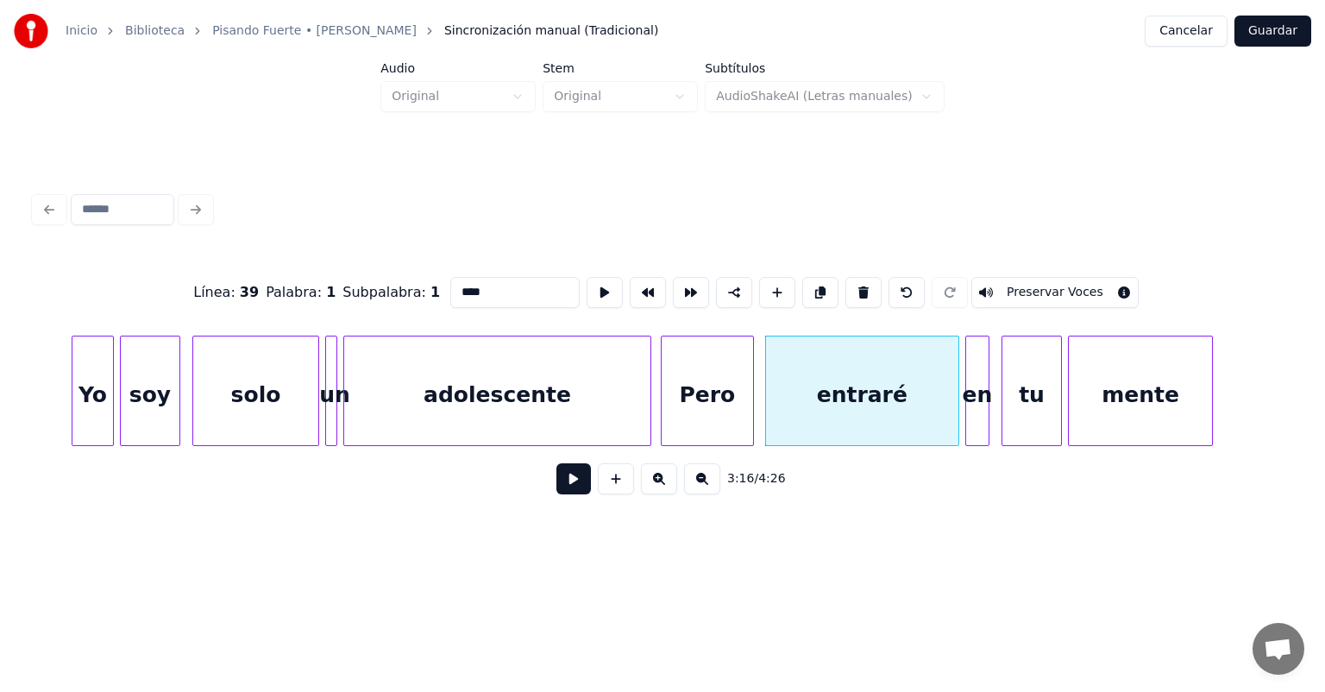
click at [767, 406] on div "entraré" at bounding box center [862, 394] width 192 height 117
click at [567, 487] on button at bounding box center [573, 478] width 35 height 31
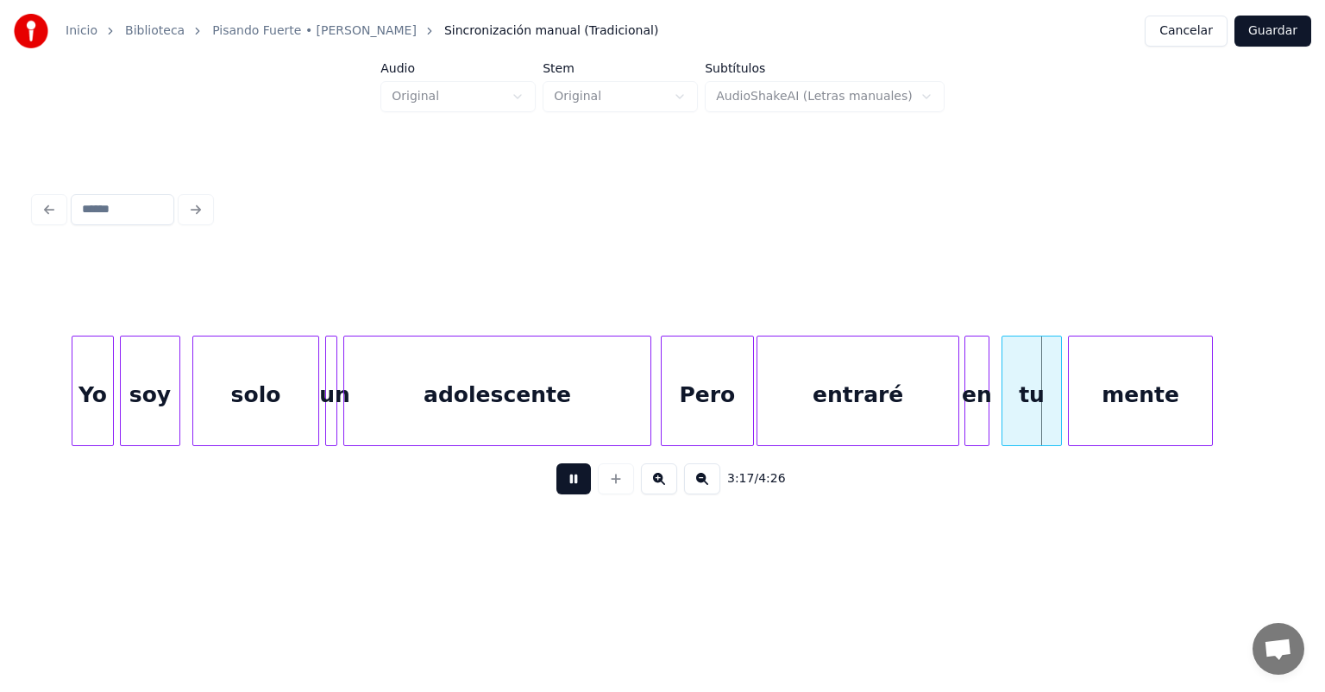
click at [965, 398] on div at bounding box center [967, 390] width 5 height 109
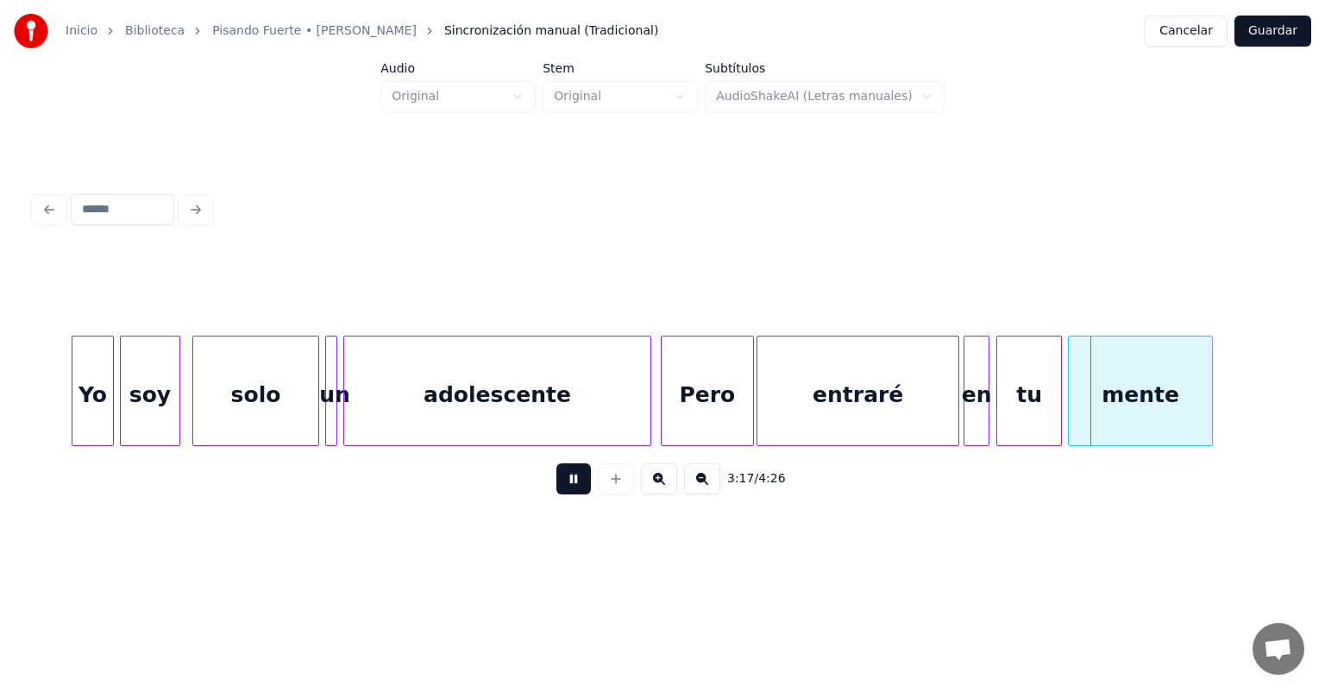
click at [1004, 399] on div "tu" at bounding box center [1029, 394] width 64 height 117
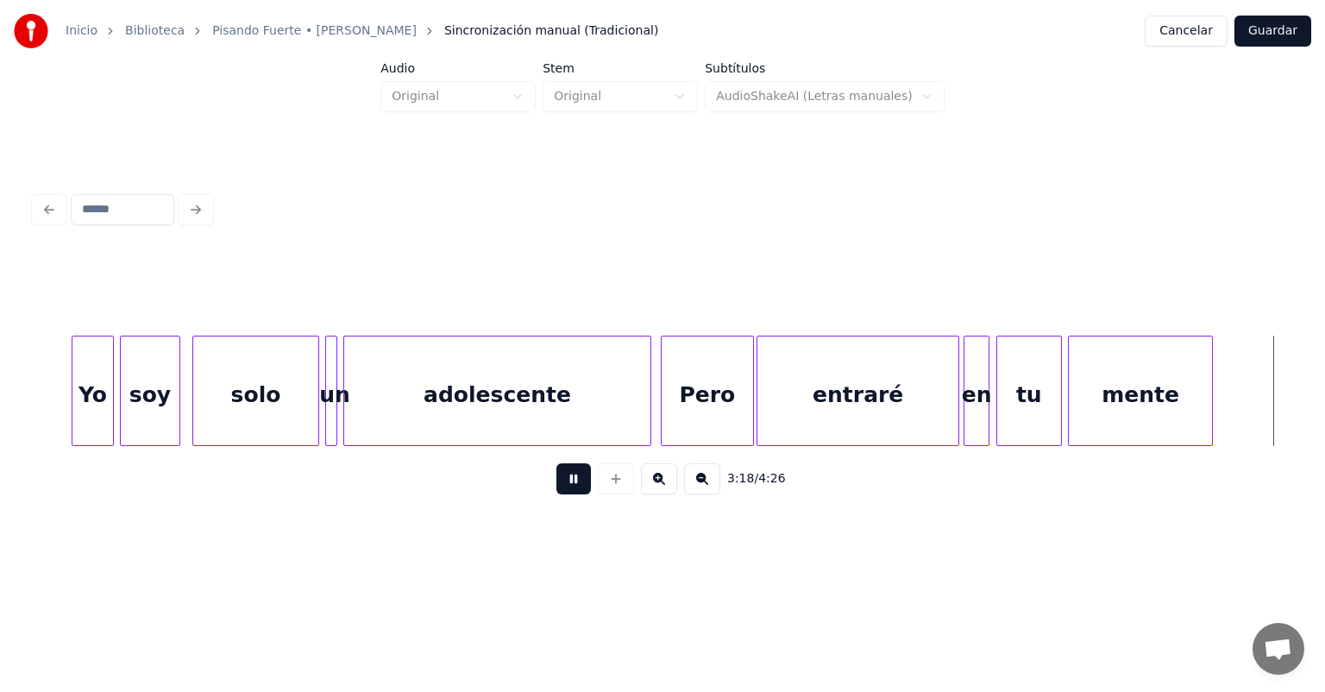
scroll to position [0, 59862]
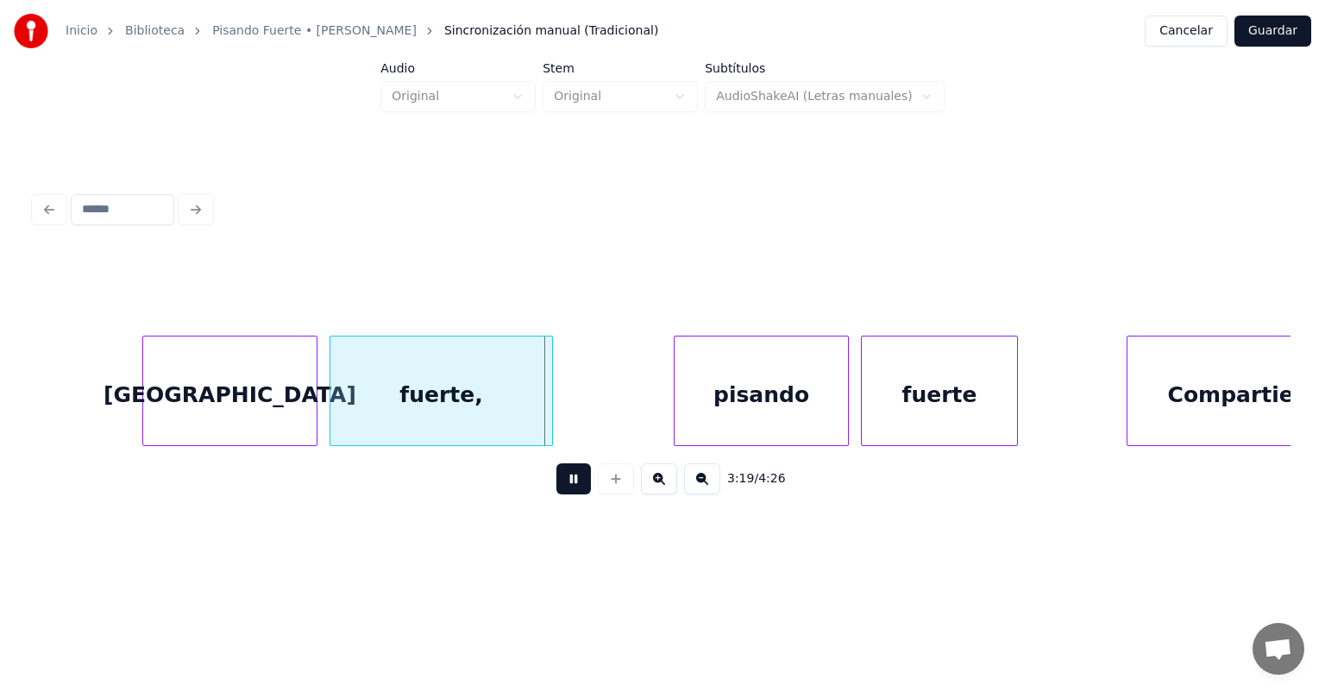
click at [152, 415] on div "[GEOGRAPHIC_DATA]" at bounding box center [229, 394] width 173 height 117
click at [675, 399] on div "pisando" at bounding box center [760, 394] width 176 height 117
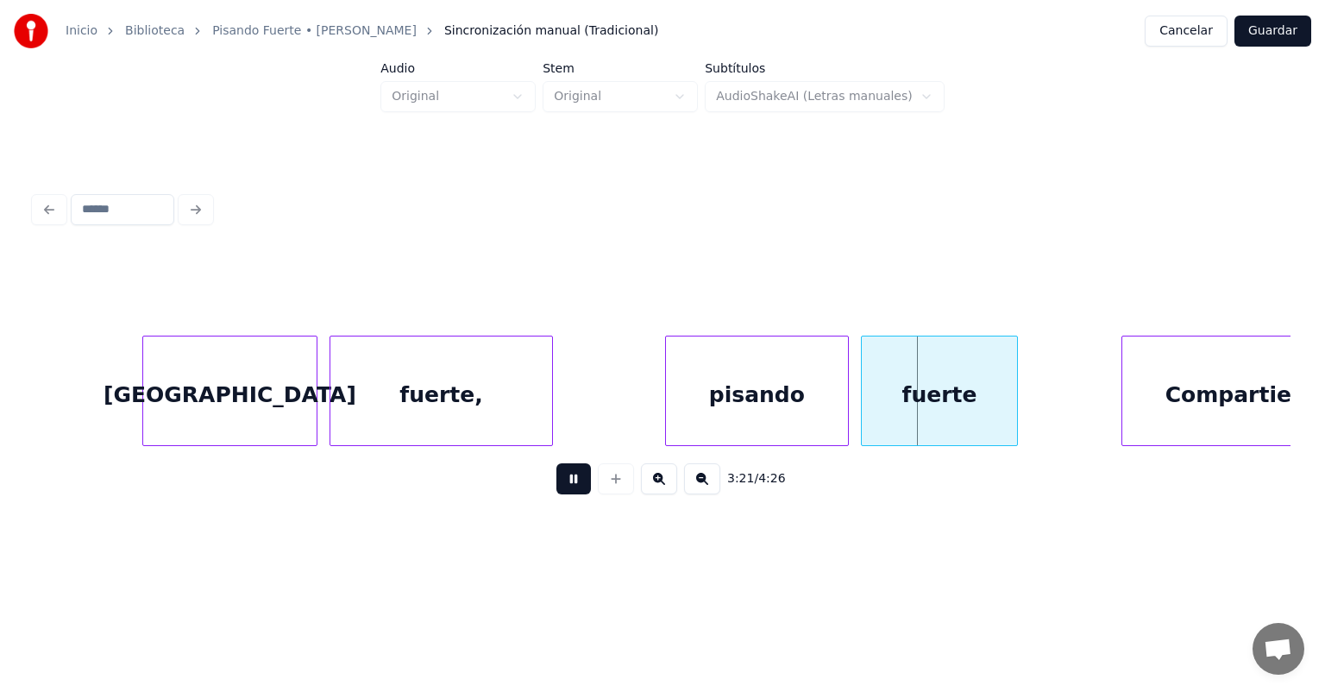
click at [1130, 388] on div "Compartiendo" at bounding box center [1250, 394] width 257 height 117
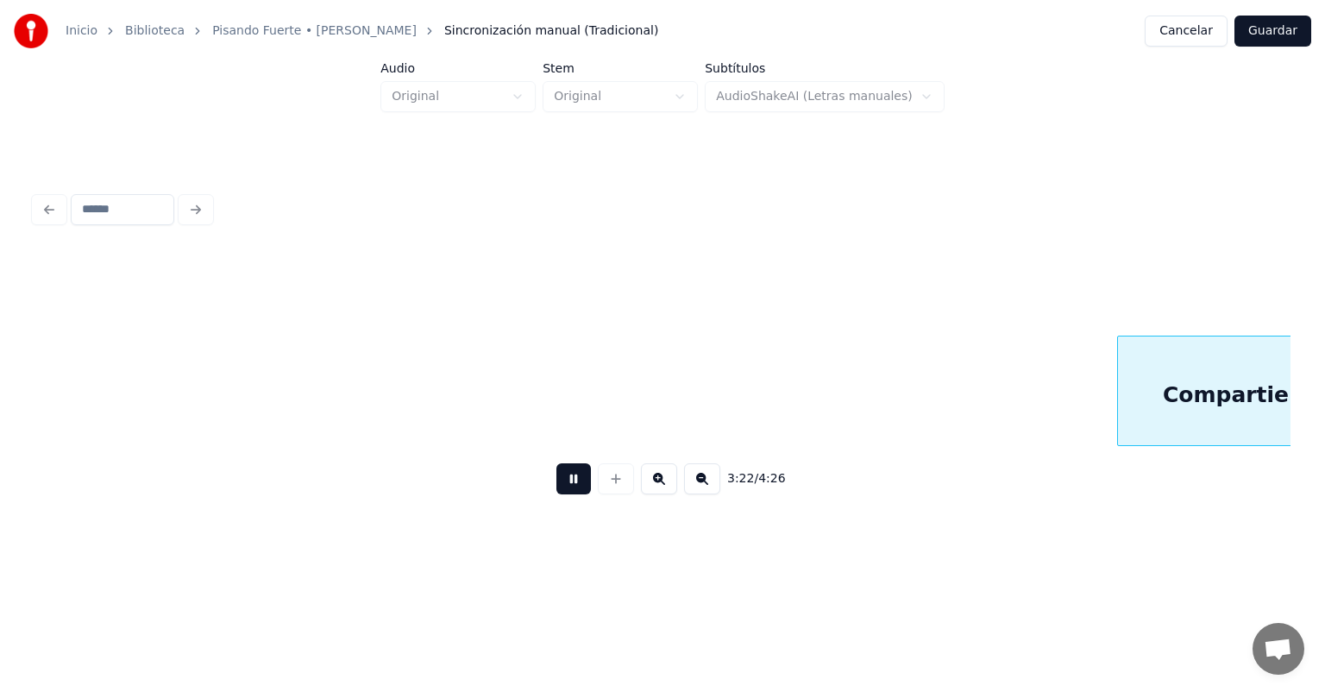
scroll to position [0, 61120]
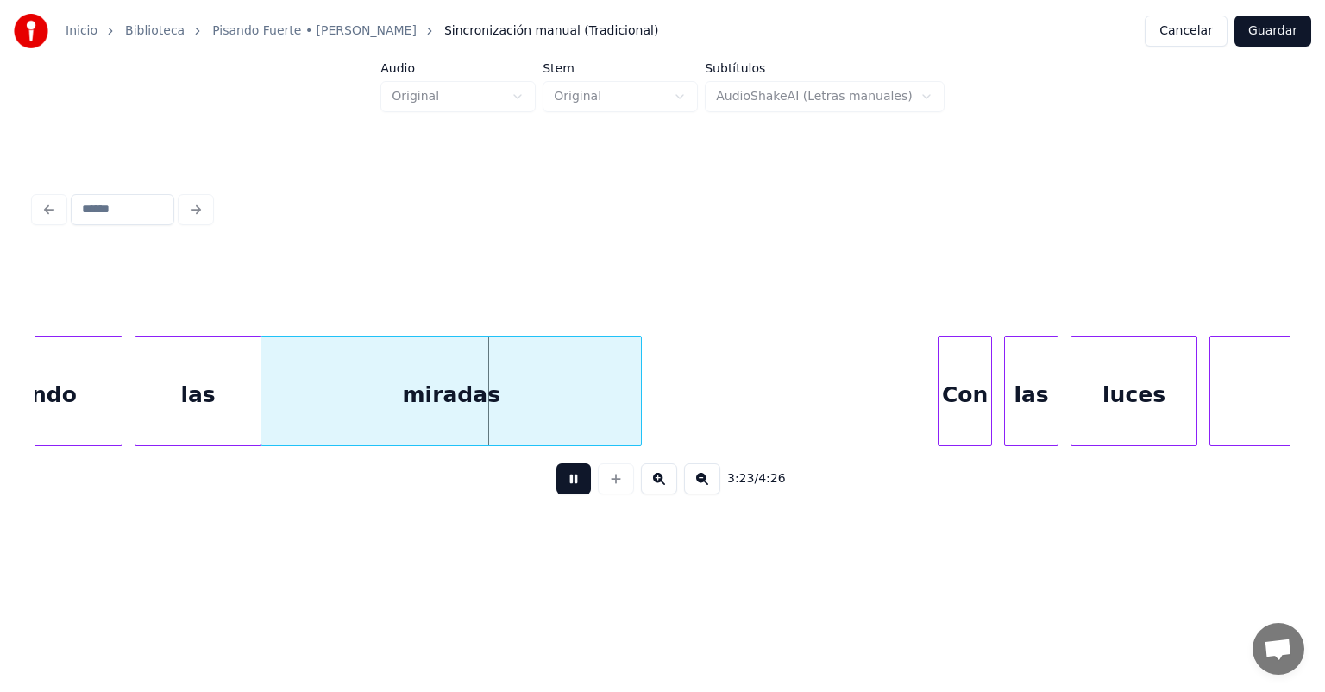
click at [939, 393] on div "Con" at bounding box center [965, 394] width 53 height 117
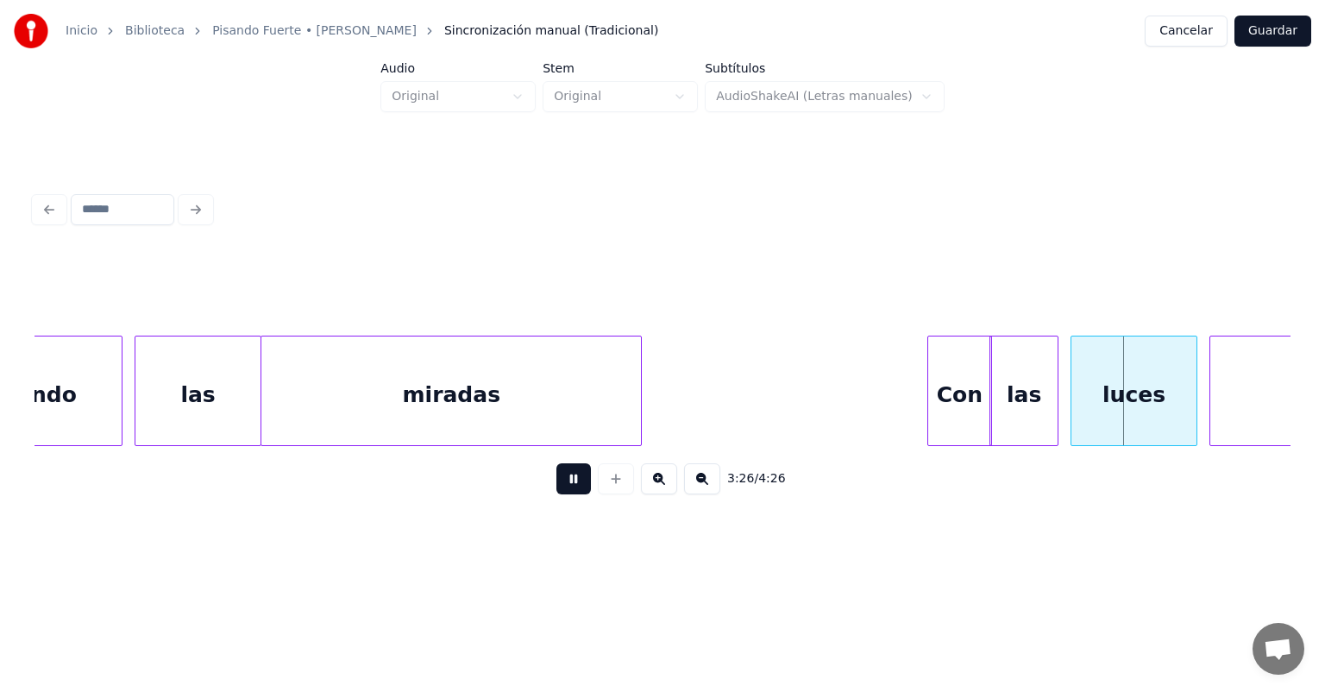
click at [1073, 394] on div "luces" at bounding box center [1133, 394] width 125 height 117
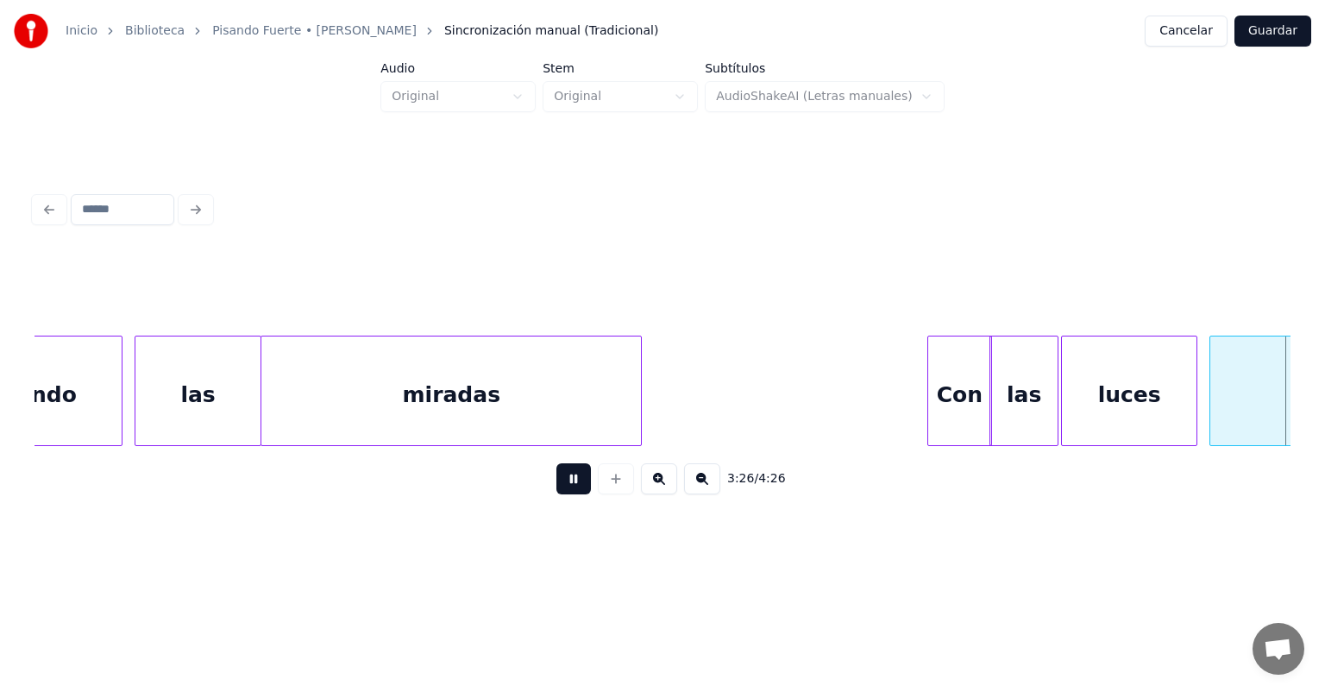
scroll to position [0, 62380]
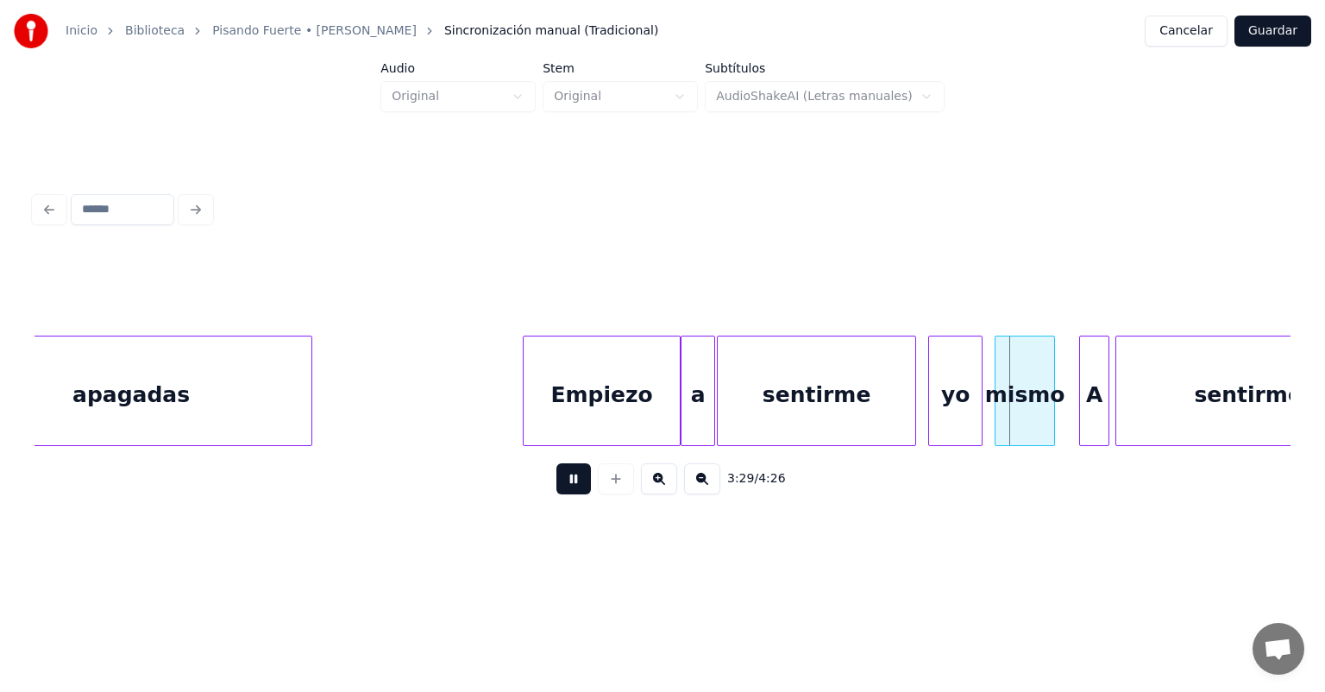
click at [932, 387] on div "yo" at bounding box center [955, 394] width 53 height 117
click at [996, 392] on div "mismo" at bounding box center [1024, 394] width 59 height 117
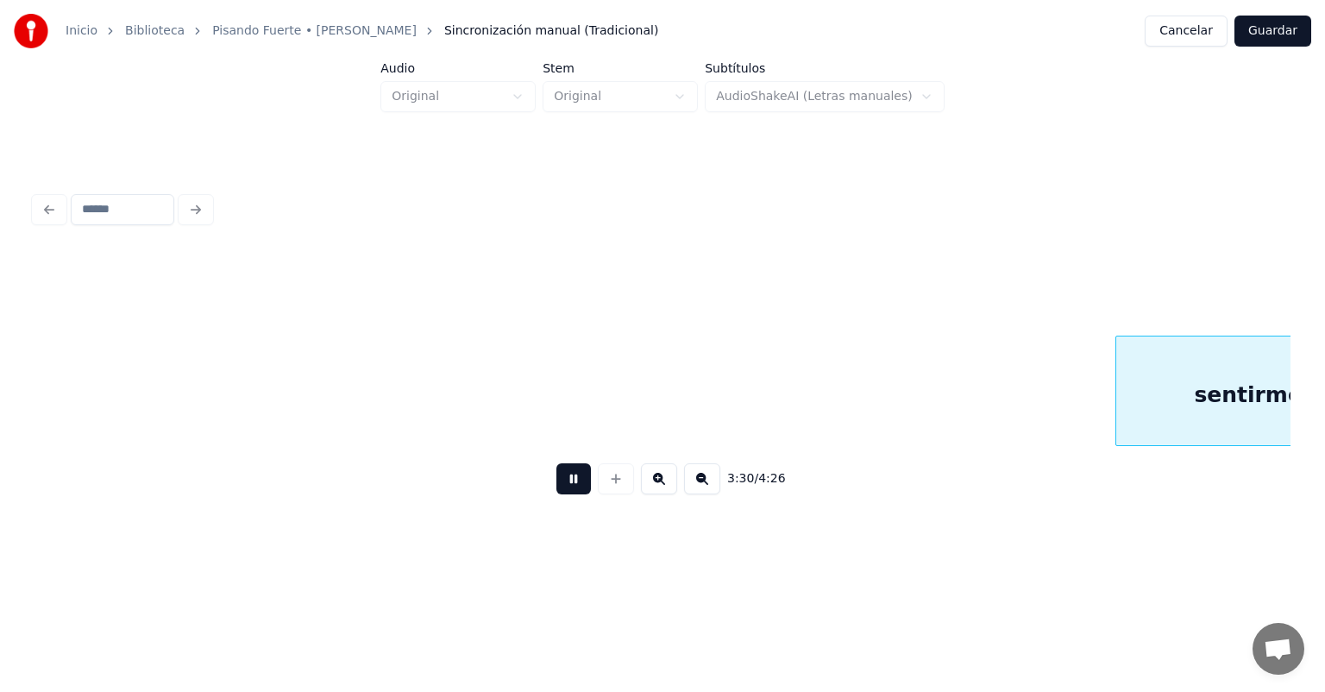
scroll to position [0, 63638]
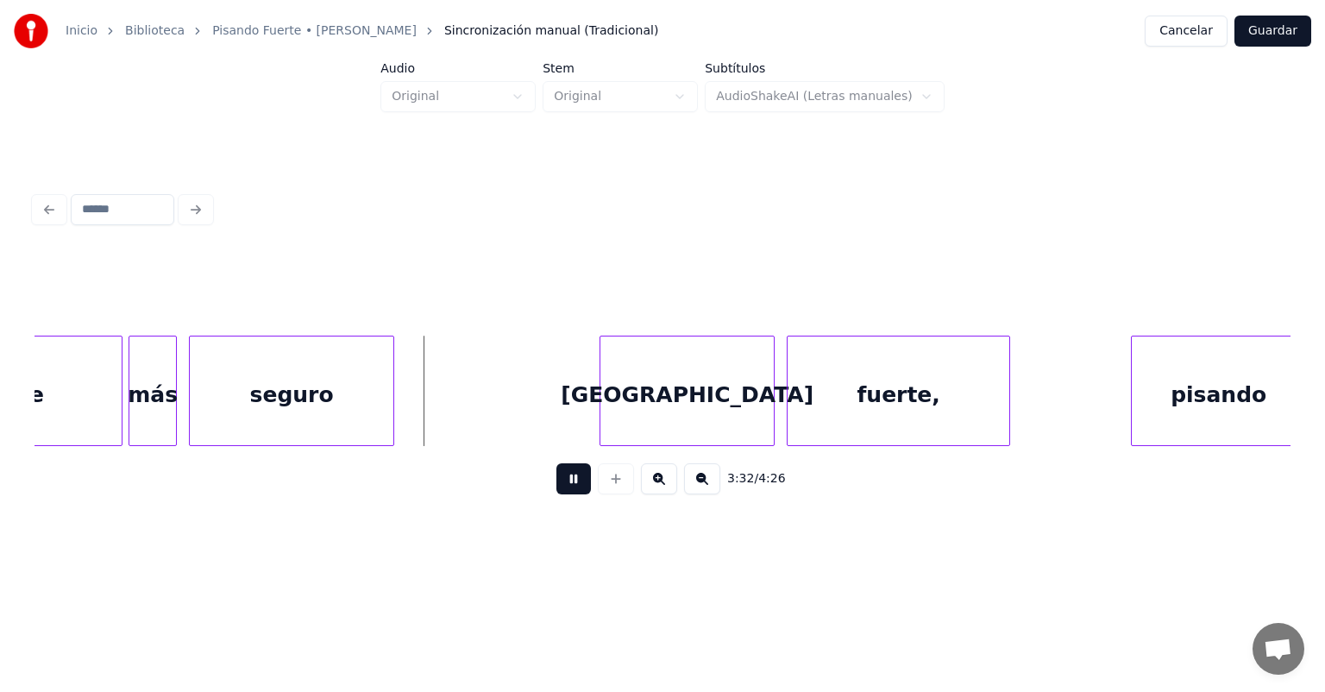
click at [602, 399] on div "[GEOGRAPHIC_DATA]" at bounding box center [686, 394] width 173 height 117
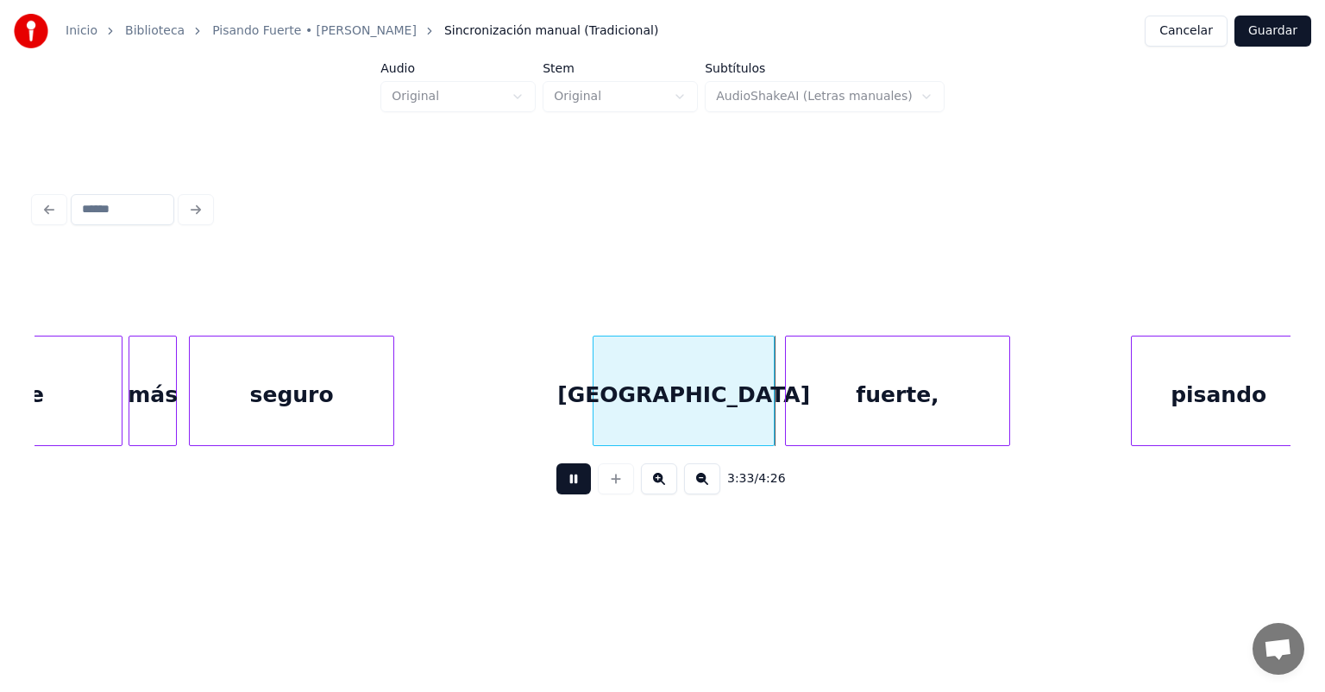
click at [788, 390] on div "fuerte," at bounding box center [897, 394] width 223 height 117
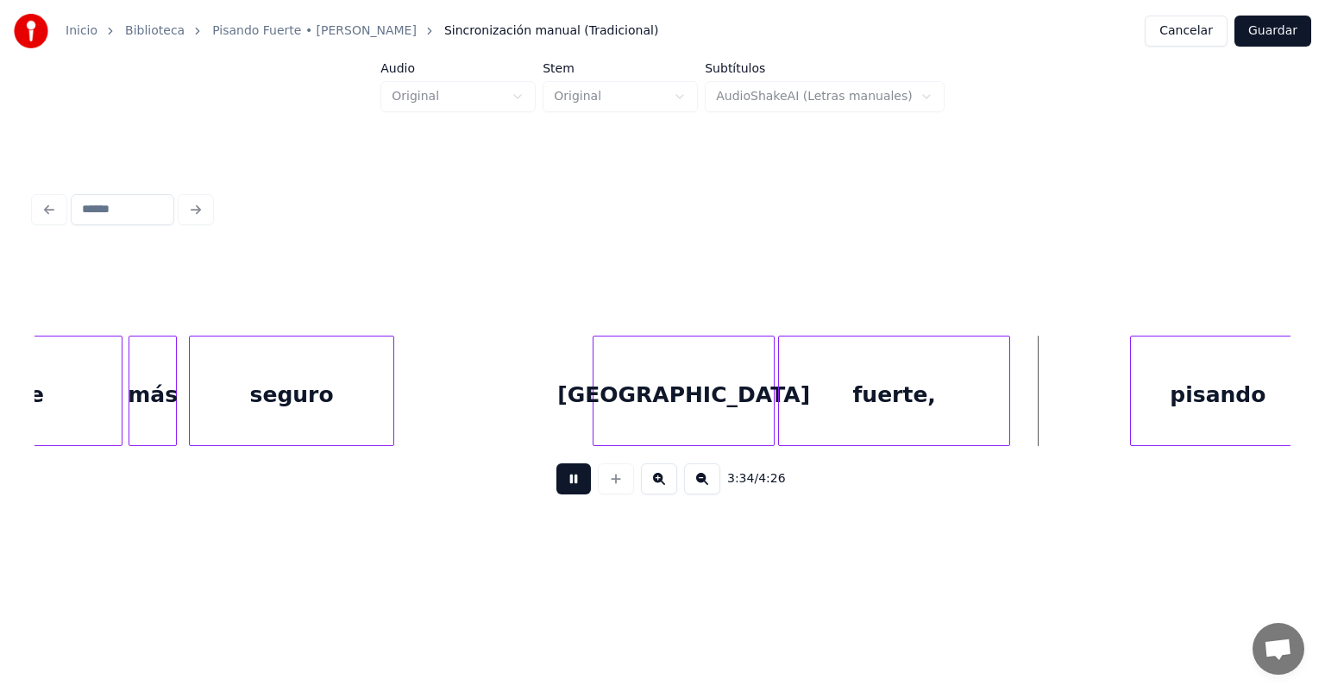
click at [1134, 395] on div "pisando" at bounding box center [1218, 394] width 175 height 117
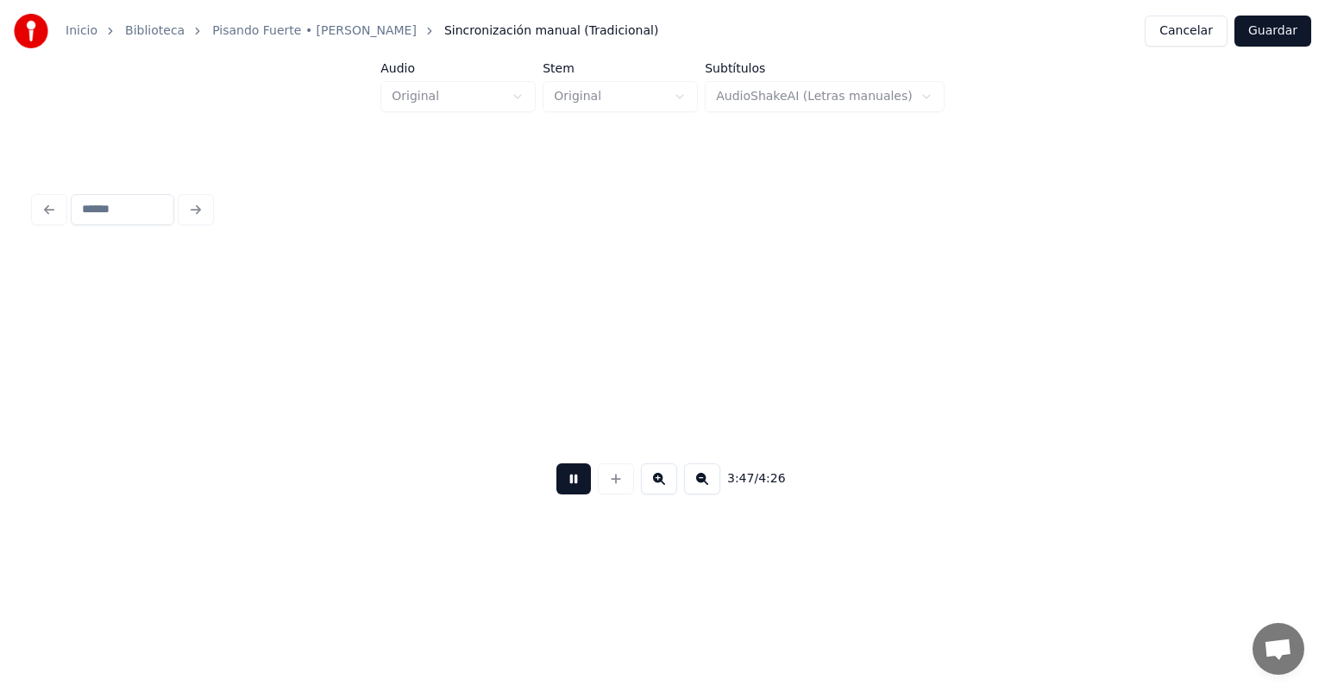
scroll to position [0, 68670]
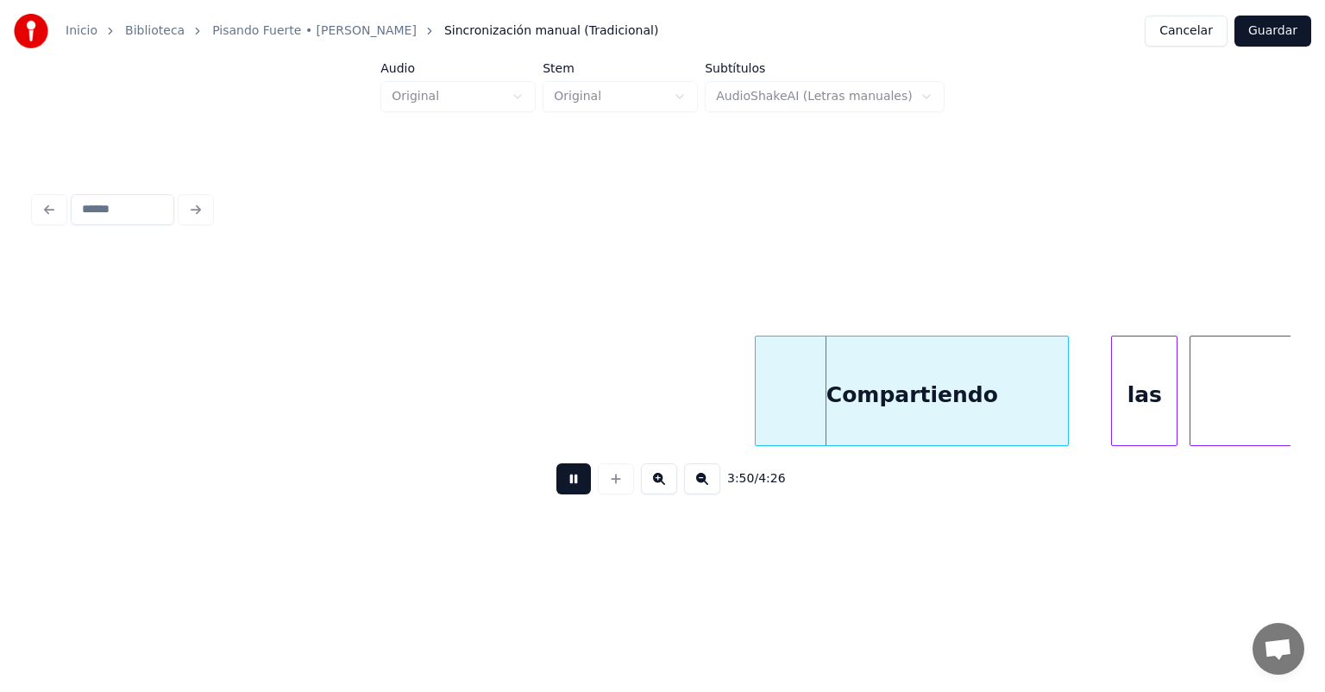
click at [759, 418] on div "Compartiendo" at bounding box center [912, 394] width 312 height 117
click at [749, 414] on div "Compartiendo" at bounding box center [907, 394] width 321 height 117
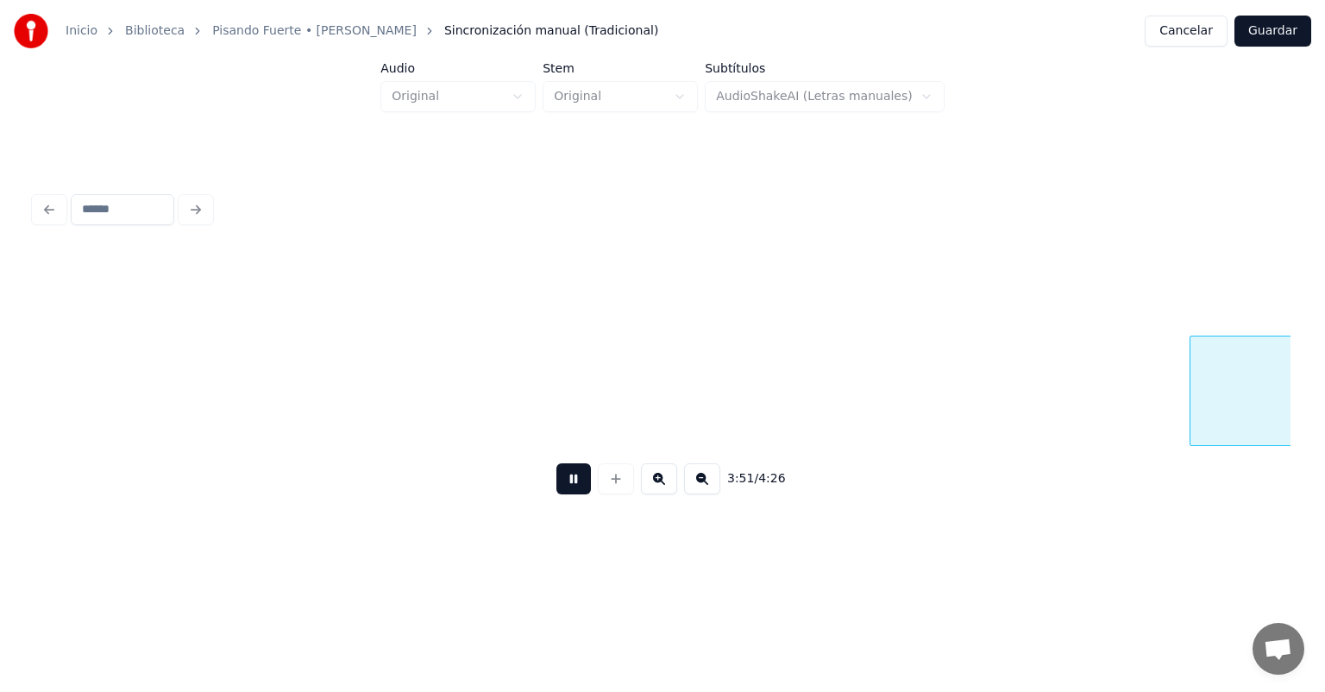
scroll to position [0, 69931]
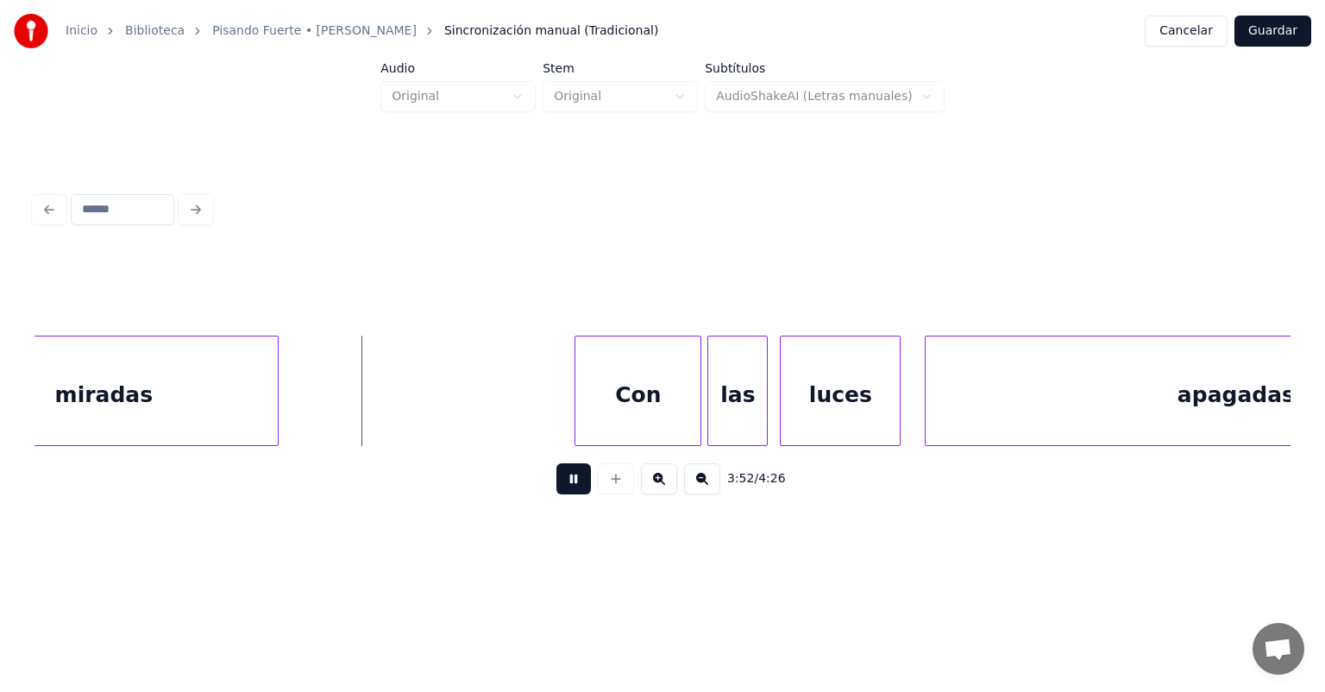
click at [587, 413] on div "Con" at bounding box center [637, 394] width 125 height 117
click at [687, 424] on div at bounding box center [687, 390] width 5 height 109
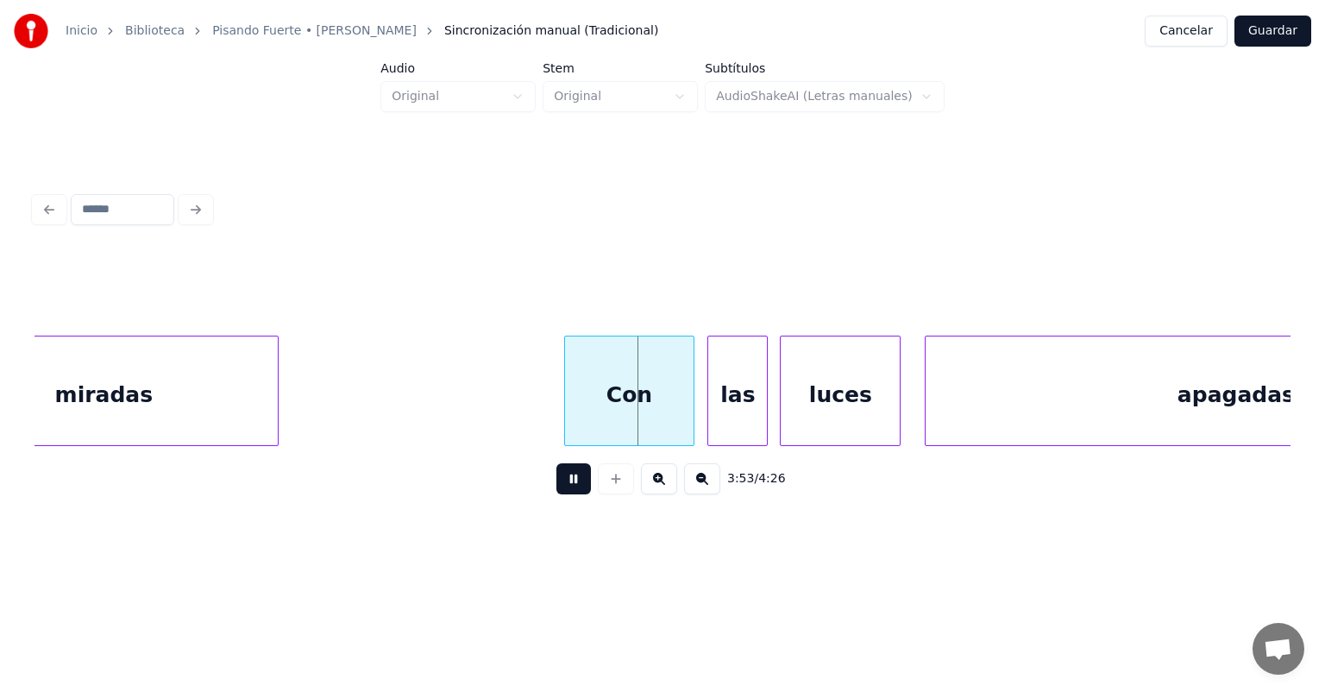
click at [711, 419] on div "las" at bounding box center [737, 394] width 59 height 117
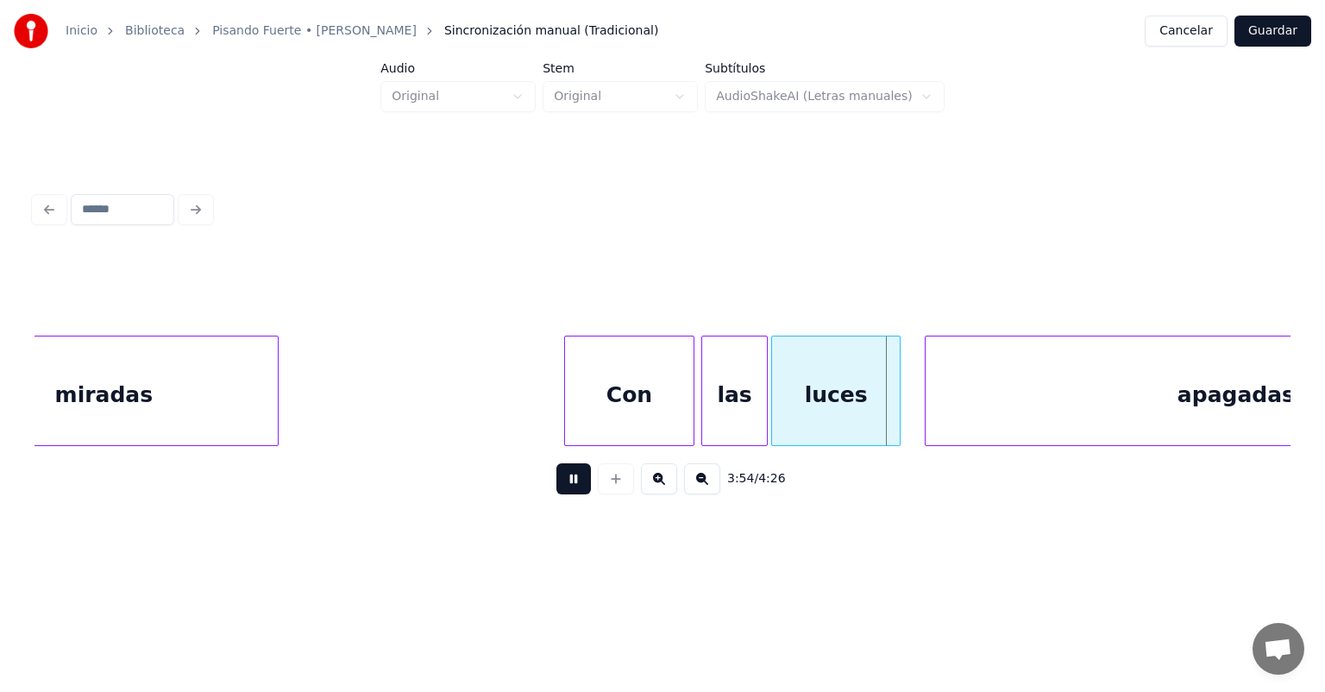
click at [784, 414] on div "luces" at bounding box center [836, 394] width 128 height 117
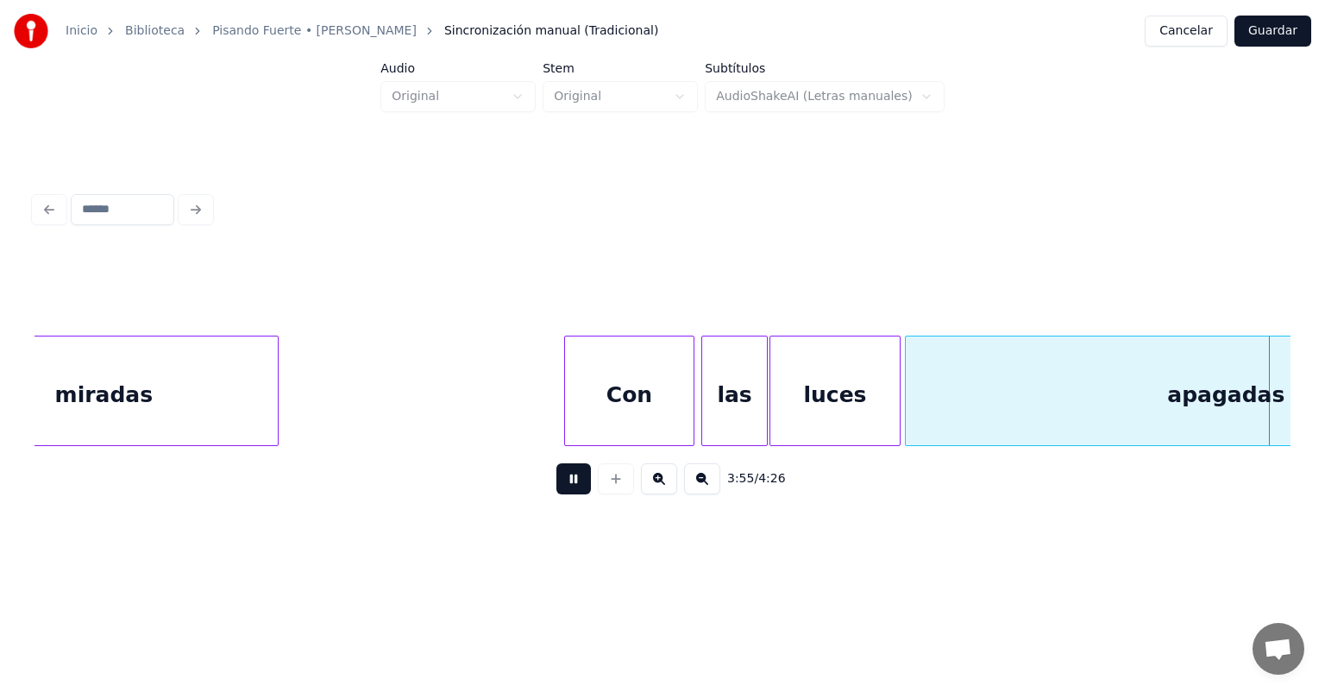
scroll to position [0, 71191]
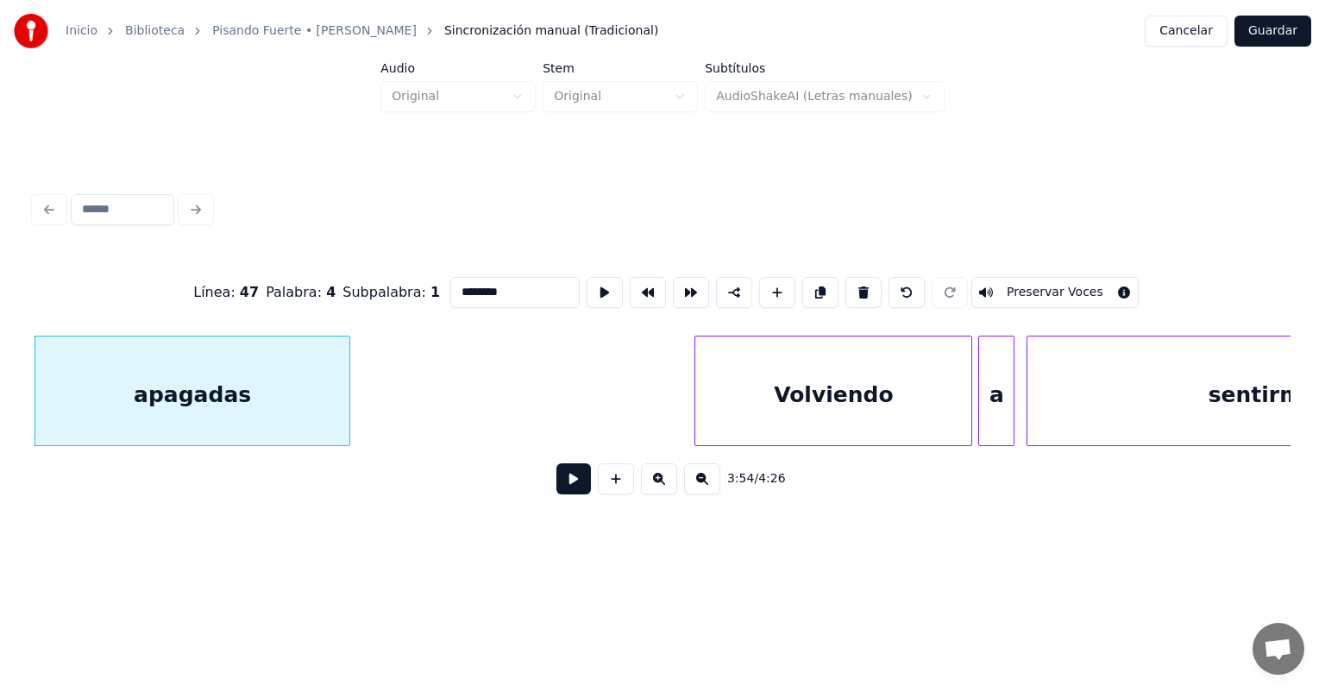
click at [567, 494] on button at bounding box center [573, 478] width 35 height 31
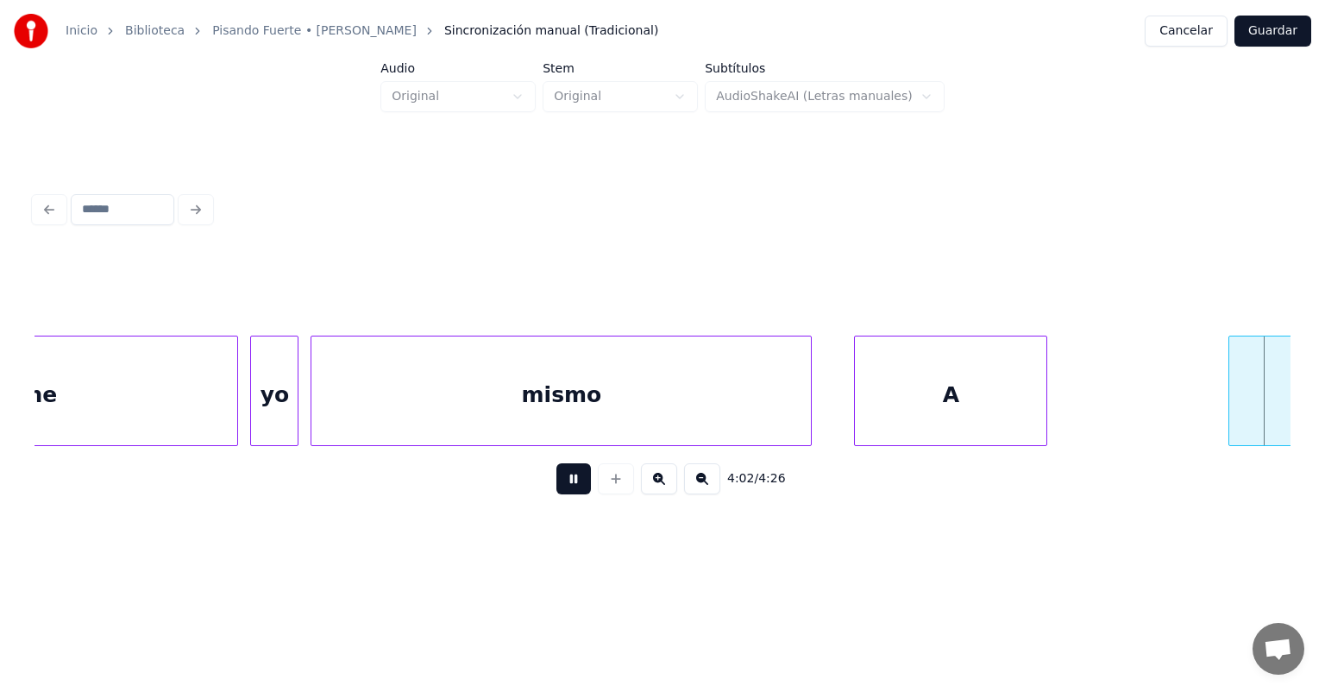
scroll to position [0, 73318]
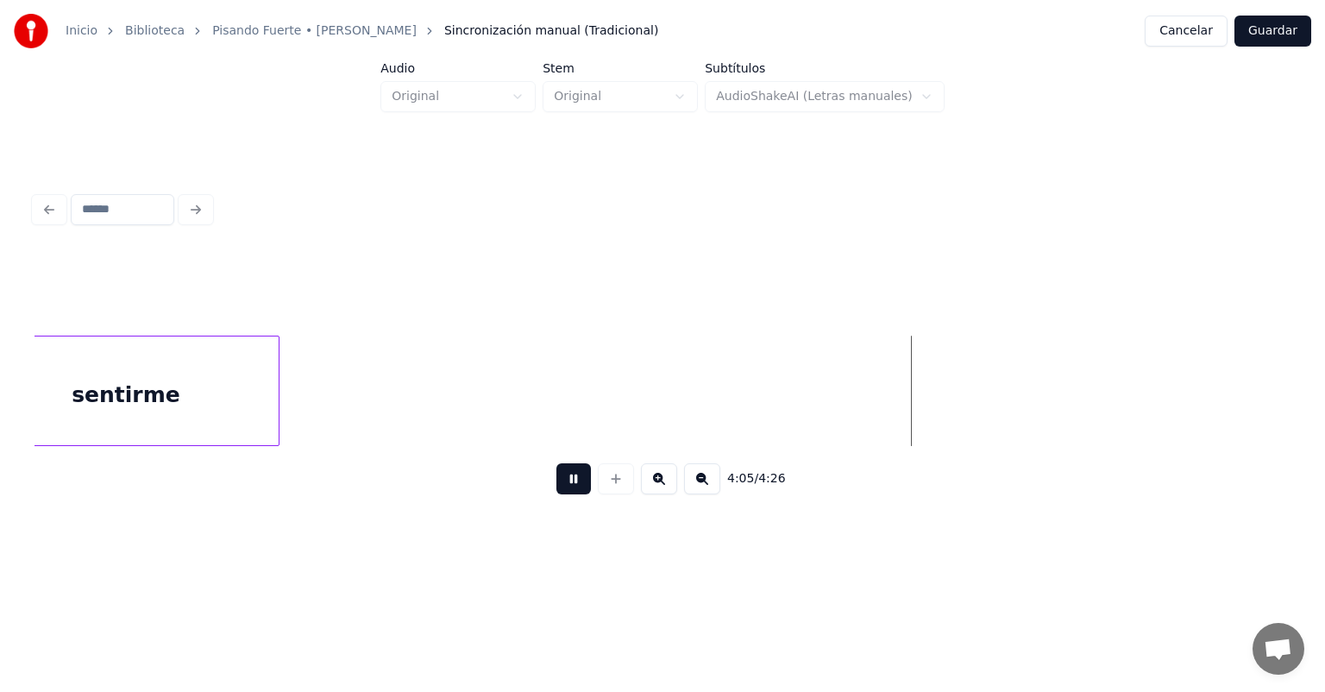
click at [556, 494] on button at bounding box center [573, 478] width 35 height 31
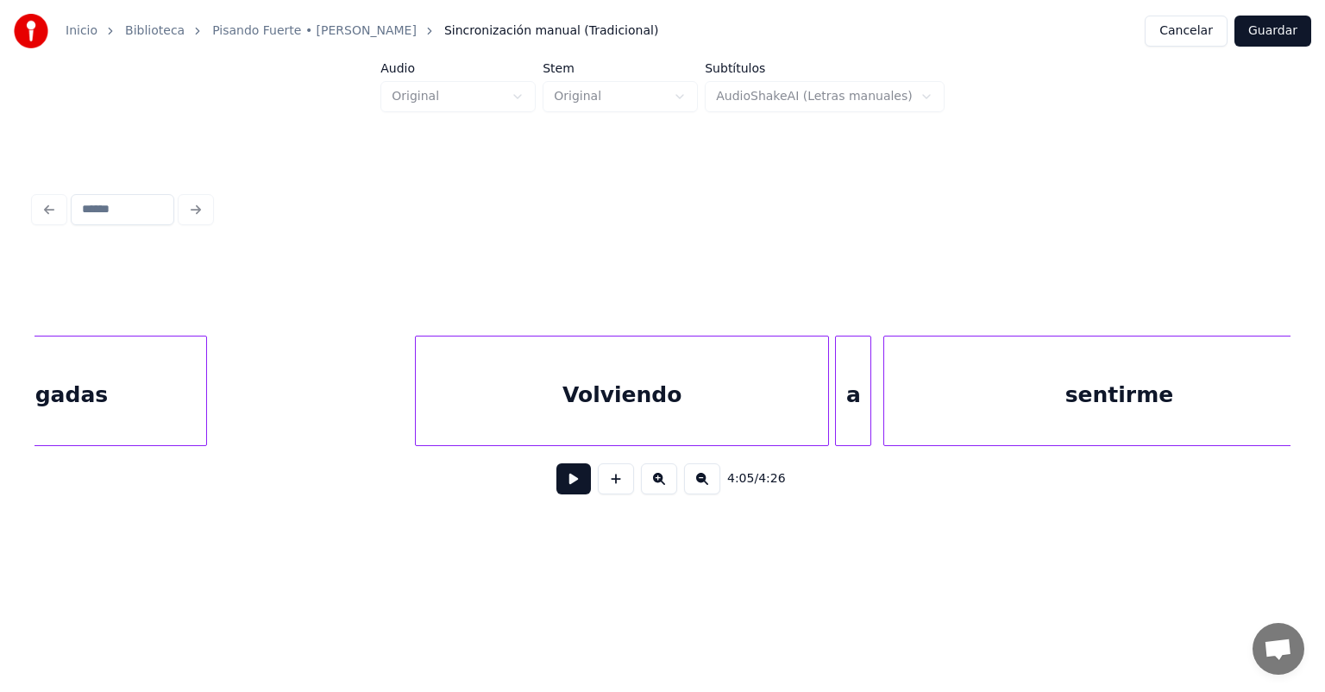
scroll to position [0, 70854]
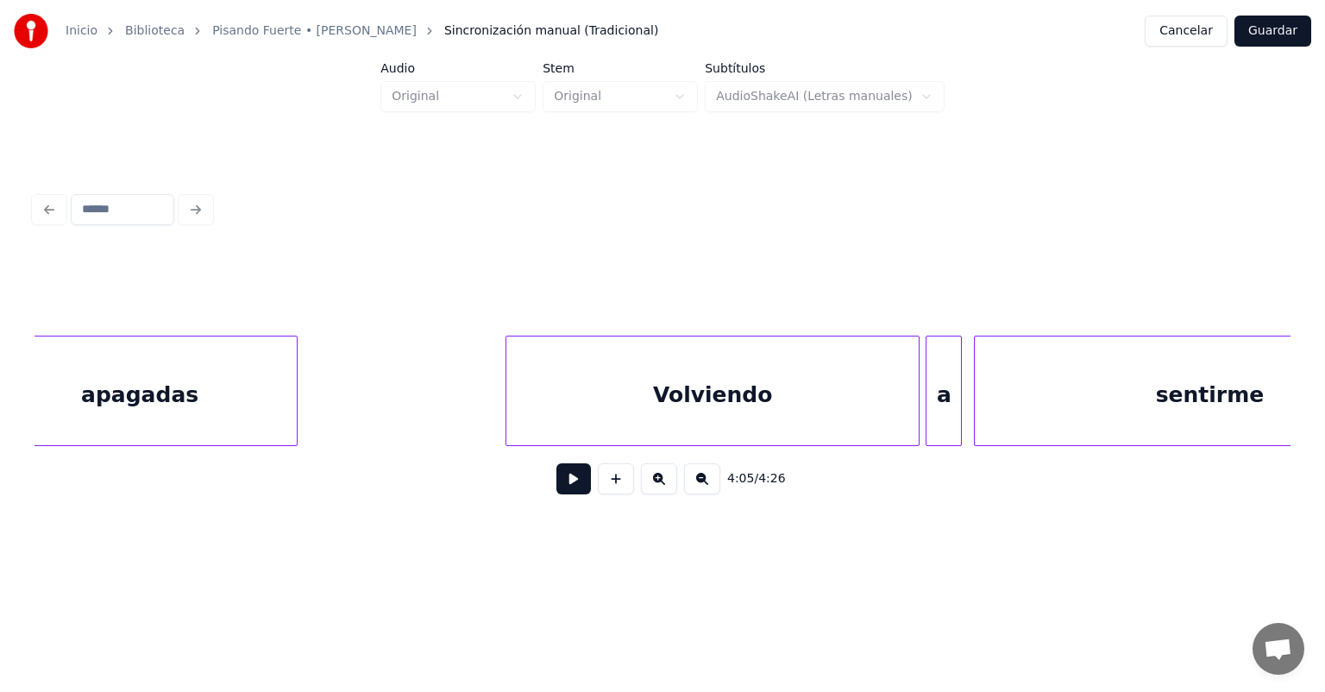
click at [591, 399] on div "Volviendo" at bounding box center [712, 394] width 412 height 117
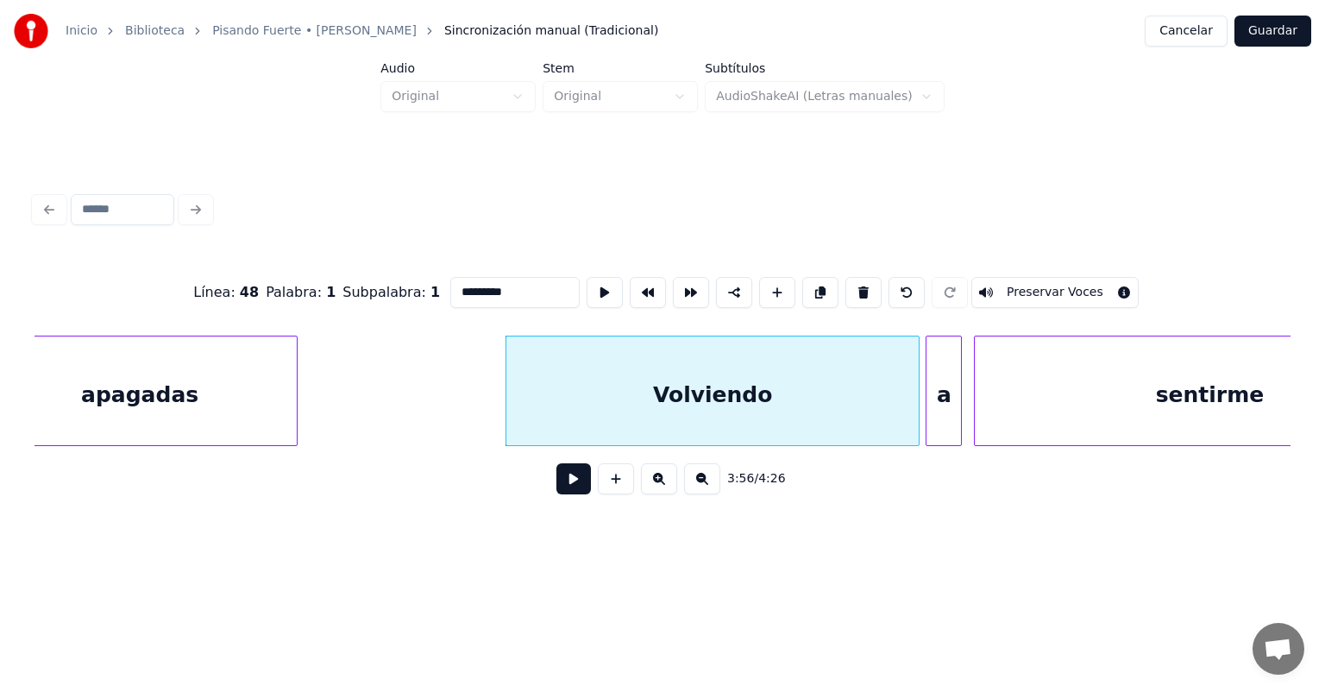
click at [568, 403] on div "Volviendo" at bounding box center [712, 394] width 412 height 117
click at [556, 483] on button at bounding box center [573, 478] width 35 height 31
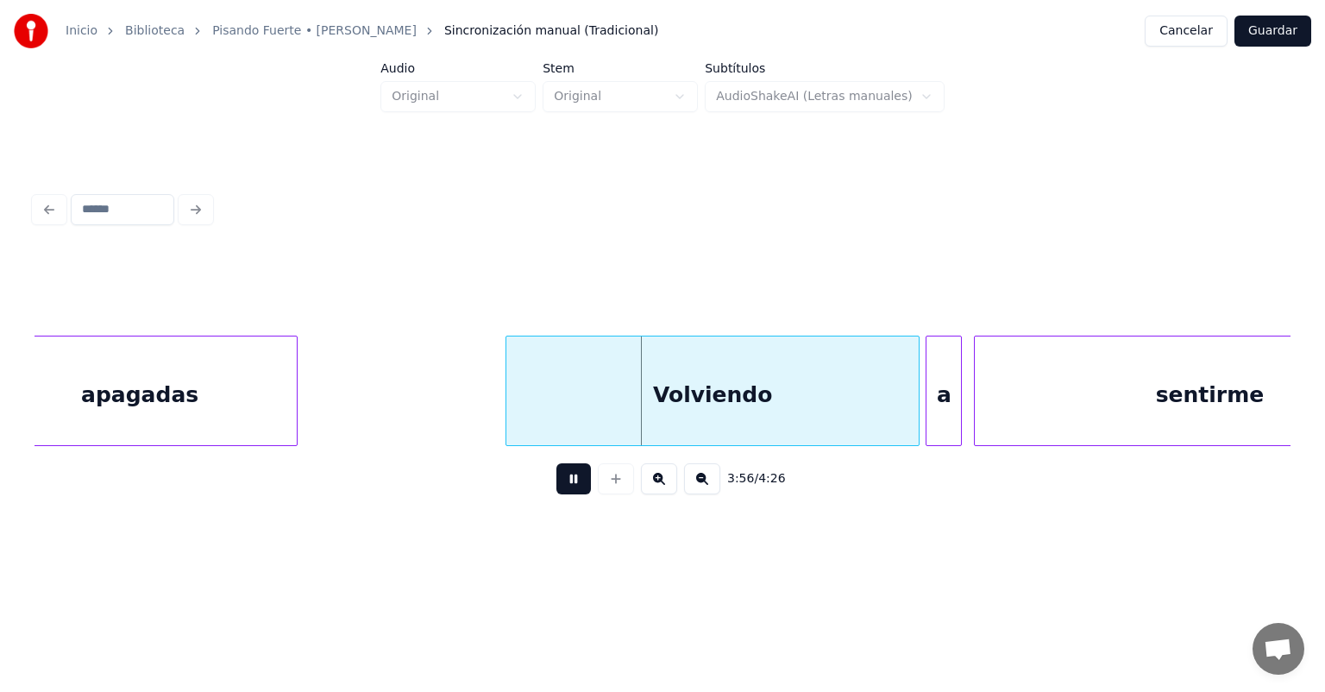
click at [556, 484] on button at bounding box center [573, 478] width 35 height 31
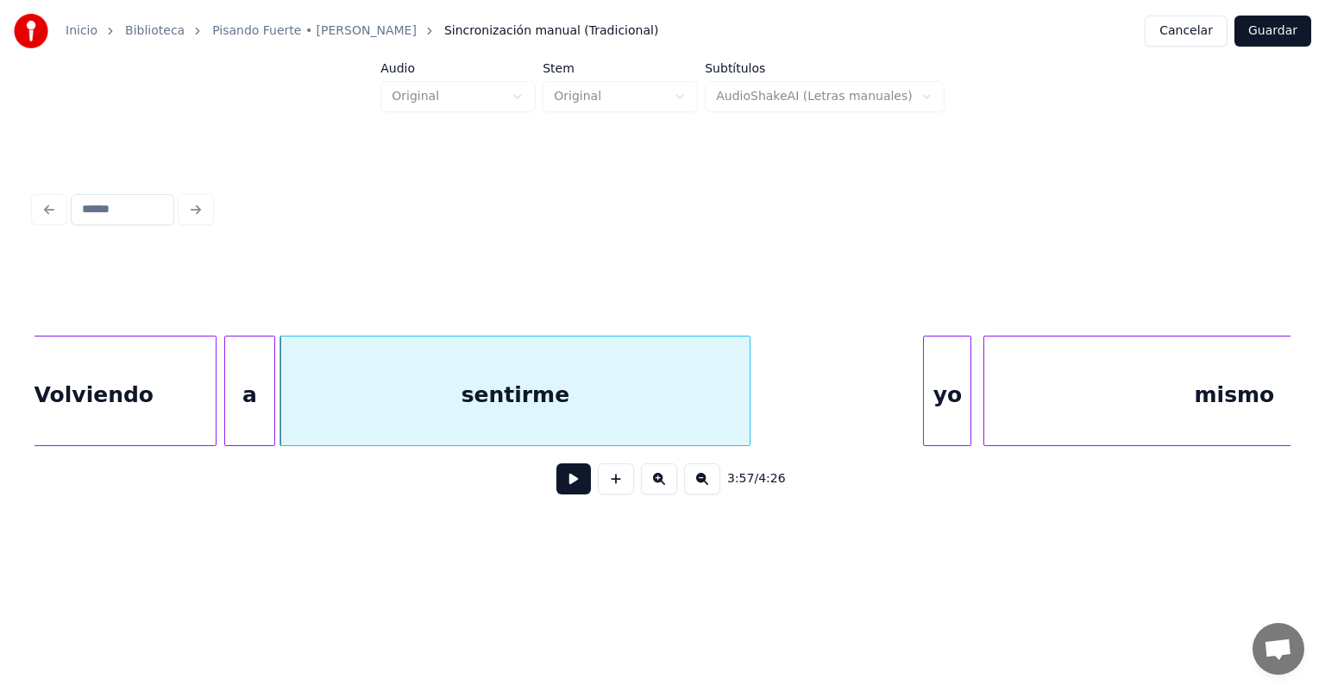
scroll to position [0, 71456]
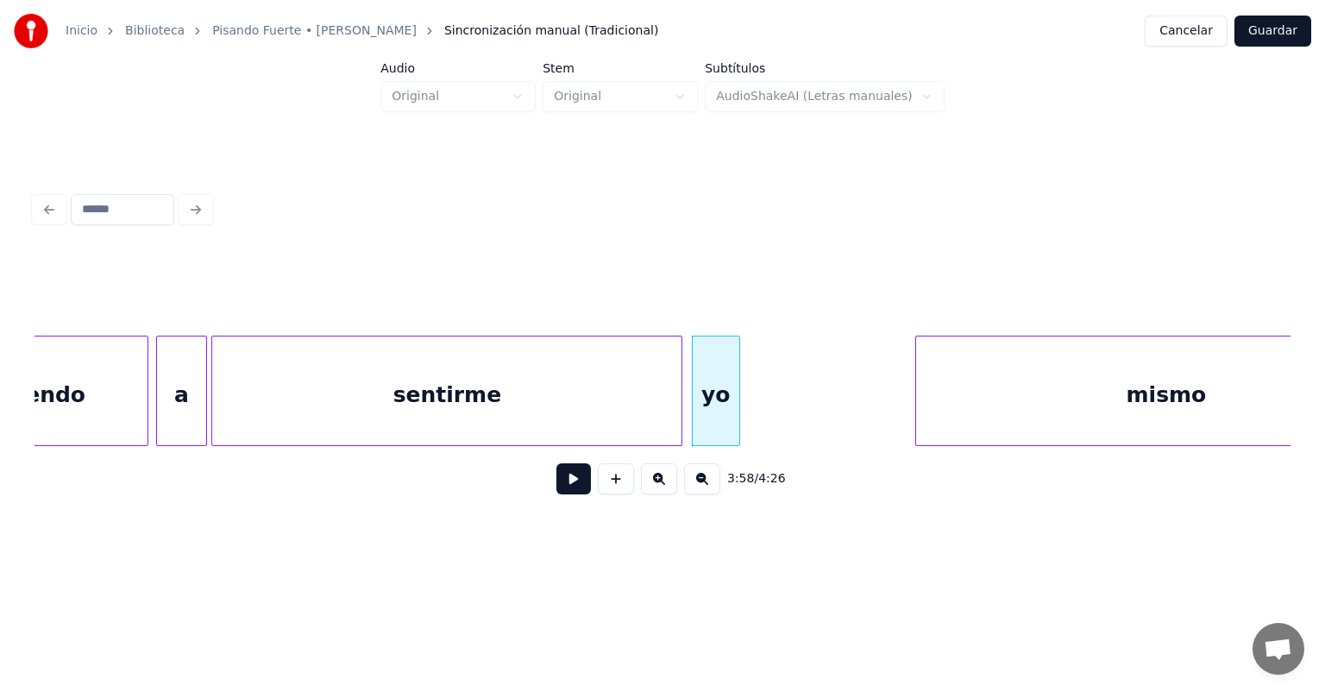
click at [104, 392] on div "Volviendo" at bounding box center [25, 394] width 243 height 117
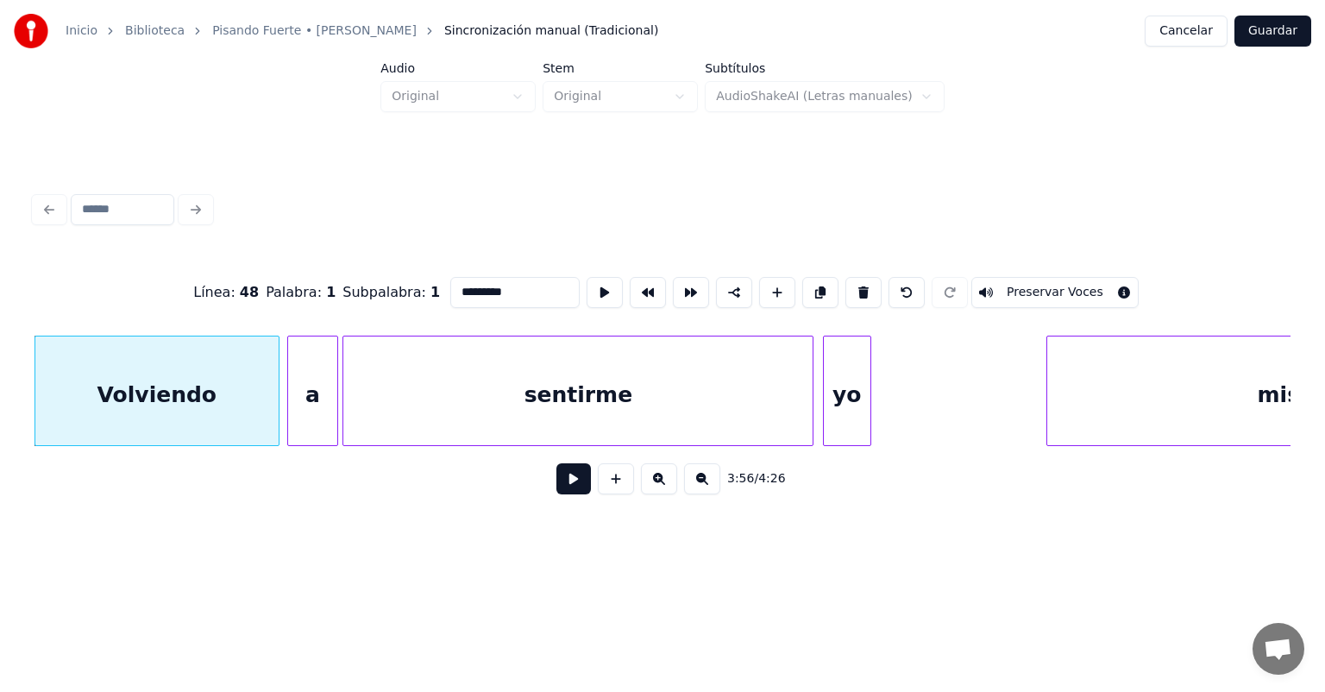
click at [575, 486] on button at bounding box center [573, 478] width 35 height 31
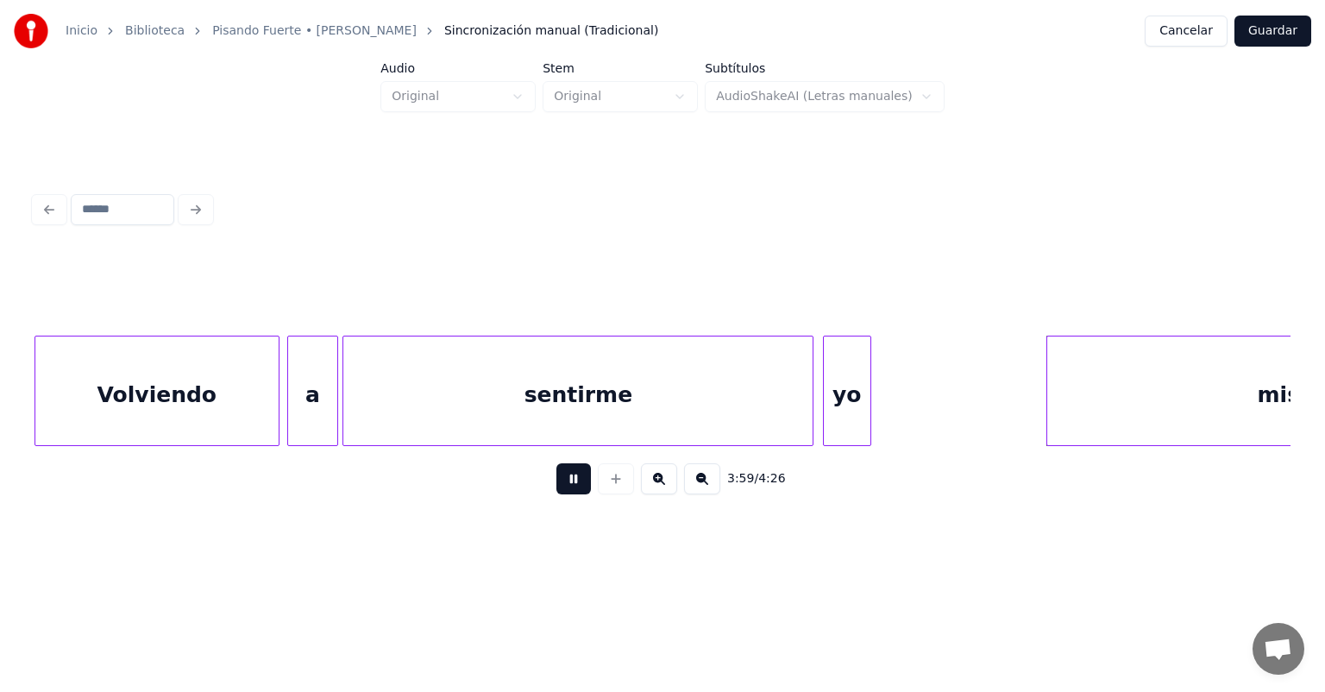
click at [218, 385] on div "Volviendo" at bounding box center [156, 394] width 243 height 117
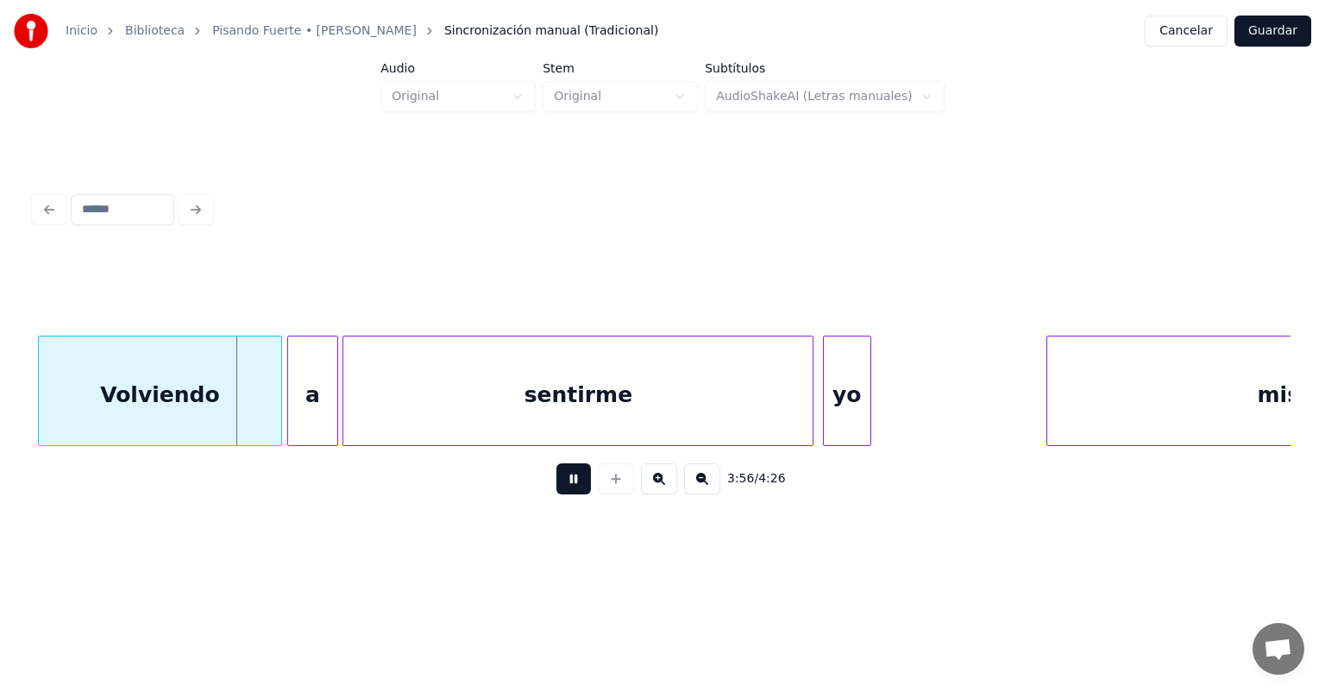
click at [691, 403] on div "sentirme" at bounding box center [577, 394] width 469 height 117
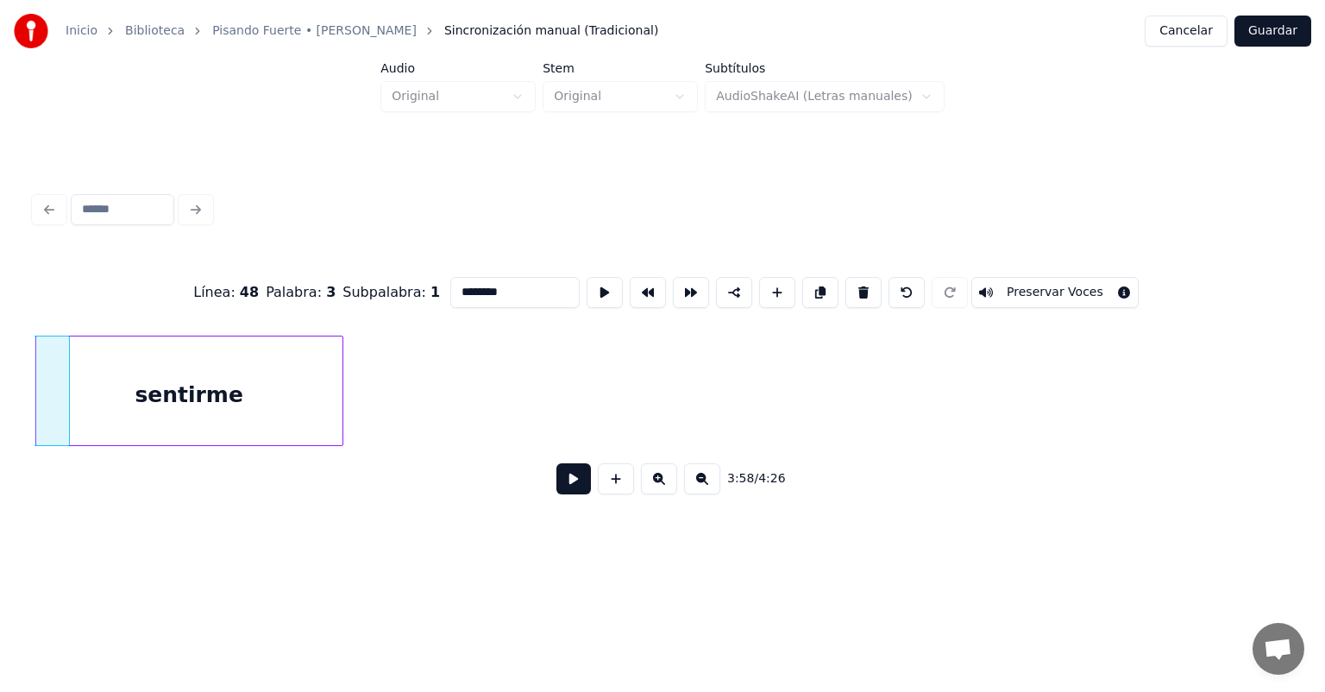
scroll to position [0, 72176]
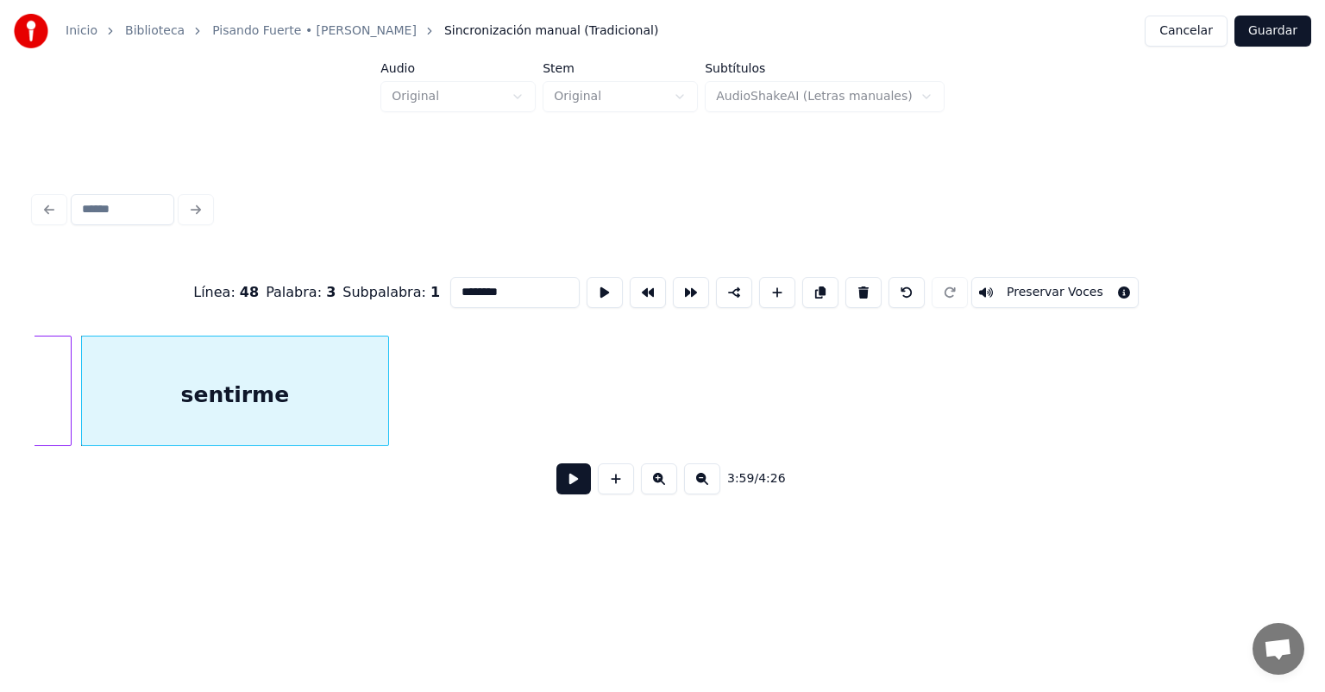
click at [1165, 455] on div "3:59 / 4:26" at bounding box center [663, 479] width 1256 height 66
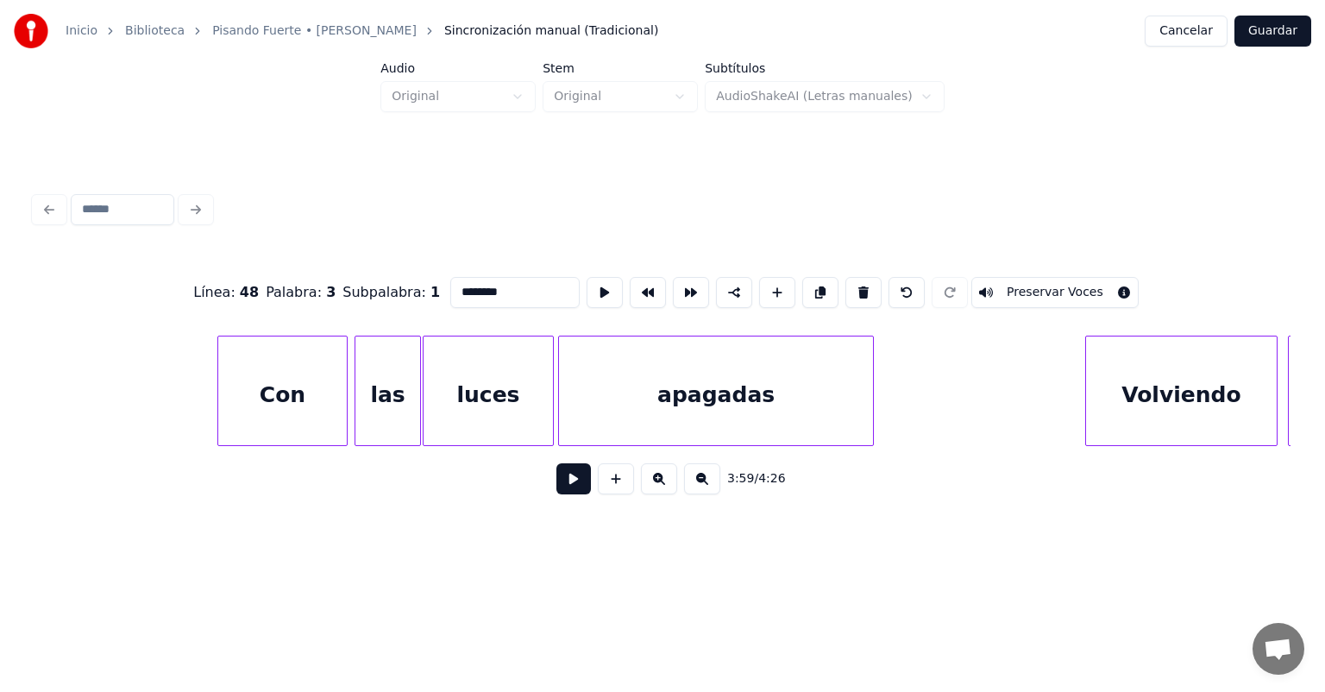
scroll to position [0, 70481]
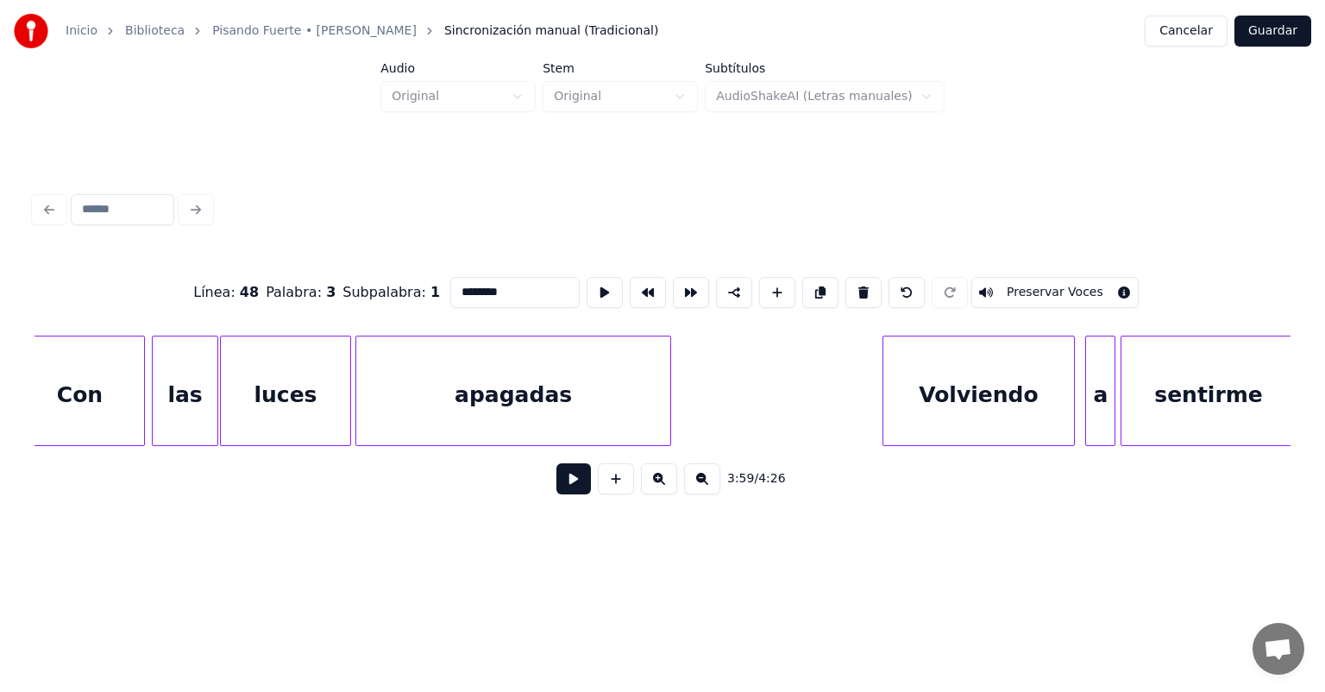
click at [1280, 29] on button "Guardar" at bounding box center [1272, 31] width 77 height 31
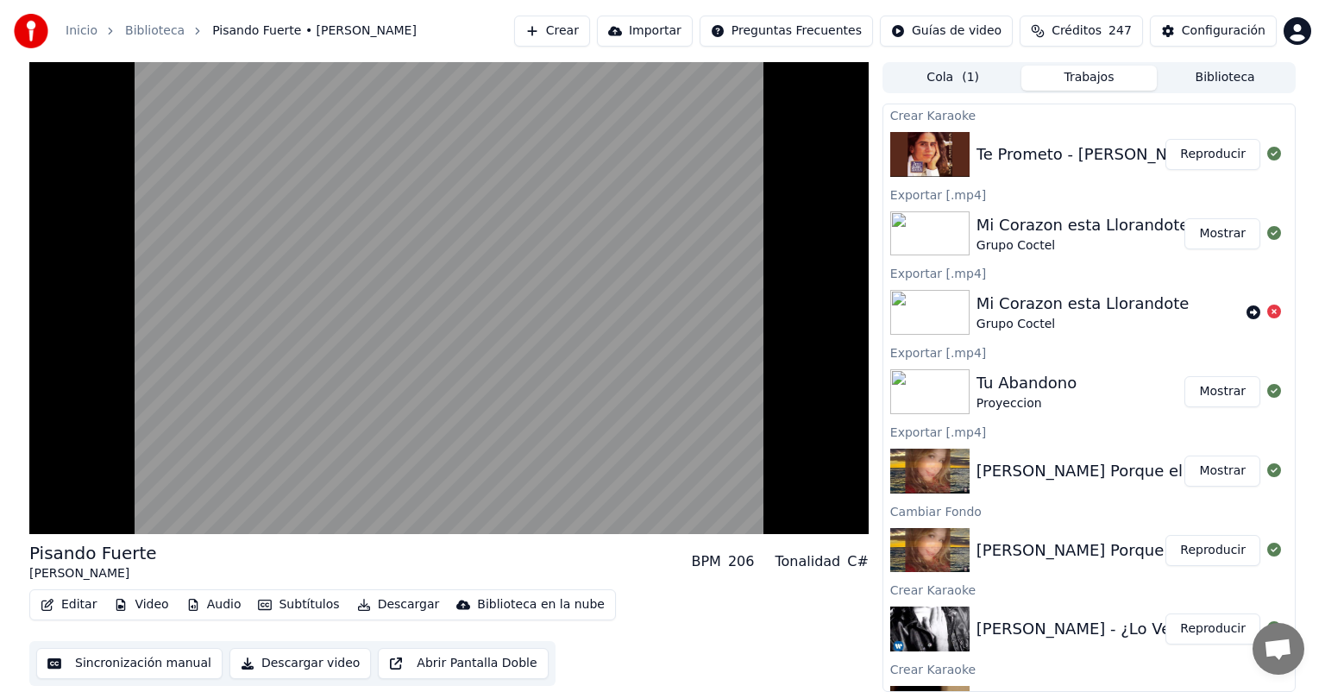
click at [255, 376] on video at bounding box center [448, 298] width 839 height 472
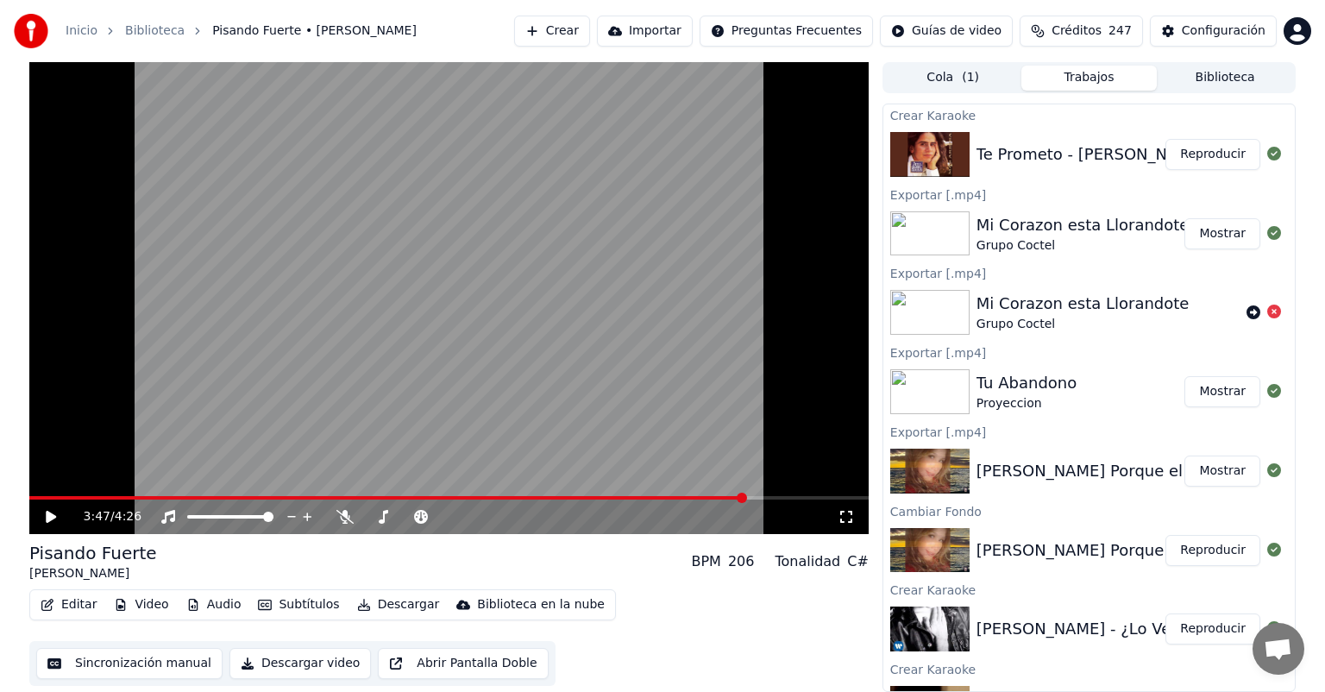
click at [55, 513] on icon at bounding box center [63, 517] width 41 height 14
click at [340, 518] on icon at bounding box center [344, 517] width 17 height 14
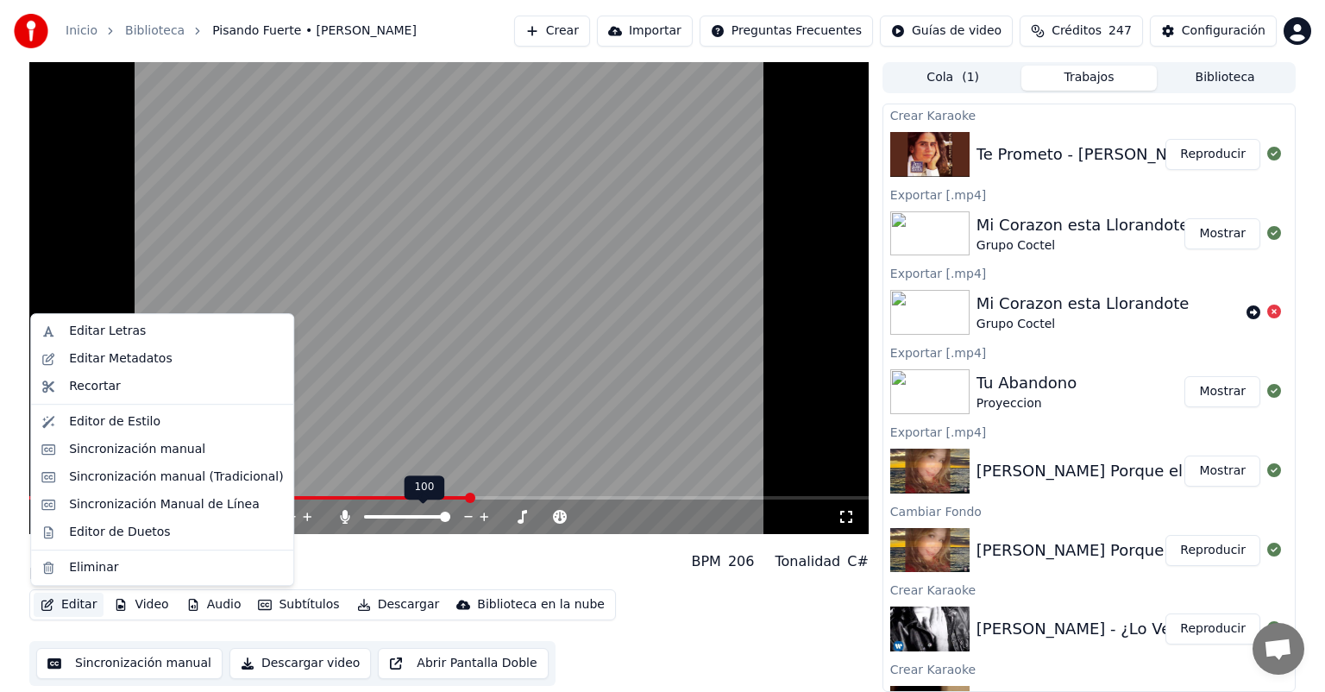
click at [67, 605] on button "Editar" at bounding box center [69, 605] width 70 height 24
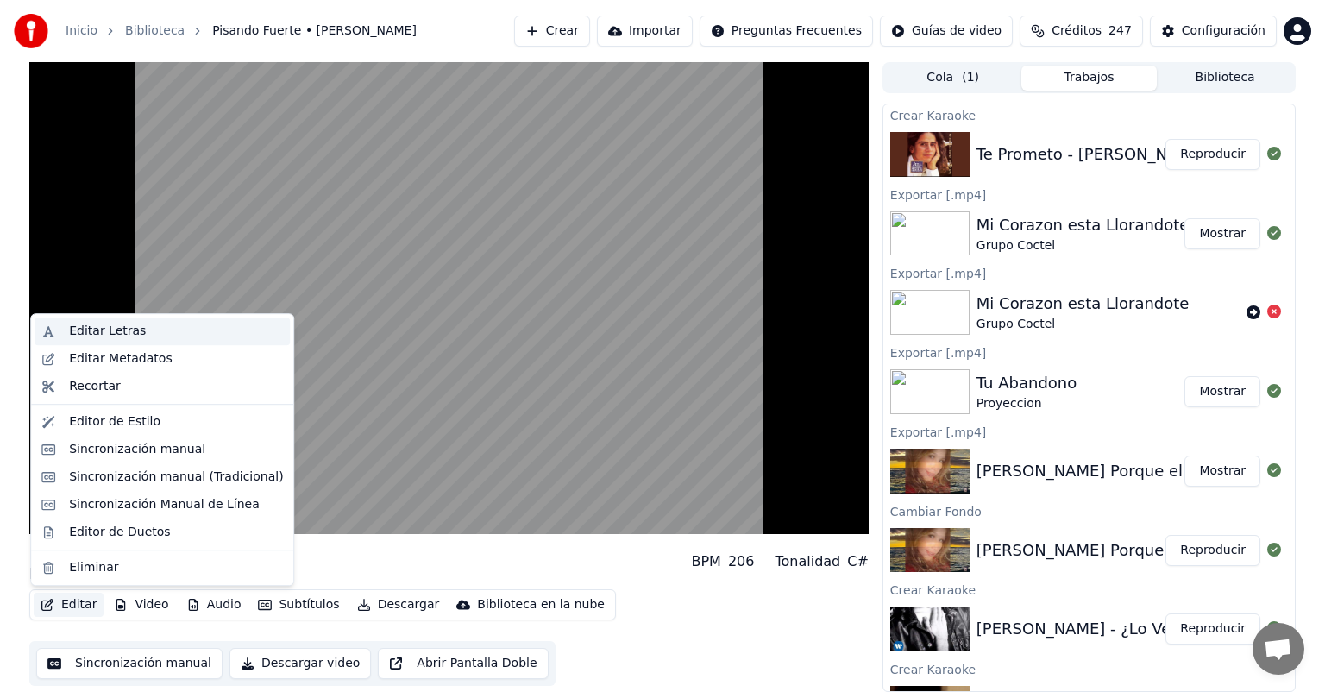
click at [71, 334] on div "Editar Letras" at bounding box center [107, 331] width 77 height 17
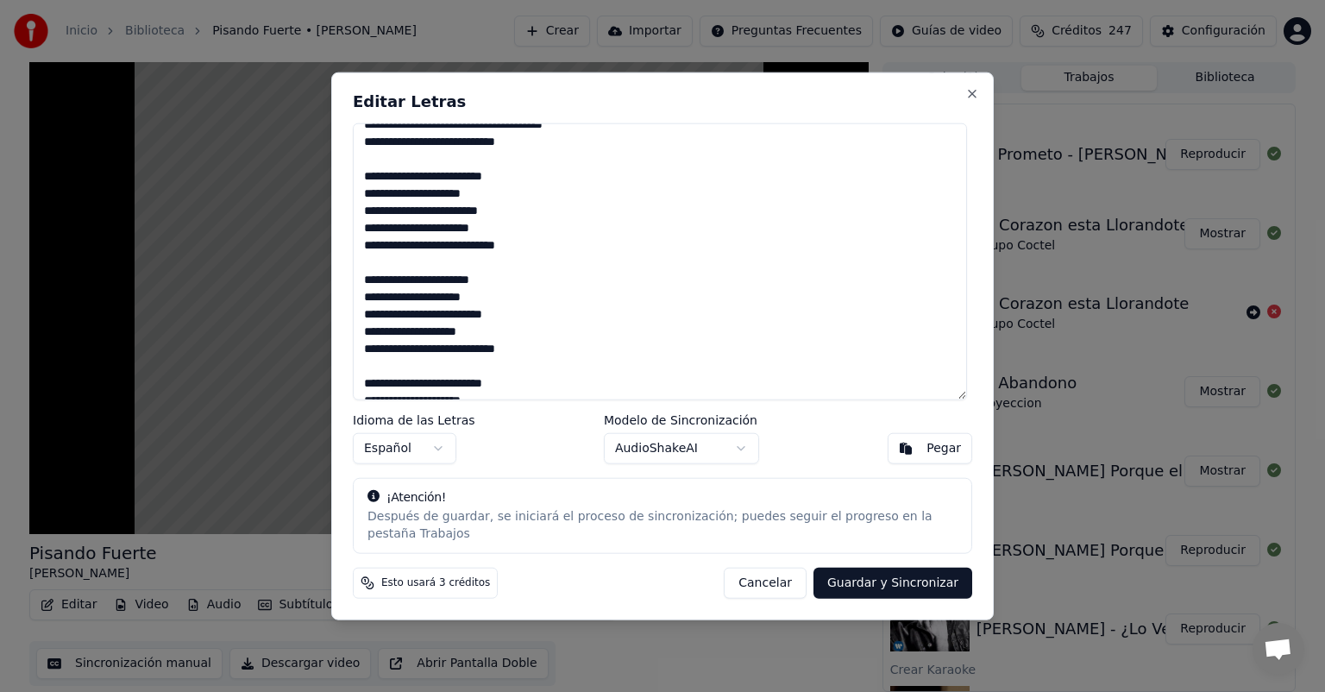
scroll to position [663, 0]
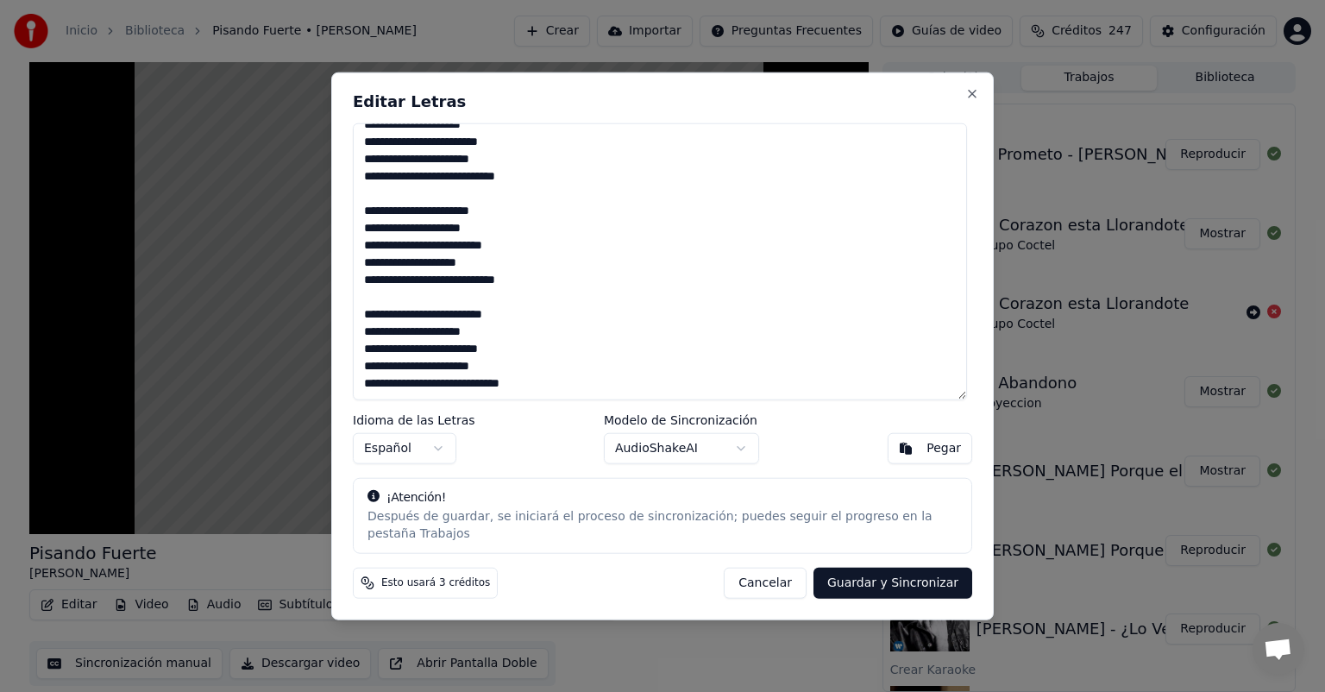
click at [551, 351] on textarea at bounding box center [660, 261] width 614 height 277
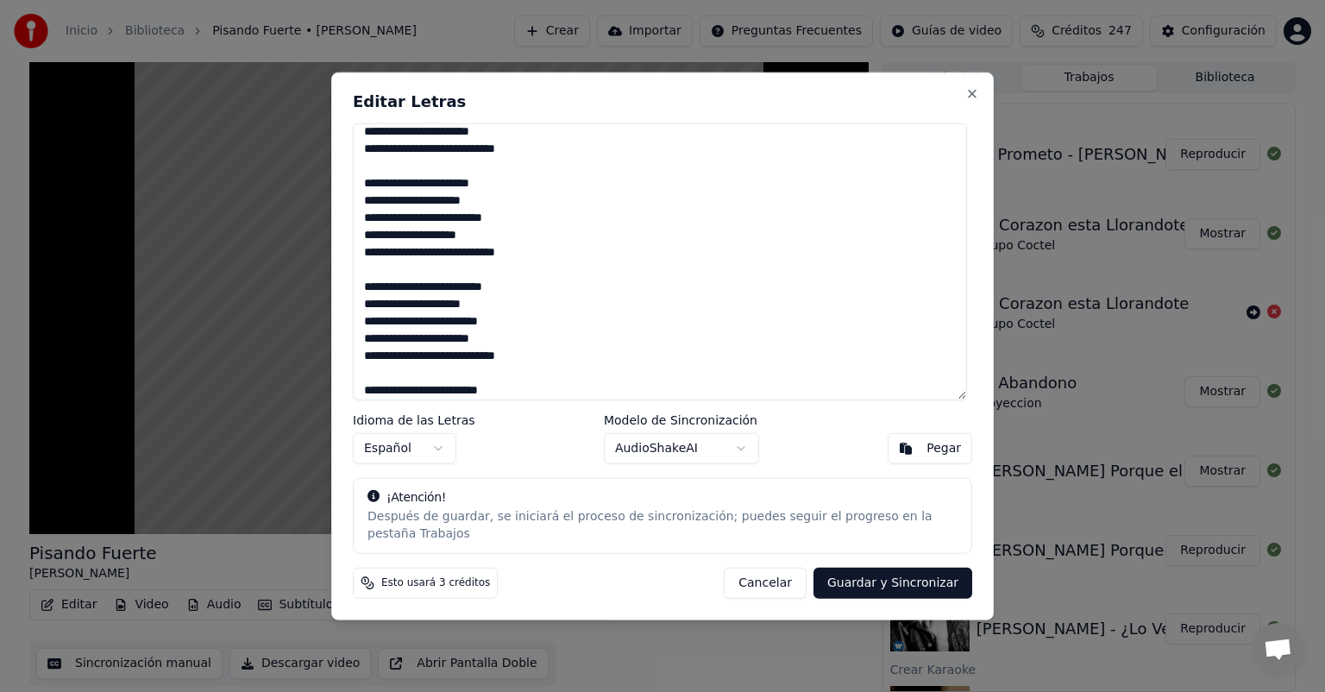
scroll to position [732, 0]
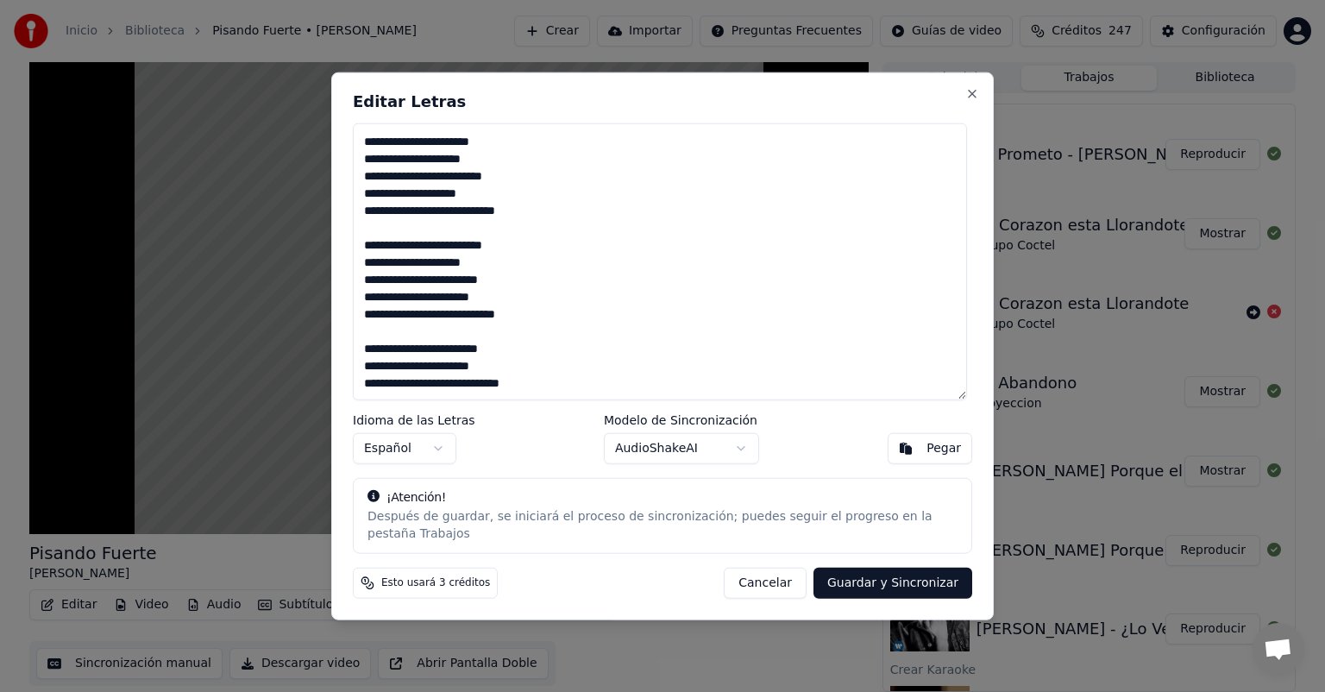
click at [863, 589] on button "Guardar y Sincronizar" at bounding box center [892, 582] width 159 height 31
type textarea "**********"
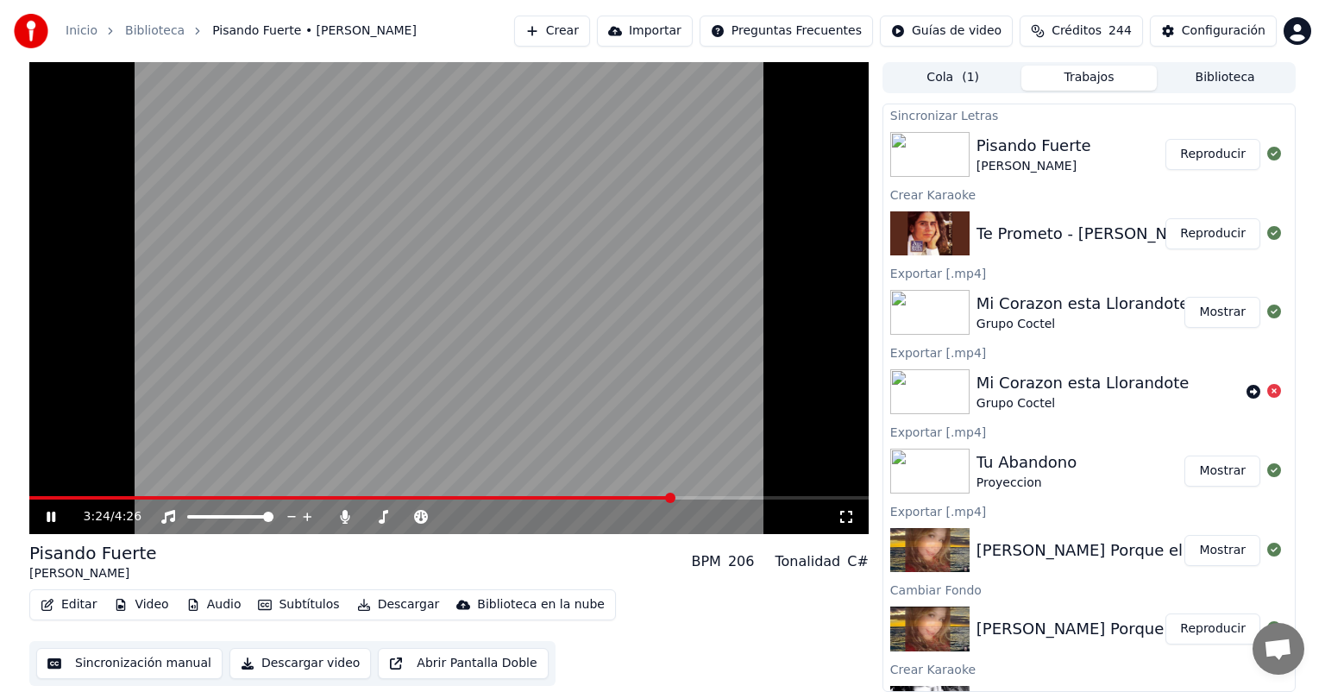
click at [672, 499] on span at bounding box center [448, 497] width 839 height 3
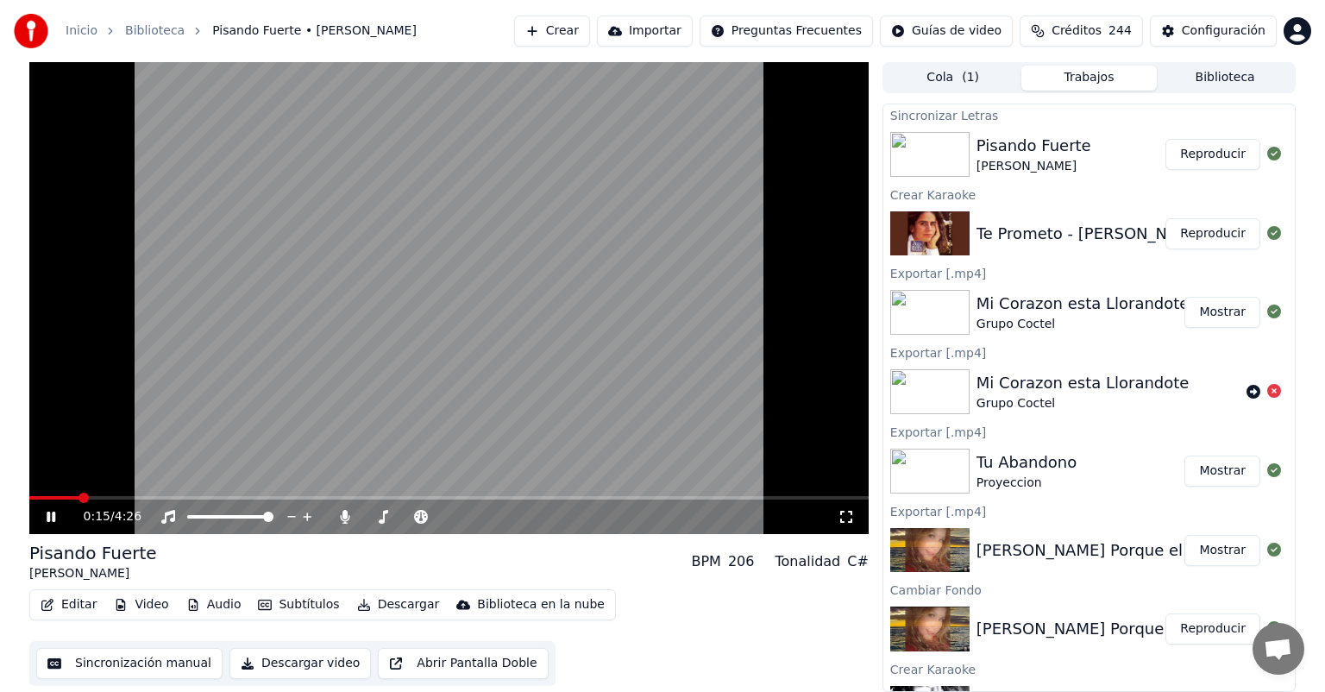
click at [672, 499] on span at bounding box center [448, 497] width 839 height 3
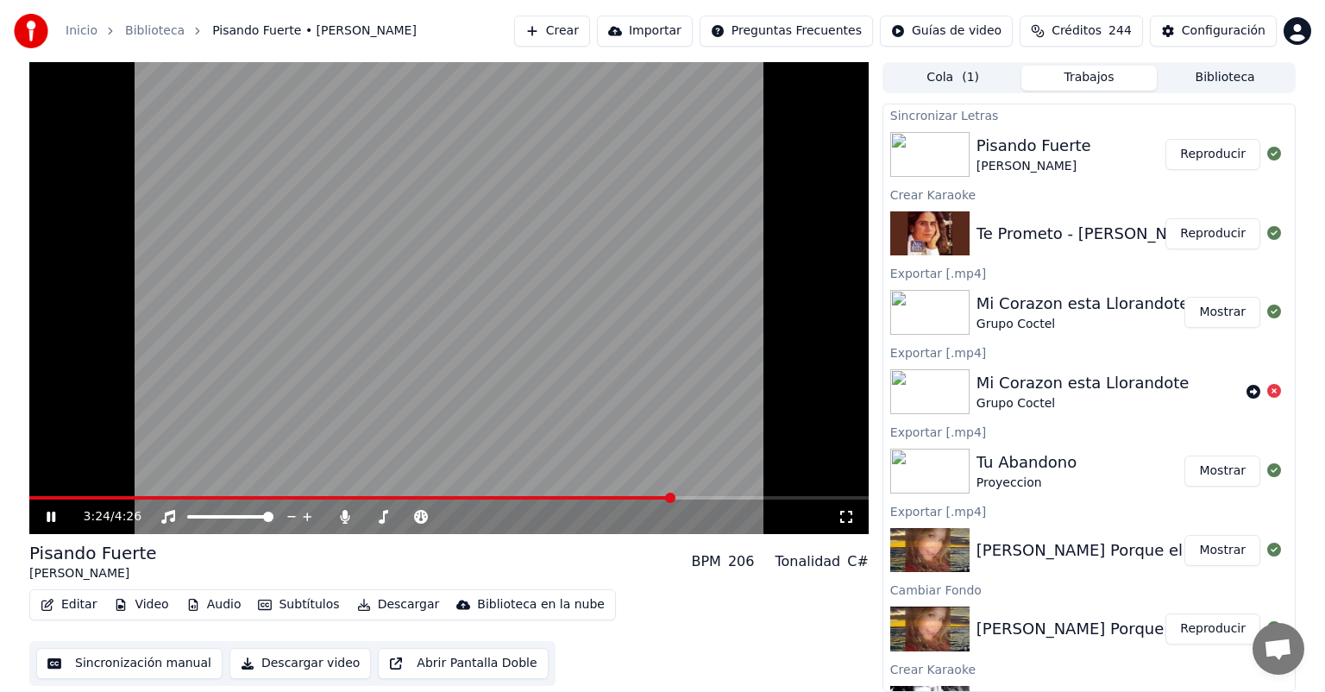
click at [672, 499] on span at bounding box center [448, 497] width 839 height 3
click at [344, 516] on icon at bounding box center [344, 517] width 9 height 14
click at [418, 518] on icon at bounding box center [421, 517] width 14 height 14
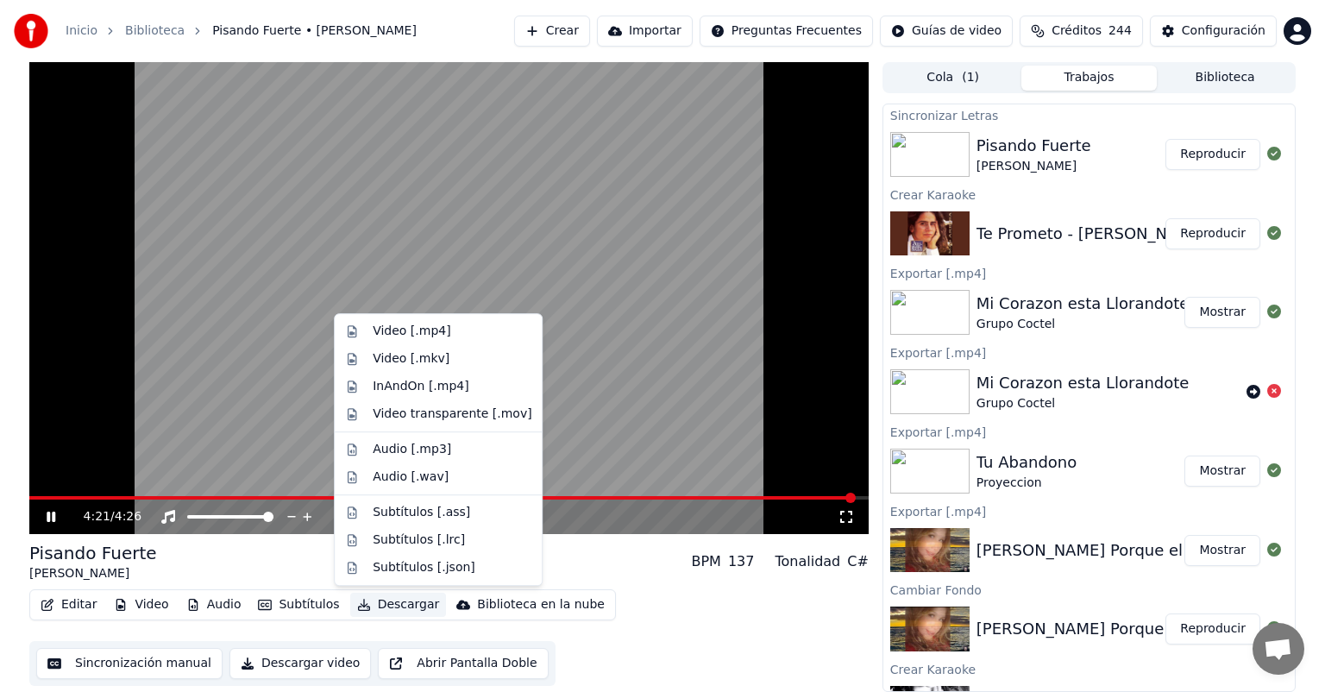
click at [366, 594] on button "Descargar" at bounding box center [398, 605] width 97 height 24
click at [404, 336] on div "Video [.mp4]" at bounding box center [412, 331] width 78 height 17
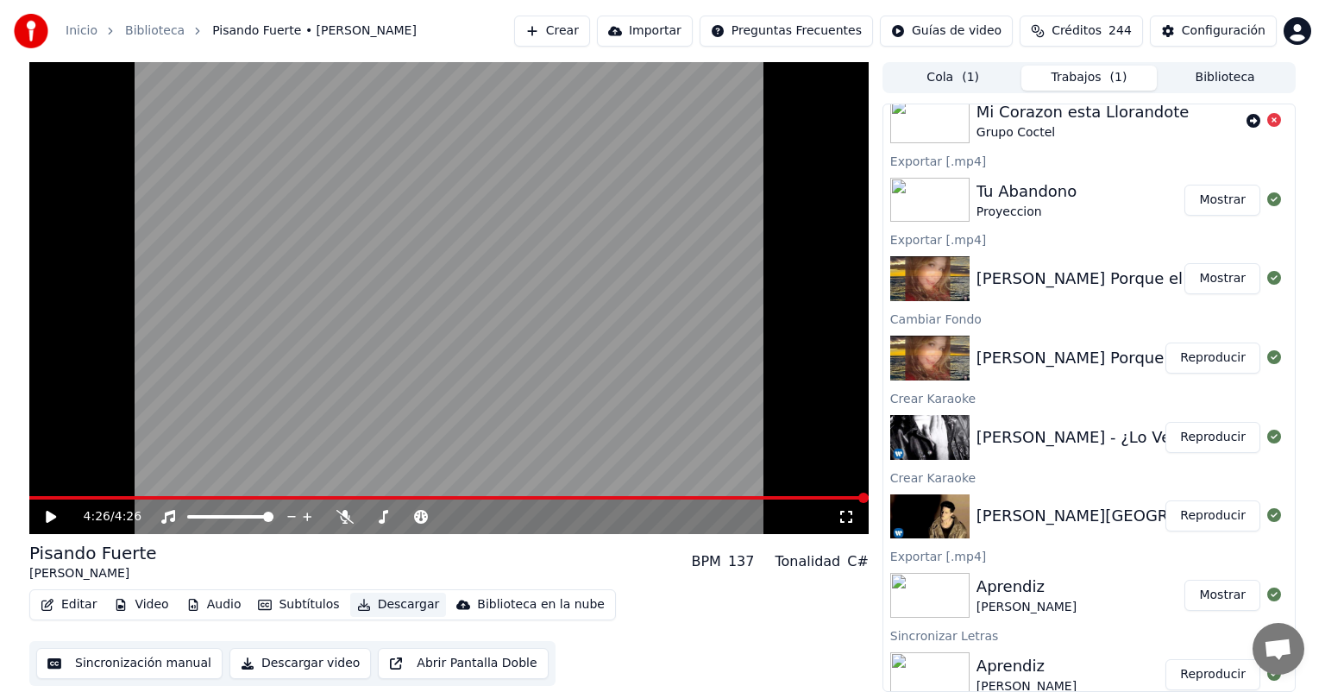
scroll to position [360, 0]
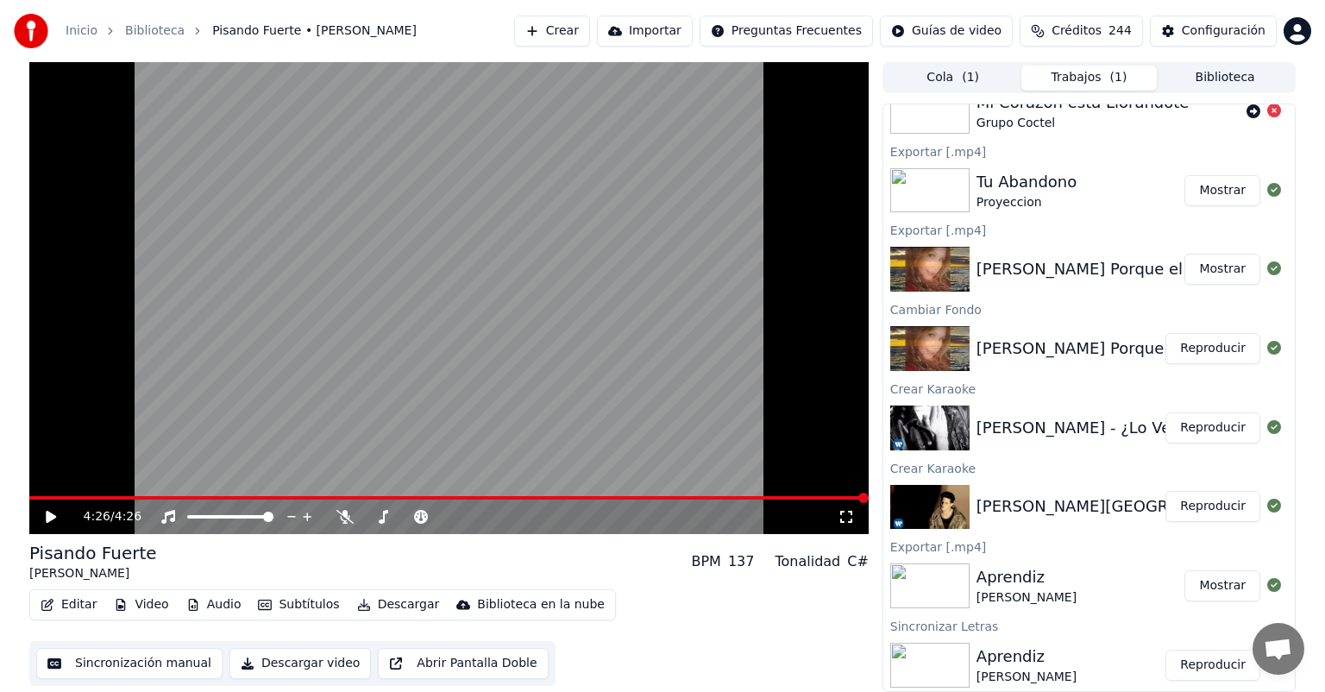
click at [1194, 429] on button "Reproducir" at bounding box center [1212, 427] width 95 height 31
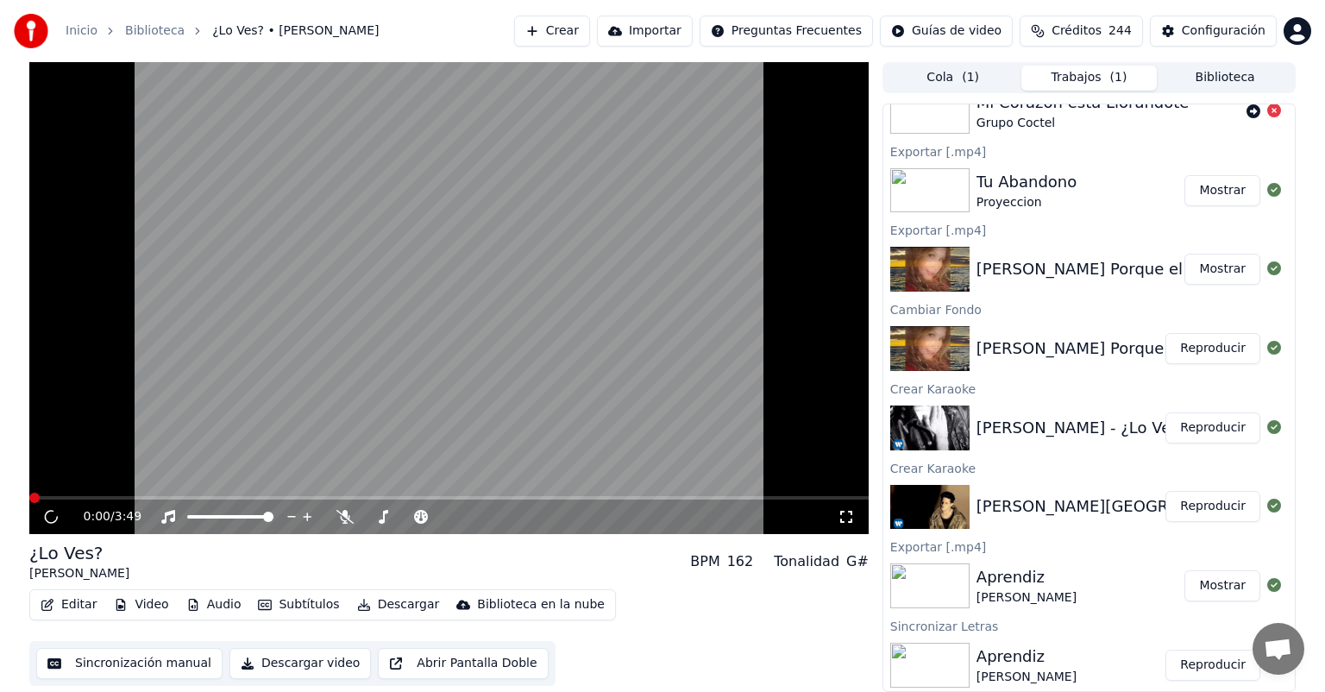
click at [1201, 347] on button "Reproducir" at bounding box center [1212, 348] width 95 height 31
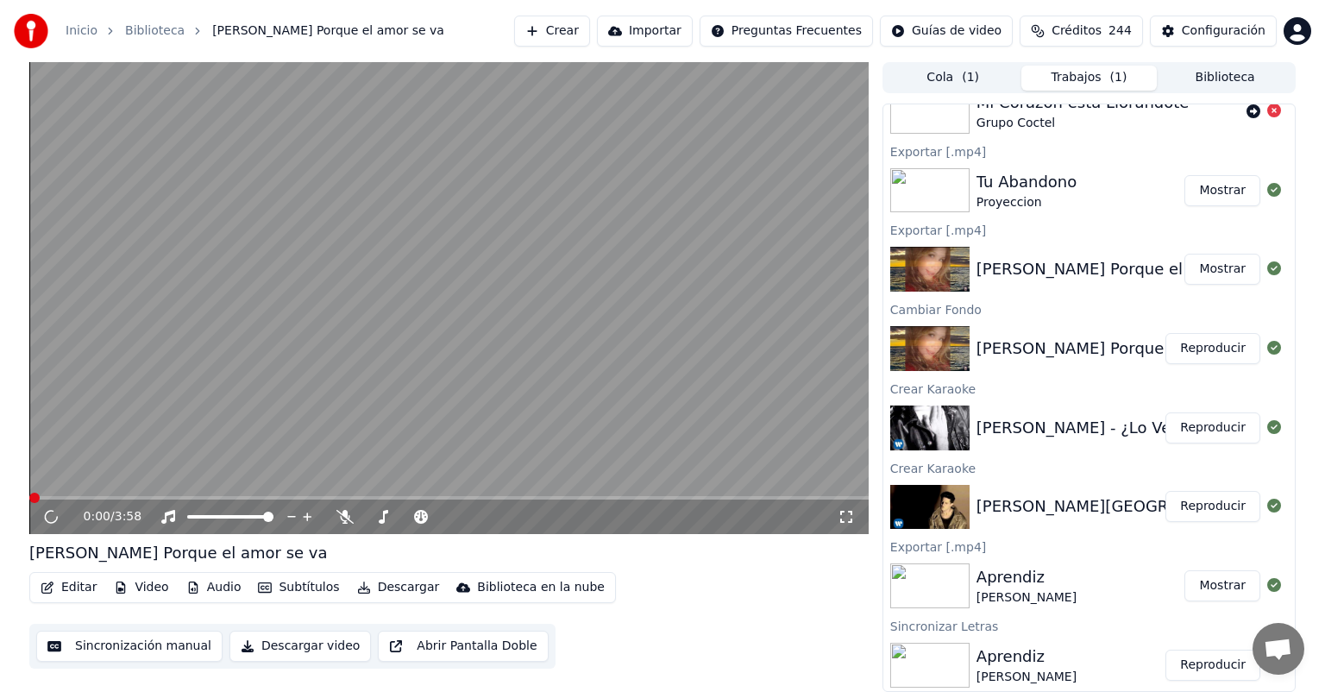
click at [1199, 423] on button "Reproducir" at bounding box center [1212, 427] width 95 height 31
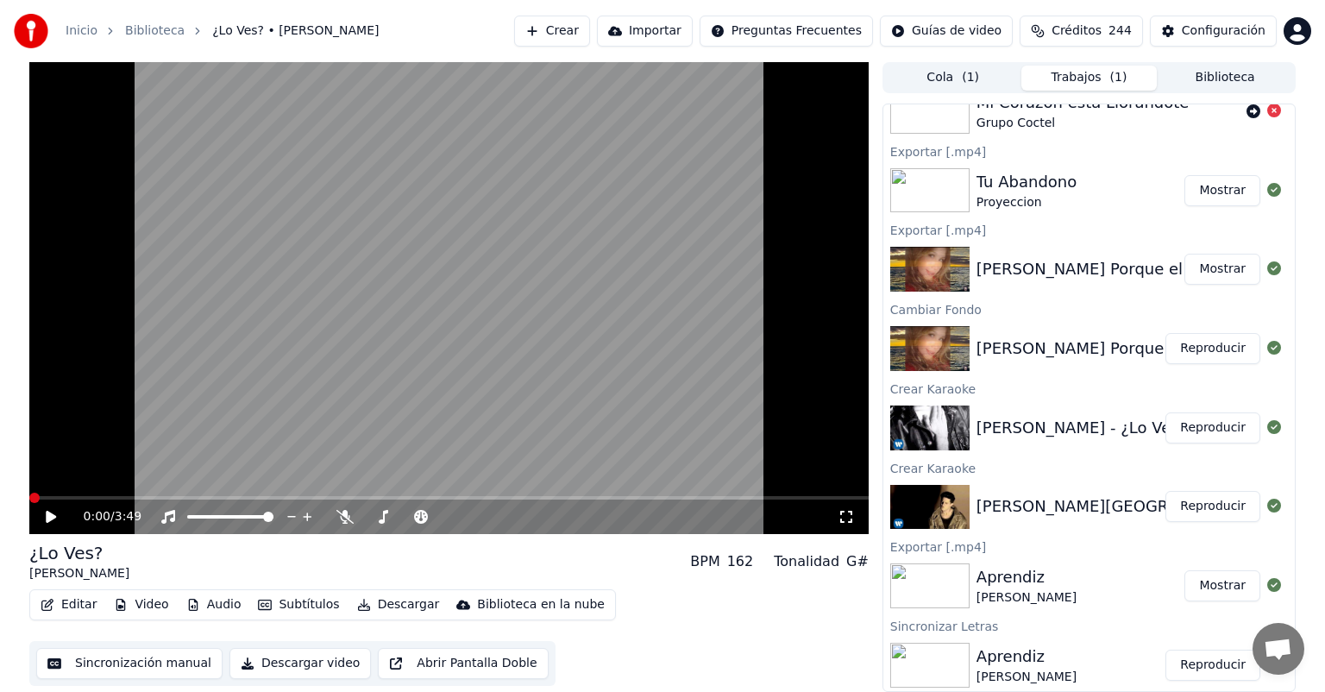
click at [47, 518] on icon at bounding box center [51, 517] width 10 height 12
